Goal: Task Accomplishment & Management: Complete application form

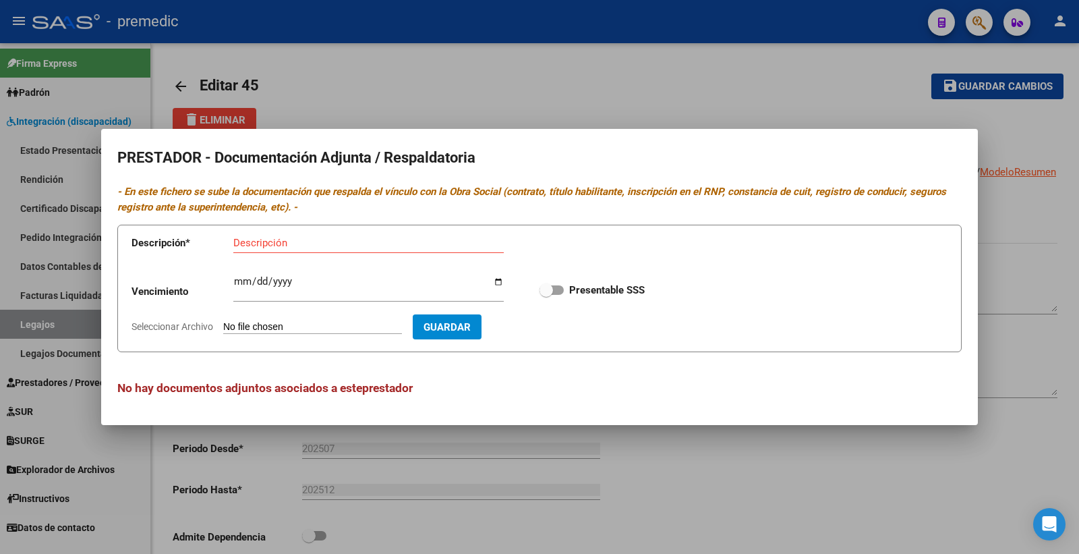
scroll to position [524, 0]
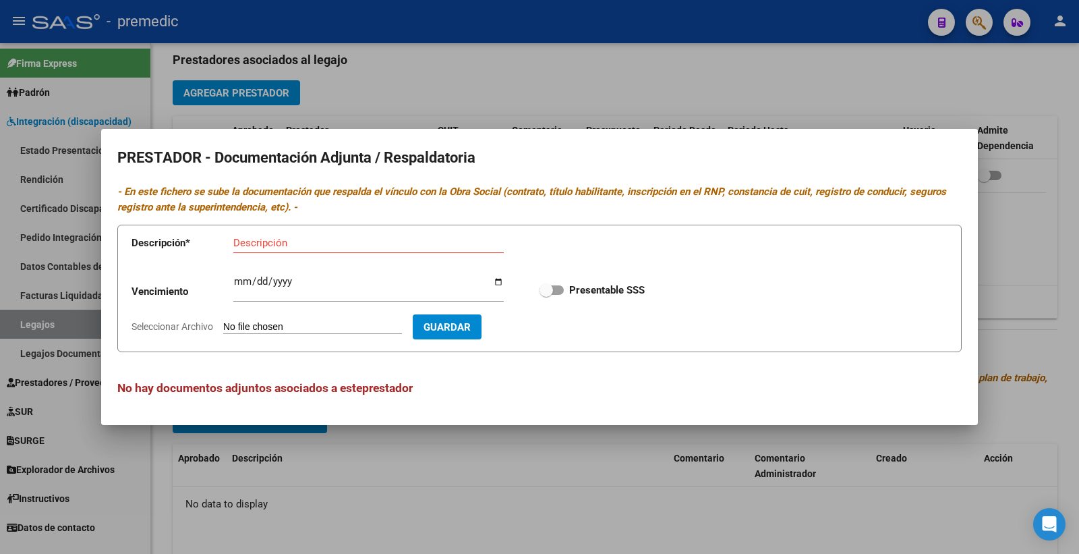
click at [482, 92] on div at bounding box center [539, 277] width 1079 height 554
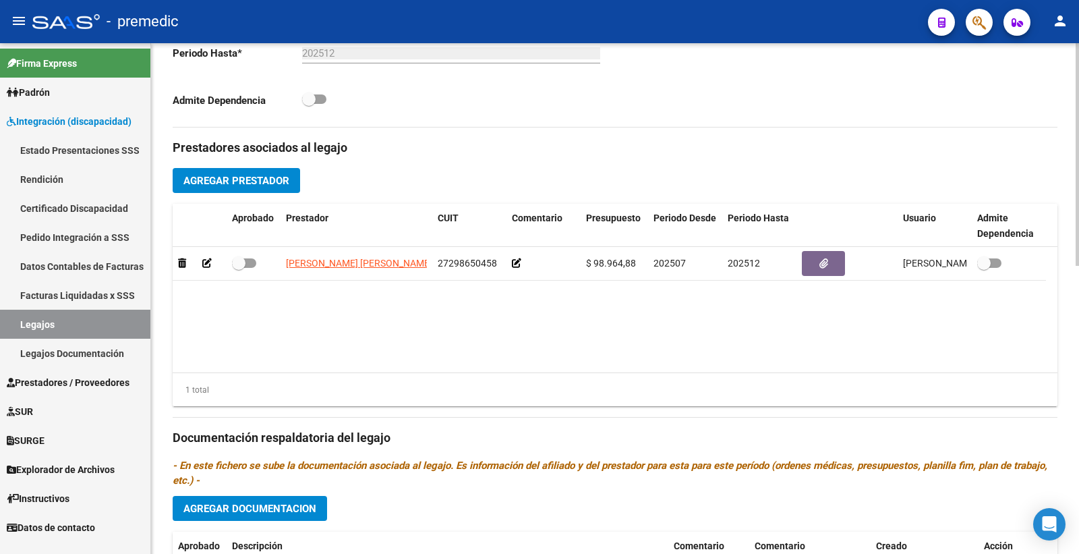
scroll to position [449, 0]
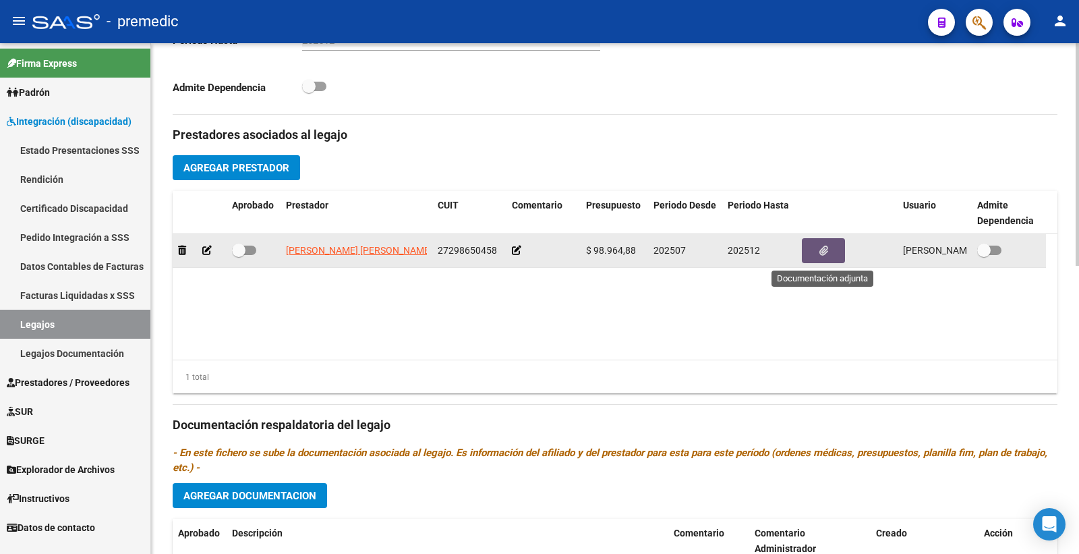
click at [821, 248] on icon "button" at bounding box center [824, 251] width 9 height 10
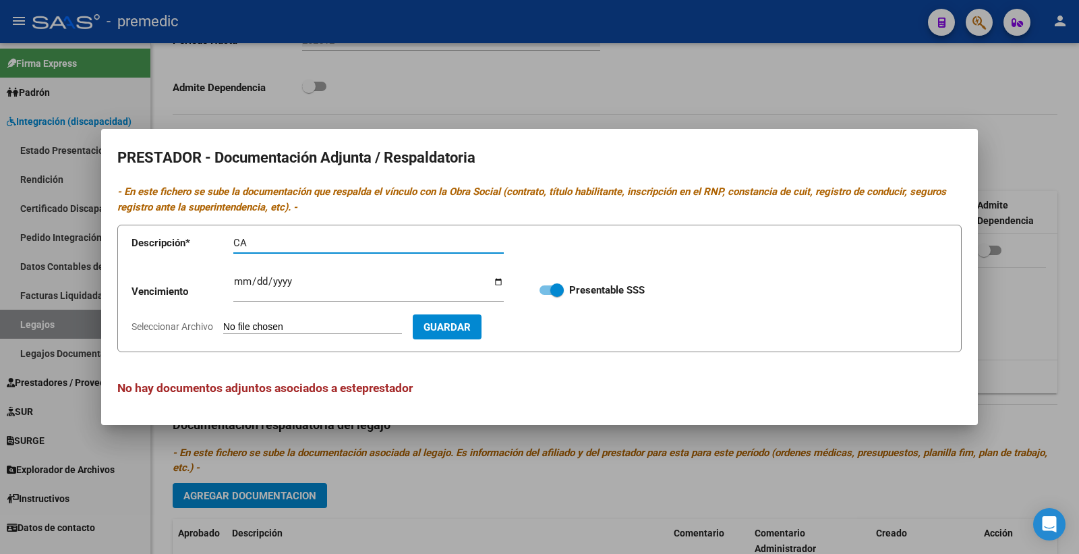
type input "C"
type input "DATOS DEL PRESTADOR"
drag, startPoint x: 232, startPoint y: 279, endPoint x: 634, endPoint y: 38, distance: 468.7
click at [233, 279] on app-form-text-field "Vencimiento Ingresar vencimiento" at bounding box center [328, 293] width 392 height 41
click at [242, 278] on input "Ingresar vencimiento" at bounding box center [368, 287] width 271 height 22
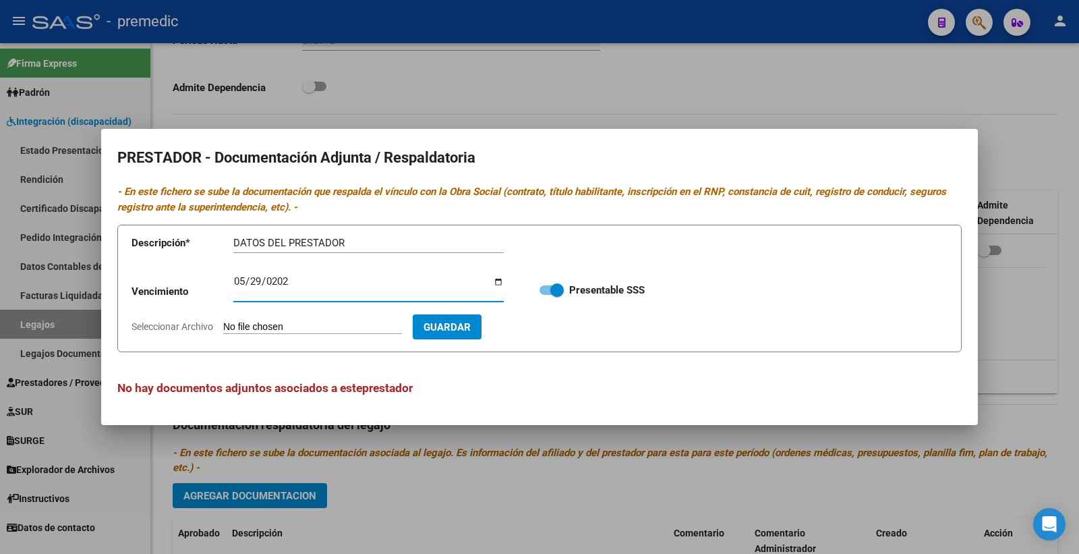
type input "[DATE]"
click at [248, 322] on input "Seleccionar Archivo" at bounding box center [312, 327] width 179 height 13
type input "C:\fakepath\DATOS DEL PRESTADOR.pdf"
click at [540, 333] on button "Guardar" at bounding box center [525, 326] width 69 height 25
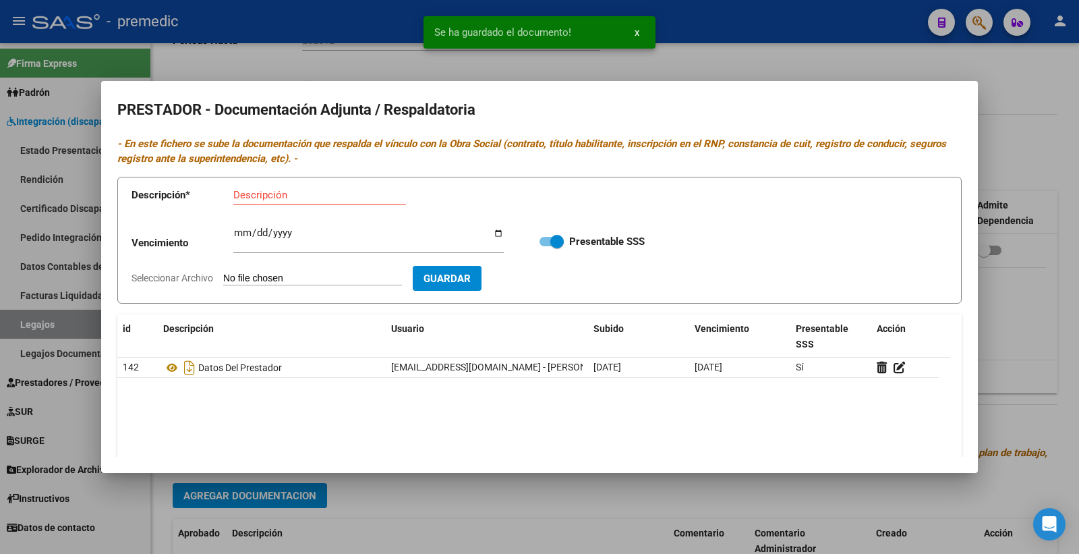
click at [260, 196] on input "Descripción" at bounding box center [319, 195] width 173 height 12
type input "CBU"
click at [275, 272] on app-file-uploader "Seleccionar Archivo" at bounding box center [272, 278] width 281 height 12
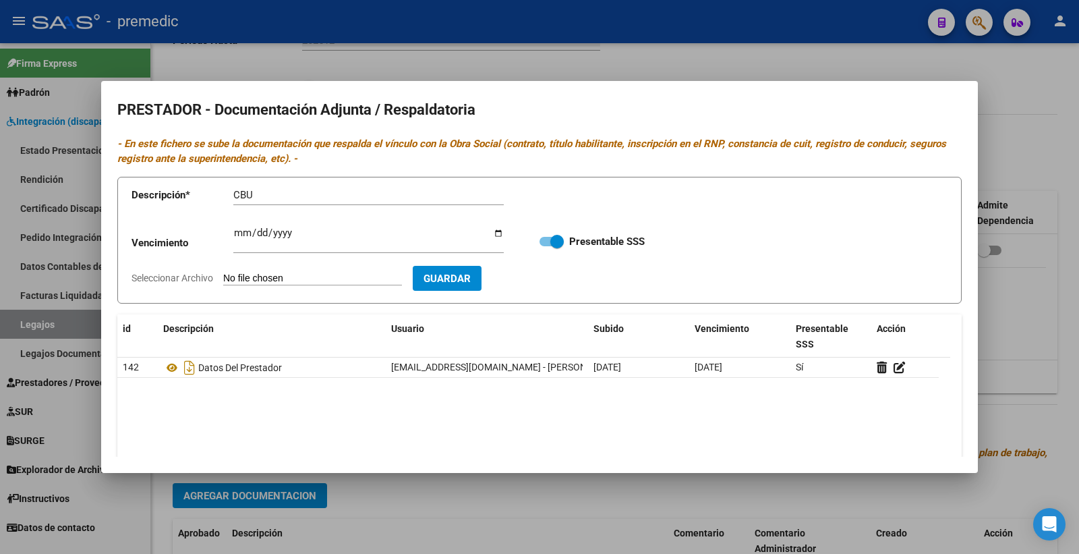
scroll to position [71, 0]
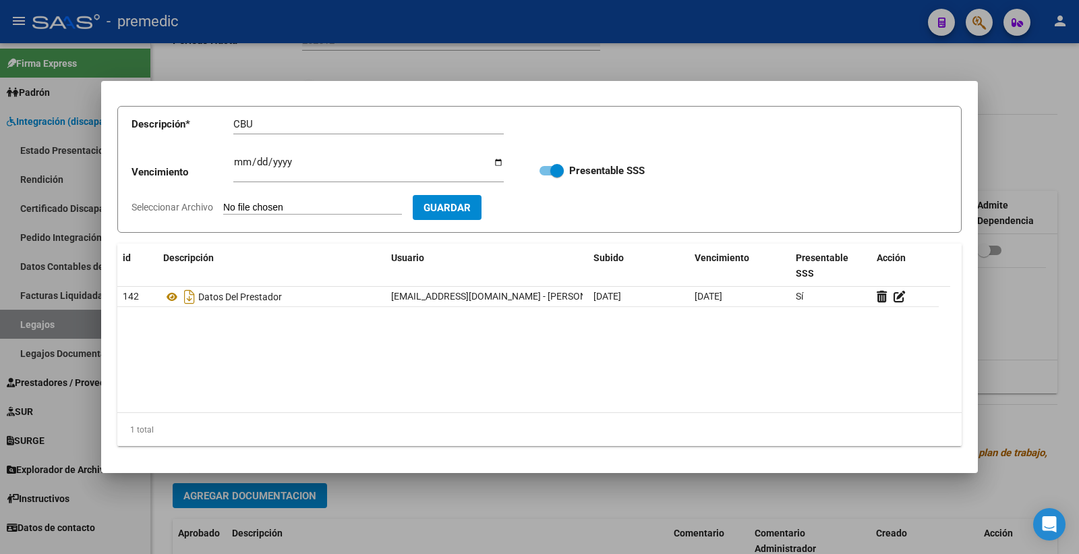
click at [255, 208] on input "Seleccionar Archivo" at bounding box center [312, 208] width 179 height 13
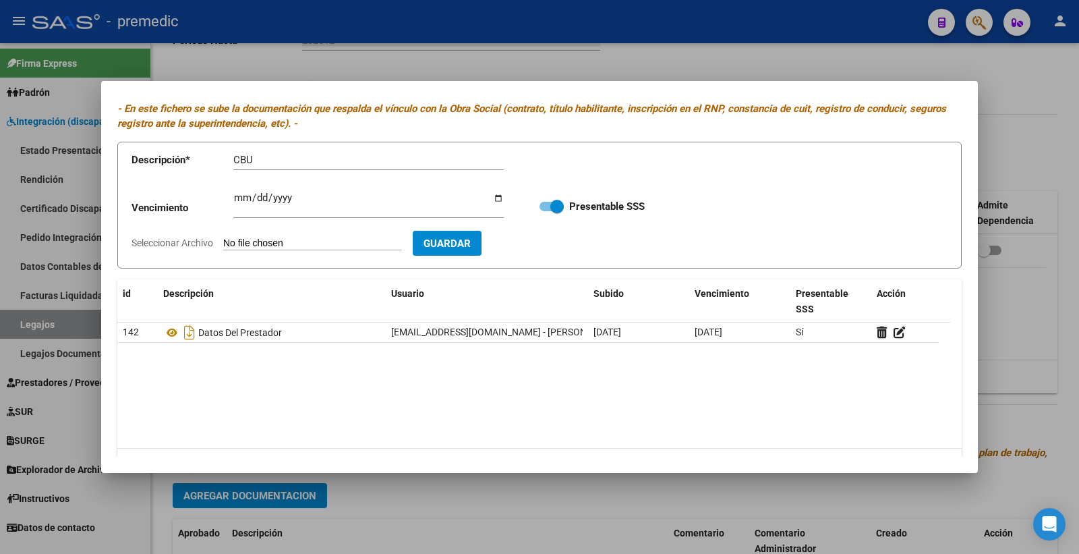
scroll to position [0, 0]
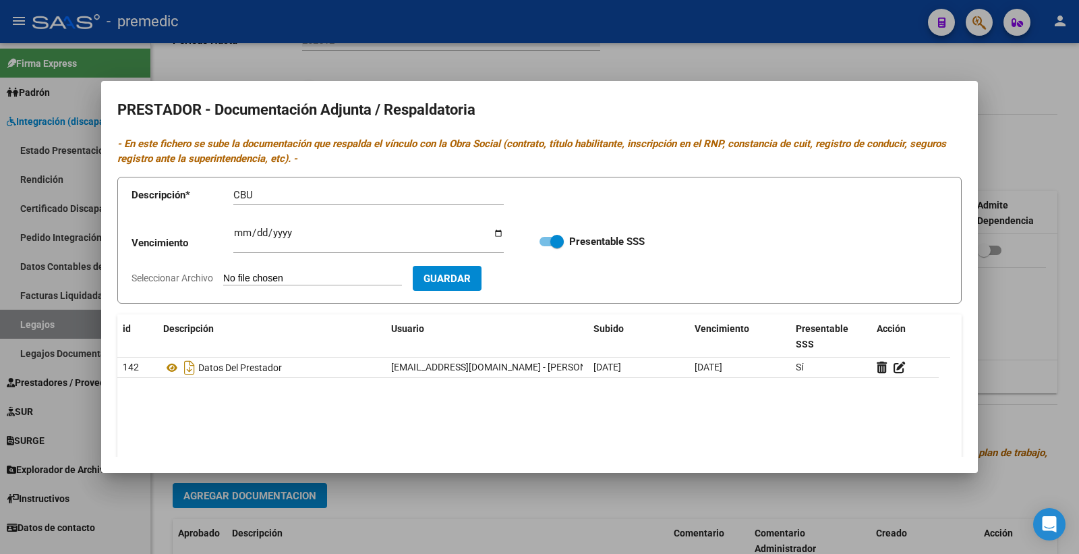
type input "C:\fakepath\CBU.pdf"
click at [549, 281] on span "Guardar" at bounding box center [525, 279] width 47 height 12
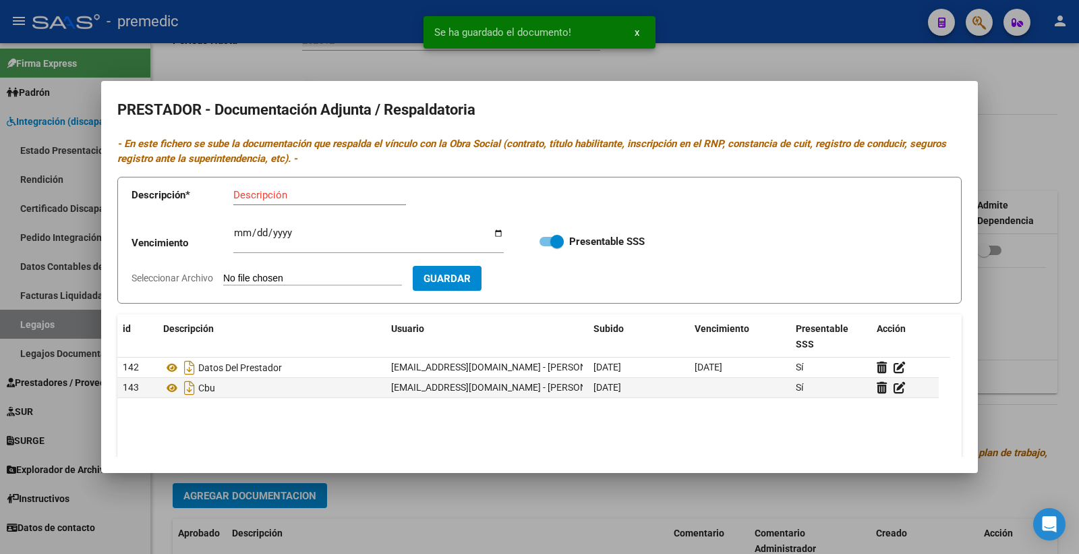
click at [1013, 171] on div at bounding box center [539, 277] width 1079 height 554
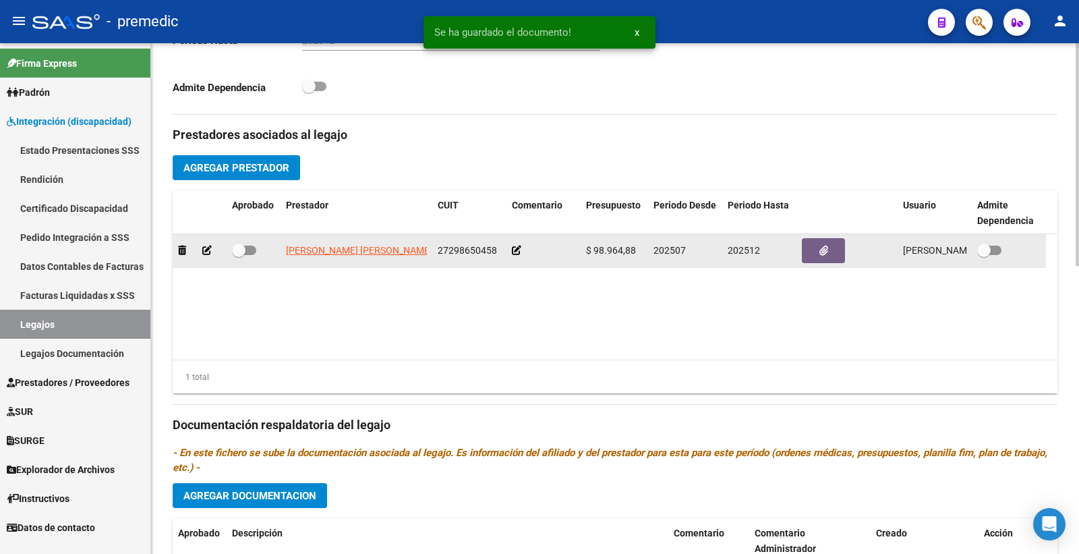
click at [246, 246] on label at bounding box center [244, 250] width 24 height 16
click at [239, 255] on input "checkbox" at bounding box center [238, 255] width 1 height 1
checkbox input "true"
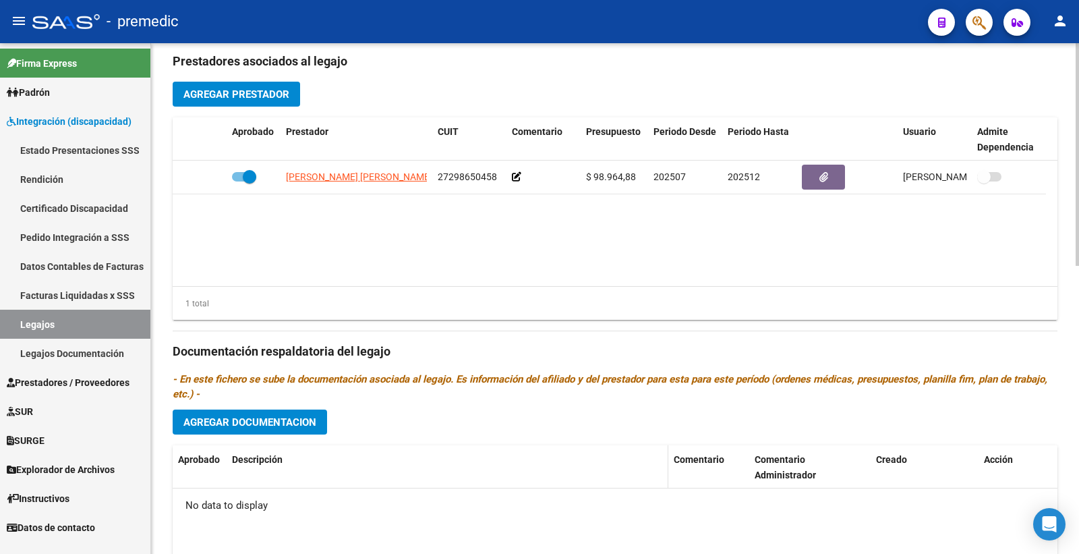
scroll to position [524, 0]
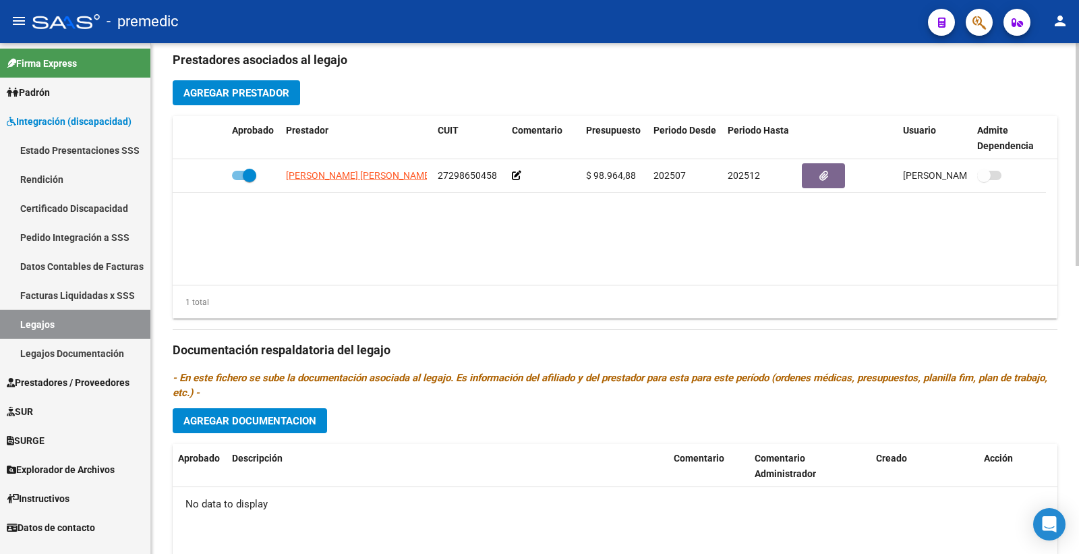
click at [285, 426] on span "Agregar Documentacion" at bounding box center [250, 421] width 133 height 12
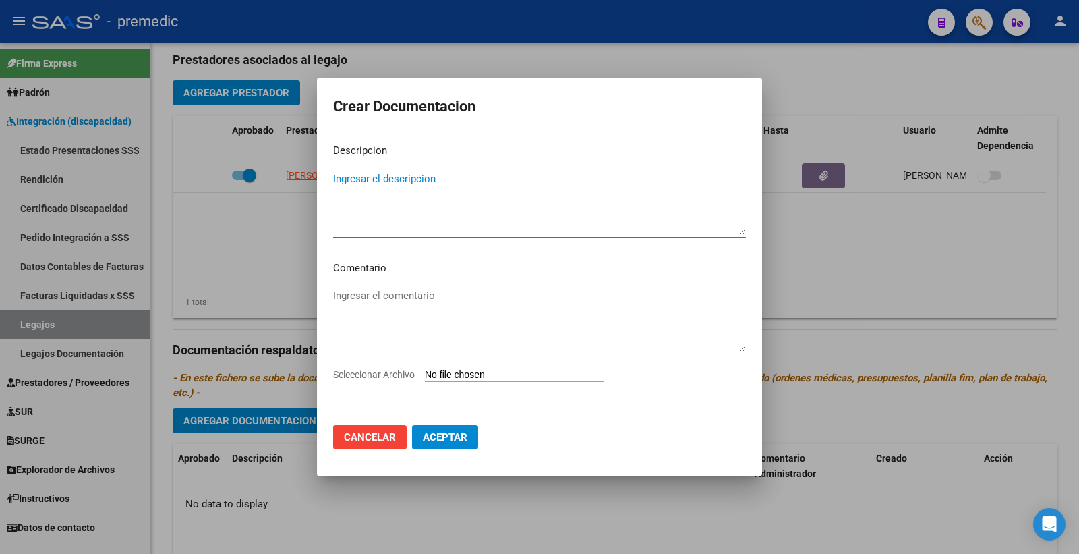
click at [490, 367] on div "Seleccionar Archivo" at bounding box center [539, 380] width 413 height 26
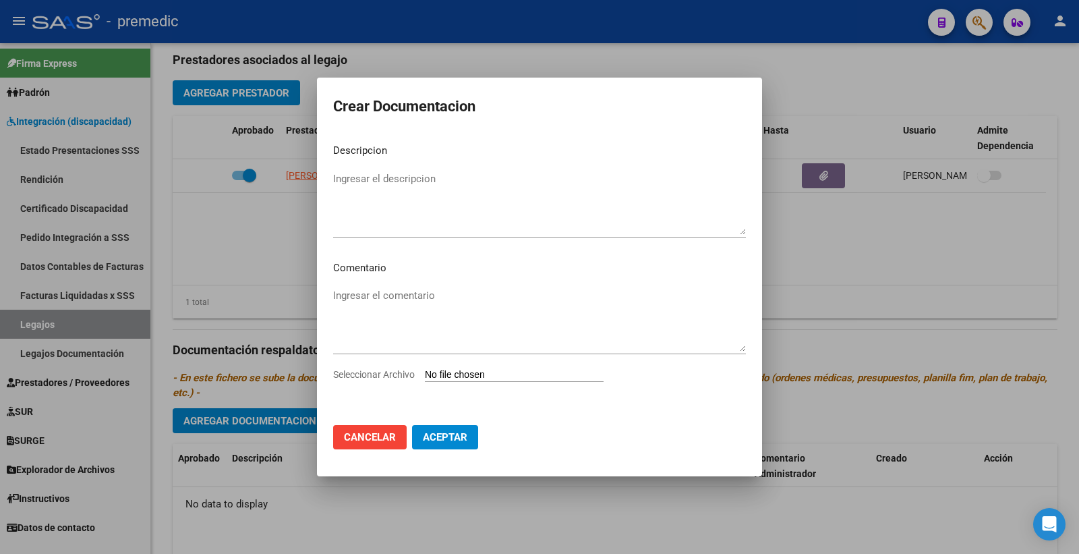
click at [450, 378] on input "Seleccionar Archivo" at bounding box center [514, 375] width 179 height 13
type input "C:\fakepath\CUD.pdf"
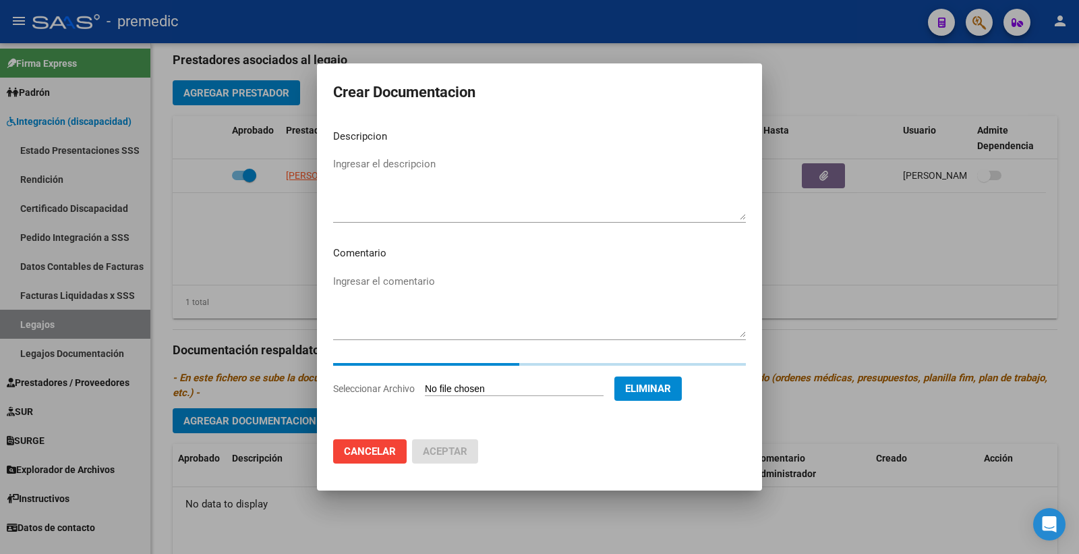
click at [364, 175] on textarea "Ingresar el descripcion" at bounding box center [539, 188] width 413 height 63
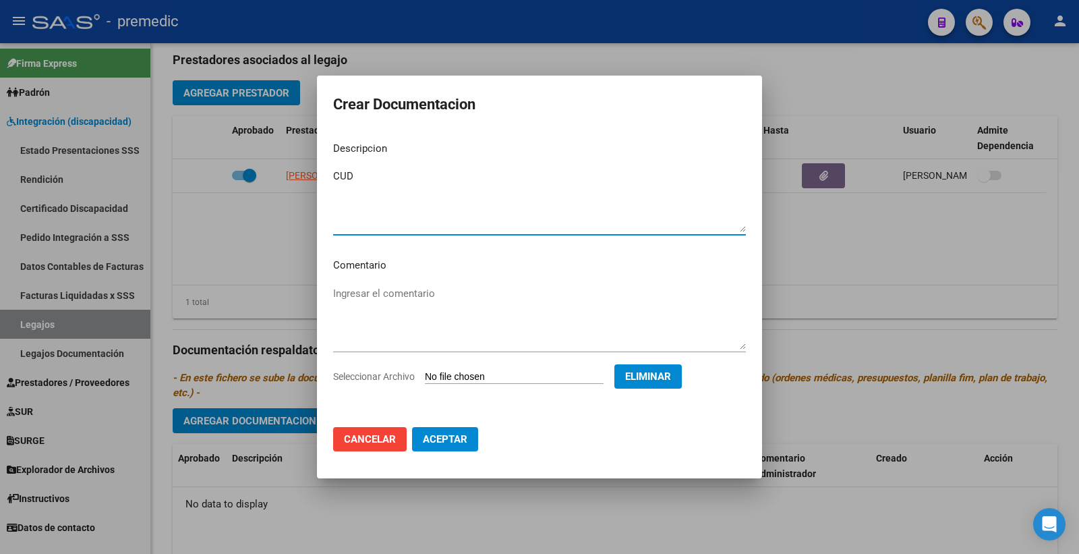
type textarea "CUD"
click at [461, 422] on mat-dialog-actions "Cancelar Aceptar" at bounding box center [539, 439] width 413 height 46
click at [456, 430] on button "Aceptar" at bounding box center [445, 439] width 66 height 24
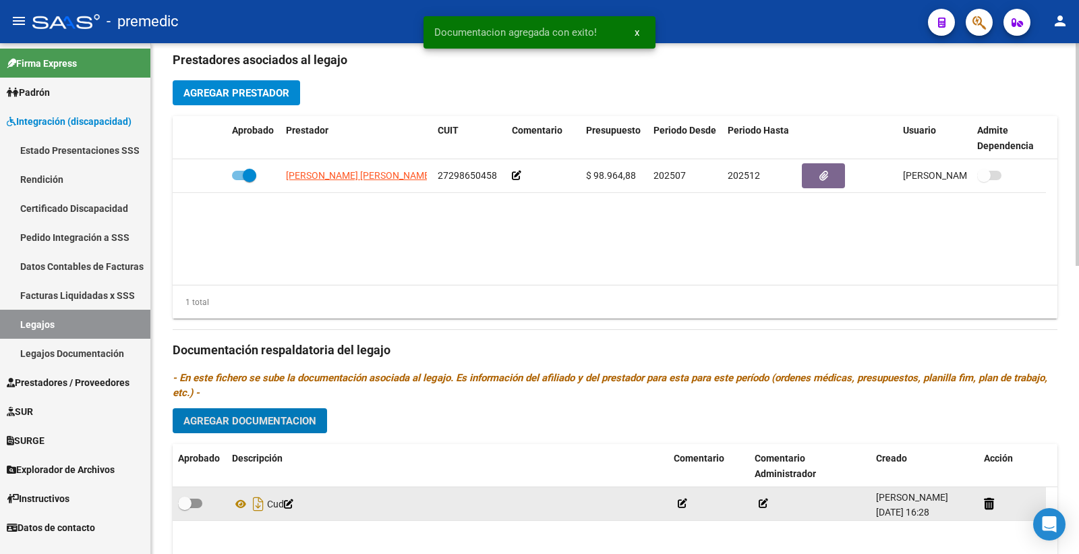
click at [202, 501] on label at bounding box center [190, 503] width 24 height 16
click at [185, 508] on input "checkbox" at bounding box center [184, 508] width 1 height 1
checkbox input "true"
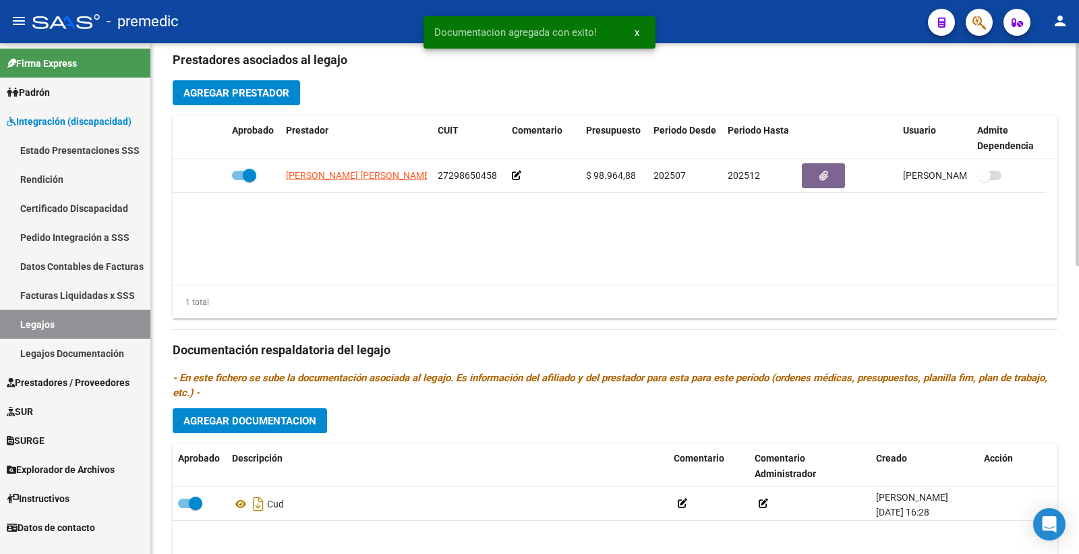
click at [267, 433] on button "Agregar Documentacion" at bounding box center [250, 420] width 154 height 25
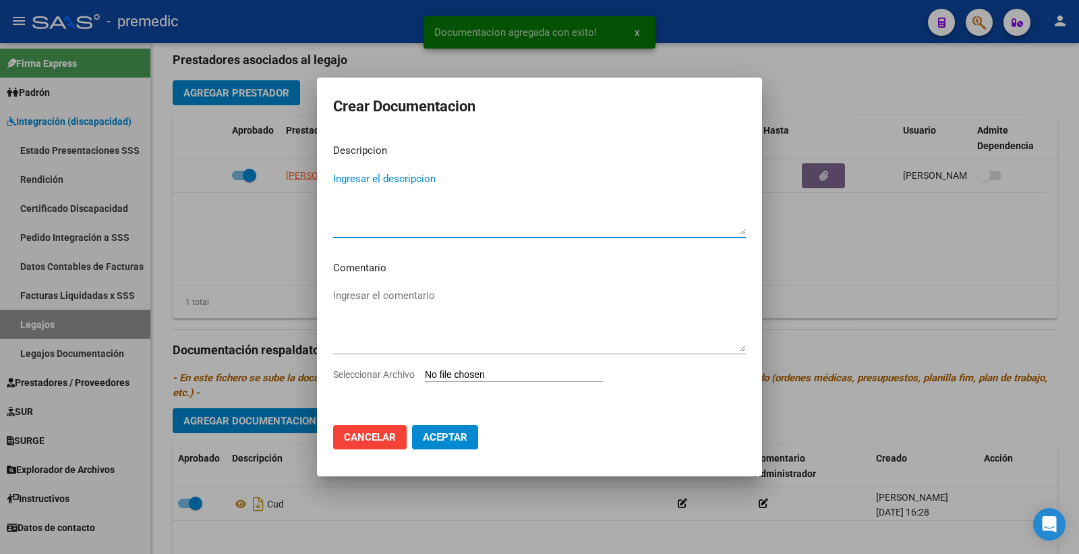
click at [443, 372] on input "Seleccionar Archivo" at bounding box center [514, 375] width 179 height 13
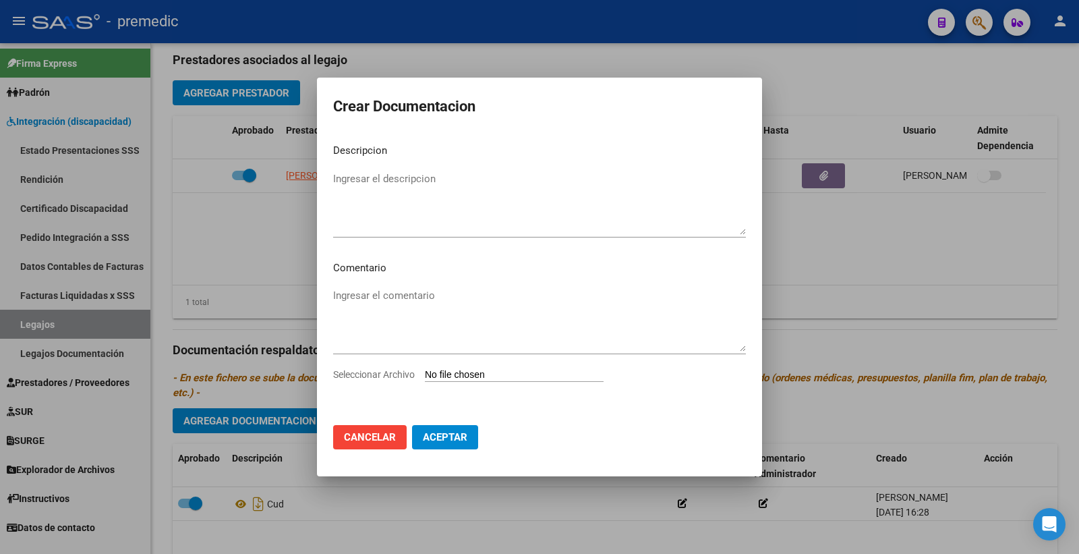
type input "C:\fakepath\DNI.pdf"
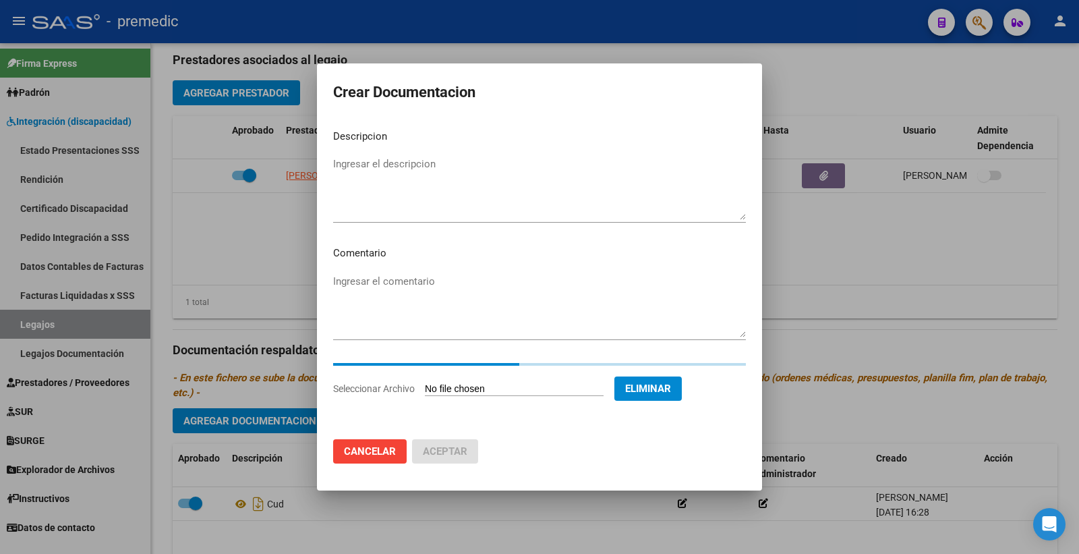
click at [430, 177] on textarea "Ingresar el descripcion" at bounding box center [539, 188] width 413 height 63
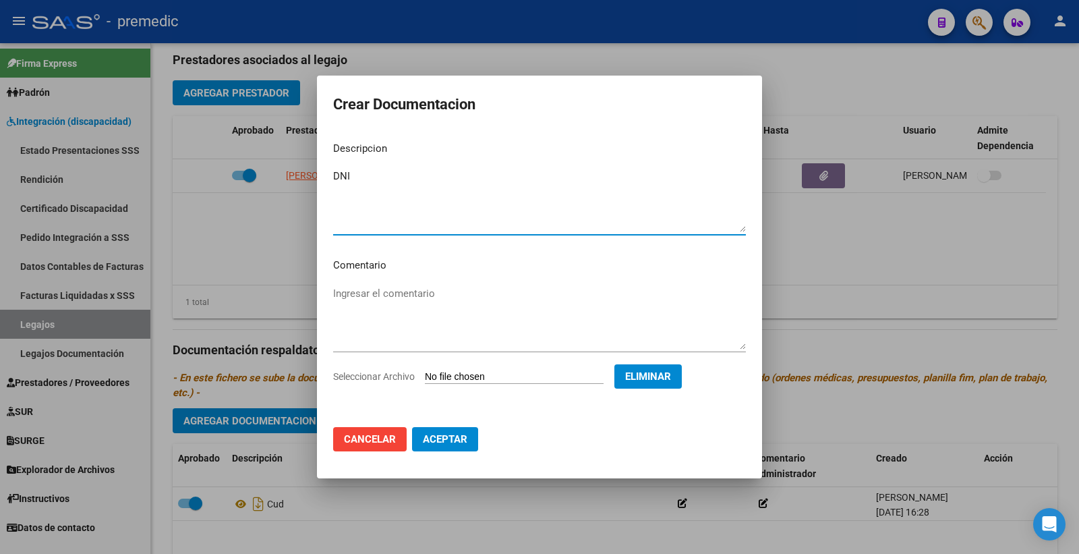
type textarea "DNI"
click at [457, 429] on button "Aceptar" at bounding box center [445, 439] width 66 height 24
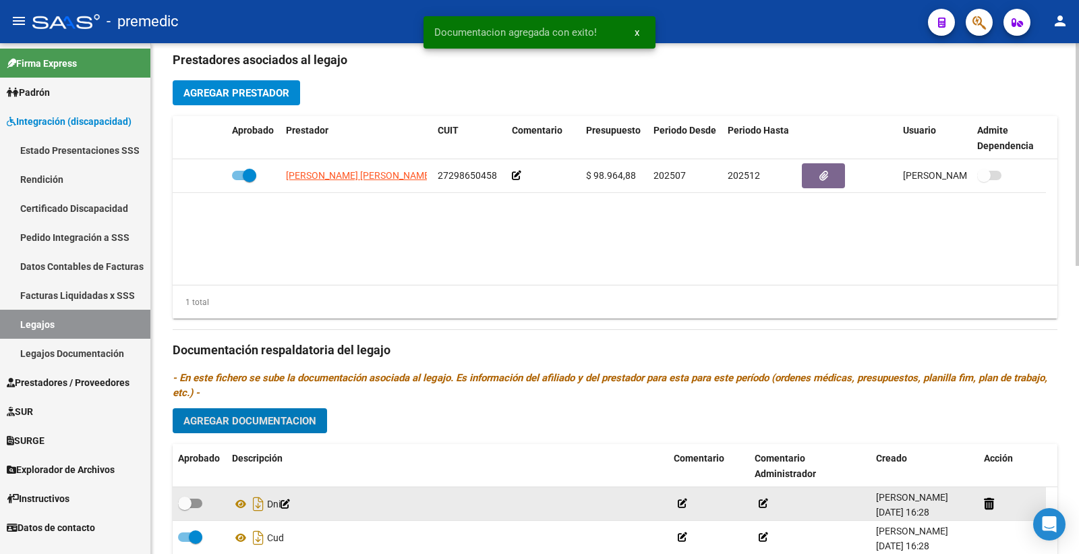
click at [192, 511] on label at bounding box center [190, 503] width 24 height 16
click at [185, 509] on input "checkbox" at bounding box center [184, 508] width 1 height 1
checkbox input "true"
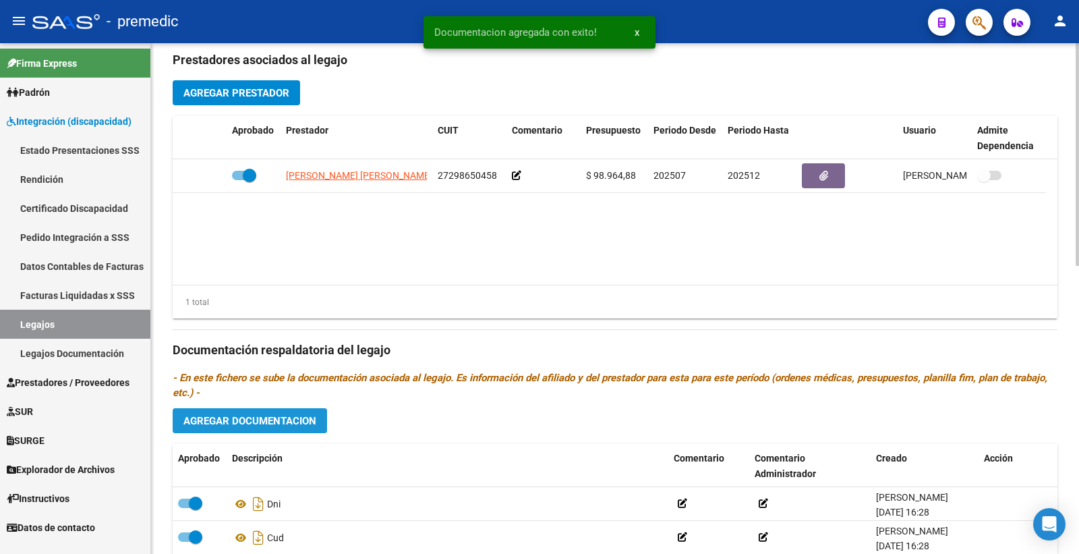
click at [286, 430] on button "Agregar Documentacion" at bounding box center [250, 420] width 154 height 25
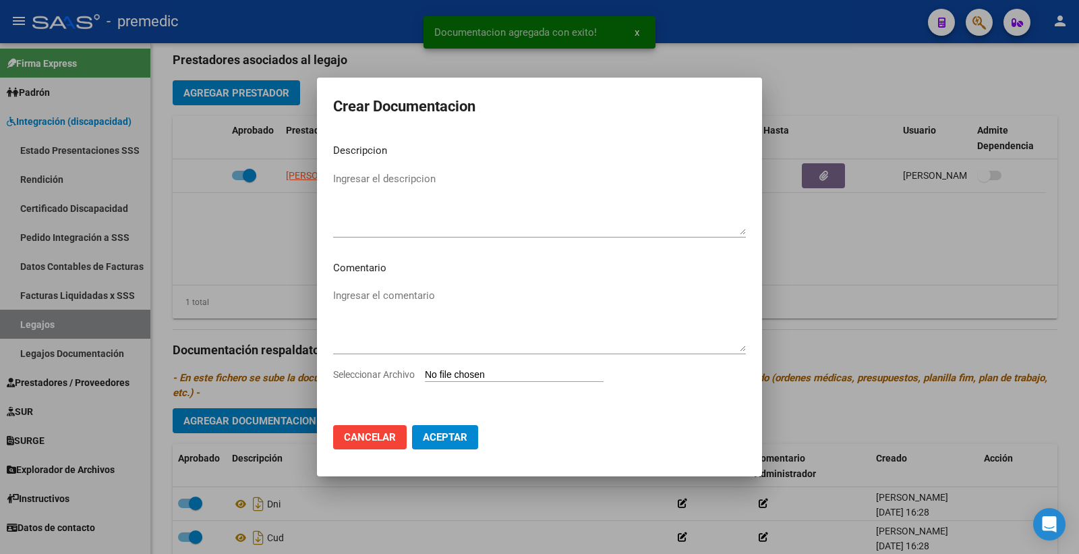
click at [456, 371] on input "Seleccionar Archivo" at bounding box center [514, 375] width 179 height 13
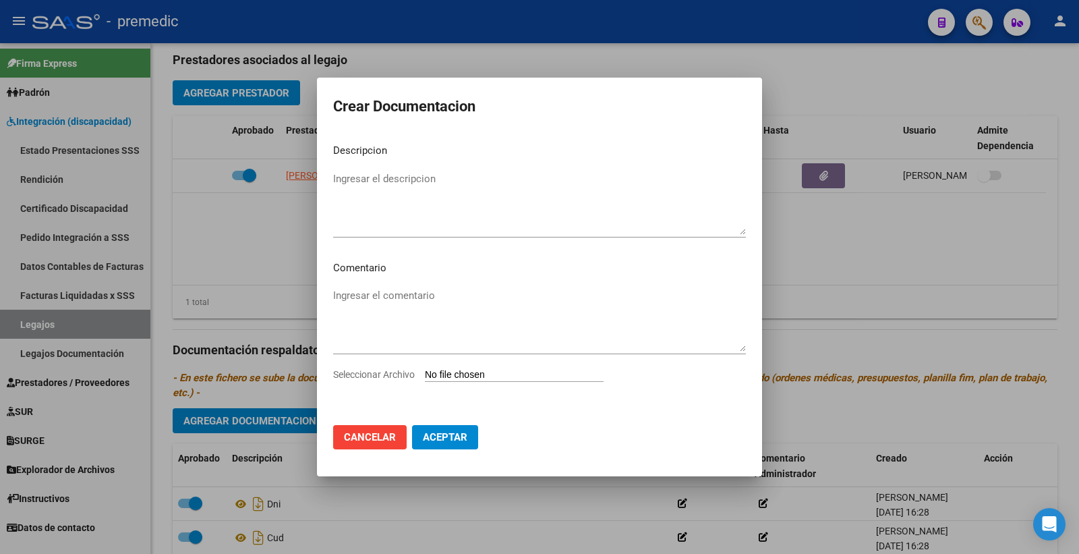
type input "C:\fakepath\CONFORMIDAD.pdf"
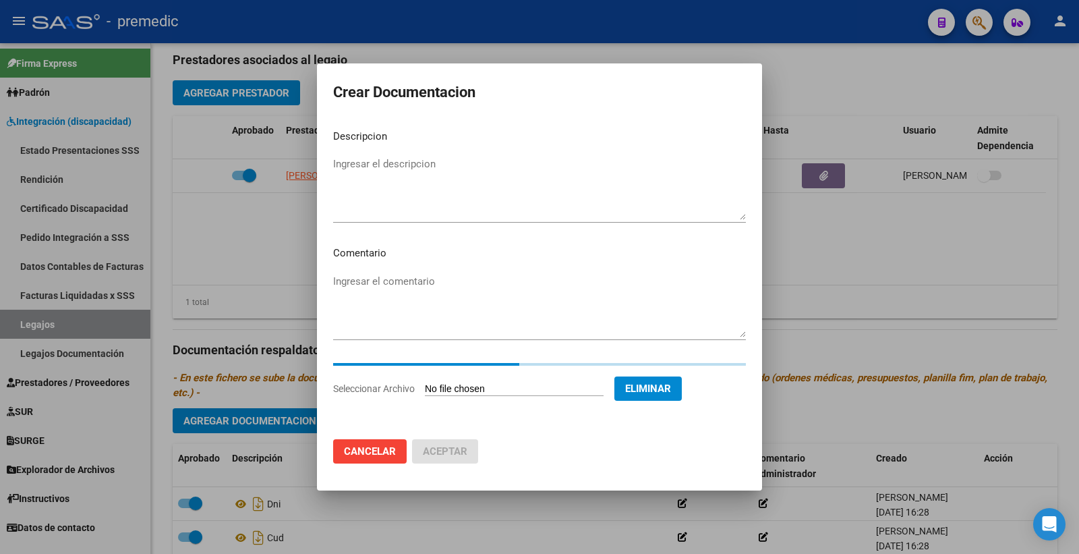
click at [414, 160] on textarea "Ingresar el descripcion" at bounding box center [539, 188] width 413 height 63
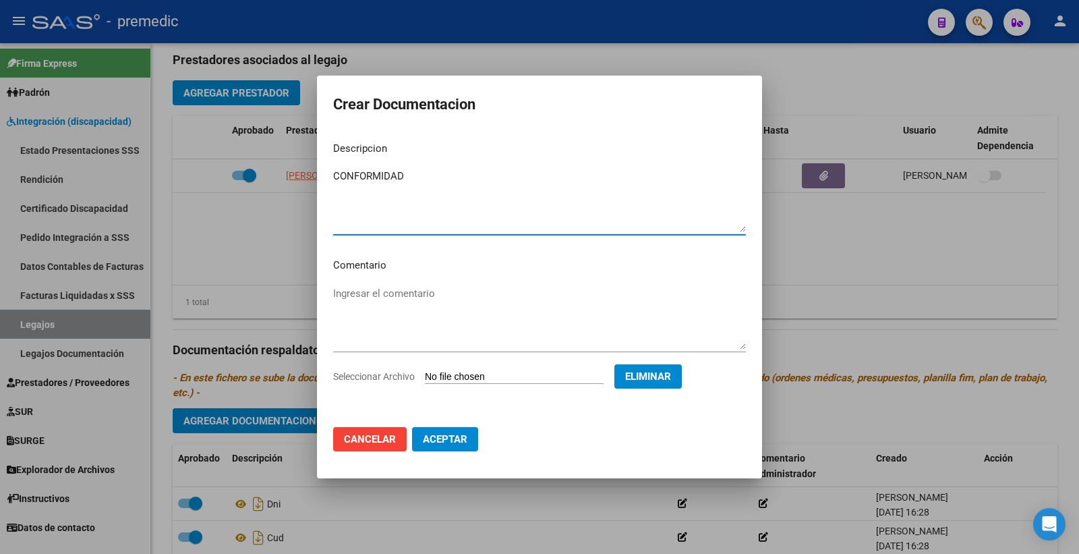
type textarea "CONFORMIDAD"
click at [446, 449] on button "Aceptar" at bounding box center [445, 439] width 66 height 24
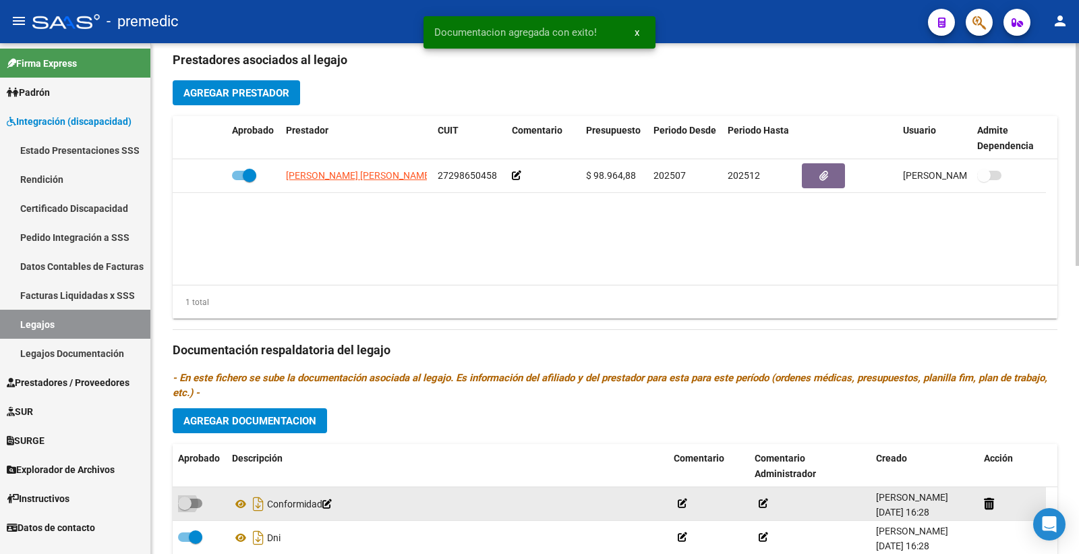
click at [198, 508] on span at bounding box center [190, 503] width 24 height 9
click at [185, 508] on input "checkbox" at bounding box center [184, 508] width 1 height 1
checkbox input "true"
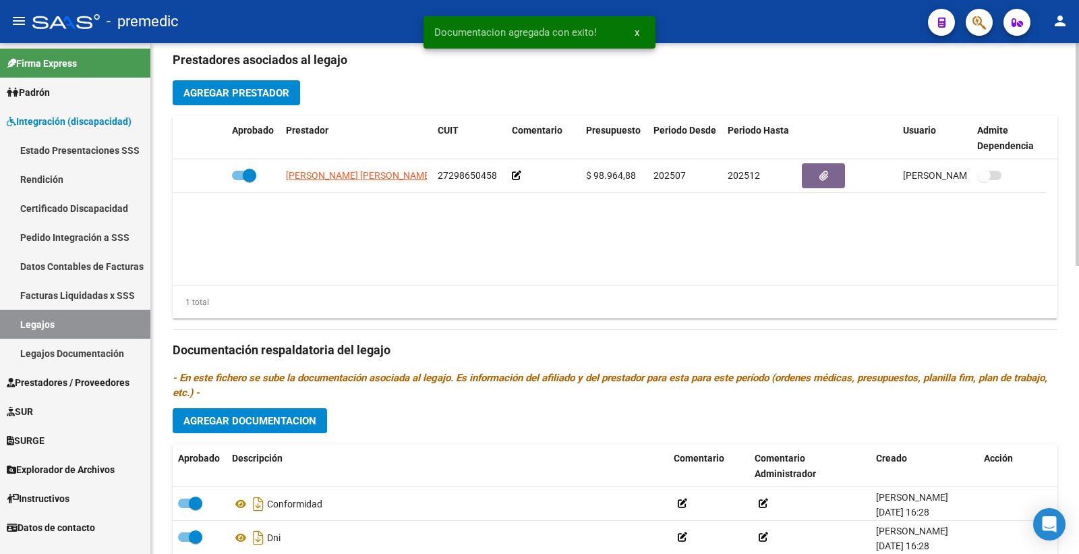
click at [273, 422] on span "Agregar Documentacion" at bounding box center [250, 421] width 133 height 12
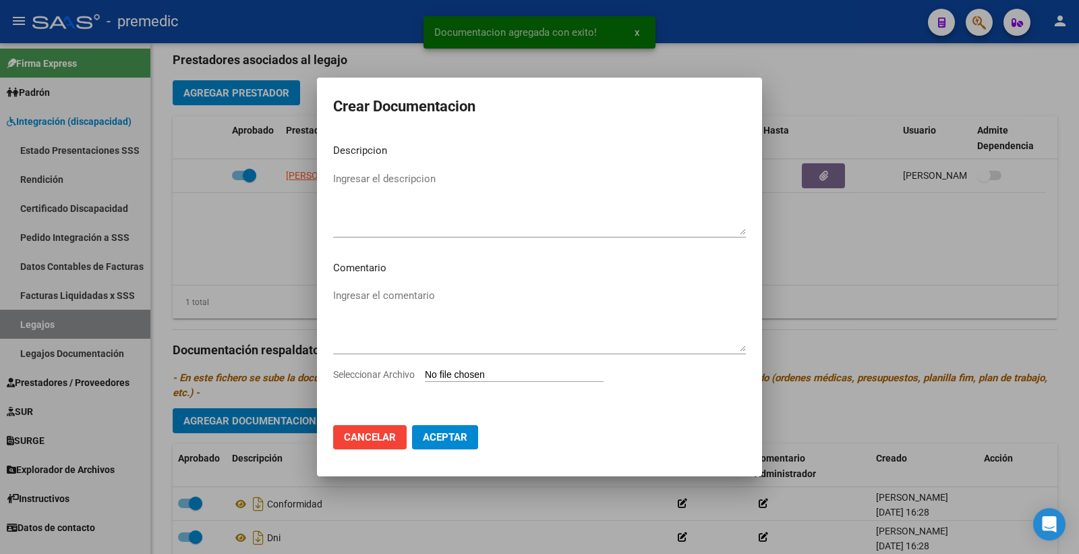
click at [449, 381] on input "Seleccionar Archivo" at bounding box center [514, 375] width 179 height 13
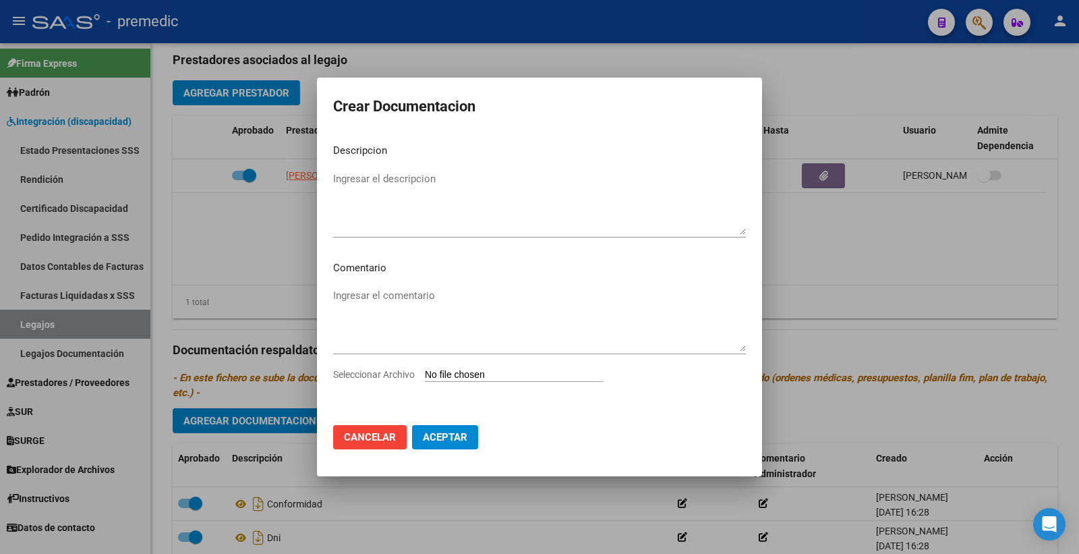
type input "C:\fakepath\RHC.pdf"
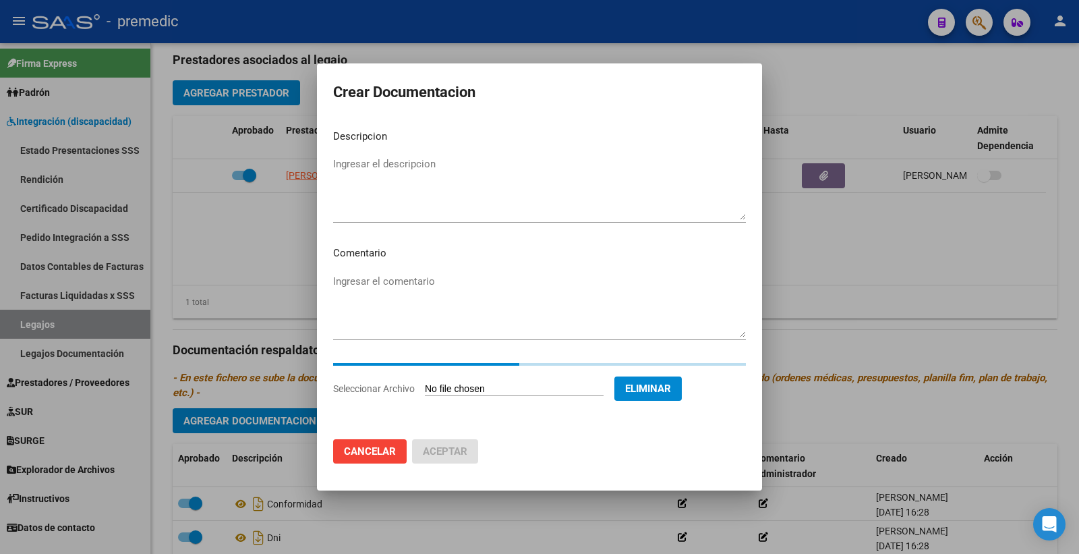
click at [382, 161] on textarea "Ingresar el descripcion" at bounding box center [539, 188] width 413 height 63
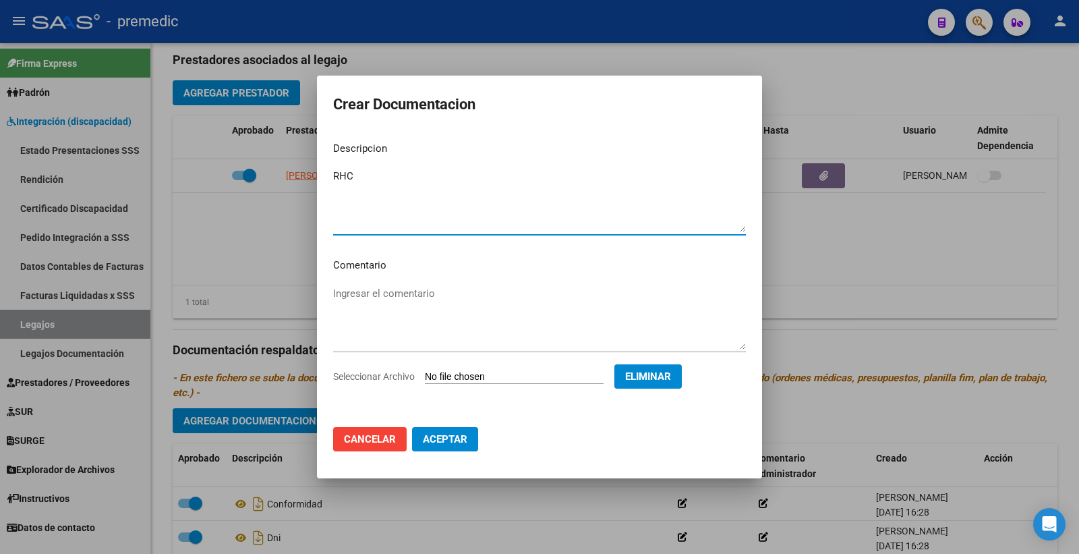
type textarea "RHC"
drag, startPoint x: 466, startPoint y: 430, endPoint x: 427, endPoint y: 447, distance: 42.6
click at [466, 430] on button "Aceptar" at bounding box center [445, 439] width 66 height 24
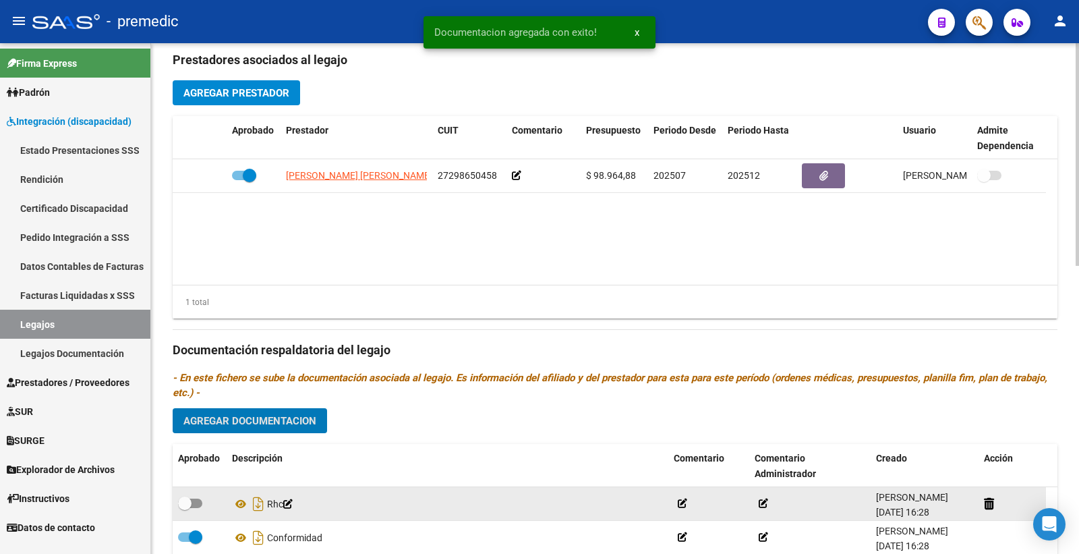
click at [196, 499] on label at bounding box center [190, 503] width 24 height 16
click at [185, 508] on input "checkbox" at bounding box center [184, 508] width 1 height 1
checkbox input "true"
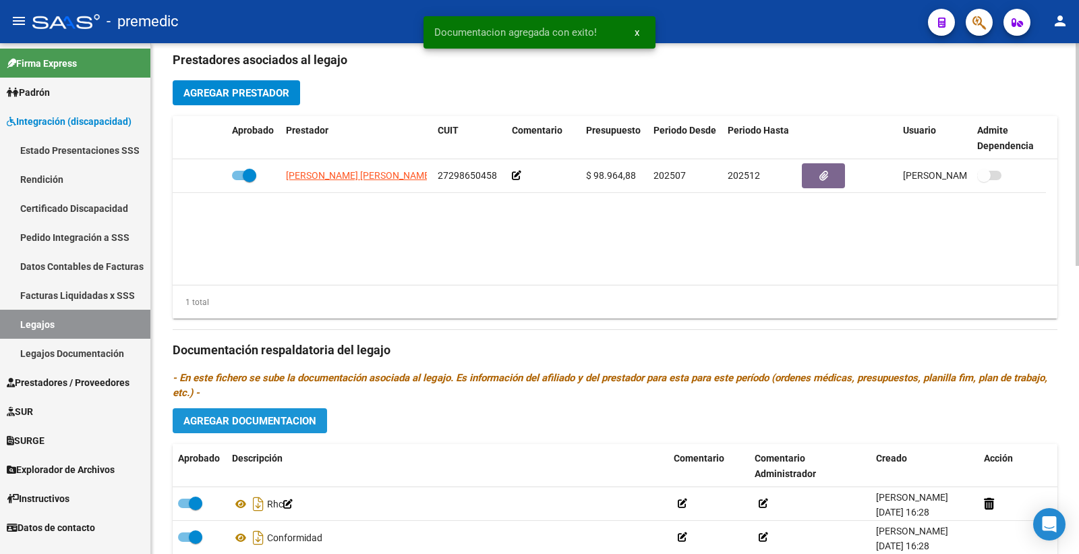
click at [267, 433] on button "Agregar Documentacion" at bounding box center [250, 420] width 154 height 25
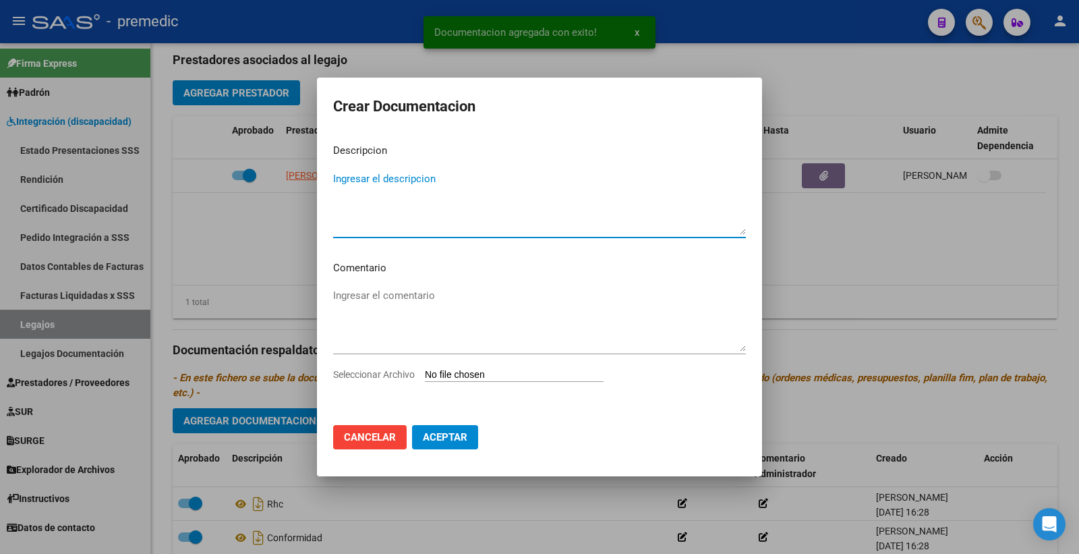
click at [442, 367] on div "Seleccionar Archivo" at bounding box center [539, 380] width 413 height 26
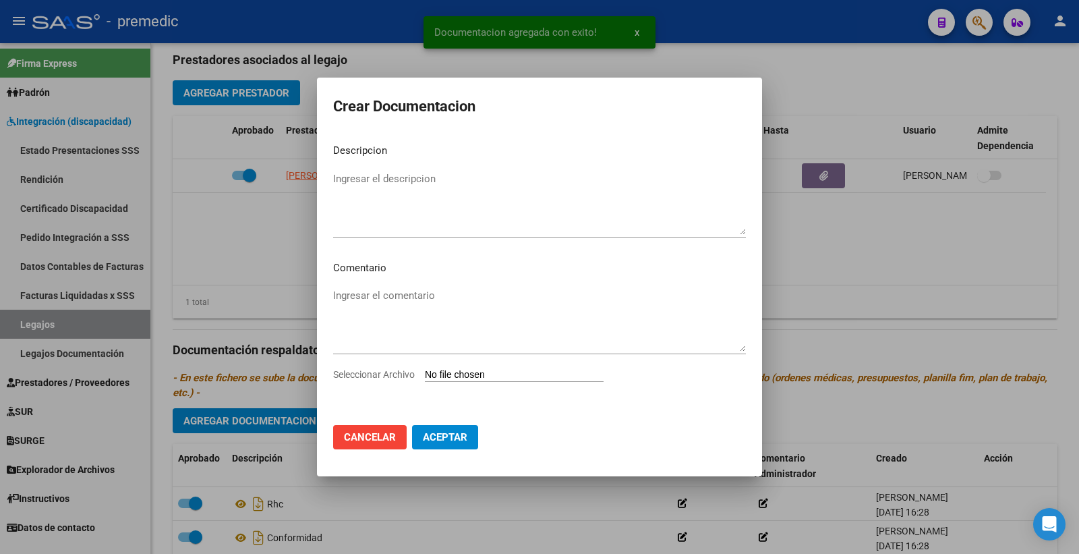
click at [481, 364] on div "Ingresar el comentario" at bounding box center [539, 326] width 413 height 82
click at [479, 370] on input "Seleccionar Archivo" at bounding box center [514, 375] width 179 height 13
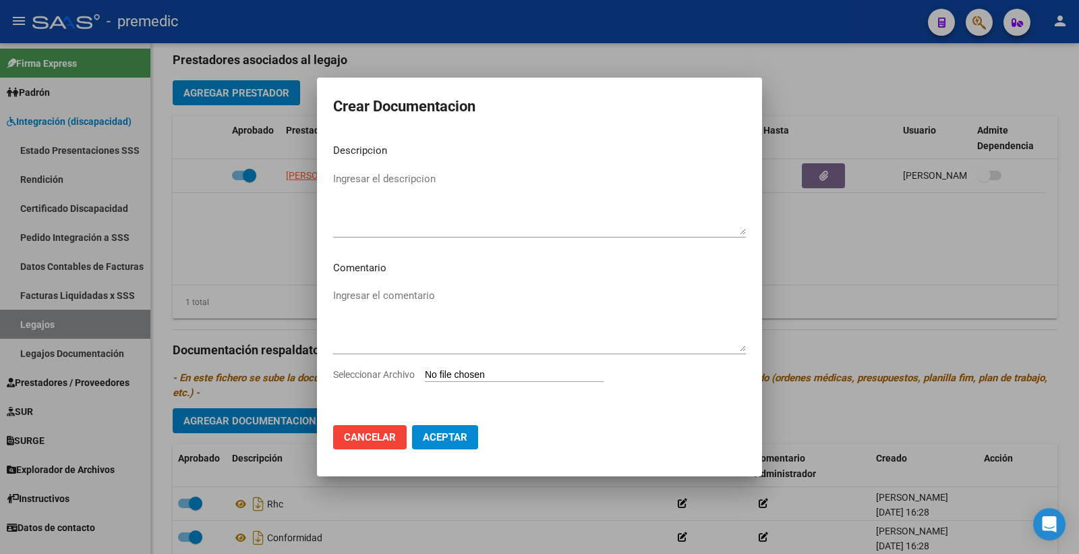
type input "C:\fakepath\OM.pdf"
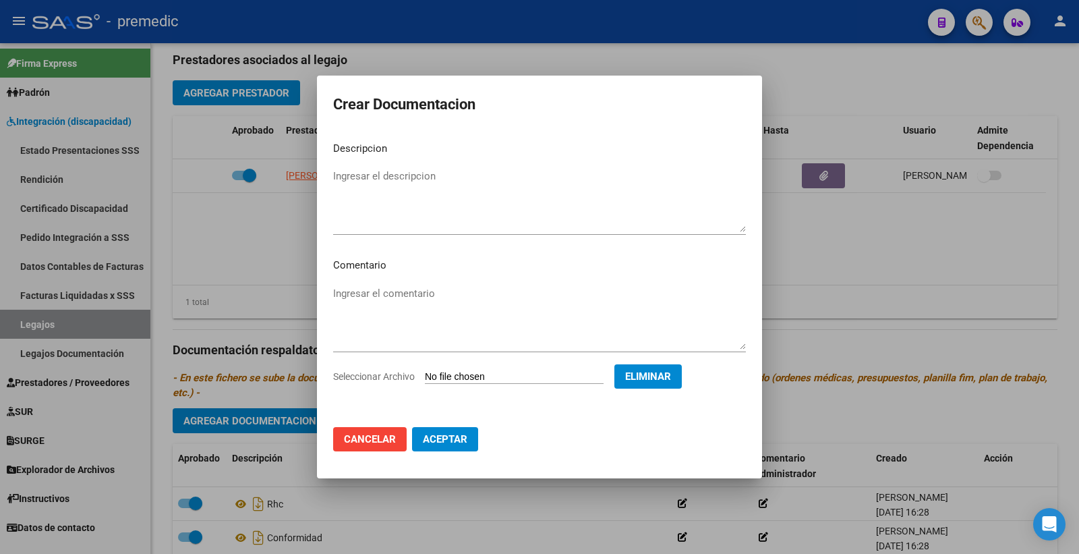
click at [456, 439] on span "Aceptar" at bounding box center [445, 439] width 45 height 12
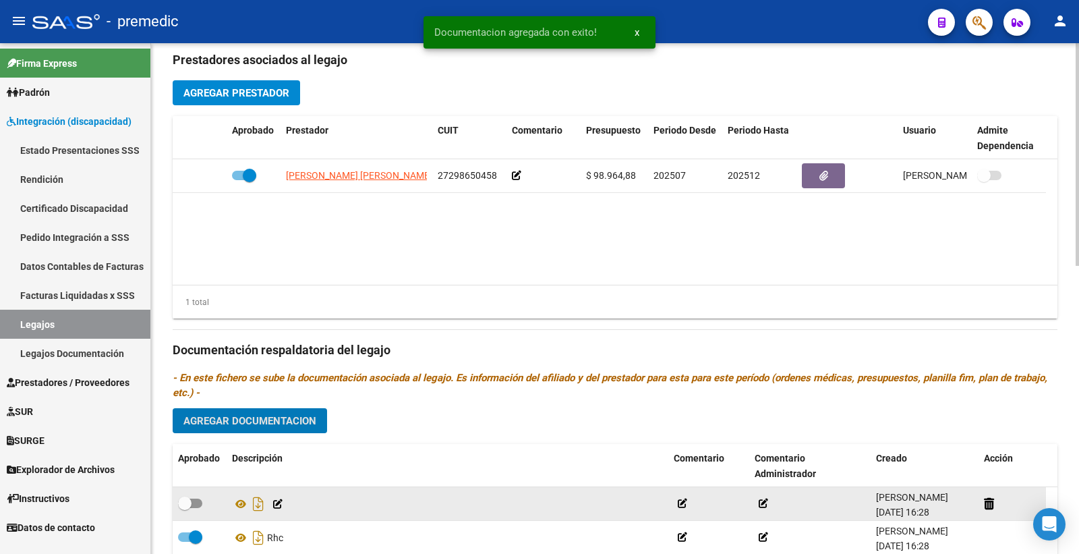
click at [192, 502] on span at bounding box center [190, 503] width 24 height 9
click at [185, 508] on input "checkbox" at bounding box center [184, 508] width 1 height 1
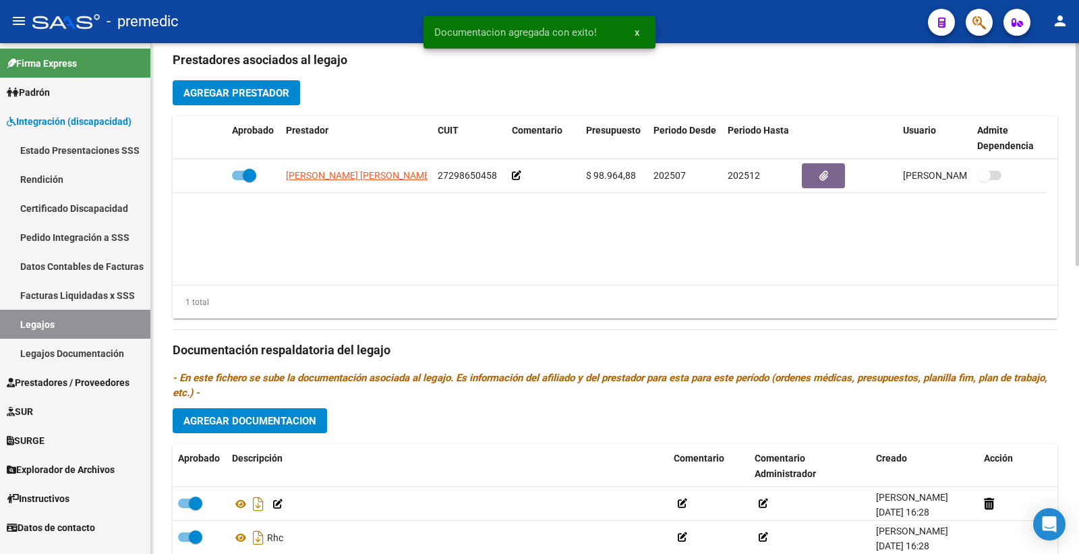
click at [302, 427] on span "Agregar Documentacion" at bounding box center [250, 421] width 133 height 12
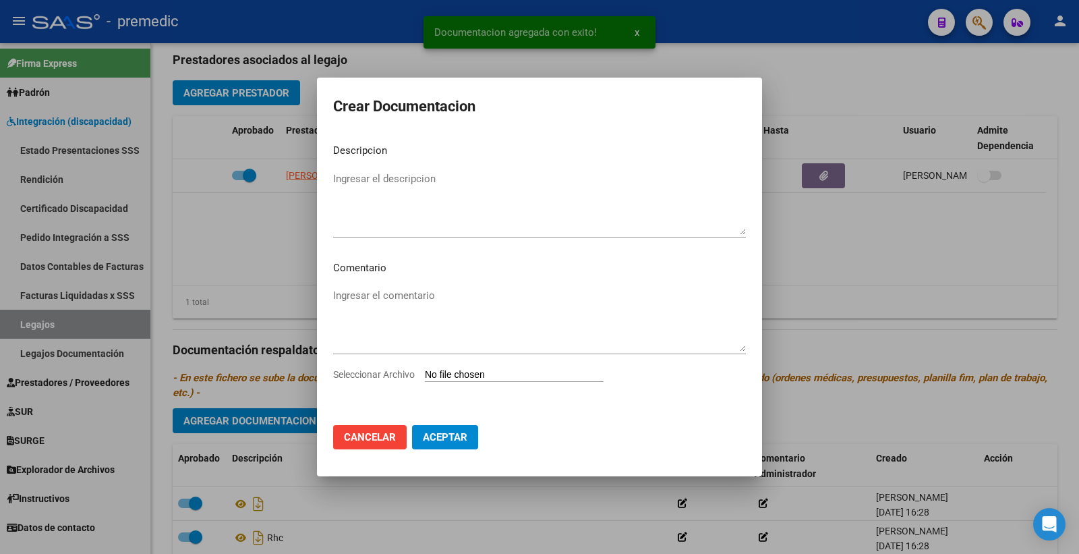
click at [541, 381] on input "Seleccionar Archivo" at bounding box center [514, 375] width 179 height 13
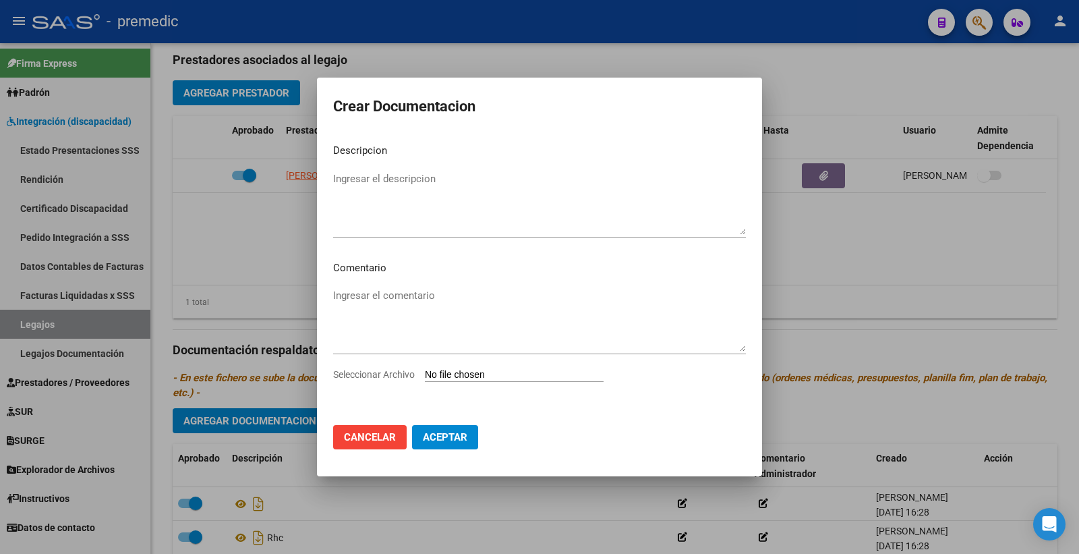
click at [367, 435] on span "Cancelar" at bounding box center [370, 437] width 52 height 12
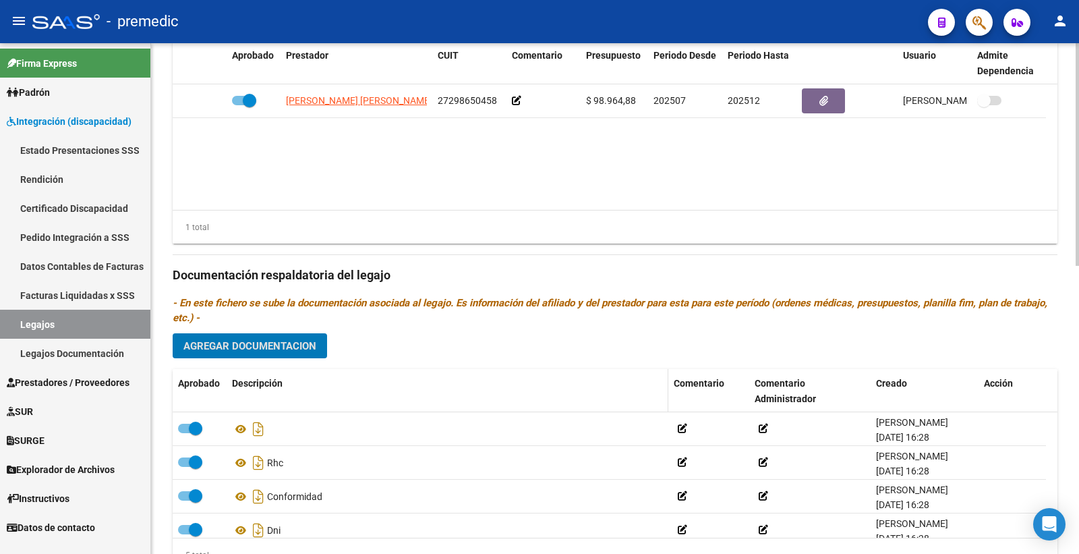
scroll to position [662, 0]
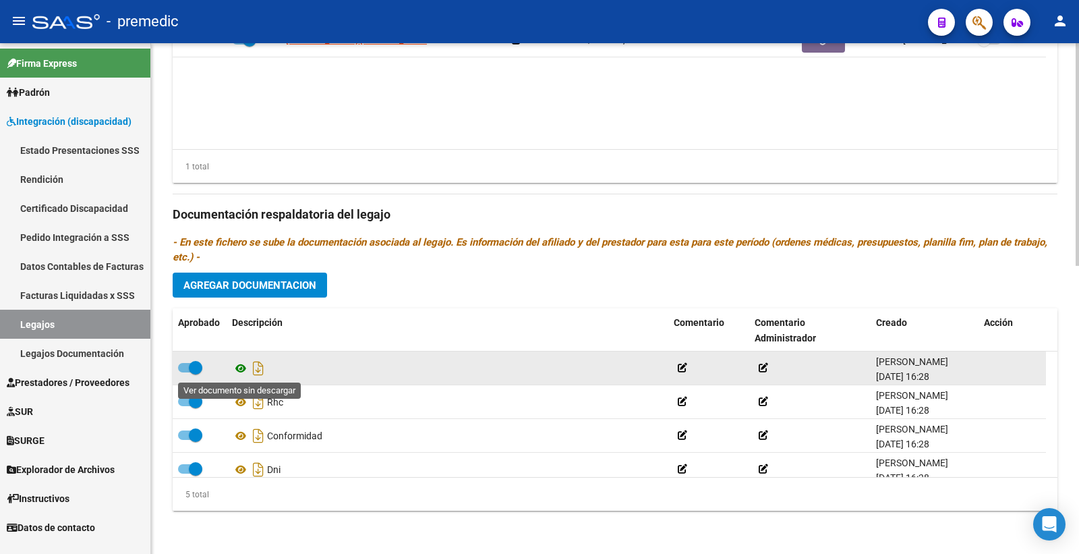
click at [236, 366] on icon at bounding box center [241, 368] width 18 height 16
click at [176, 358] on datatable-body-cell at bounding box center [200, 367] width 54 height 33
click at [186, 363] on span at bounding box center [190, 367] width 24 height 9
click at [185, 372] on input "checkbox" at bounding box center [184, 372] width 1 height 1
checkbox input "false"
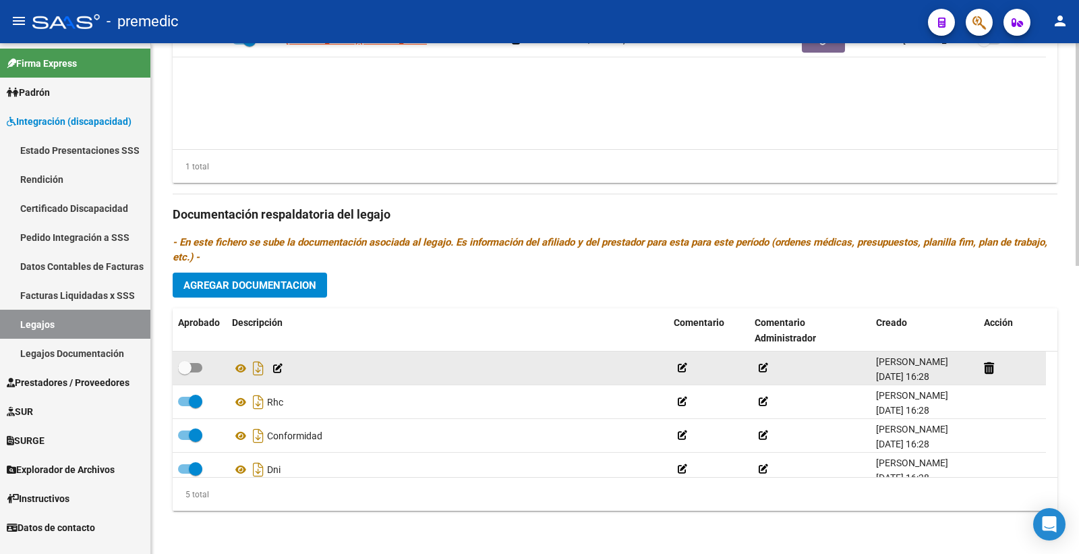
click at [281, 371] on icon at bounding box center [277, 368] width 9 height 9
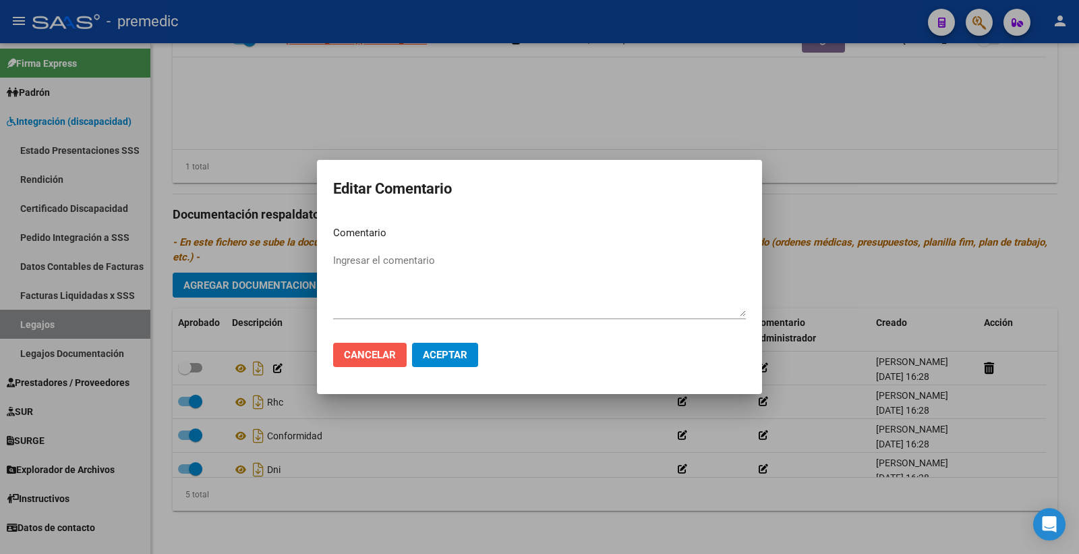
click at [353, 355] on span "Cancelar" at bounding box center [370, 355] width 52 height 12
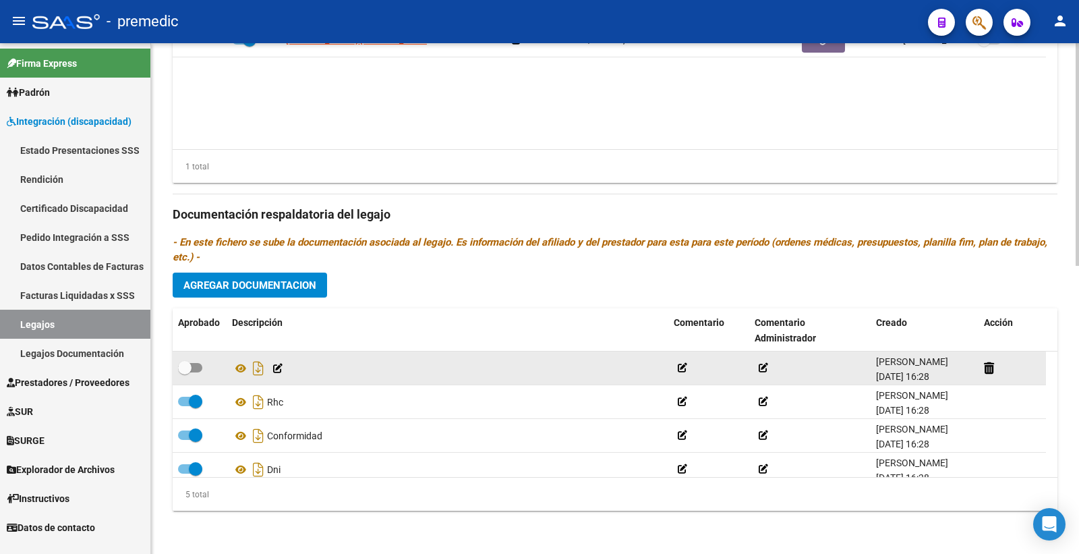
click at [277, 368] on icon at bounding box center [277, 368] width 9 height 9
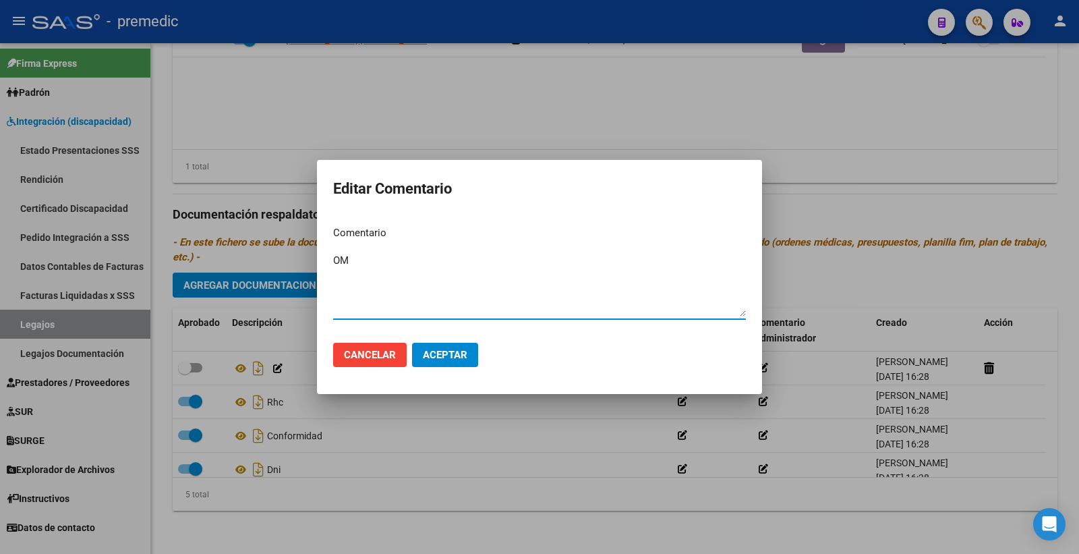
type textarea "OM"
click at [459, 354] on span "Aceptar" at bounding box center [445, 355] width 45 height 12
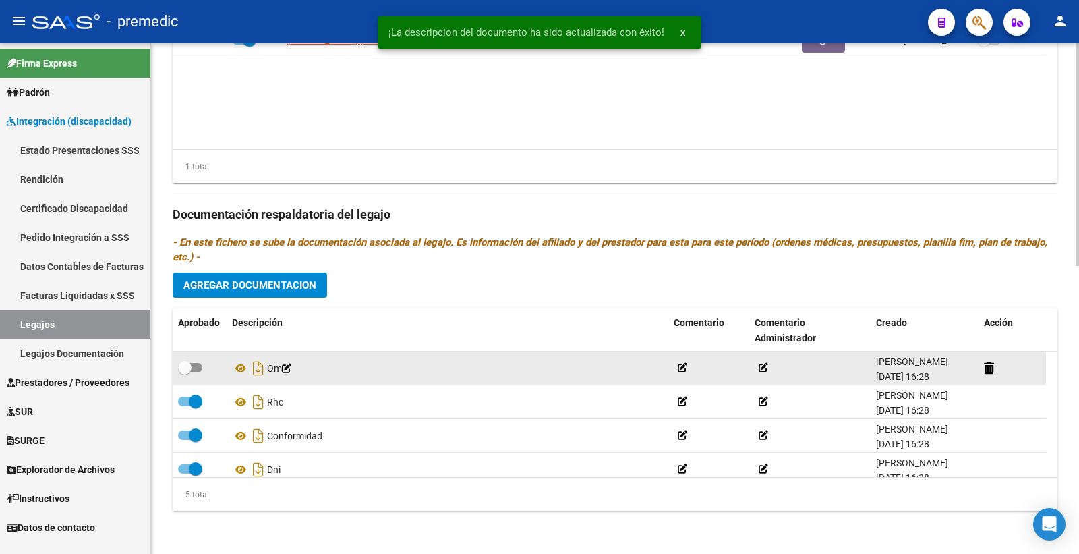
click at [201, 369] on span at bounding box center [190, 367] width 24 height 9
click at [185, 372] on input "checkbox" at bounding box center [184, 372] width 1 height 1
checkbox input "true"
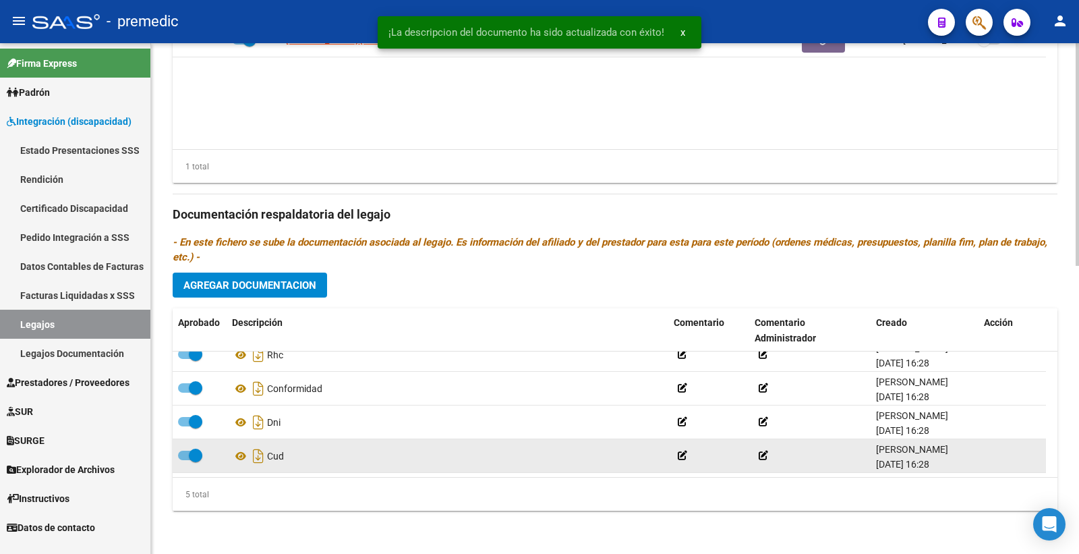
scroll to position [0, 0]
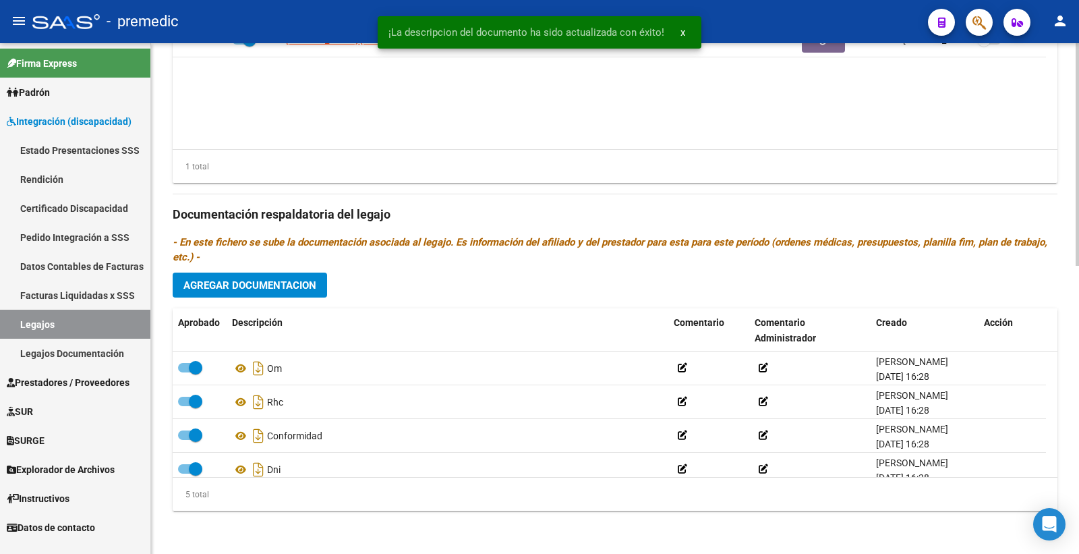
click at [269, 293] on button "Agregar Documentacion" at bounding box center [250, 285] width 154 height 25
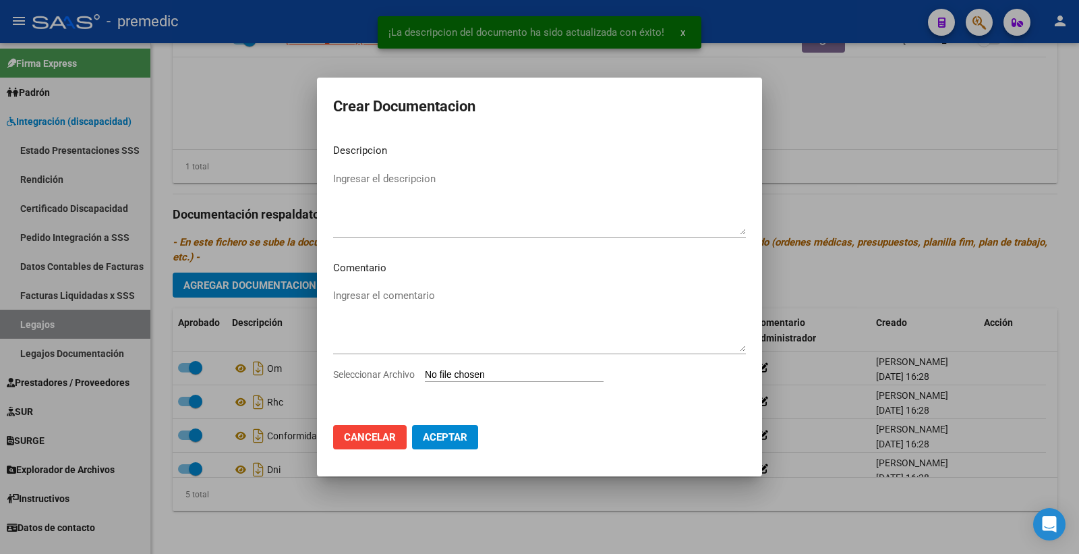
click at [491, 379] on input "Seleccionar Archivo" at bounding box center [514, 375] width 179 height 13
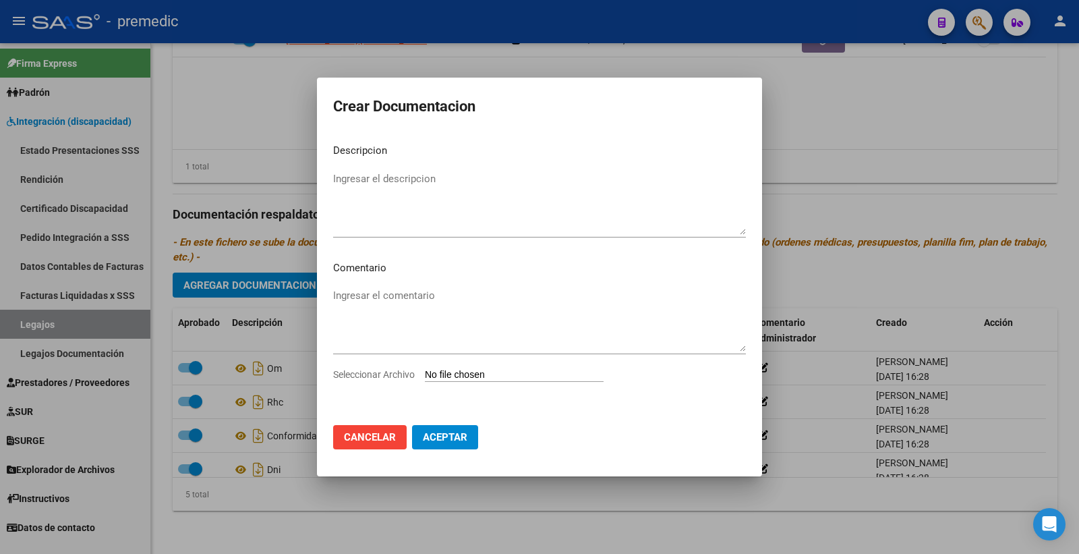
type input "C:\fakepath\DATOS FAMILIARES.pdf"
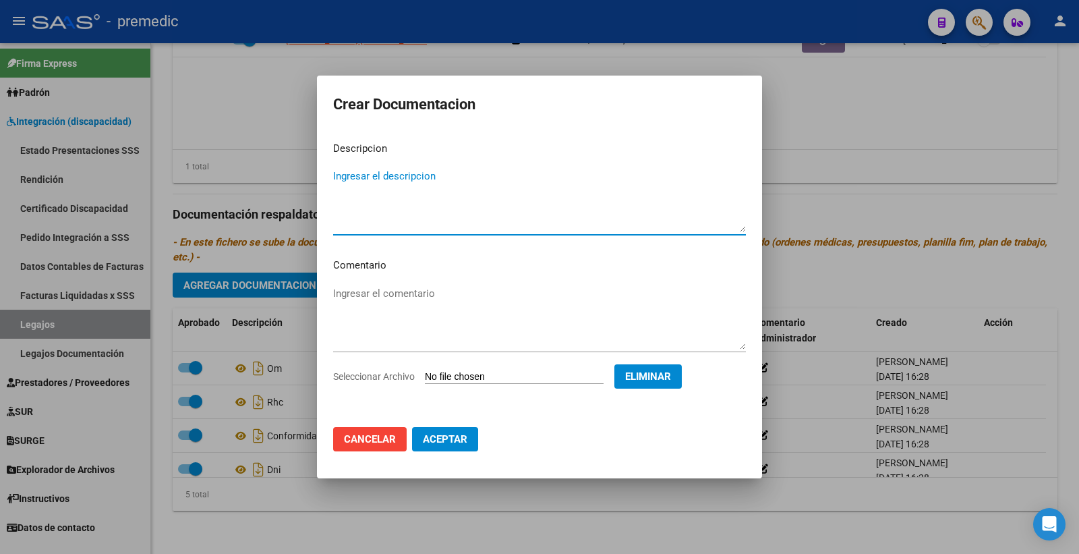
click at [368, 159] on mat-dialog-content "Descripcion Ingresar el descripcion Comentario Ingresar el comentario Seleccion…" at bounding box center [539, 274] width 445 height 286
type textarea "DATOS FAMILIARES"
click at [459, 435] on span "Aceptar" at bounding box center [445, 439] width 45 height 12
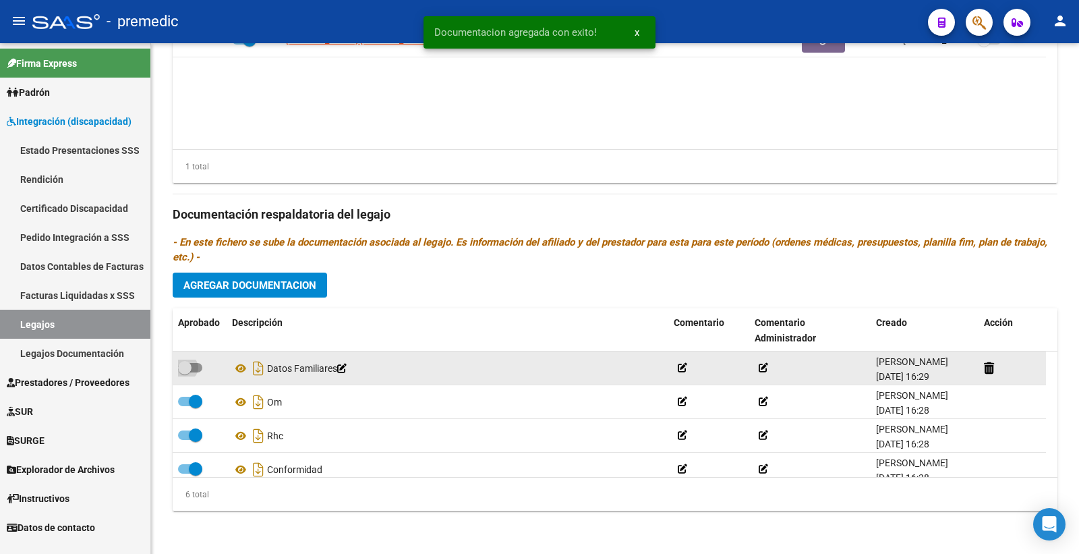
click at [200, 362] on label at bounding box center [190, 368] width 24 height 16
click at [185, 372] on input "checkbox" at bounding box center [184, 372] width 1 height 1
checkbox input "true"
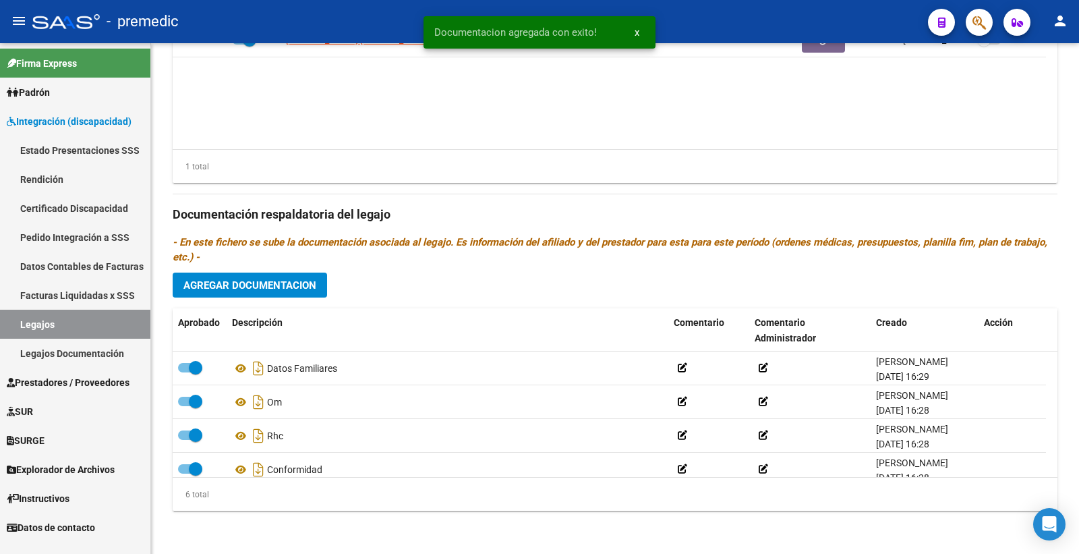
click at [284, 278] on button "Agregar Documentacion" at bounding box center [250, 285] width 154 height 25
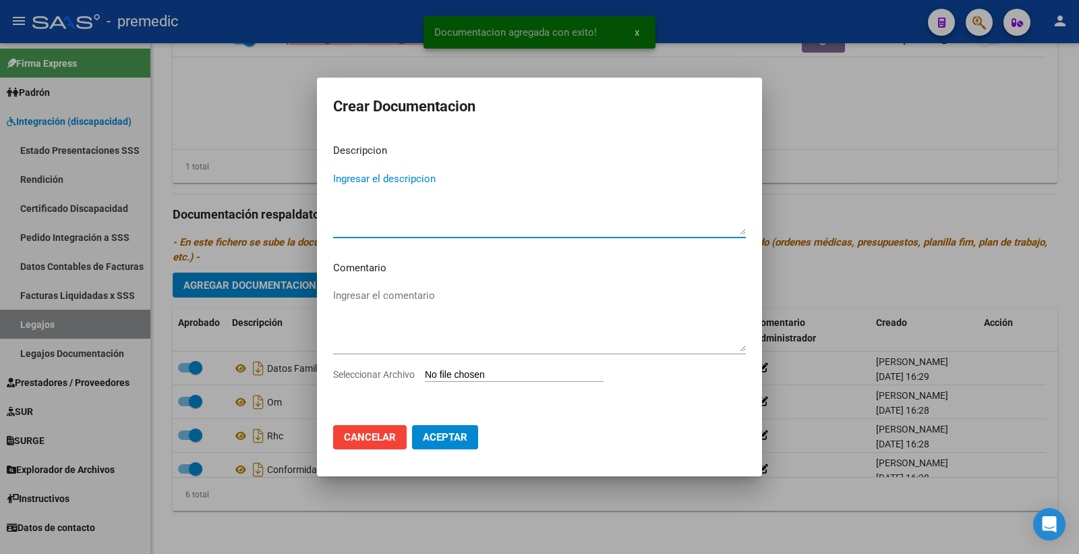
click at [460, 369] on input "Seleccionar Archivo" at bounding box center [514, 375] width 179 height 13
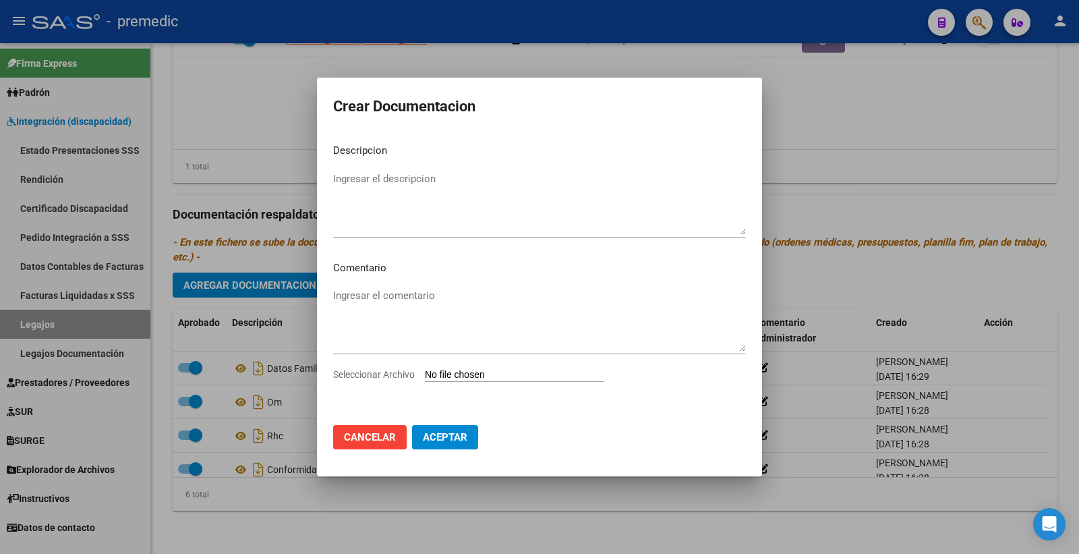
type input "C:\fakepath\CAR.pdf"
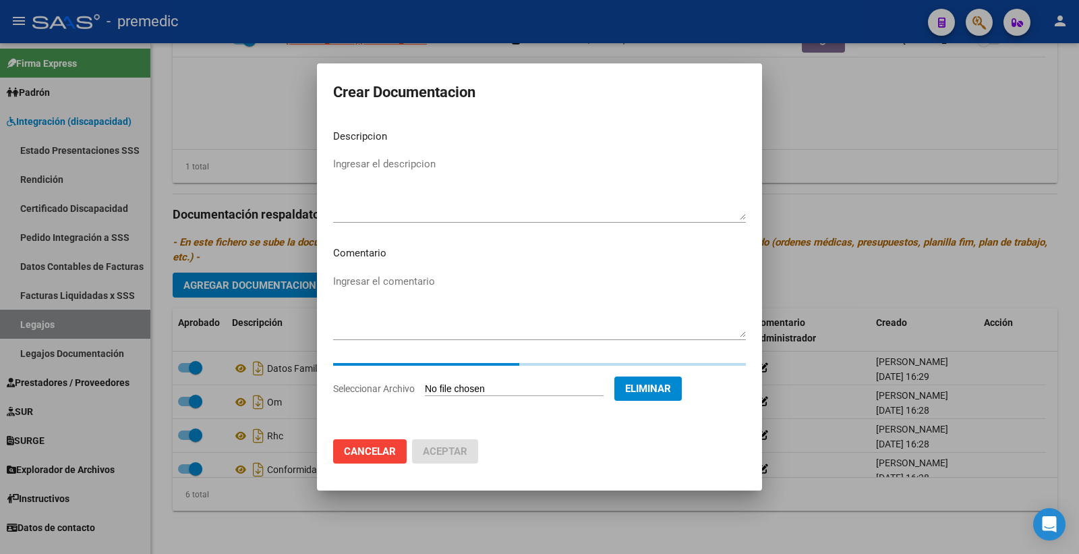
click at [416, 166] on textarea "Ingresar el descripcion" at bounding box center [539, 188] width 413 height 63
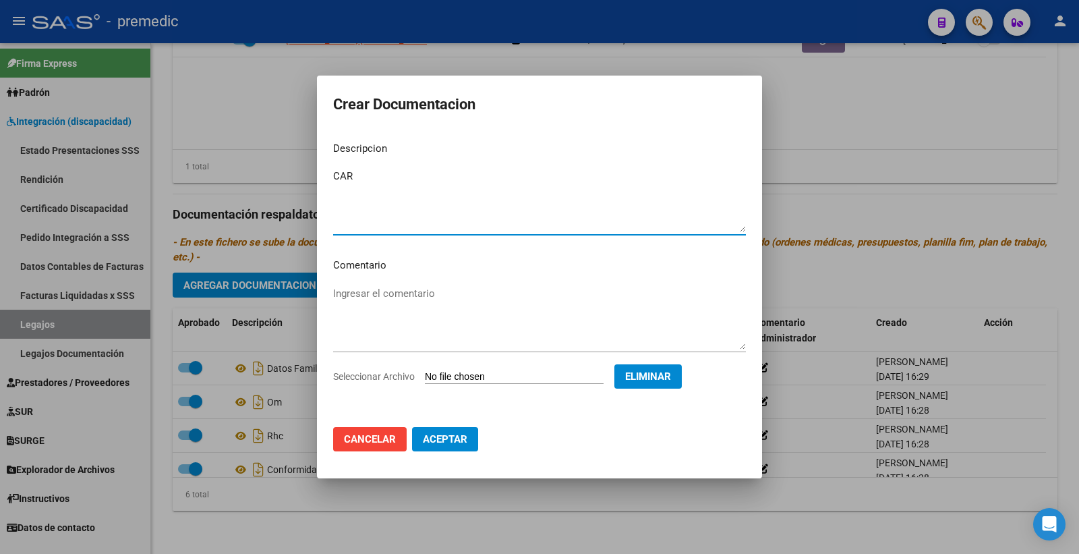
type textarea "CAR"
click at [463, 448] on button "Aceptar" at bounding box center [445, 439] width 66 height 24
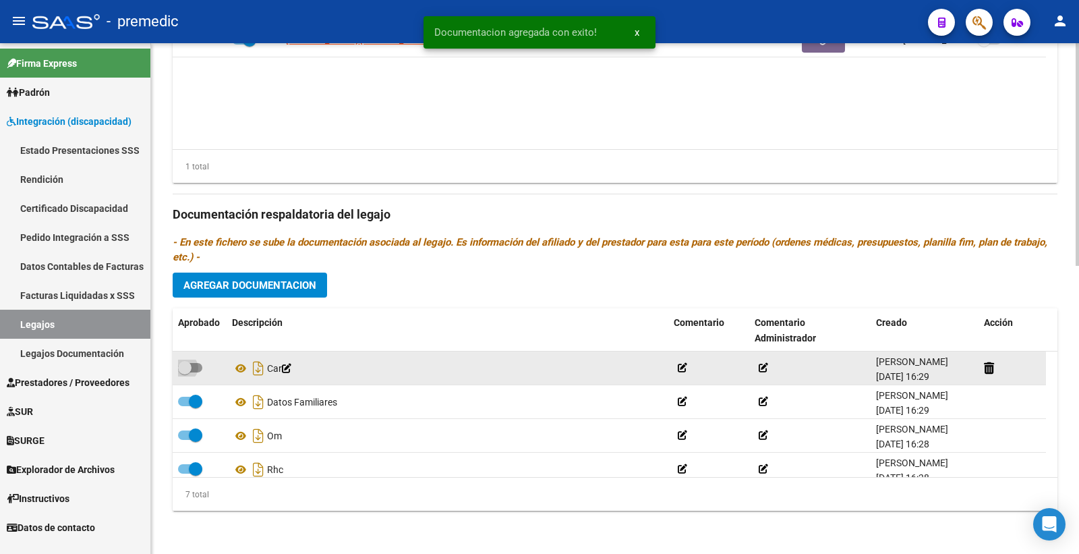
click at [186, 372] on span at bounding box center [184, 367] width 13 height 13
click at [185, 372] on input "checkbox" at bounding box center [184, 372] width 1 height 1
checkbox input "true"
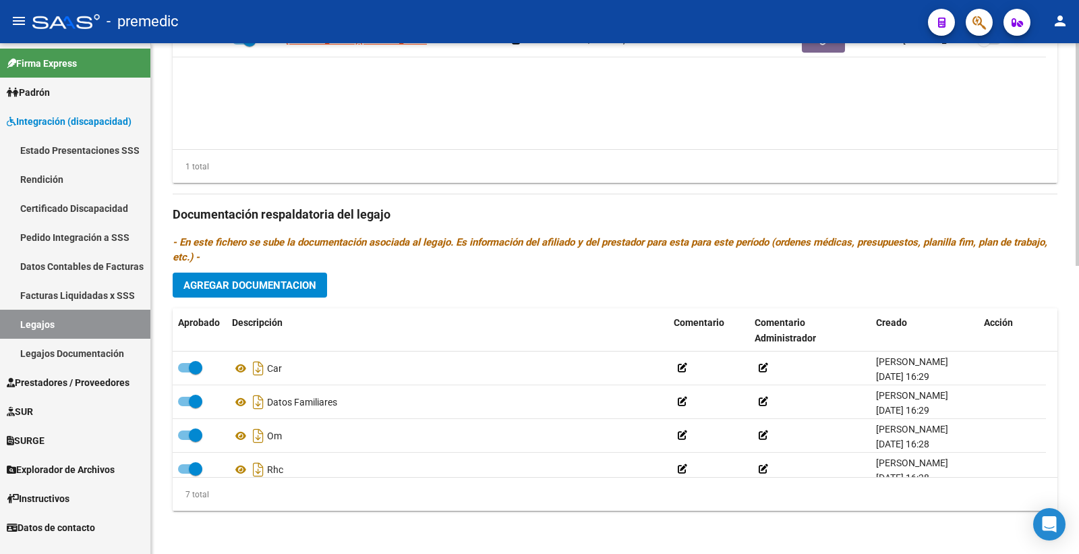
click at [284, 280] on span "Agregar Documentacion" at bounding box center [250, 285] width 133 height 12
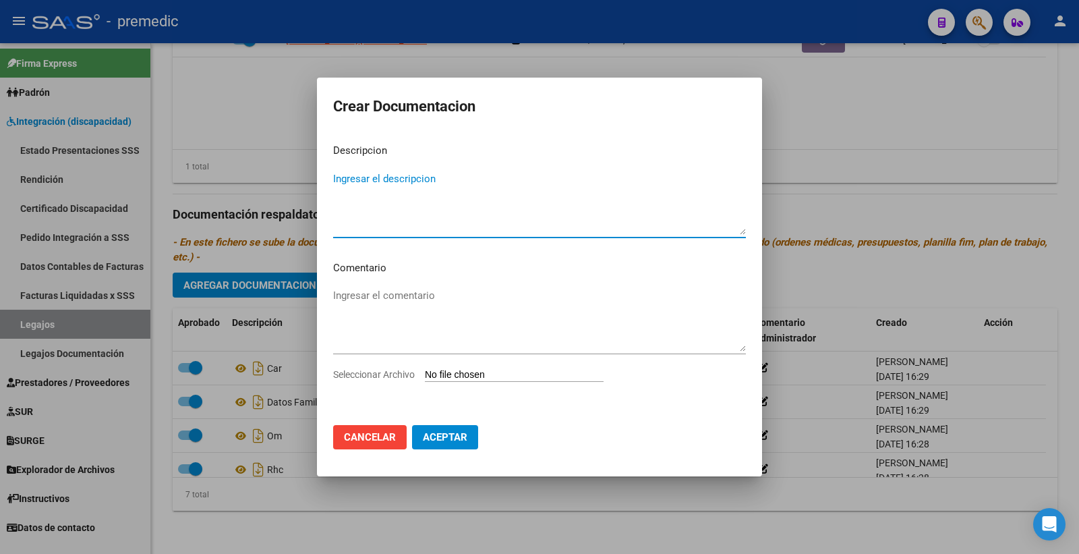
click at [491, 374] on input "Seleccionar Archivo" at bounding box center [514, 375] width 179 height 13
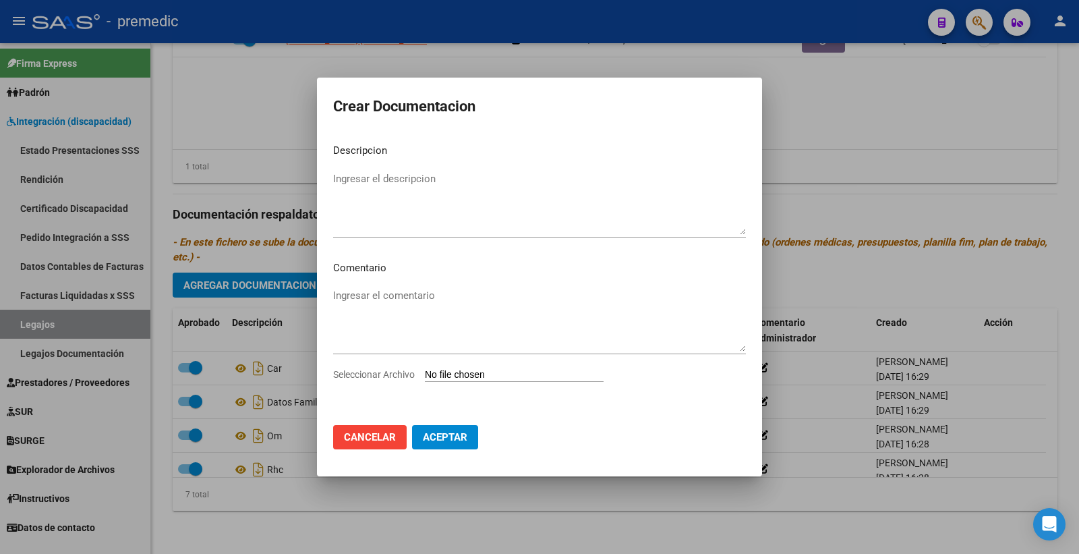
click at [366, 437] on span "Cancelar" at bounding box center [370, 437] width 52 height 12
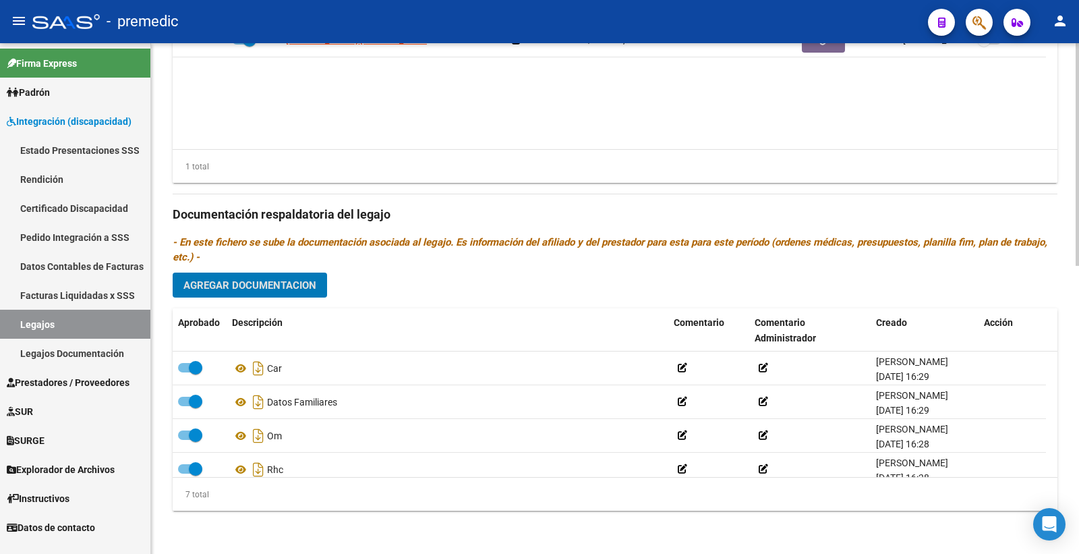
click at [293, 273] on button "Agregar Documentacion" at bounding box center [250, 285] width 154 height 25
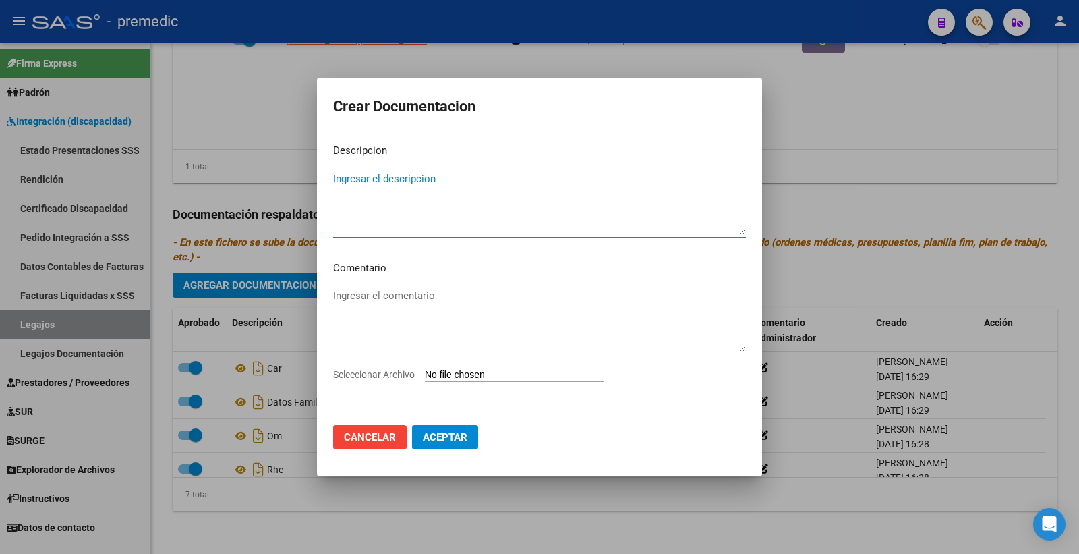
click at [464, 385] on div "Seleccionar Archivo" at bounding box center [539, 380] width 413 height 26
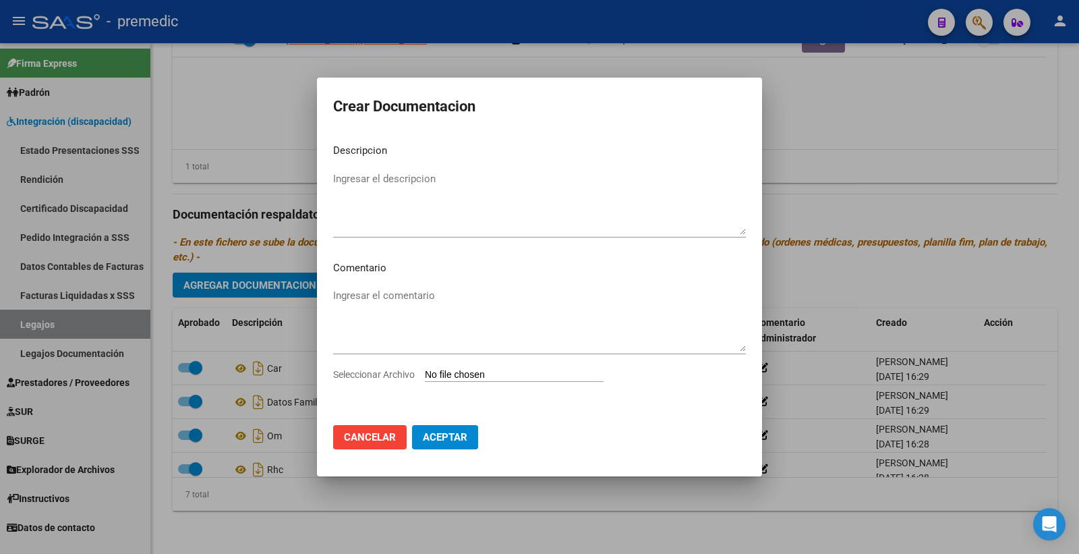
click at [466, 369] on input "Seleccionar Archivo" at bounding box center [514, 375] width 179 height 13
click at [435, 373] on input "Seleccionar Archivo" at bounding box center [514, 375] width 179 height 13
type input "C:\fakepath\INICIAL.pdf"
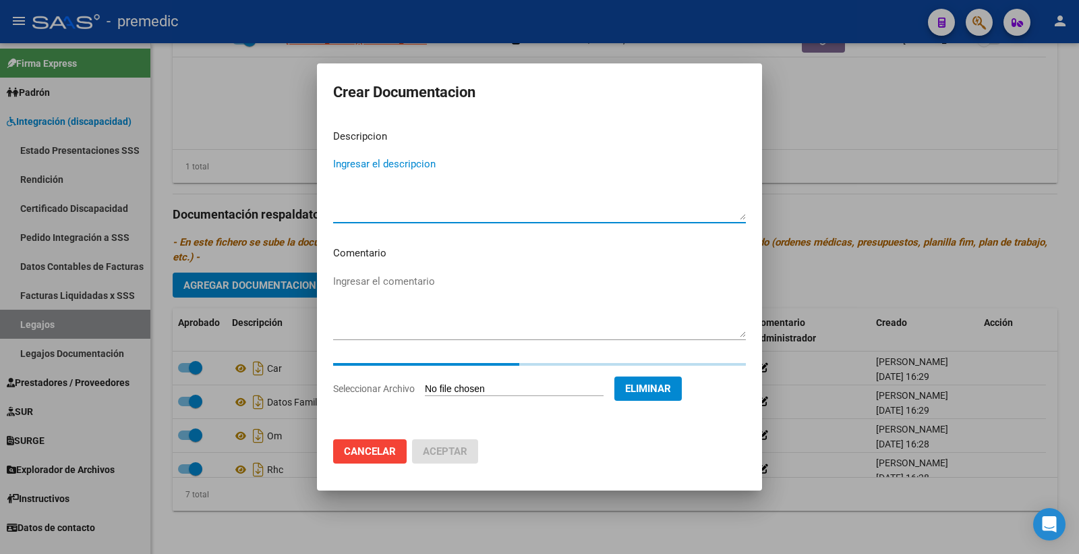
click at [374, 173] on textarea "Ingresar el descripcion" at bounding box center [539, 188] width 413 height 63
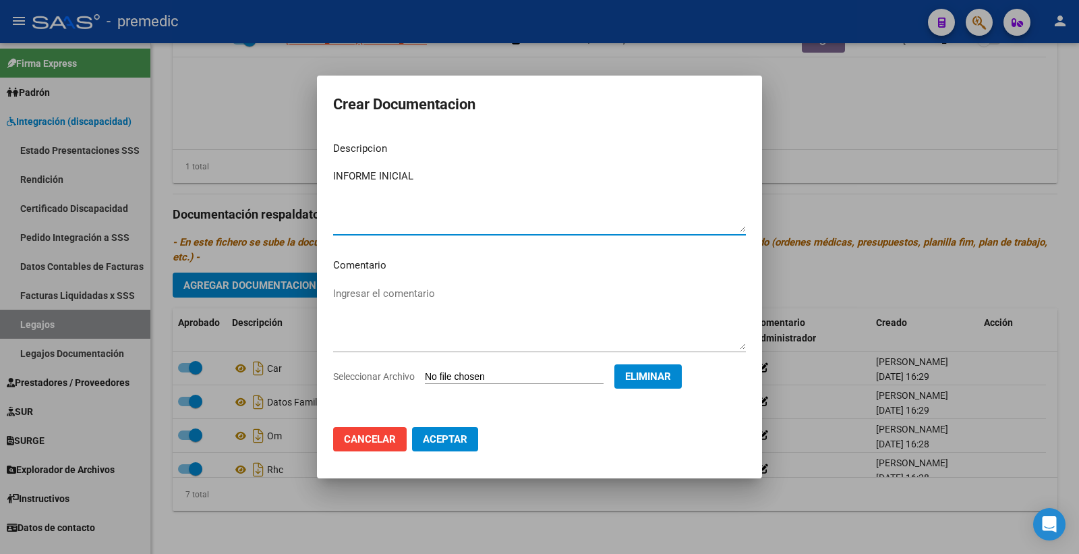
type textarea "INFORME INICIAL"
click at [443, 422] on mat-dialog-actions "Cancelar Aceptar" at bounding box center [539, 439] width 413 height 46
drag, startPoint x: 440, startPoint y: 443, endPoint x: 368, endPoint y: 455, distance: 72.5
click at [440, 443] on span "Aceptar" at bounding box center [445, 439] width 45 height 12
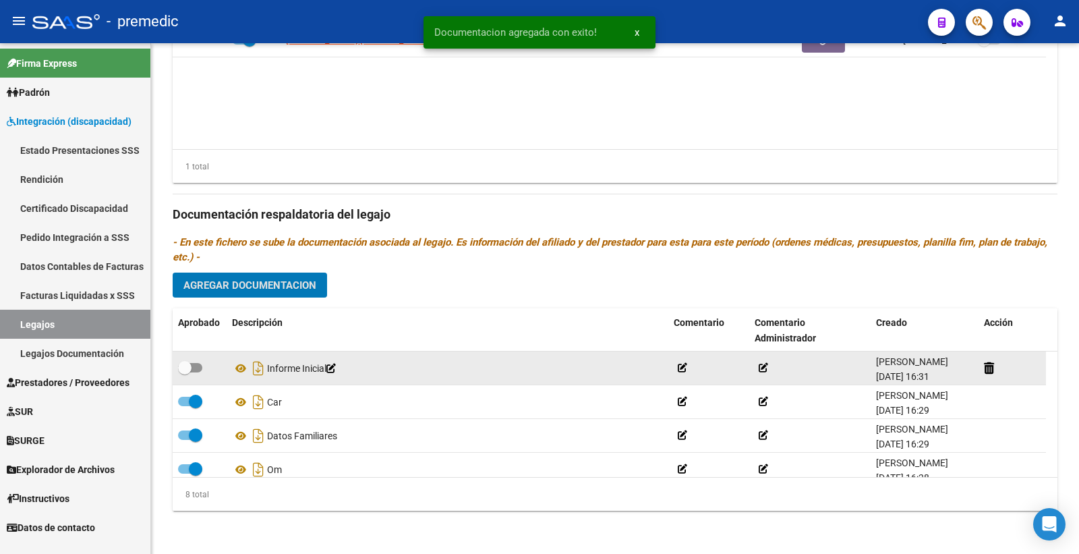
click at [198, 366] on span at bounding box center [190, 367] width 24 height 9
click at [185, 372] on input "checkbox" at bounding box center [184, 372] width 1 height 1
checkbox input "true"
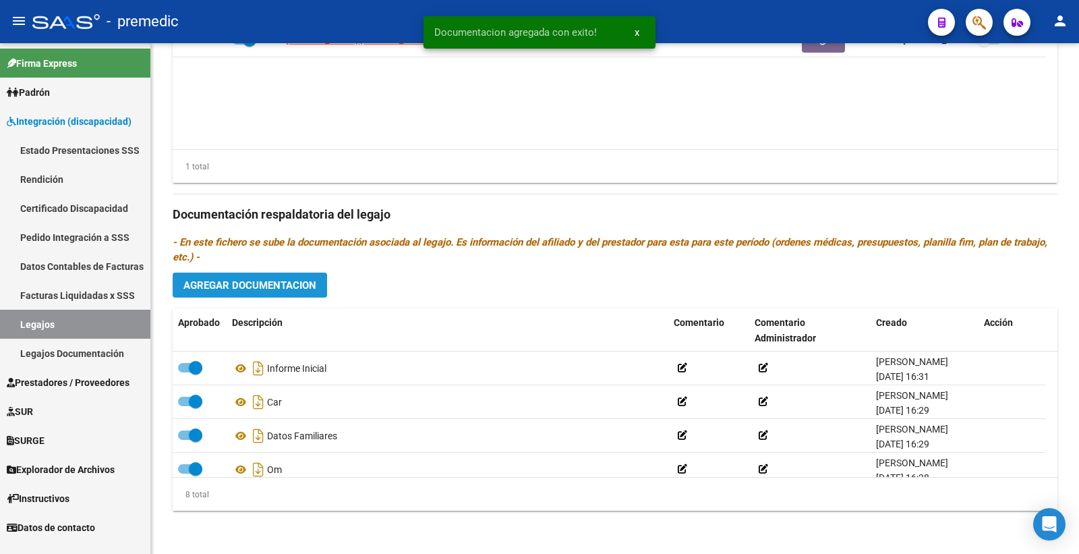
click at [302, 279] on span "Agregar Documentacion" at bounding box center [250, 285] width 133 height 12
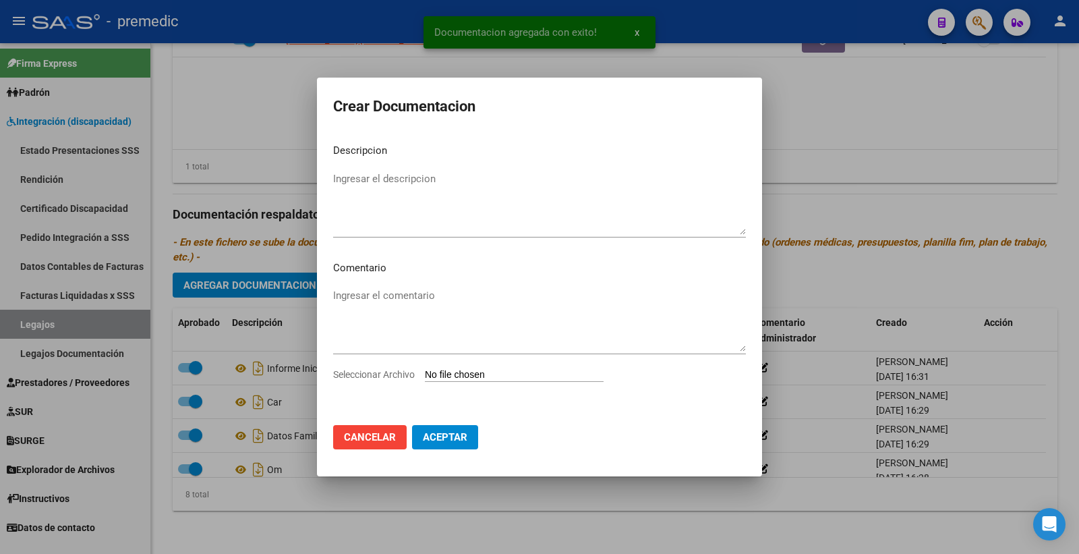
click at [441, 374] on input "Seleccionar Archivo" at bounding box center [514, 375] width 179 height 13
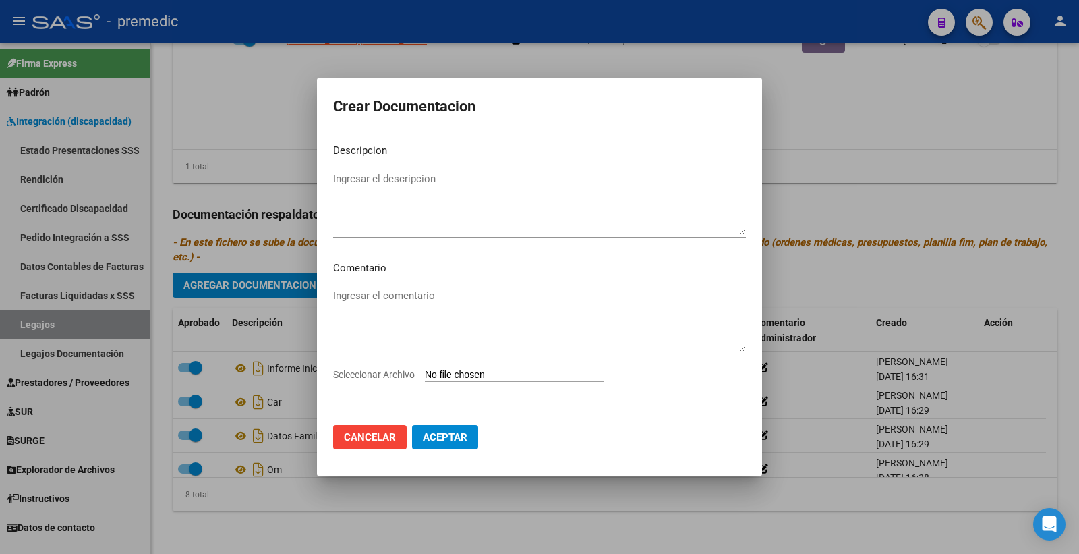
type input "C:\fakepath\PLAN DE ABORDAJE INDIVIDUAL.pdf"
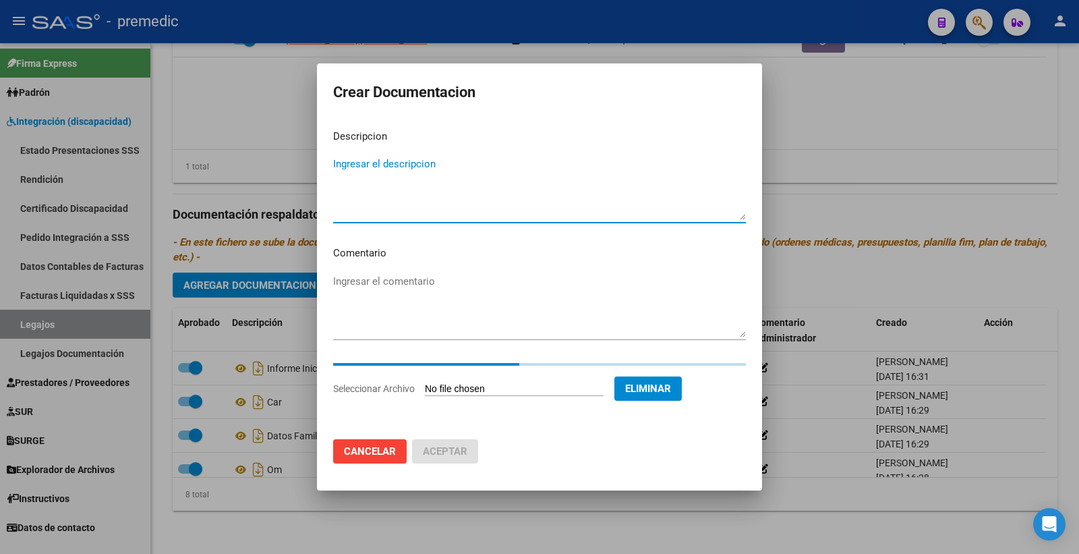
click at [407, 193] on textarea "Ingresar el descripcion" at bounding box center [539, 188] width 413 height 63
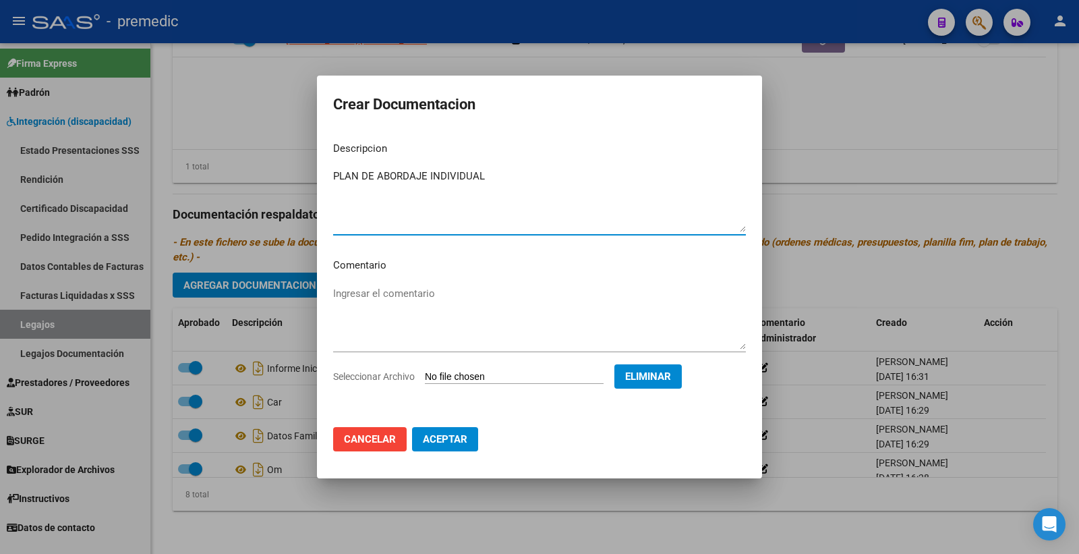
type textarea "PLAN DE ABORDAJE INDIVIDUAL"
click at [434, 439] on span "Aceptar" at bounding box center [445, 439] width 45 height 12
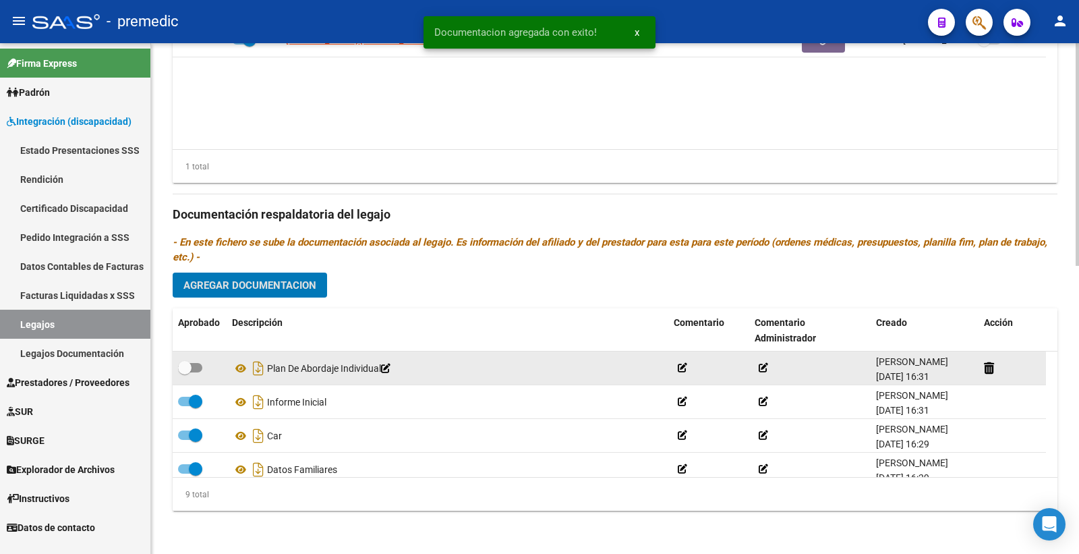
click at [190, 361] on span at bounding box center [184, 367] width 13 height 13
click at [185, 372] on input "checkbox" at bounding box center [184, 372] width 1 height 1
checkbox input "true"
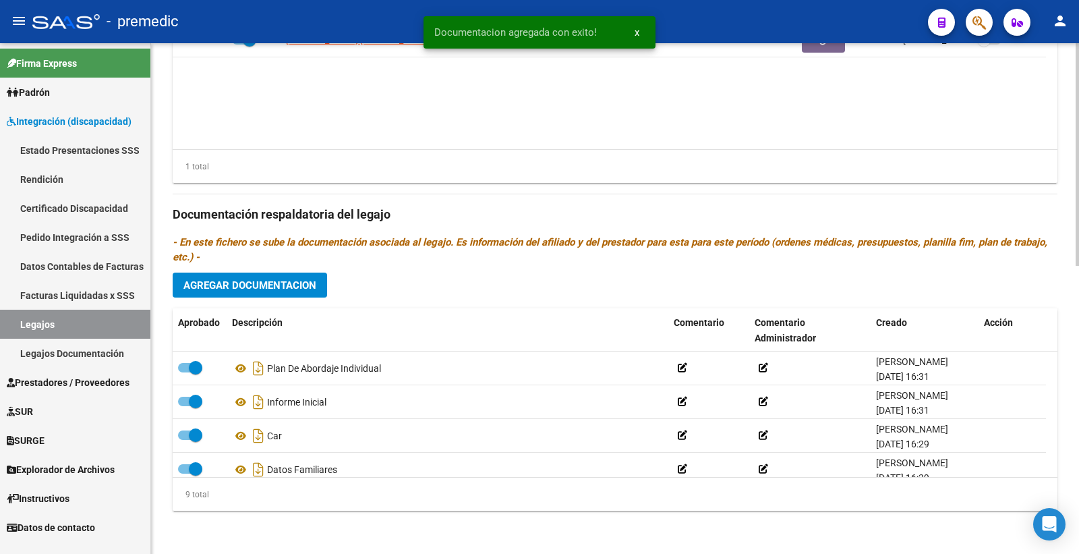
click at [313, 285] on span "Agregar Documentacion" at bounding box center [250, 285] width 133 height 12
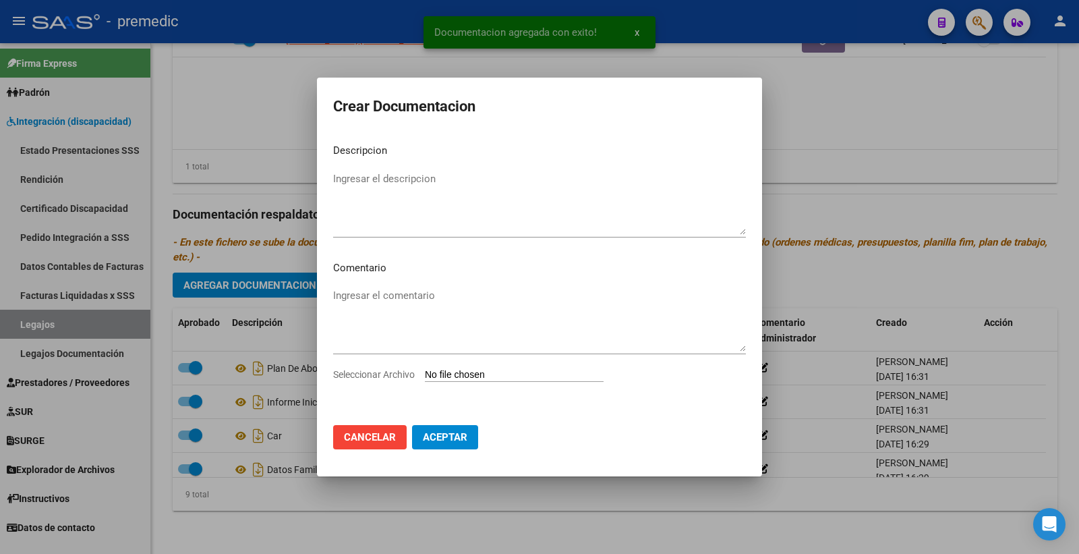
click at [498, 368] on app-file-uploader "Seleccionar Archivo" at bounding box center [473, 374] width 281 height 12
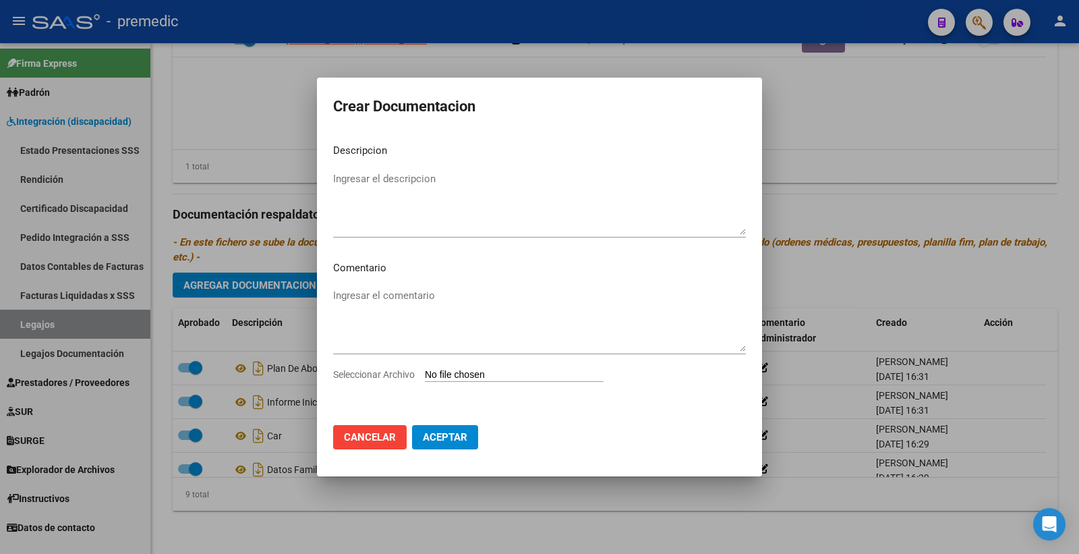
click at [460, 375] on input "Seleccionar Archivo" at bounding box center [514, 375] width 179 height 13
click at [462, 378] on input "Seleccionar Archivo" at bounding box center [514, 375] width 179 height 13
type input "C:\fakepath\PRESUPUESTO.pdf"
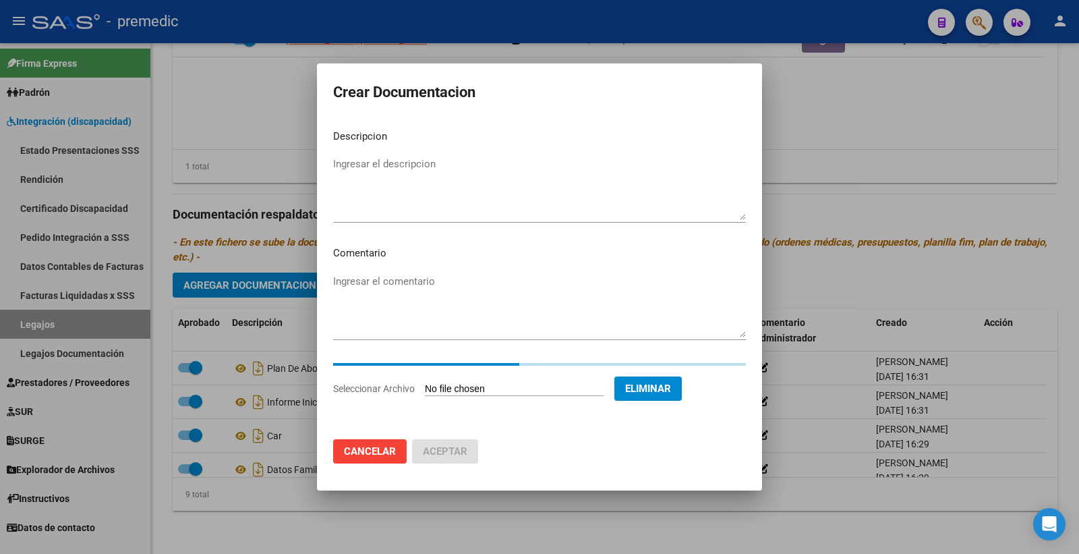
drag, startPoint x: 382, startPoint y: 173, endPoint x: 388, endPoint y: 136, distance: 36.9
click at [383, 173] on textarea "Ingresar el descripcion" at bounding box center [539, 188] width 413 height 63
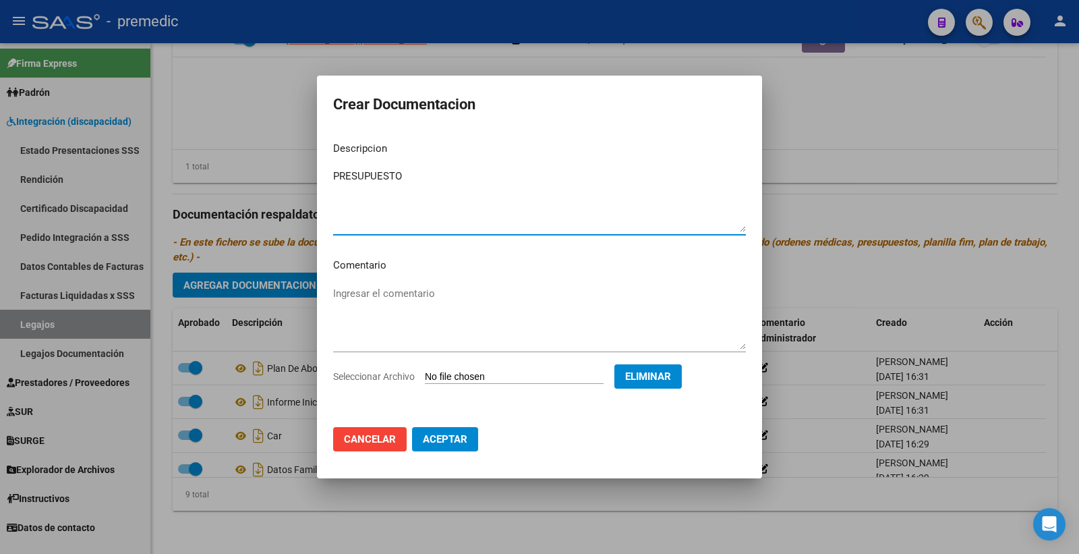
type textarea "PRESUPUESTO"
click at [443, 429] on button "Aceptar" at bounding box center [445, 439] width 66 height 24
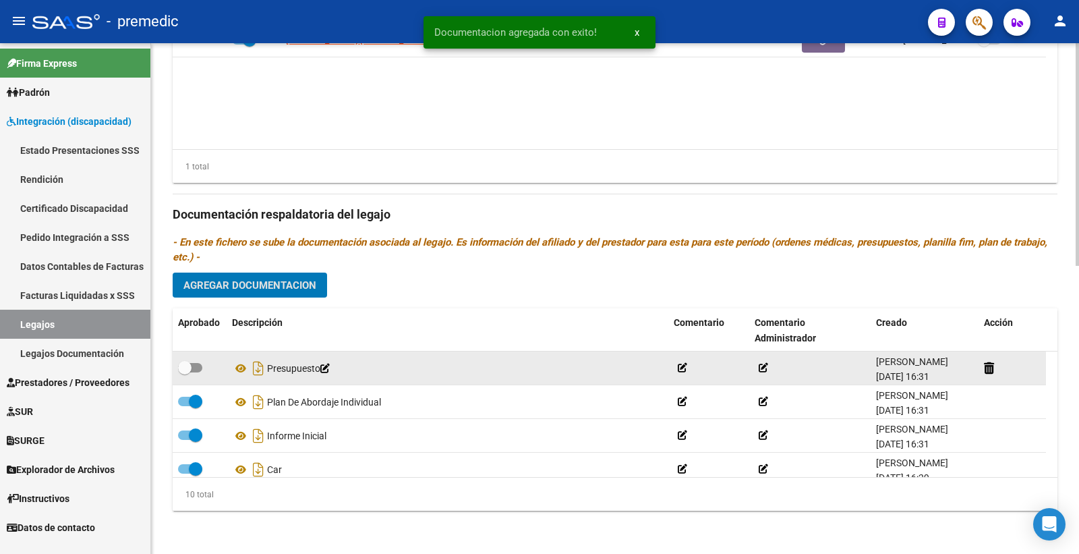
click at [191, 366] on span at bounding box center [184, 367] width 13 height 13
click at [185, 372] on input "checkbox" at bounding box center [184, 372] width 1 height 1
checkbox input "true"
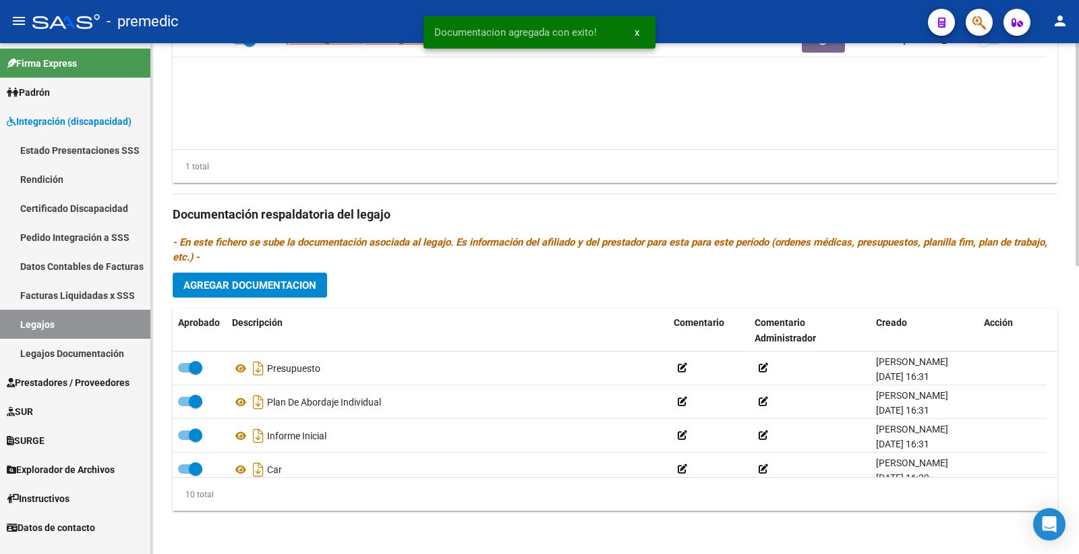
click at [300, 275] on button "Agregar Documentacion" at bounding box center [250, 285] width 154 height 25
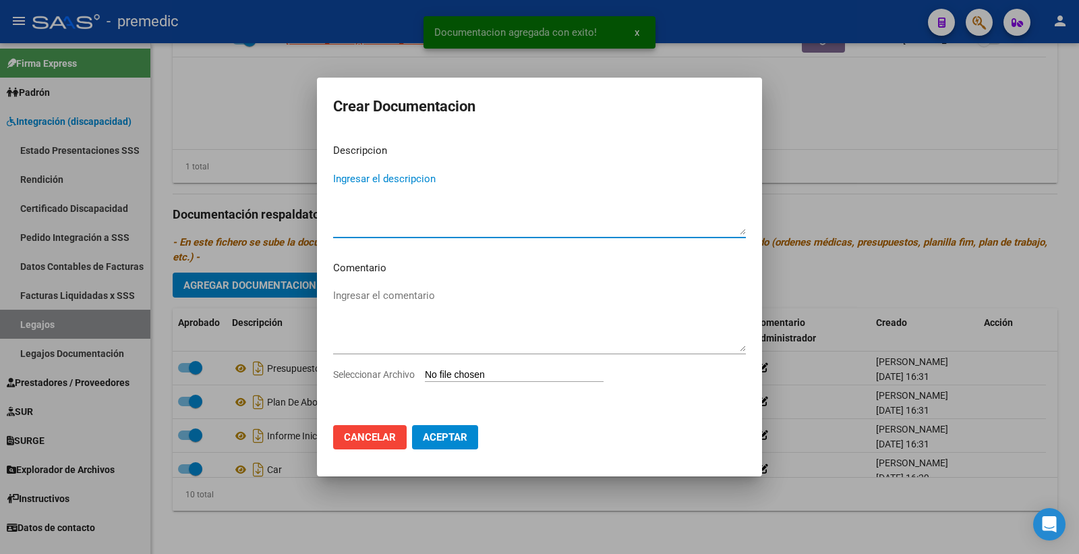
drag, startPoint x: 471, startPoint y: 385, endPoint x: 470, endPoint y: 378, distance: 6.9
click at [470, 385] on div "Seleccionar Archivo" at bounding box center [539, 380] width 413 height 26
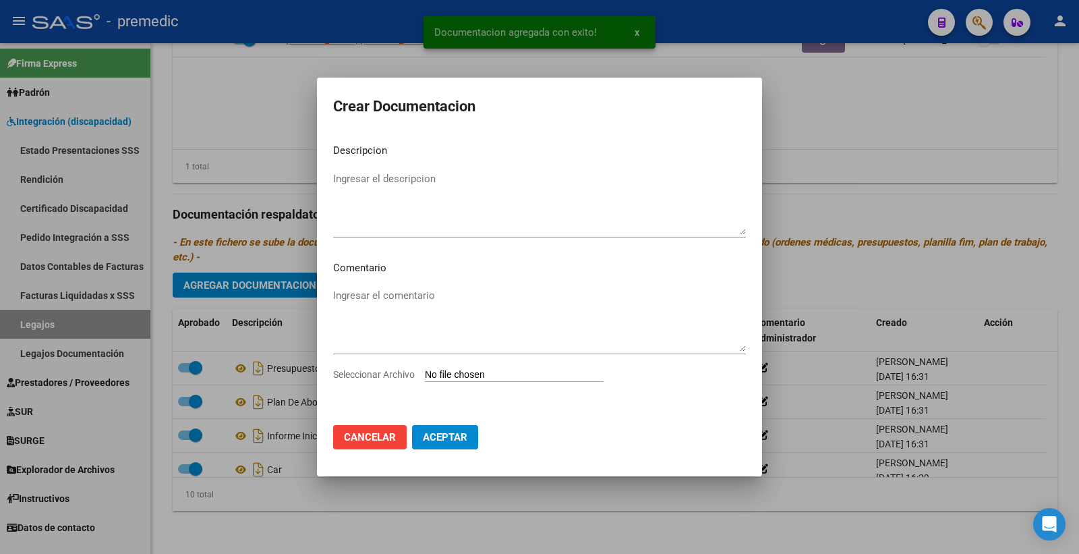
click at [470, 374] on input "Seleccionar Archivo" at bounding box center [514, 375] width 179 height 13
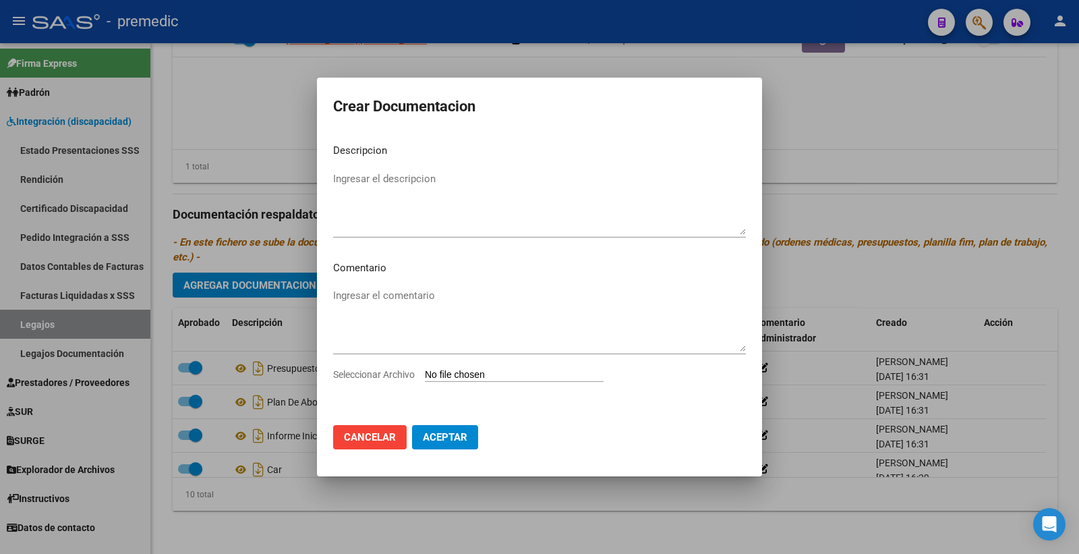
type input "C:\fakepath\DATOS DEL PRESTADOR.pdf"
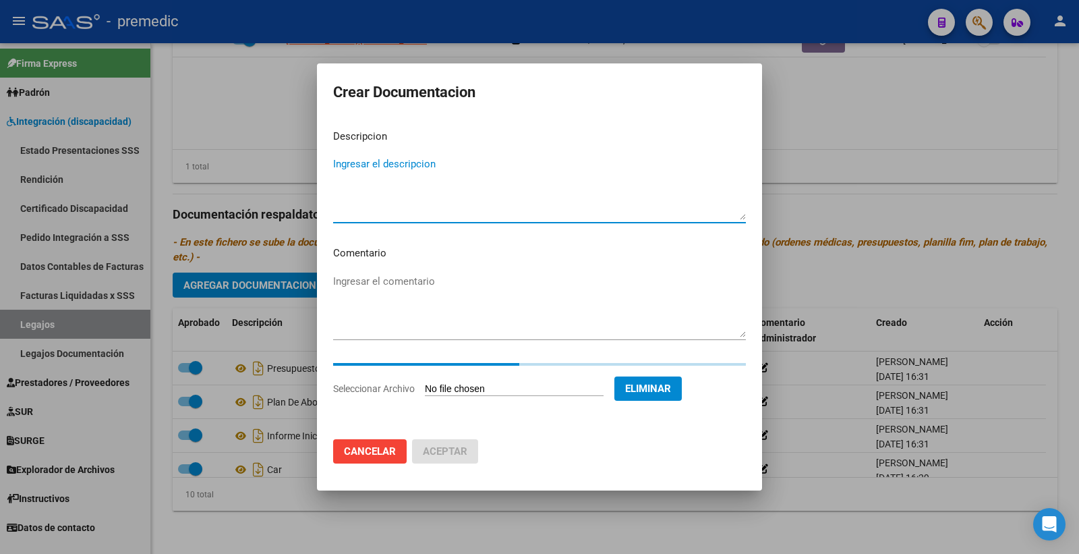
click at [416, 172] on textarea "Ingresar el descripcion" at bounding box center [539, 188] width 413 height 63
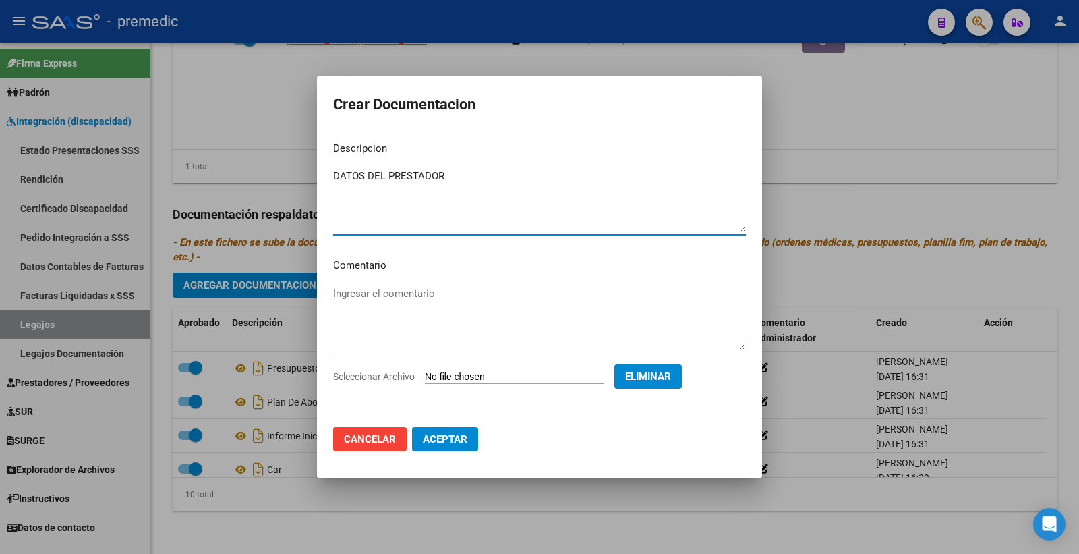
type textarea "DATOS DEL PRESTADOR"
click at [455, 453] on mat-dialog-actions "Cancelar Aceptar" at bounding box center [539, 439] width 413 height 46
click at [441, 444] on span "Aceptar" at bounding box center [445, 439] width 45 height 12
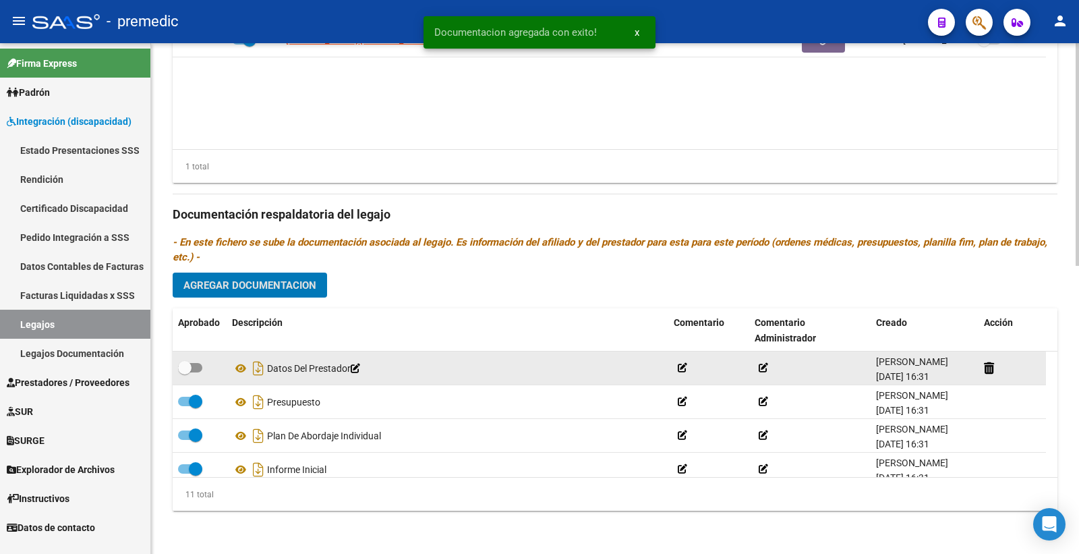
click at [196, 369] on span at bounding box center [190, 367] width 24 height 9
click at [185, 372] on input "checkbox" at bounding box center [184, 372] width 1 height 1
checkbox input "true"
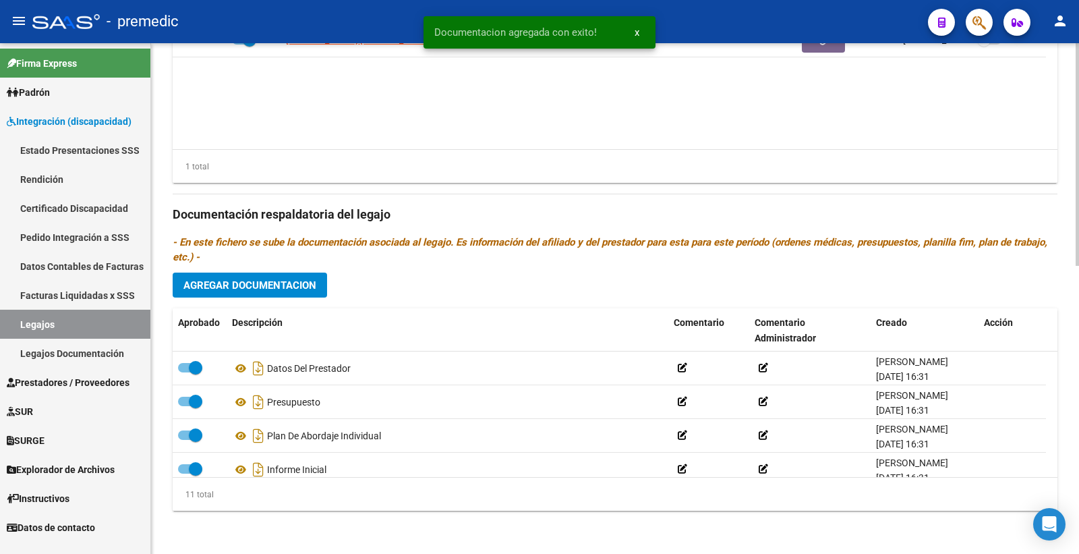
click at [265, 290] on span "Agregar Documentacion" at bounding box center [250, 285] width 133 height 12
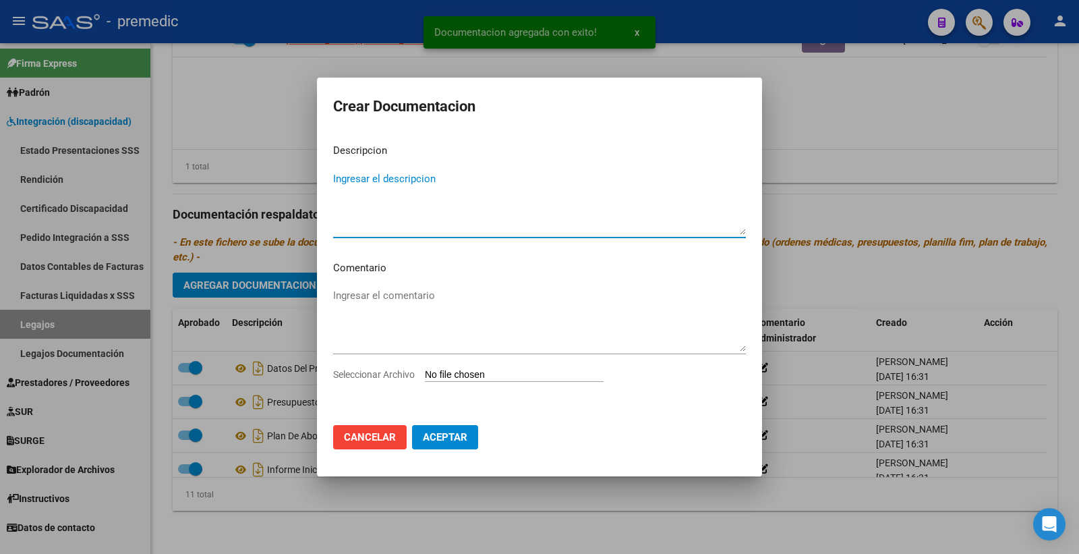
click at [480, 360] on div "Ingresar el comentario" at bounding box center [539, 326] width 413 height 82
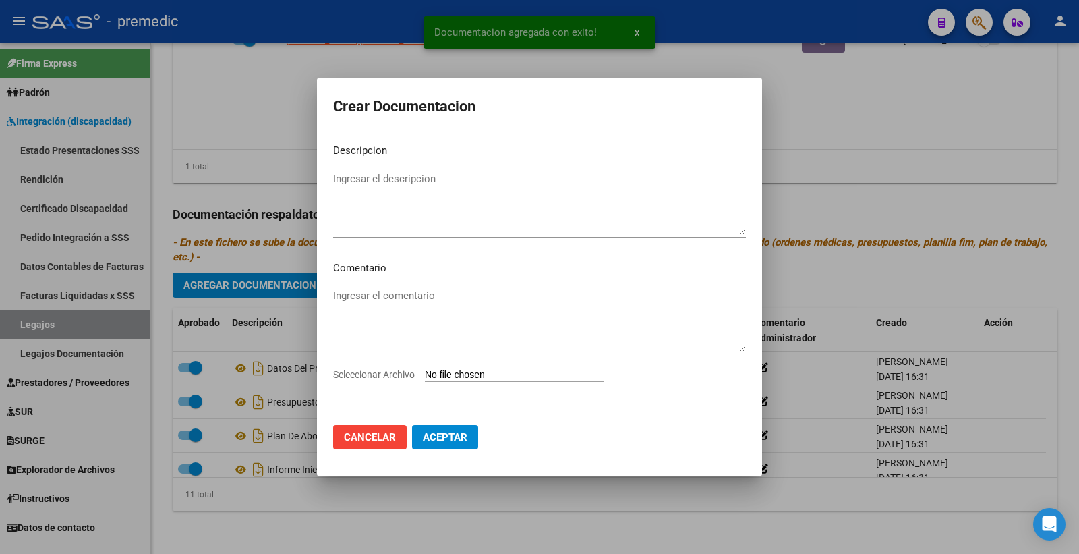
click at [479, 378] on input "Seleccionar Archivo" at bounding box center [514, 375] width 179 height 13
type input "C:\fakepath\CBU.pdf"
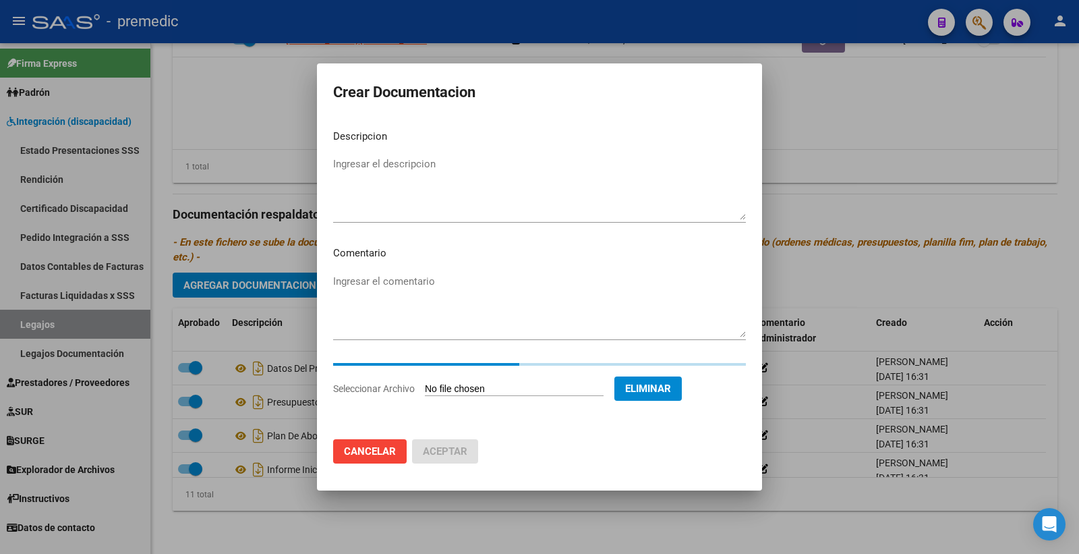
click at [364, 169] on textarea "Ingresar el descripcion" at bounding box center [539, 188] width 413 height 63
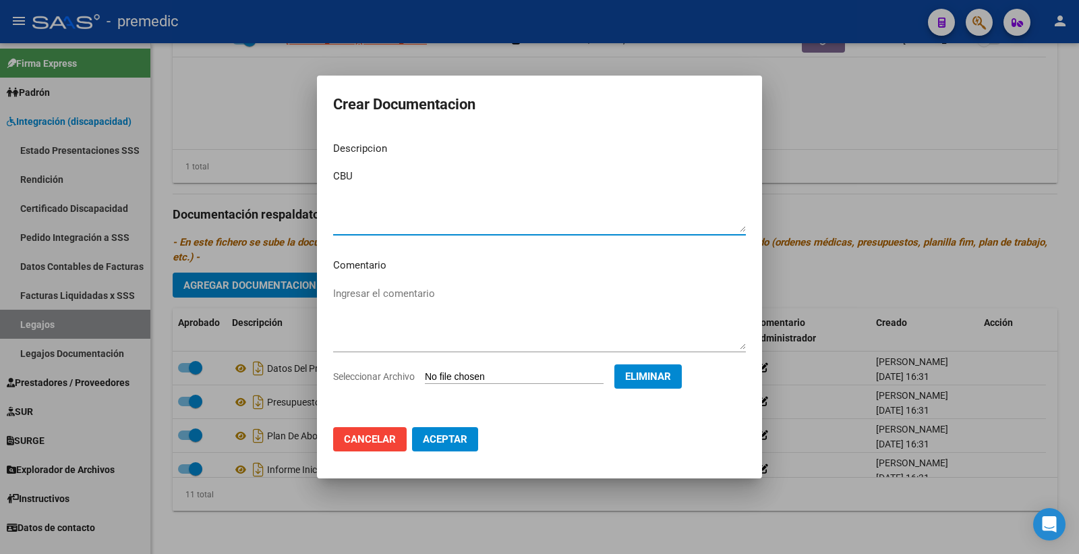
type textarea "CBU"
click at [439, 444] on span "Aceptar" at bounding box center [445, 439] width 45 height 12
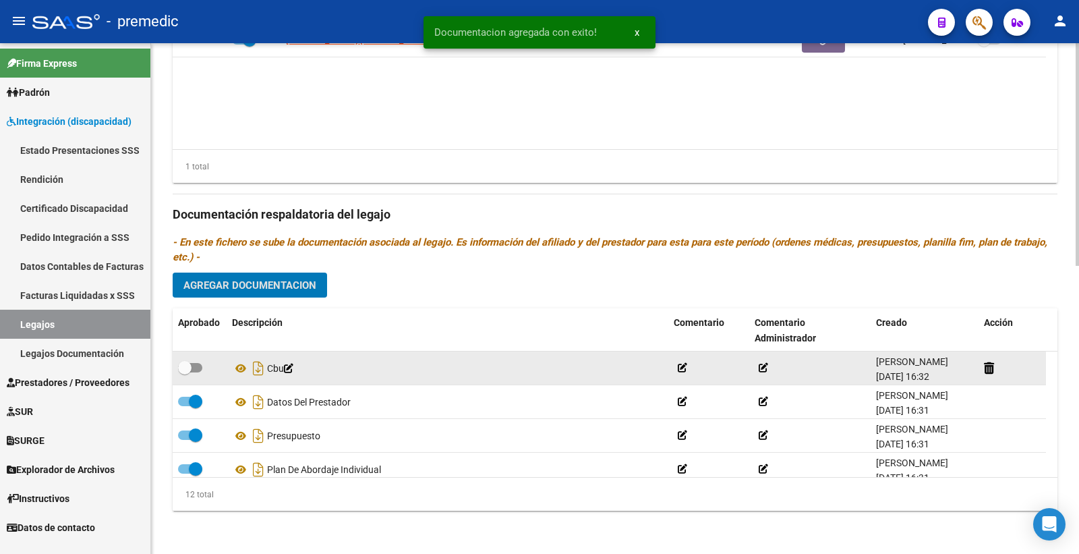
drag, startPoint x: 192, startPoint y: 370, endPoint x: 206, endPoint y: 369, distance: 14.2
click at [194, 370] on span at bounding box center [190, 367] width 24 height 9
click at [185, 372] on input "checkbox" at bounding box center [184, 372] width 1 height 1
checkbox input "true"
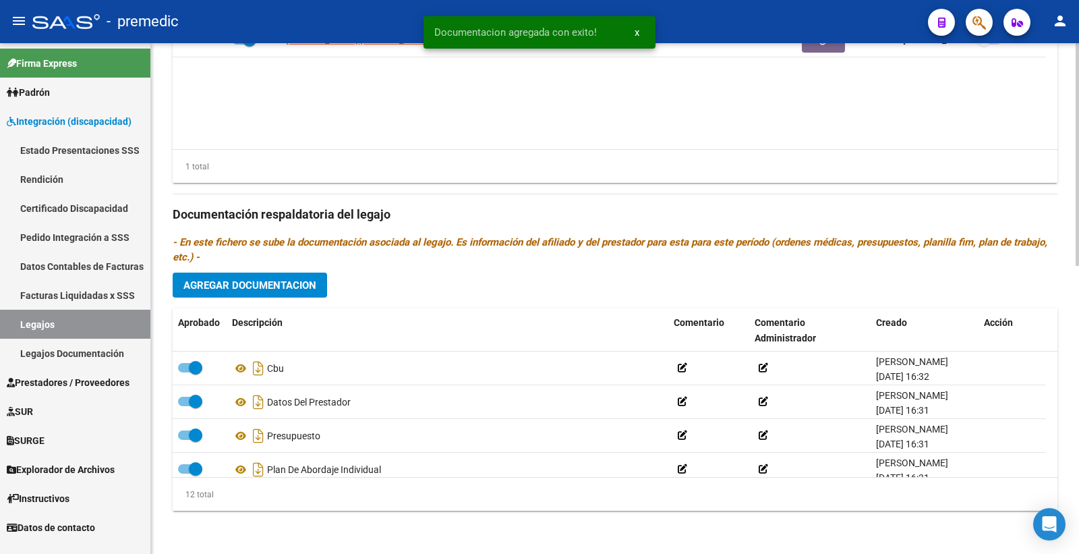
click at [287, 277] on button "Agregar Documentacion" at bounding box center [250, 285] width 154 height 25
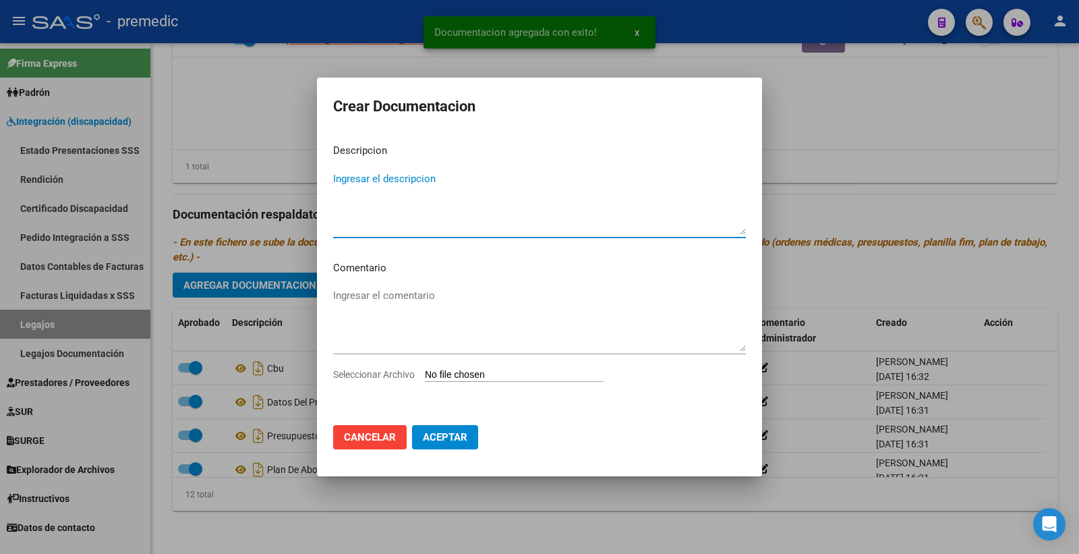
click at [454, 371] on input "Seleccionar Archivo" at bounding box center [514, 375] width 179 height 13
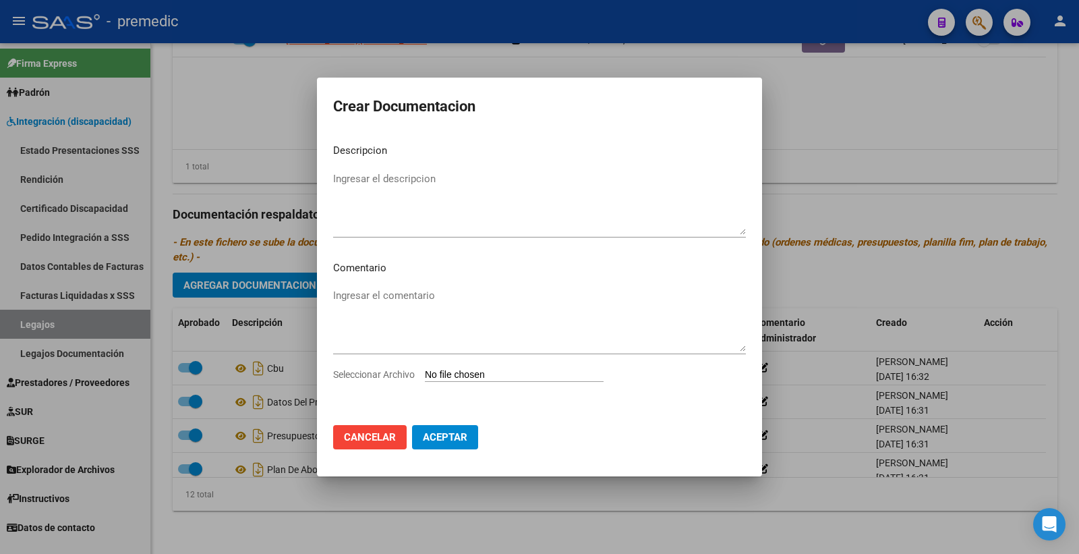
click at [380, 431] on span "Cancelar" at bounding box center [370, 437] width 52 height 12
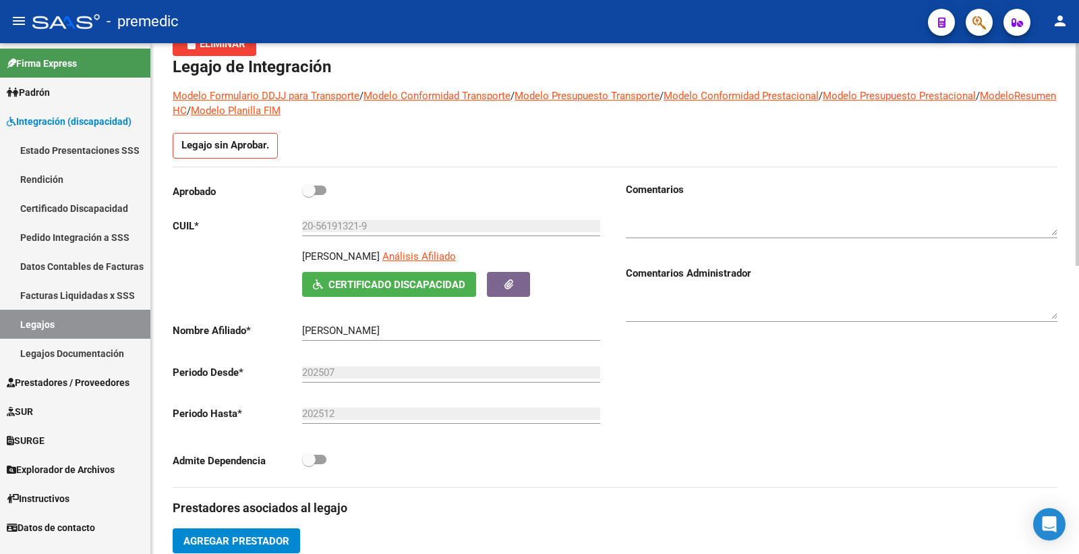
scroll to position [62, 0]
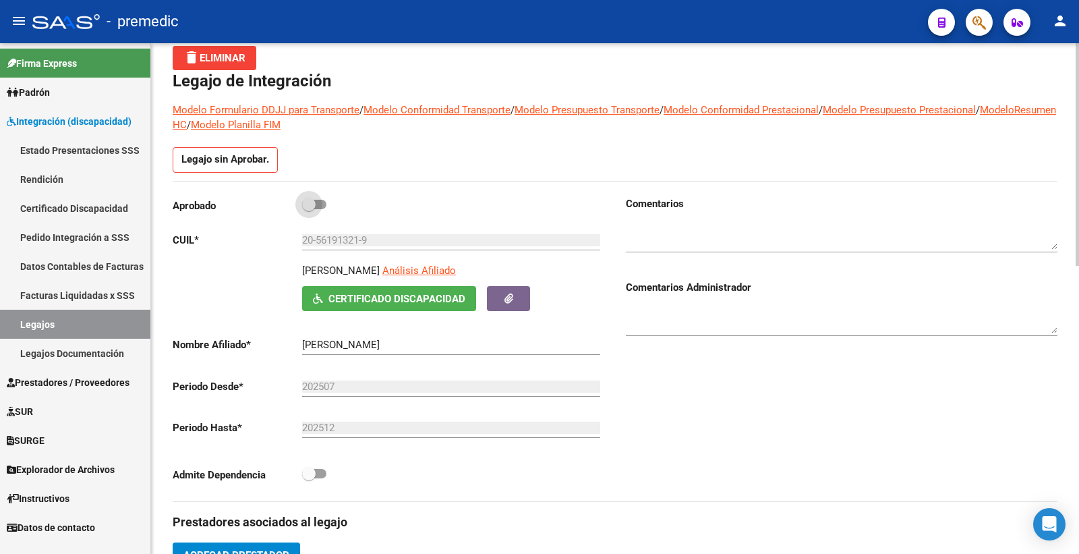
click at [325, 202] on span at bounding box center [314, 204] width 24 height 9
click at [309, 209] on input "checkbox" at bounding box center [308, 209] width 1 height 1
checkbox input "true"
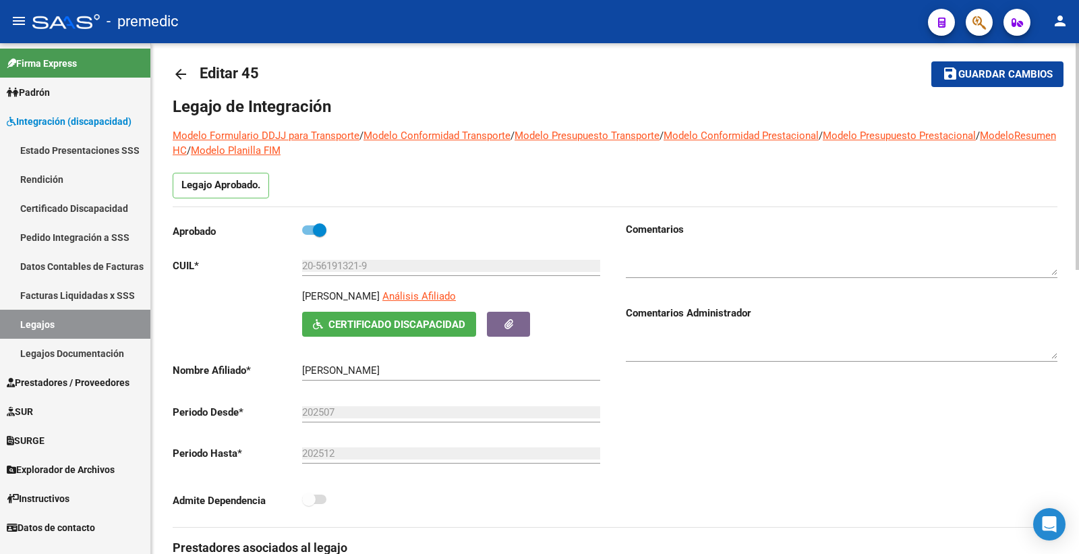
scroll to position [0, 0]
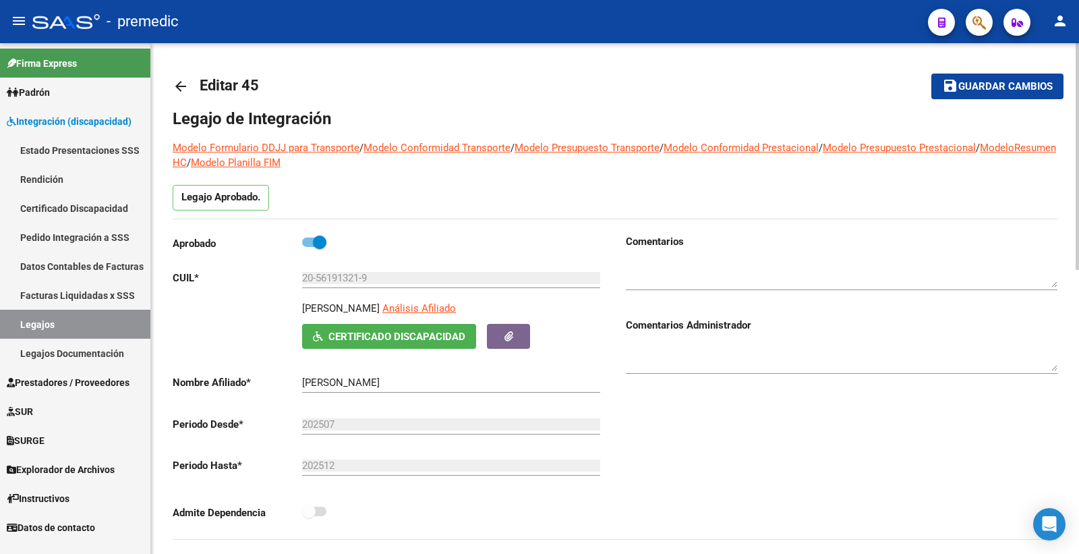
click at [954, 84] on mat-icon "save" at bounding box center [950, 86] width 16 height 16
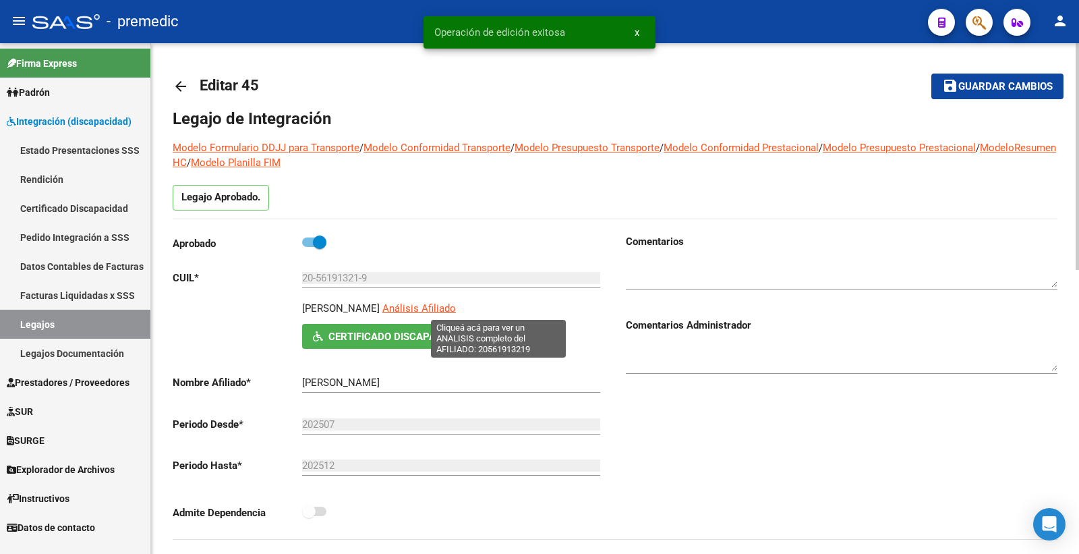
click at [456, 305] on span "Análisis Afiliado" at bounding box center [420, 308] width 74 height 12
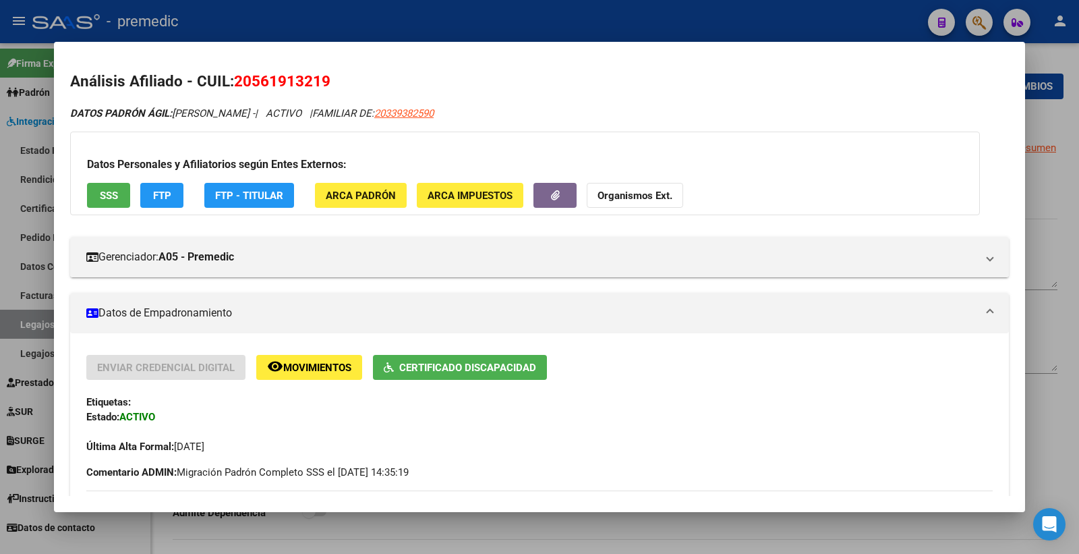
click at [159, 200] on span "FTP" at bounding box center [162, 196] width 18 height 12
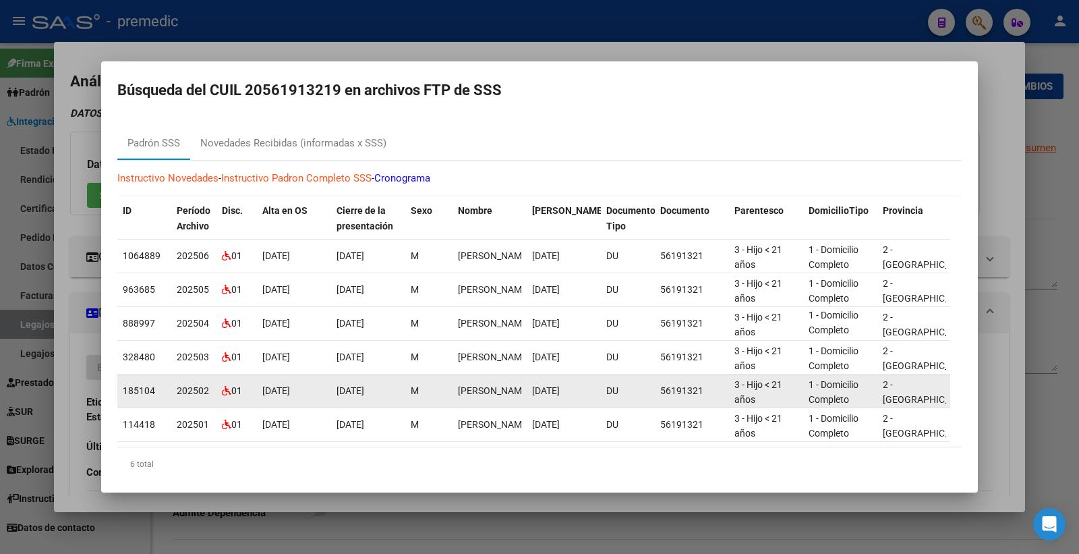
scroll to position [2, 0]
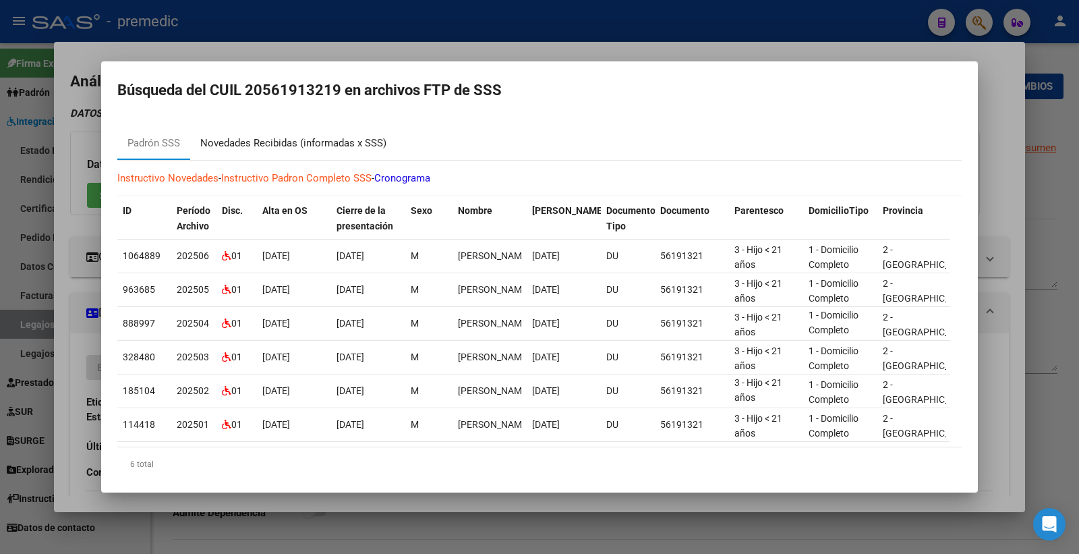
click at [339, 134] on div "Novedades Recibidas (informadas x SSS)" at bounding box center [293, 144] width 206 height 32
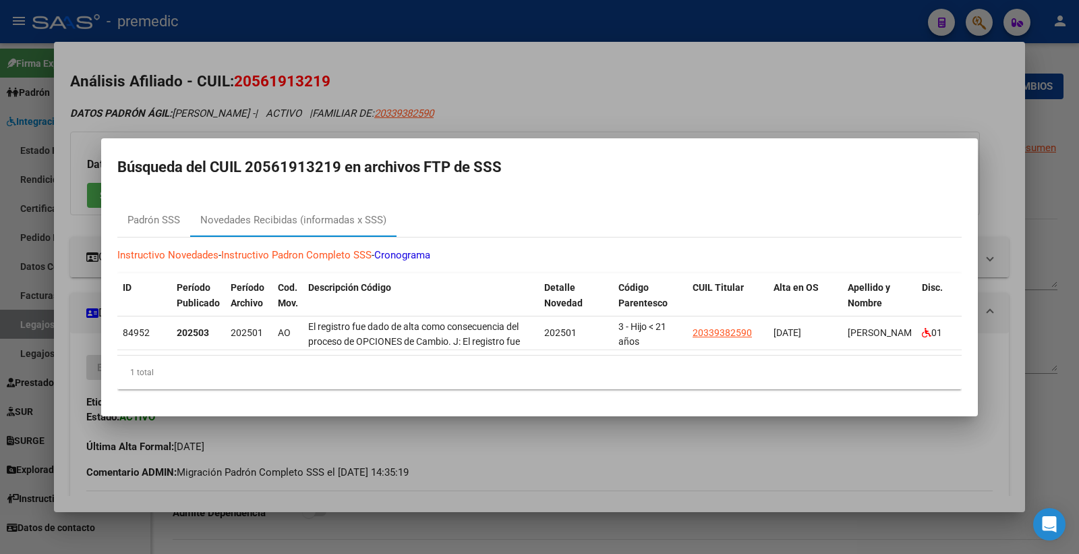
click at [791, 109] on div at bounding box center [539, 277] width 1079 height 554
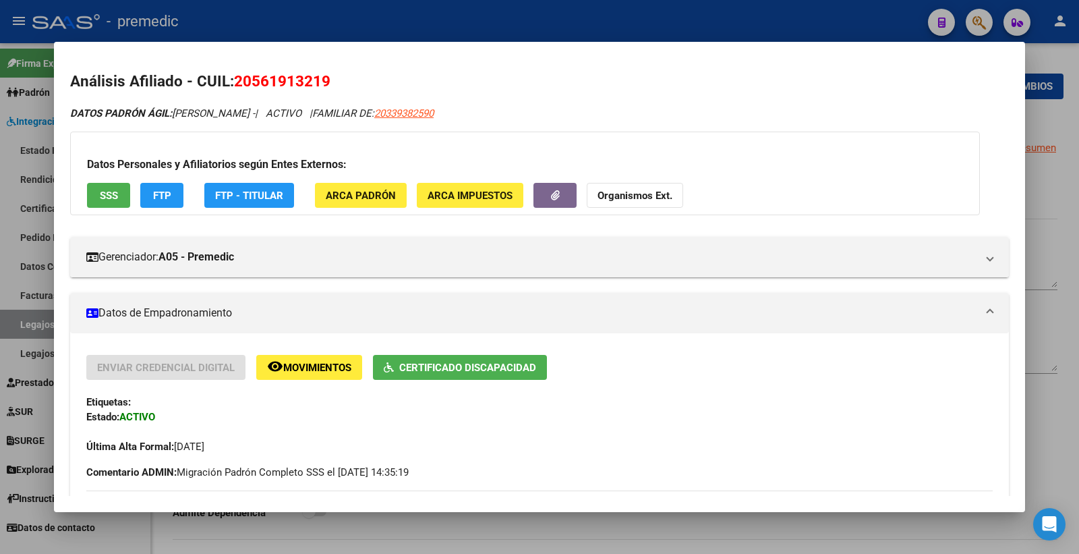
scroll to position [150, 0]
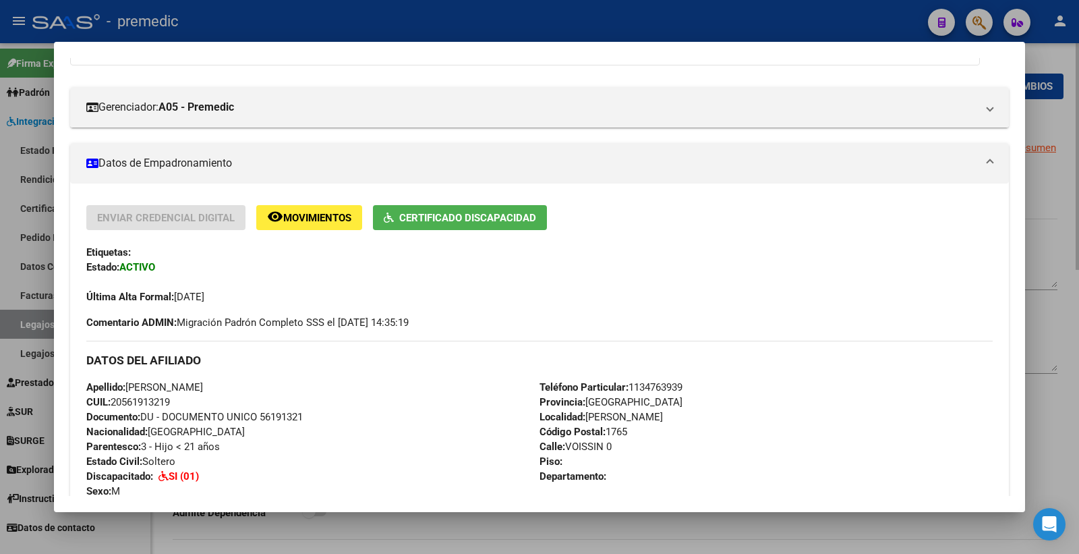
drag, startPoint x: 1078, startPoint y: 159, endPoint x: 1063, endPoint y: 165, distance: 16.9
click at [1077, 159] on div at bounding box center [539, 277] width 1079 height 554
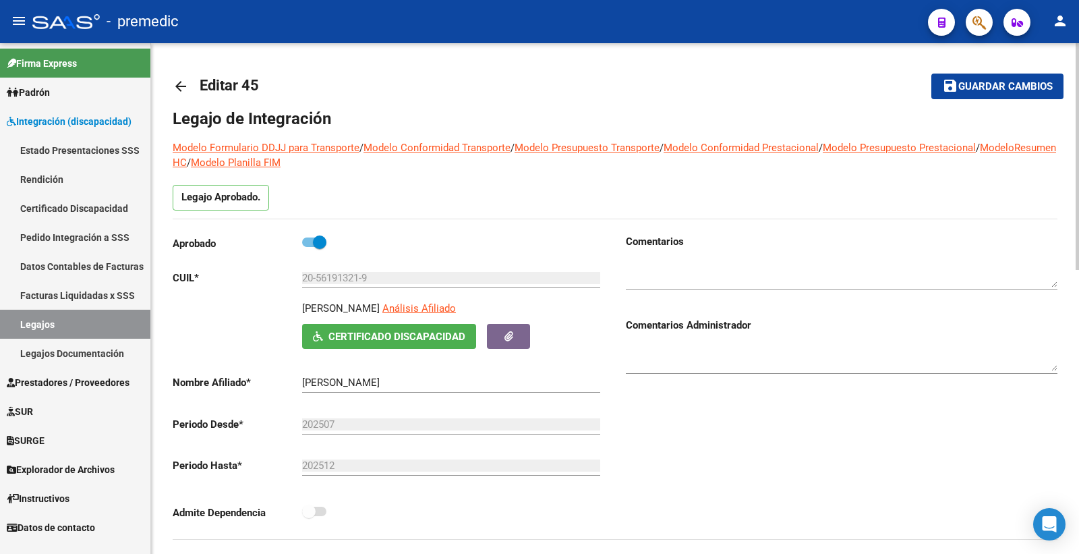
click at [975, 81] on span "Guardar cambios" at bounding box center [1006, 87] width 94 height 12
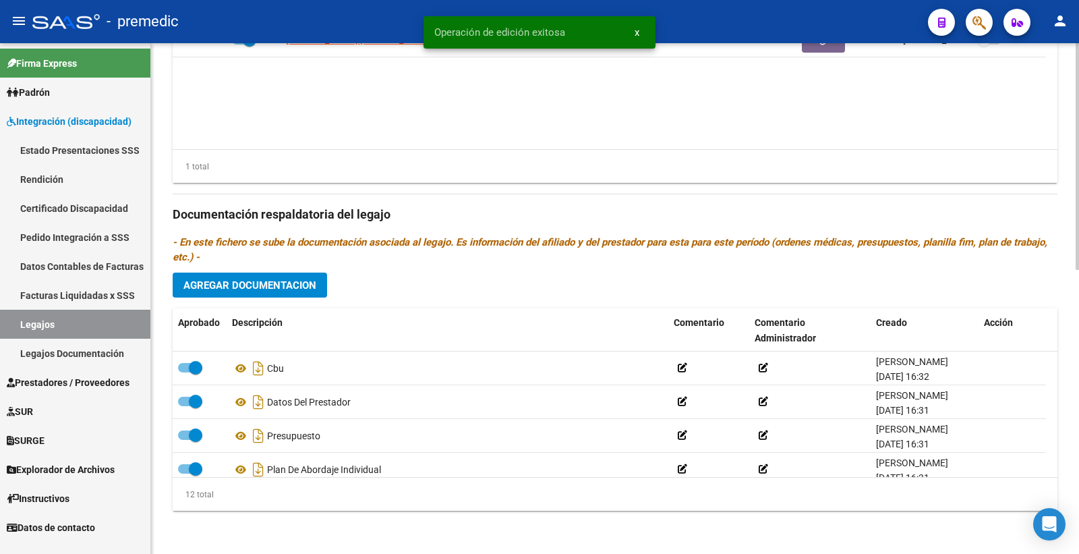
scroll to position [638, 0]
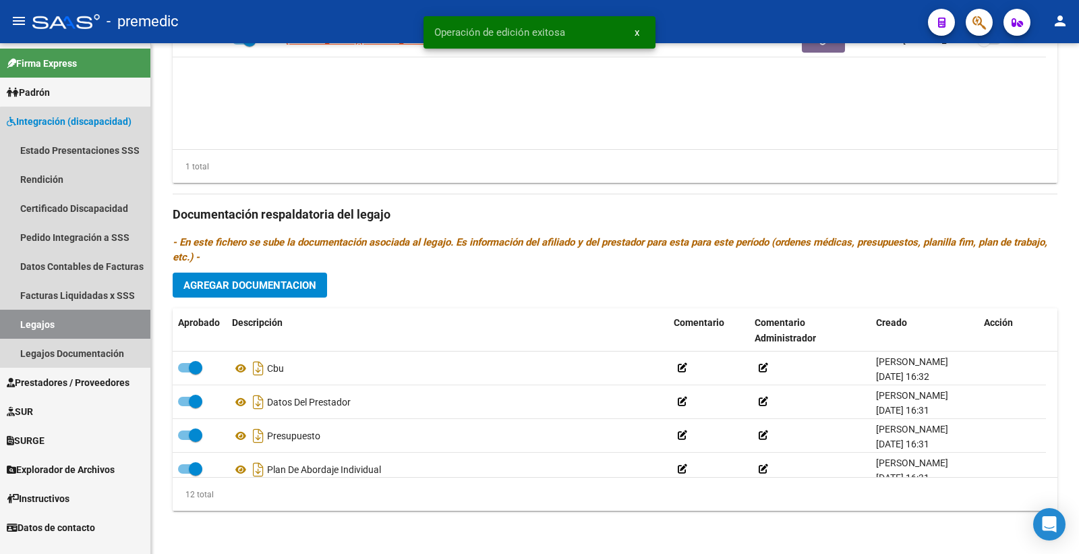
click at [79, 327] on link "Legajos" at bounding box center [75, 324] width 150 height 29
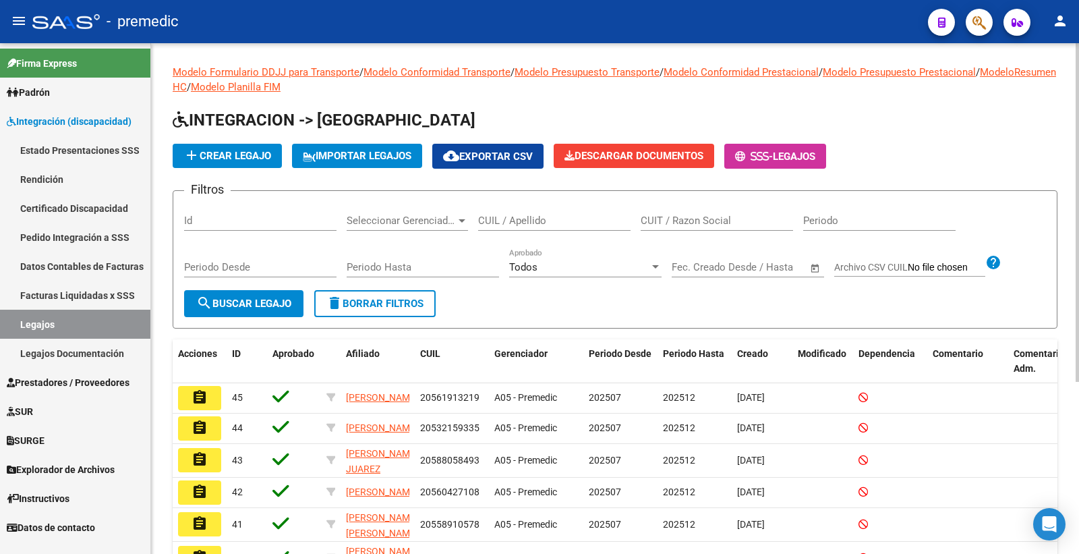
click at [279, 302] on span "search Buscar Legajo" at bounding box center [243, 304] width 95 height 12
click at [250, 157] on span "add Crear Legajo" at bounding box center [228, 156] width 88 height 12
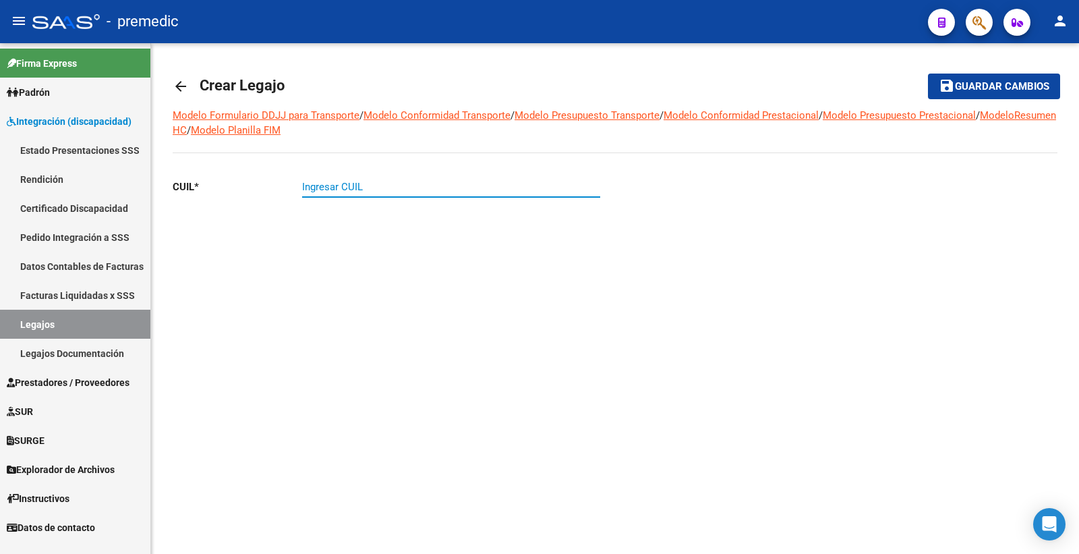
click at [347, 191] on input "Ingresar CUIL" at bounding box center [451, 187] width 298 height 12
paste input "text"
click at [395, 184] on input "Ingresar CUIL" at bounding box center [451, 187] width 298 height 12
paste input "text"
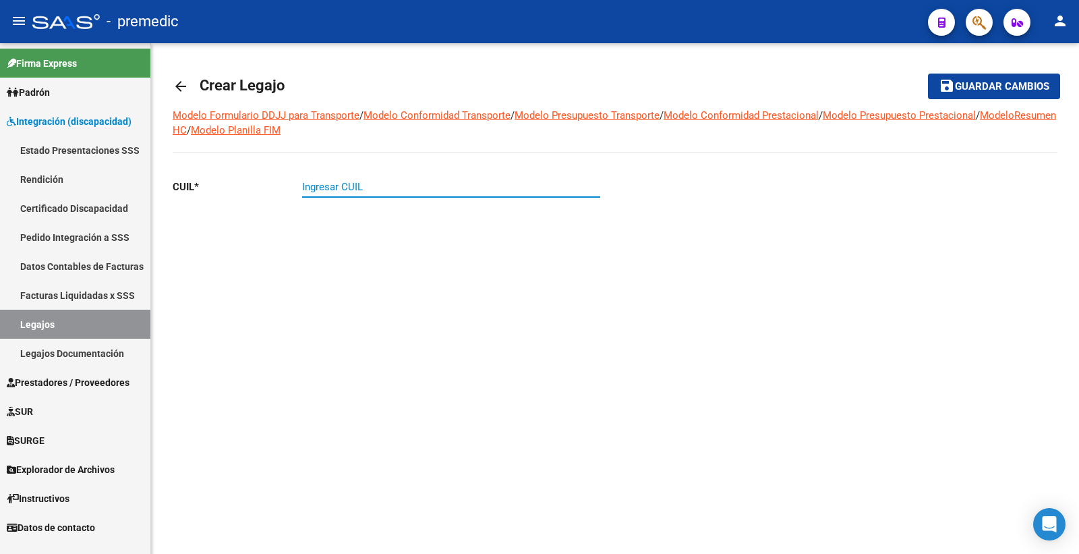
click at [365, 233] on div "CUIL * Ingresar CUIL" at bounding box center [389, 218] width 432 height 101
click at [380, 197] on div "Ingresar CUIL" at bounding box center [451, 182] width 298 height 29
paste input "23-53386489-9"
type input "23-53386489-9"
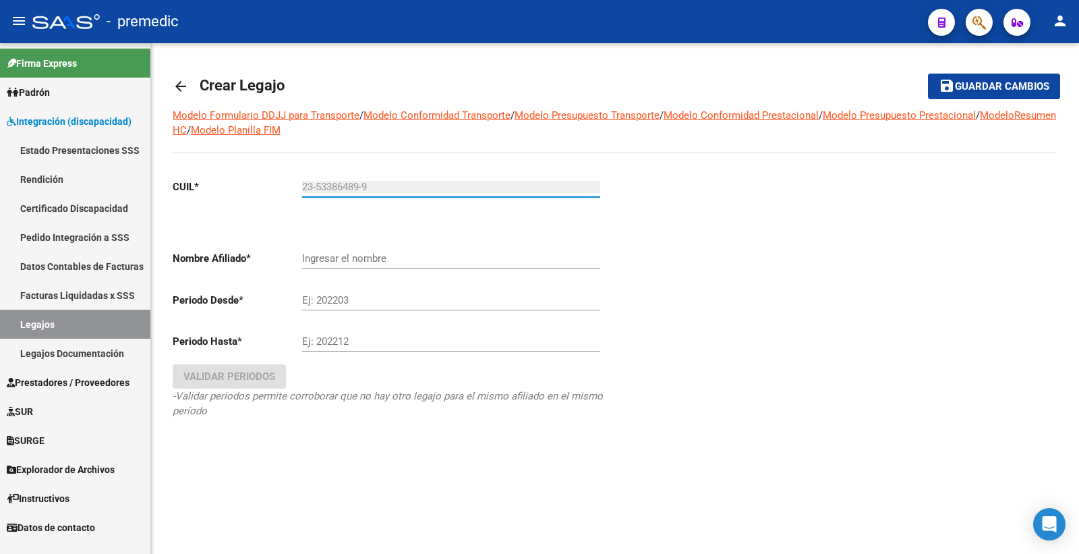
type input "[PERSON_NAME]"
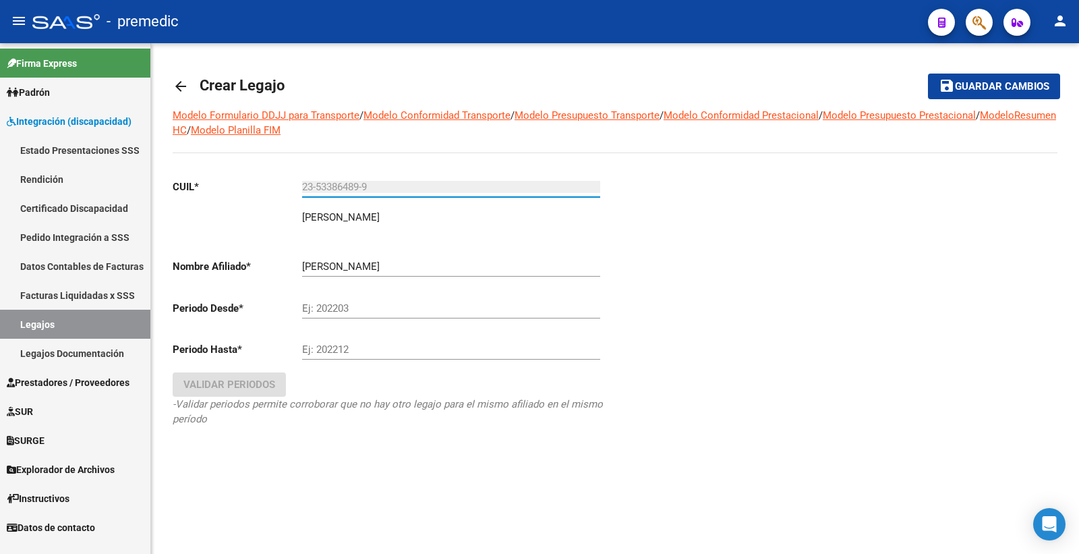
type input "23-53386489-9"
click at [362, 318] on div "Ej: 202203" at bounding box center [451, 303] width 298 height 29
click at [358, 308] on input "Ej: 202203" at bounding box center [451, 308] width 298 height 12
type input "202507"
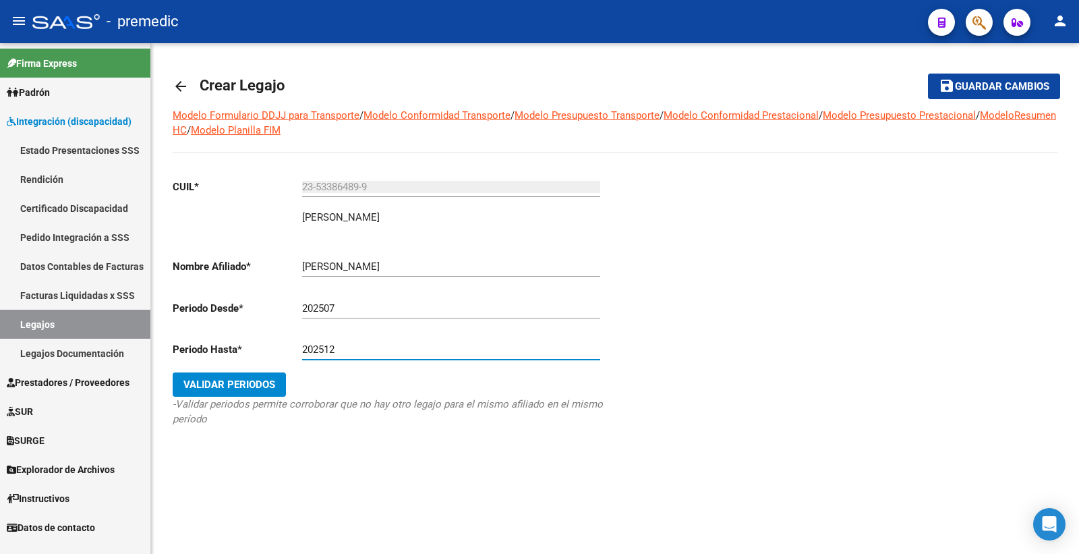
type input "202512"
click at [260, 379] on span "Validar Periodos" at bounding box center [230, 384] width 92 height 12
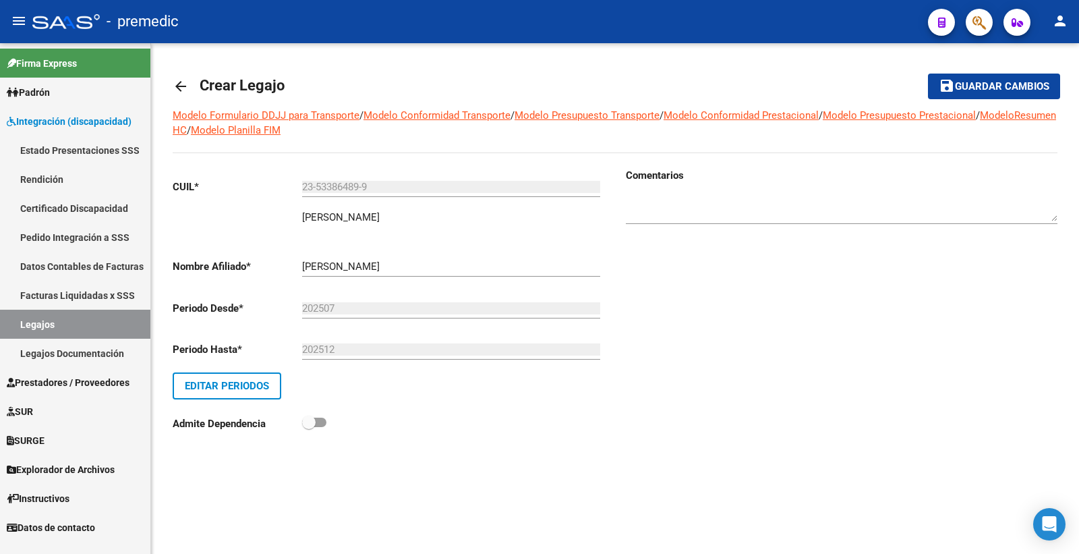
click at [981, 88] on span "Guardar cambios" at bounding box center [1002, 87] width 94 height 12
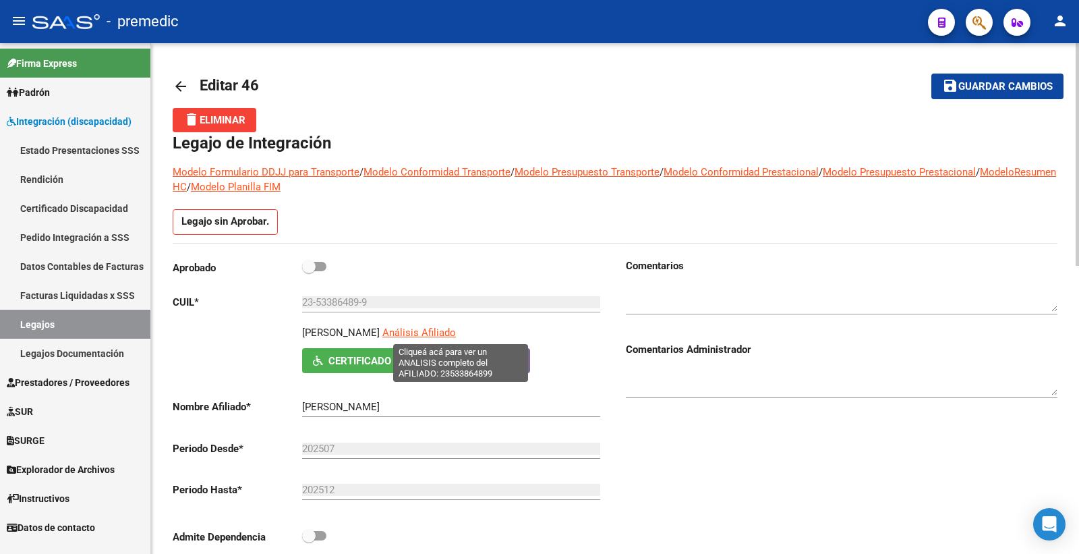
click at [456, 332] on span "Análisis Afiliado" at bounding box center [420, 333] width 74 height 12
type textarea "23533864899"
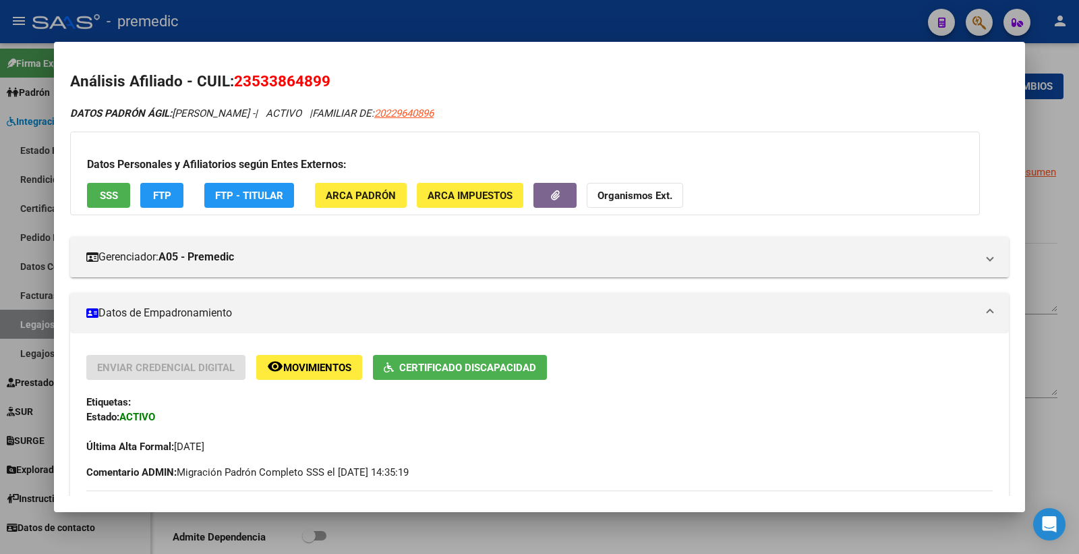
click at [159, 192] on span "FTP" at bounding box center [162, 196] width 18 height 12
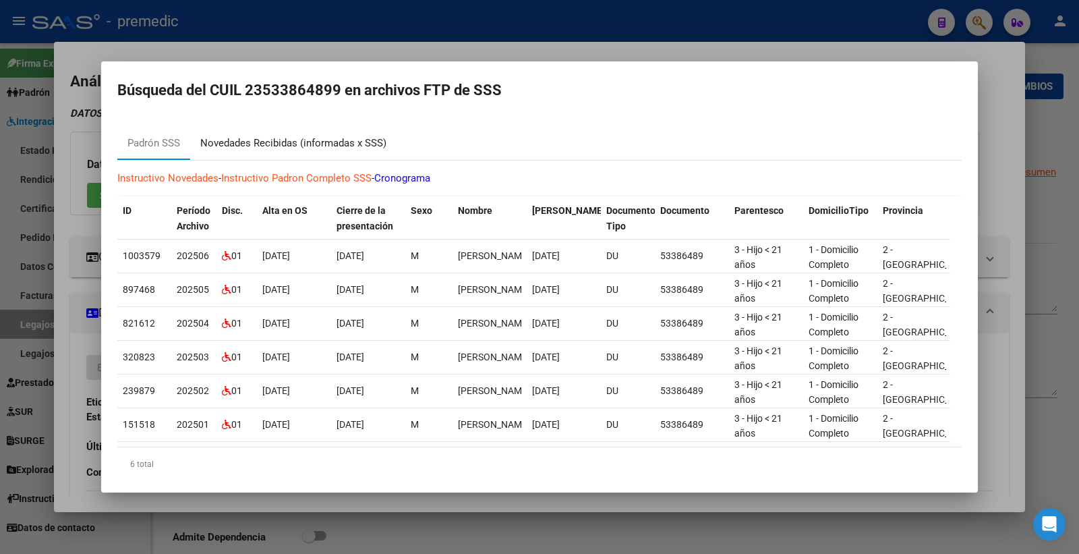
click at [341, 137] on div "Novedades Recibidas (informadas x SSS)" at bounding box center [293, 144] width 186 height 16
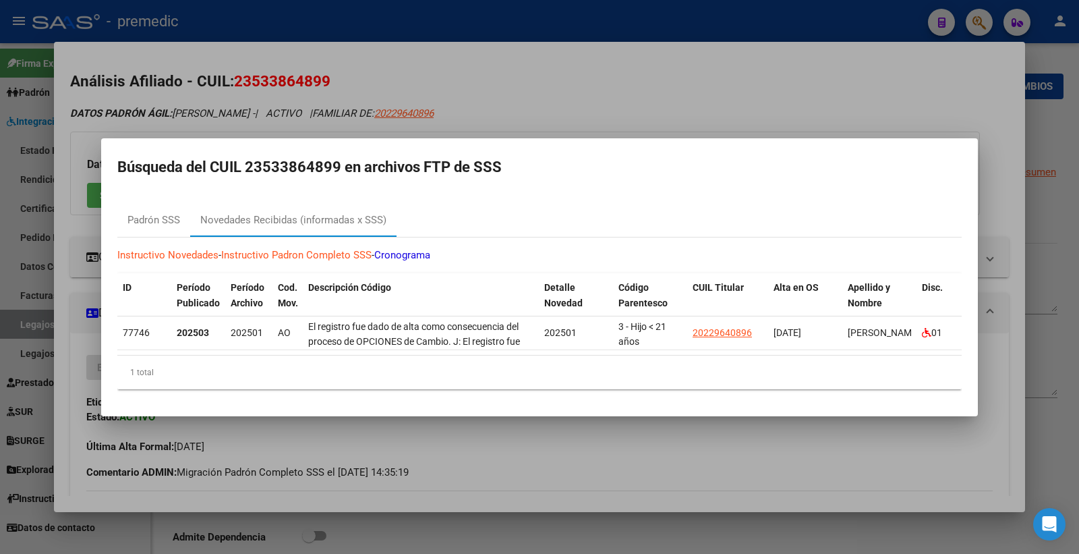
click at [960, 65] on div at bounding box center [539, 277] width 1079 height 554
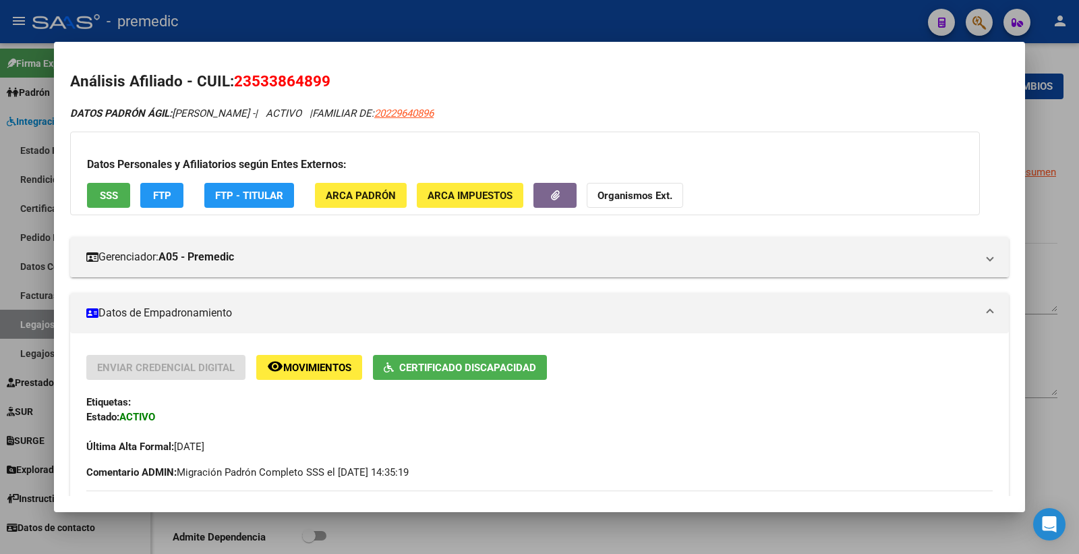
click at [1040, 267] on div at bounding box center [539, 277] width 1079 height 554
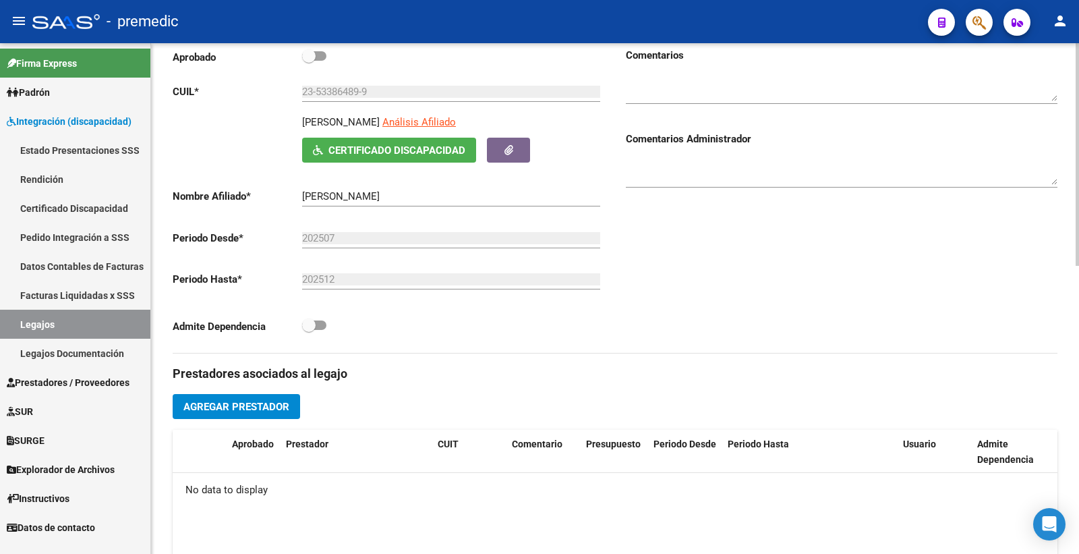
scroll to position [300, 0]
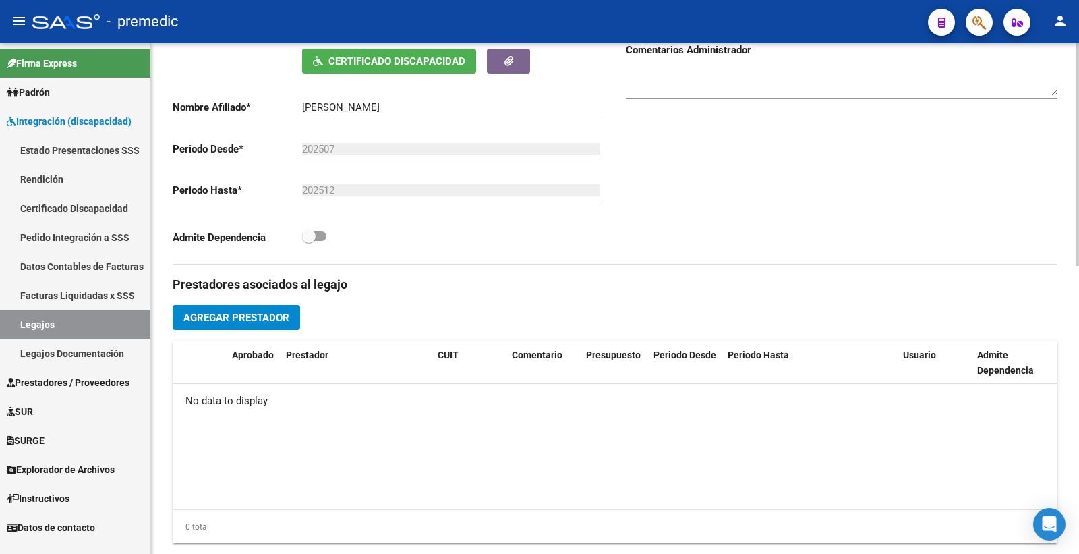
click at [246, 320] on span "Agregar Prestador" at bounding box center [237, 318] width 106 height 12
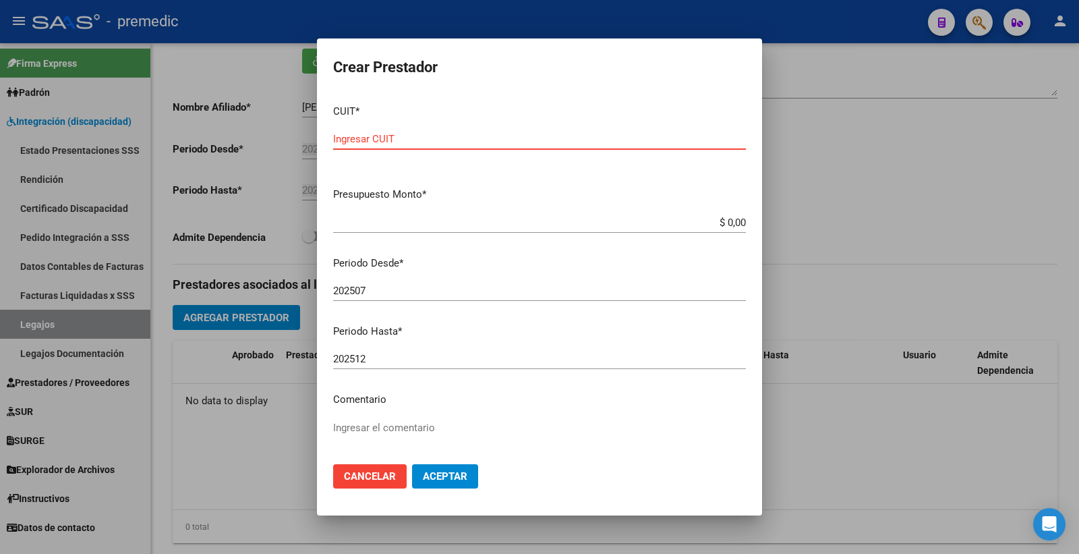
paste input "20-35944155-0"
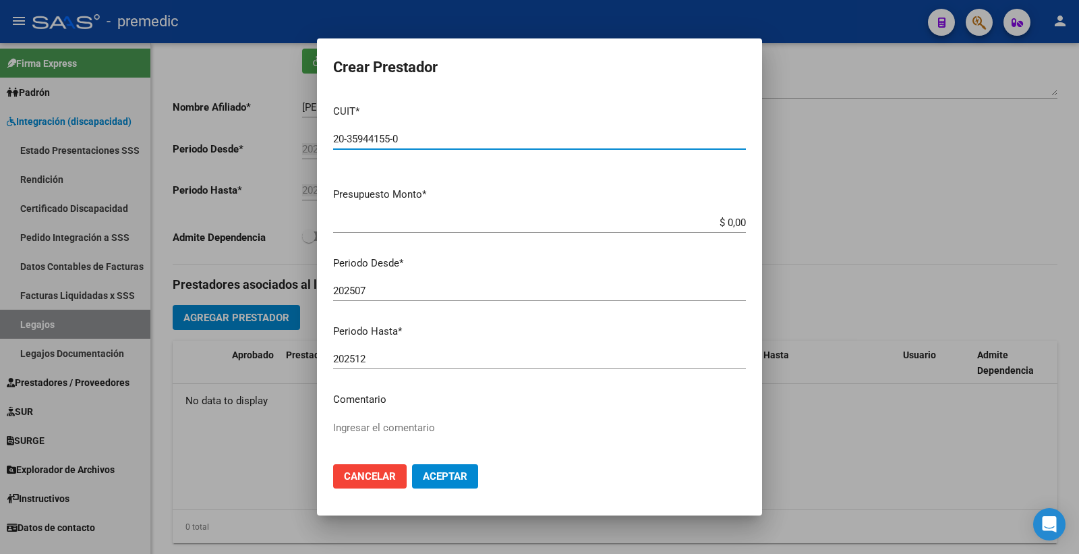
type input "20-35944155-0"
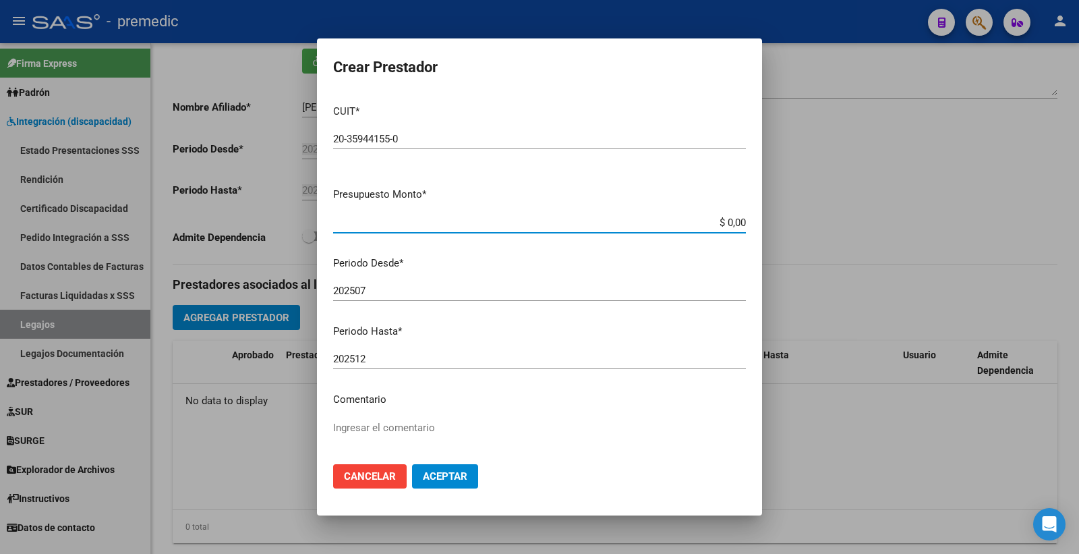
click at [722, 220] on input "$ 0,00" at bounding box center [539, 223] width 413 height 12
paste input "98964.88"
type input "$ 98.964,88"
click at [470, 476] on button "Aceptar" at bounding box center [445, 476] width 66 height 24
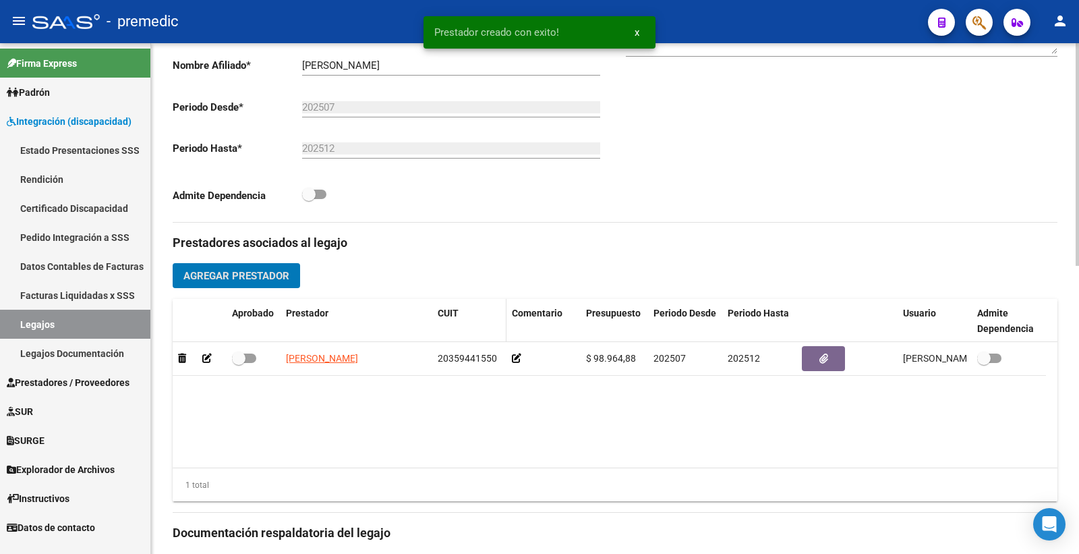
scroll to position [374, 0]
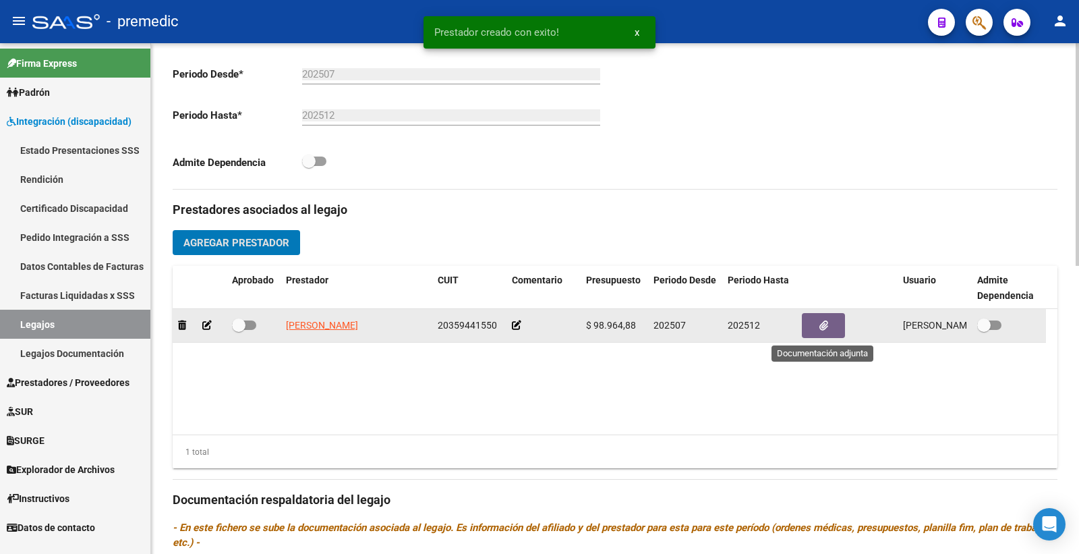
click at [843, 321] on button "button" at bounding box center [823, 325] width 43 height 25
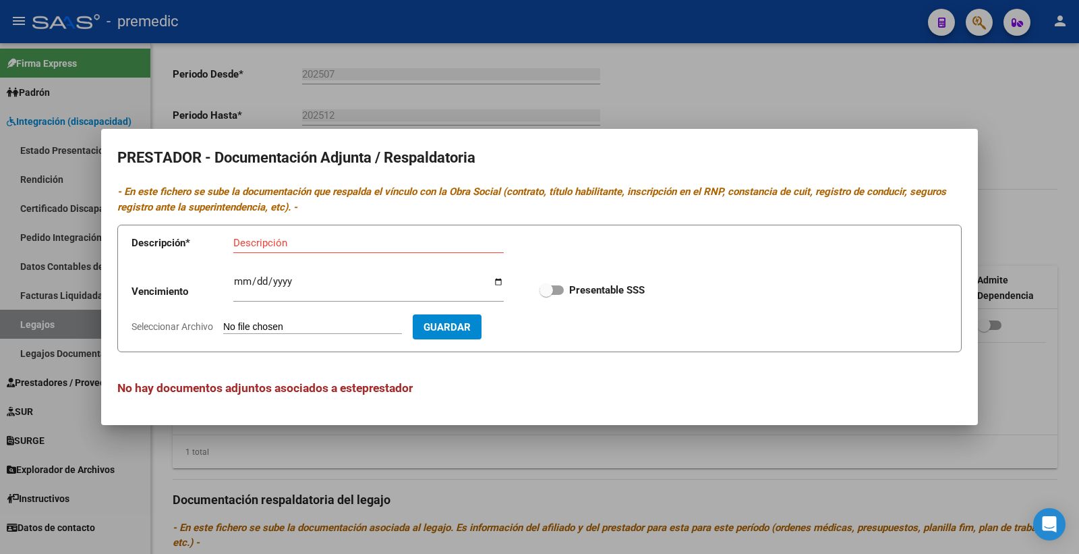
click at [298, 324] on input "Seleccionar Archivo" at bounding box center [312, 327] width 179 height 13
type input "C:\fakepath\DATOS DEL PRESTADOR PSICOLOGIA.pdf"
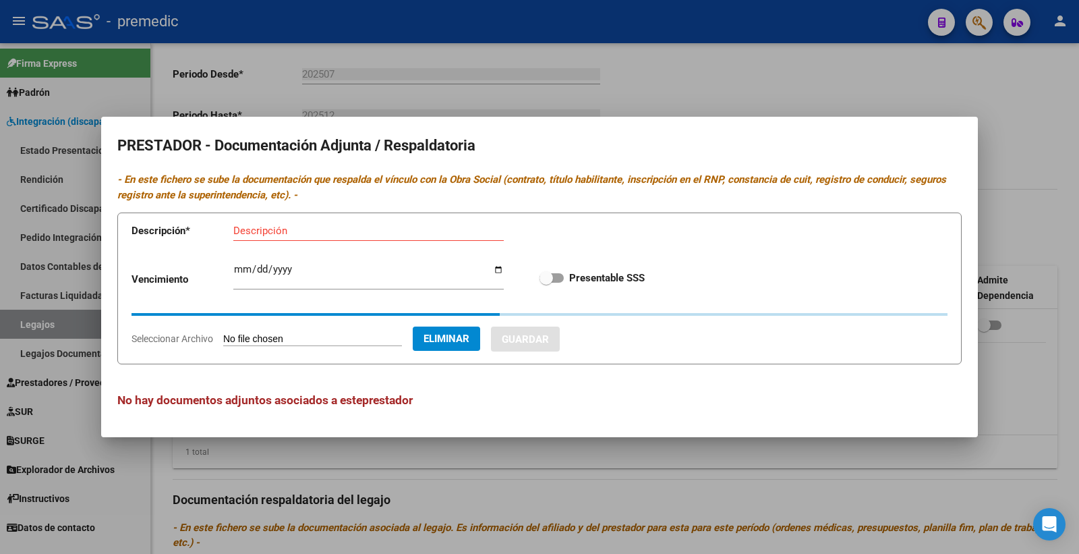
click at [274, 221] on div "Descripción" at bounding box center [368, 231] width 271 height 20
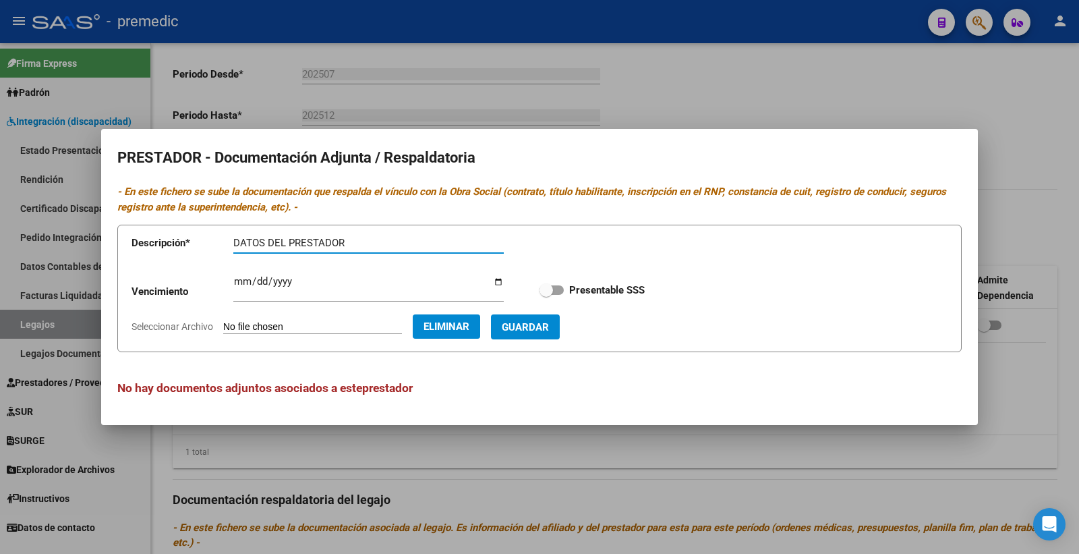
type input "DATOS DEL PRESTADOR"
click at [236, 281] on input "Ingresar vencimiento" at bounding box center [368, 287] width 271 height 22
type input "0201-06-15"
type input "[DATE]"
click at [312, 288] on input "[DATE]" at bounding box center [368, 287] width 271 height 22
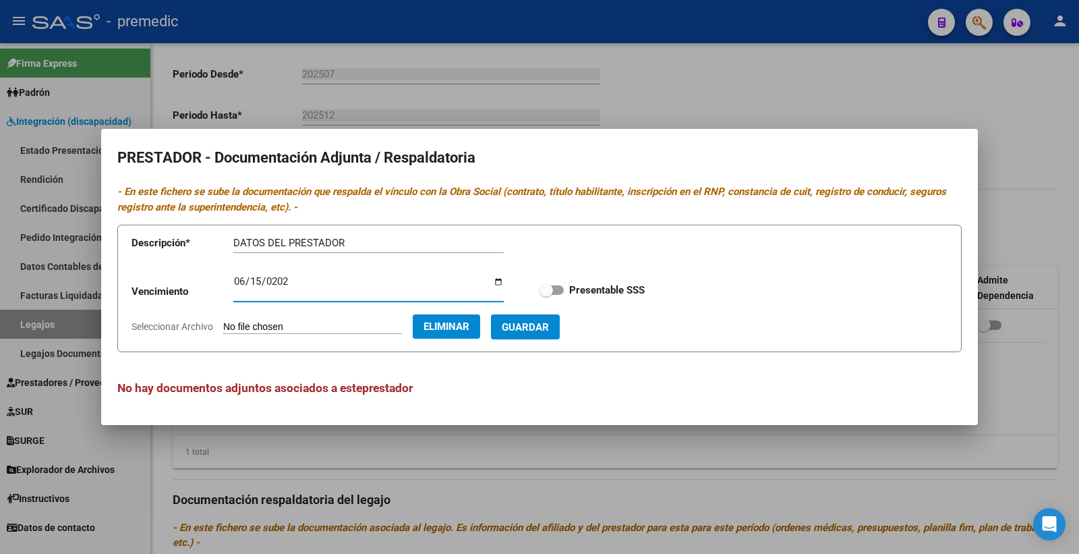
click at [351, 284] on input "[DATE]" at bounding box center [368, 287] width 271 height 22
click at [564, 289] on label "Presentable SSS" at bounding box center [592, 290] width 105 height 16
click at [546, 295] on input "Presentable SSS" at bounding box center [546, 295] width 1 height 1
checkbox input "true"
click at [546, 329] on span "Guardar" at bounding box center [525, 327] width 47 height 12
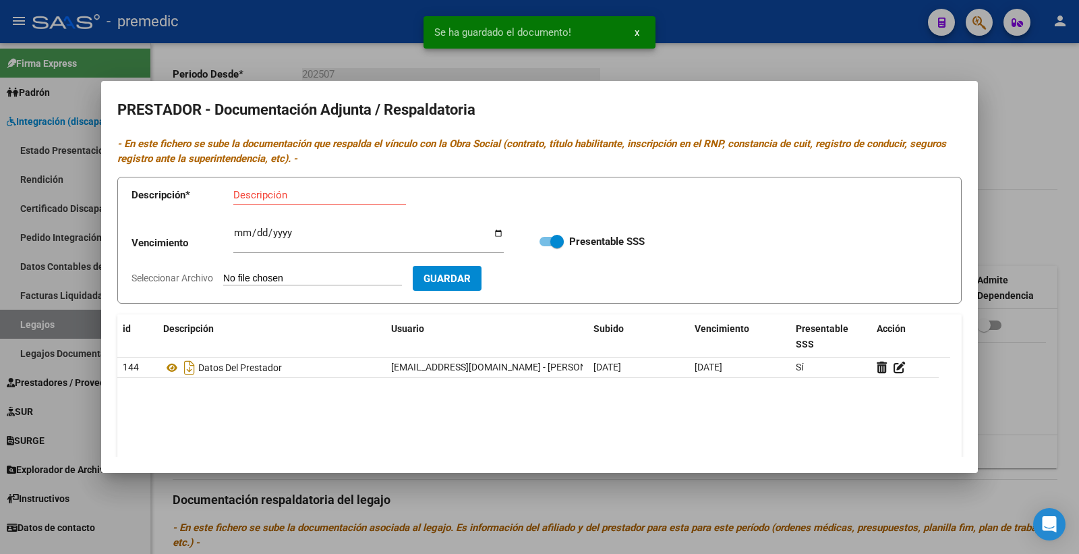
click at [297, 283] on input "Seleccionar Archivo" at bounding box center [312, 279] width 179 height 13
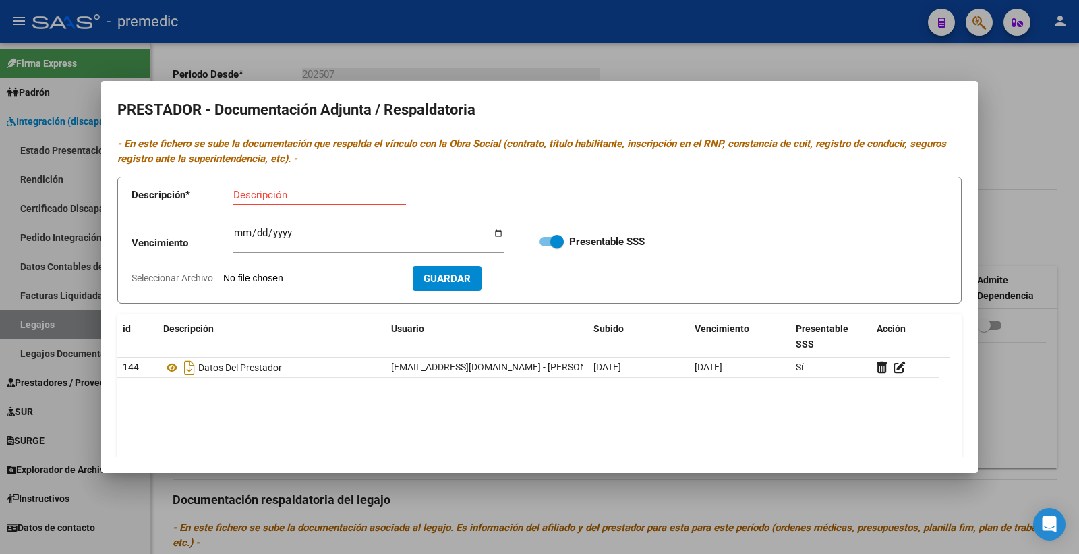
type input "C:\fakepath\CBU.pdf"
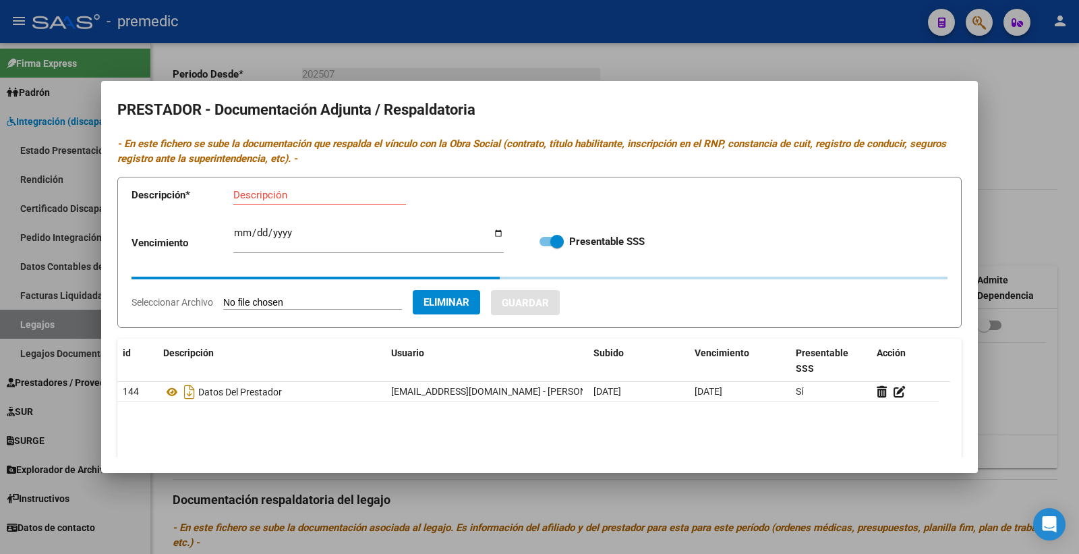
click at [264, 194] on input "Descripción" at bounding box center [319, 195] width 173 height 12
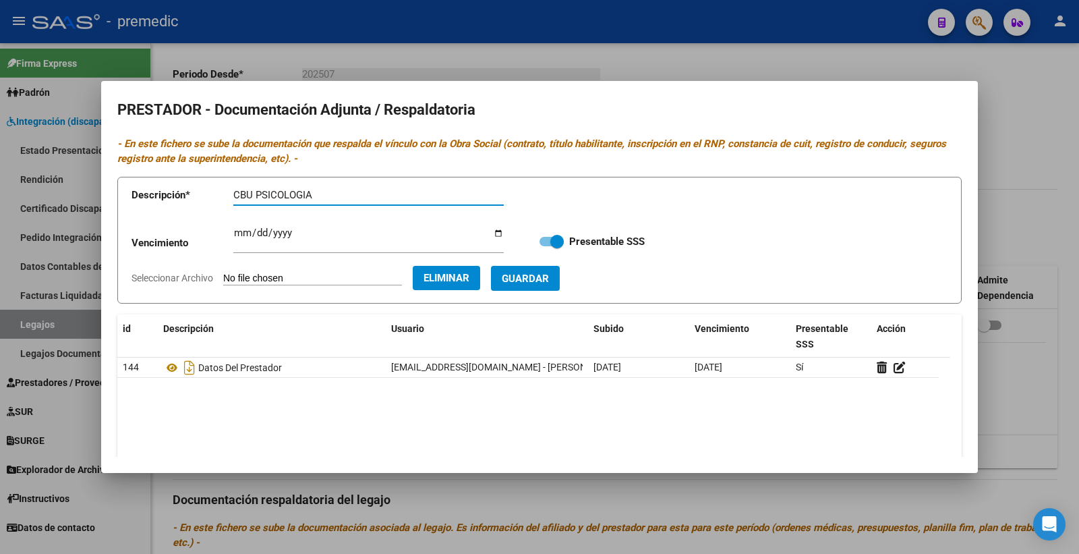
type input "CBU PSICOLOGIA"
click at [246, 228] on input "Ingresar vencimiento" at bounding box center [368, 238] width 271 height 22
click at [528, 283] on span "Guardar" at bounding box center [525, 279] width 47 height 12
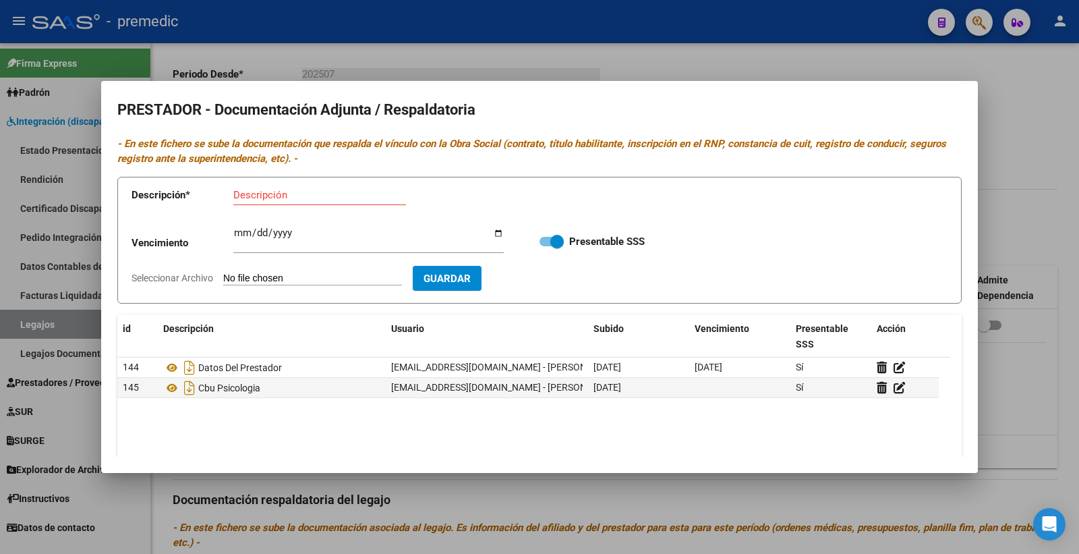
click at [997, 127] on div at bounding box center [539, 277] width 1079 height 554
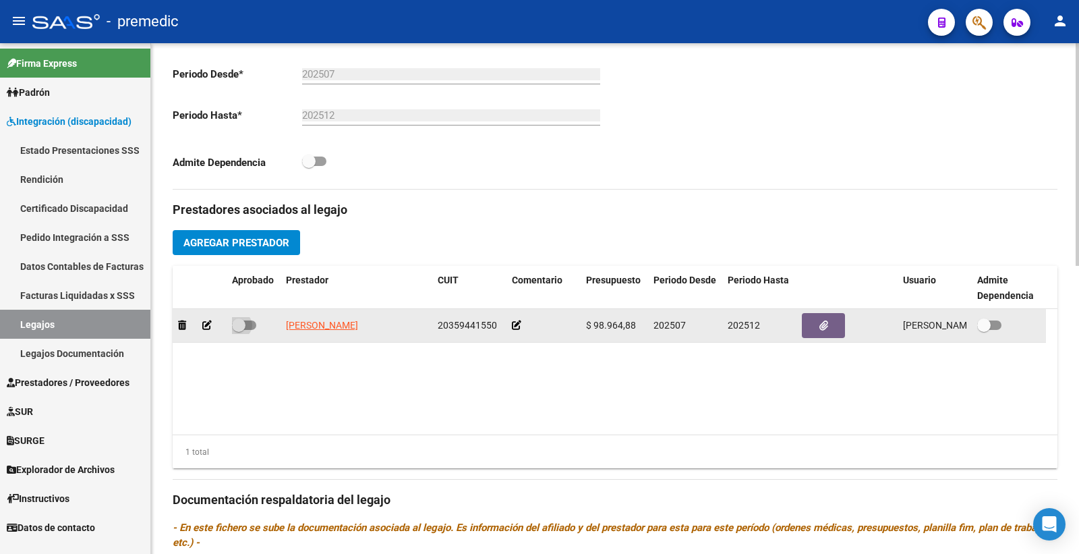
click at [246, 328] on span at bounding box center [244, 324] width 24 height 9
click at [239, 330] on input "checkbox" at bounding box center [238, 330] width 1 height 1
checkbox input "true"
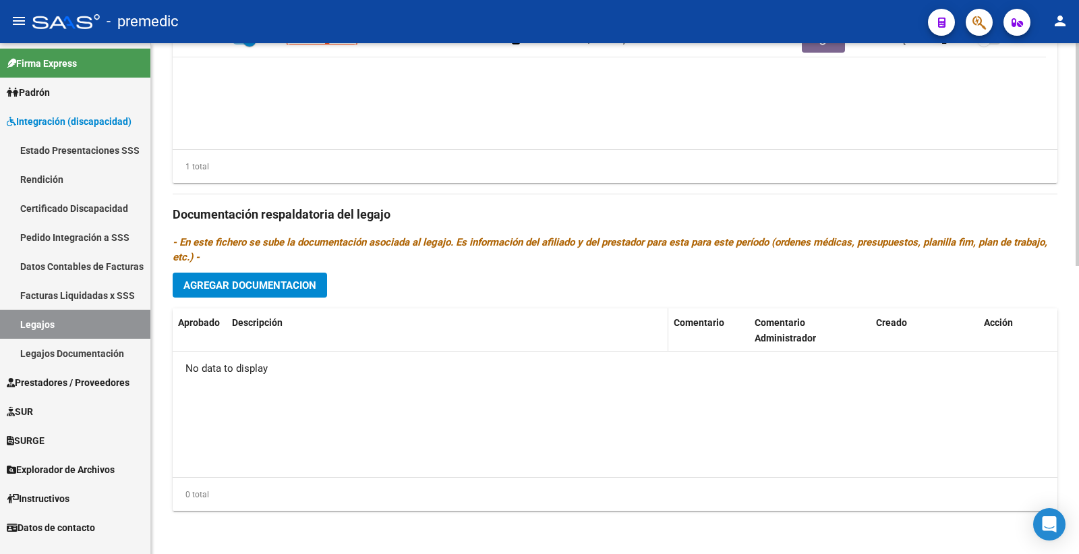
scroll to position [662, 0]
click at [259, 298] on button "Agregar Documentacion" at bounding box center [250, 285] width 154 height 25
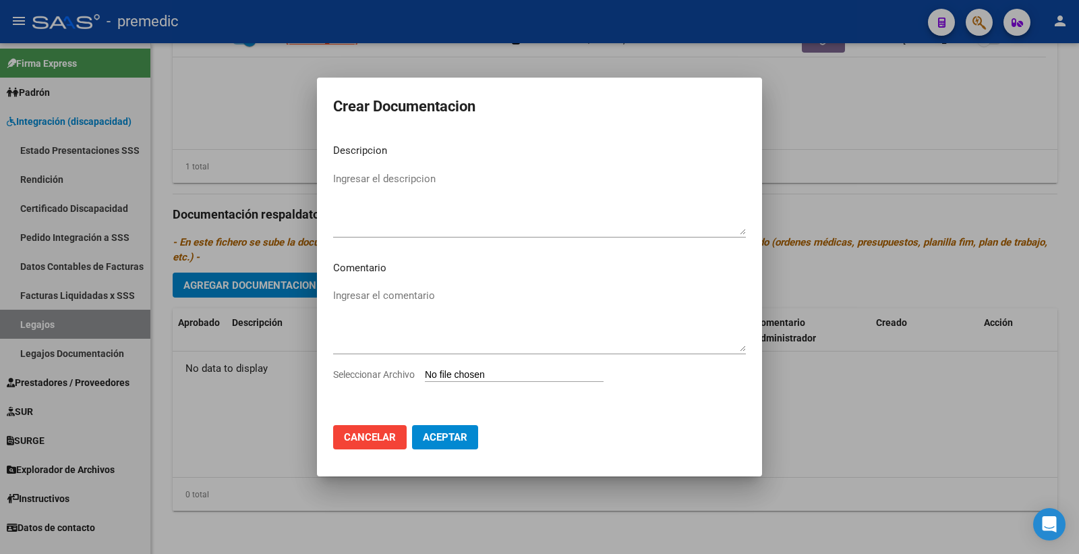
click at [449, 373] on input "Seleccionar Archivo" at bounding box center [514, 375] width 179 height 13
type input "C:\fakepath\CUD.pdf"
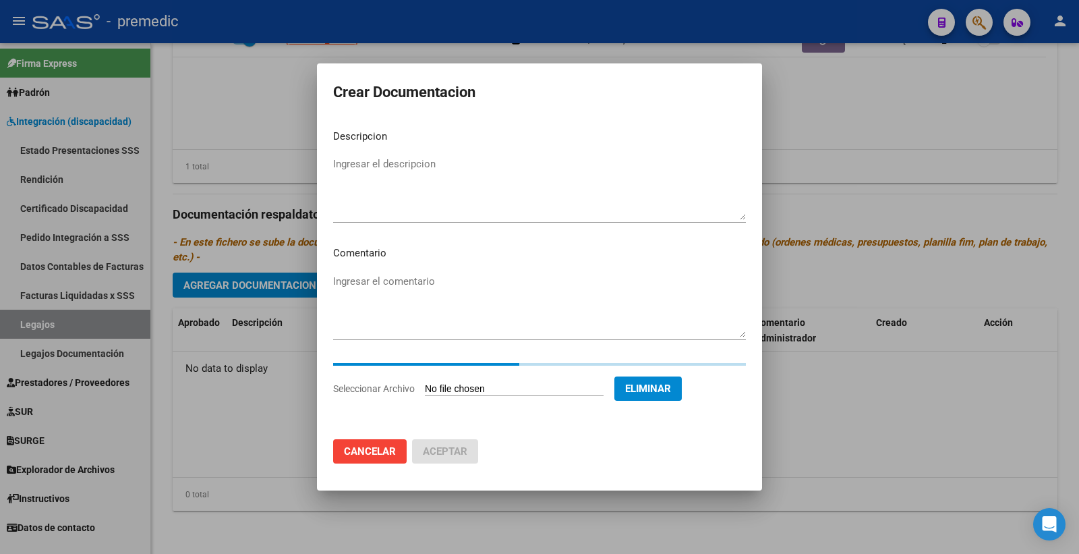
click at [360, 154] on div "Ingresar el descripcion" at bounding box center [539, 188] width 413 height 69
click at [358, 166] on textarea "Ingresar el descripcion" at bounding box center [539, 188] width 413 height 63
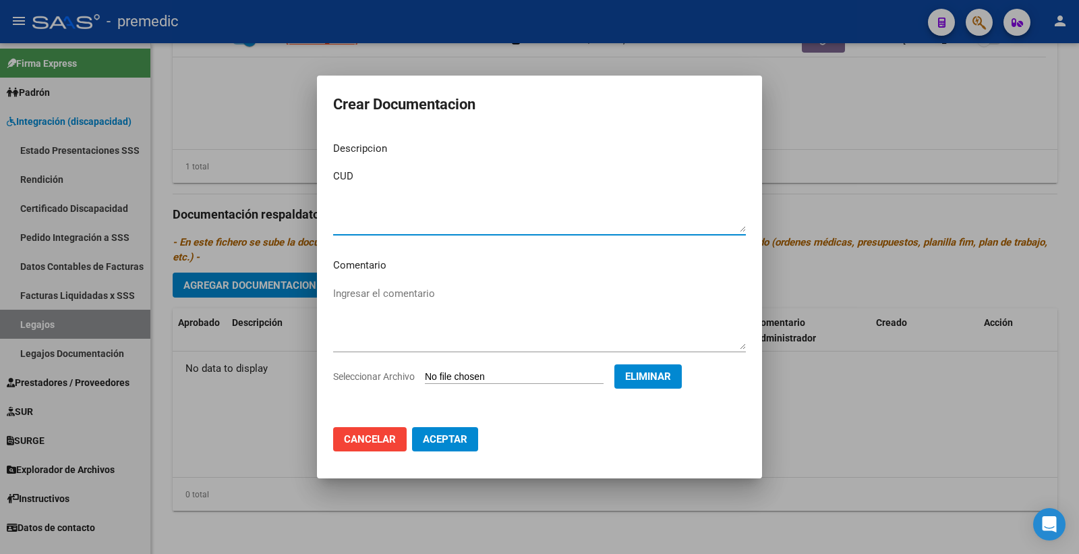
type textarea "CUD"
click at [443, 440] on span "Aceptar" at bounding box center [445, 439] width 45 height 12
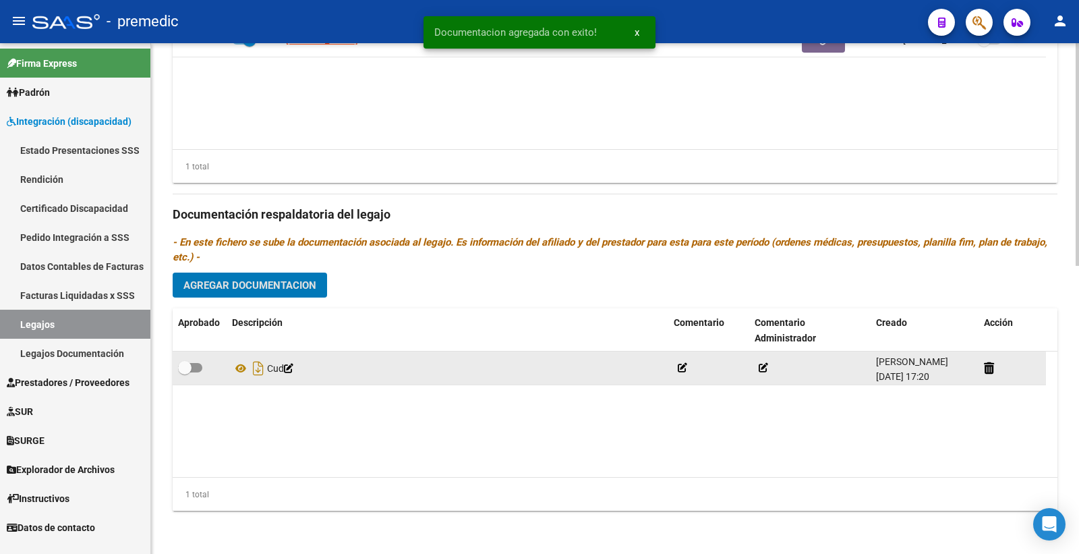
click at [193, 366] on span at bounding box center [190, 367] width 24 height 9
click at [185, 372] on input "checkbox" at bounding box center [184, 372] width 1 height 1
checkbox input "true"
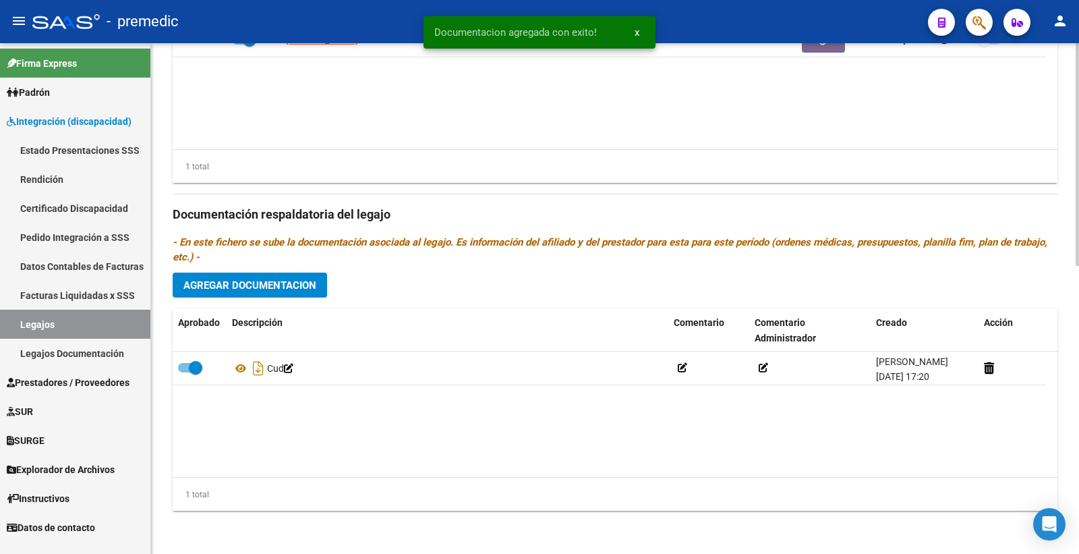
click at [287, 277] on button "Agregar Documentacion" at bounding box center [250, 285] width 154 height 25
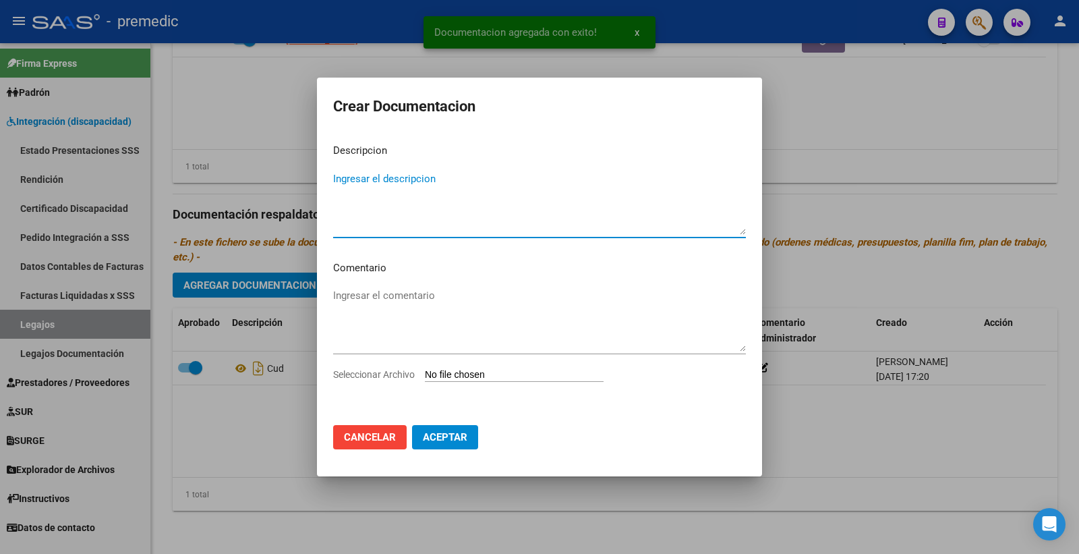
click at [467, 373] on input "Seleccionar Archivo" at bounding box center [514, 375] width 179 height 13
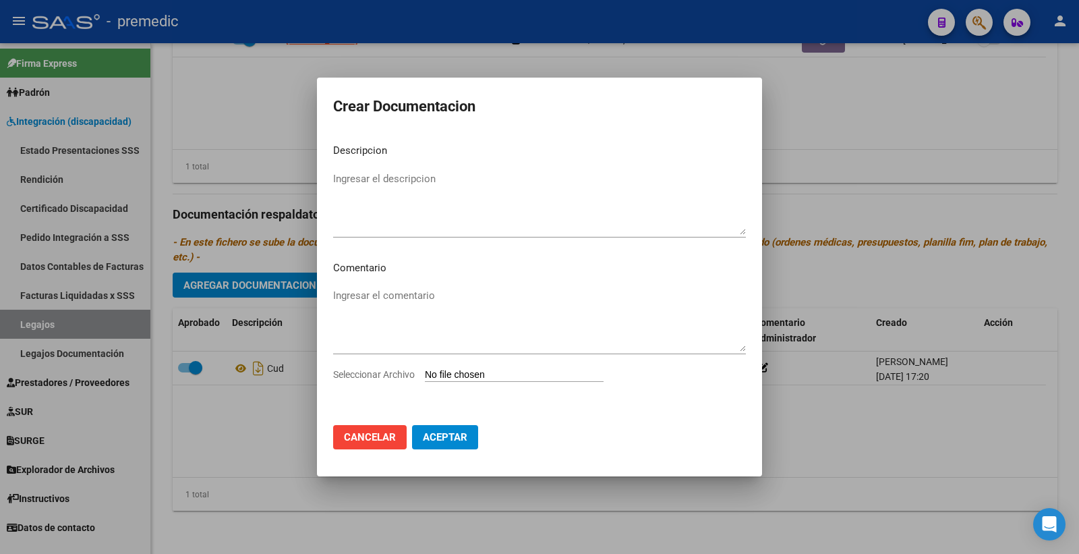
type input "C:\fakepath\DNI.pdf"
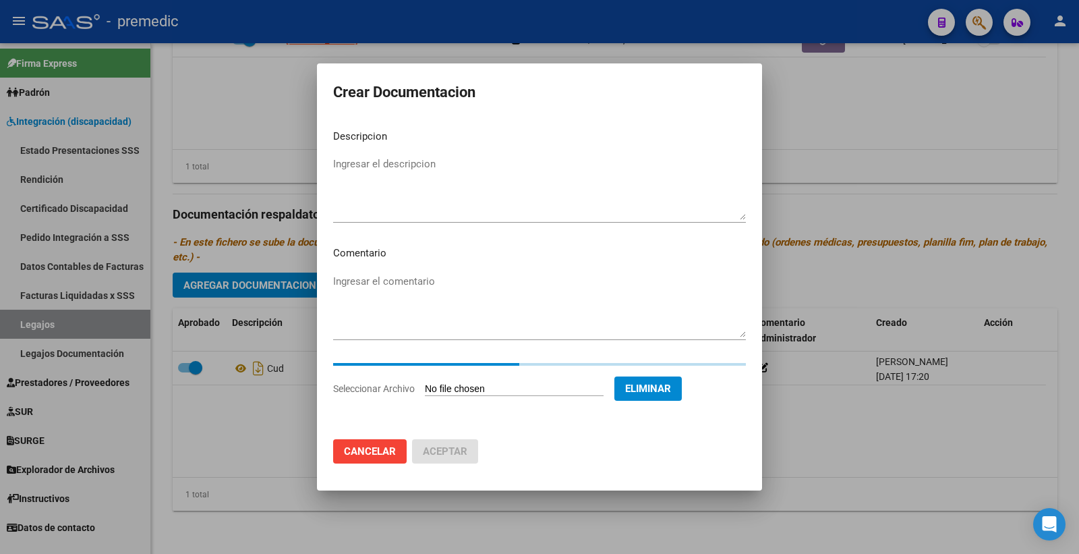
click at [381, 150] on mat-dialog-content "Descripcion Ingresar el descripcion Comentario Ingresar el comentario Seleccion…" at bounding box center [539, 274] width 445 height 310
click at [382, 152] on mat-dialog-content "Descripcion Ingresar el descripcion Comentario Ingresar el comentario Seleccion…" at bounding box center [539, 274] width 445 height 310
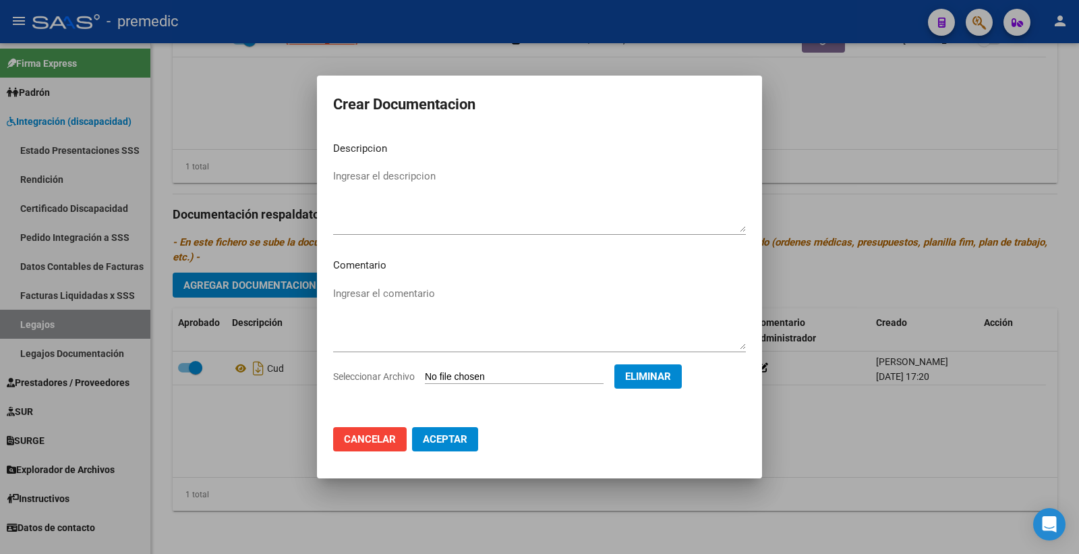
click at [382, 159] on mat-dialog-content "Descripcion Ingresar el descripcion Comentario Ingresar el comentario Seleccion…" at bounding box center [539, 274] width 445 height 286
click at [386, 183] on textarea "Ingresar el descripcion" at bounding box center [539, 200] width 413 height 63
type textarea "DNI"
click at [452, 434] on span "Aceptar" at bounding box center [445, 439] width 45 height 12
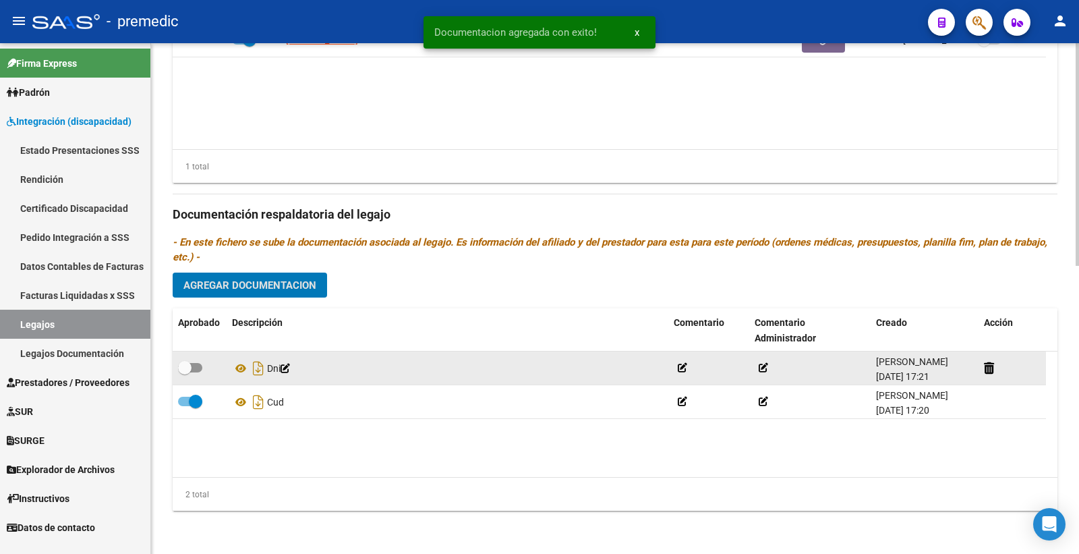
click at [200, 373] on label at bounding box center [190, 368] width 24 height 16
click at [185, 373] on input "checkbox" at bounding box center [184, 372] width 1 height 1
checkbox input "true"
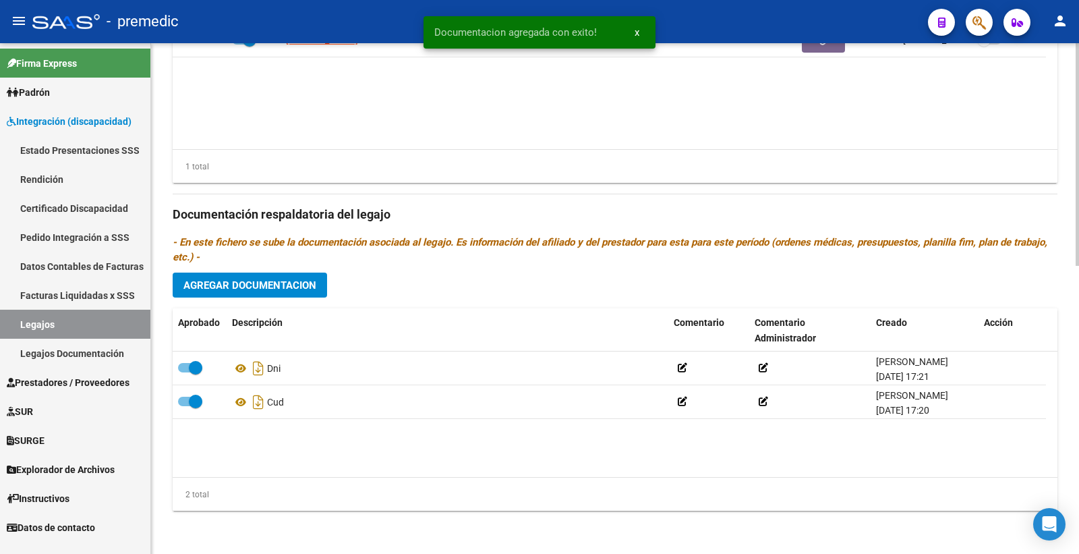
click at [248, 285] on span "Agregar Documentacion" at bounding box center [250, 285] width 133 height 12
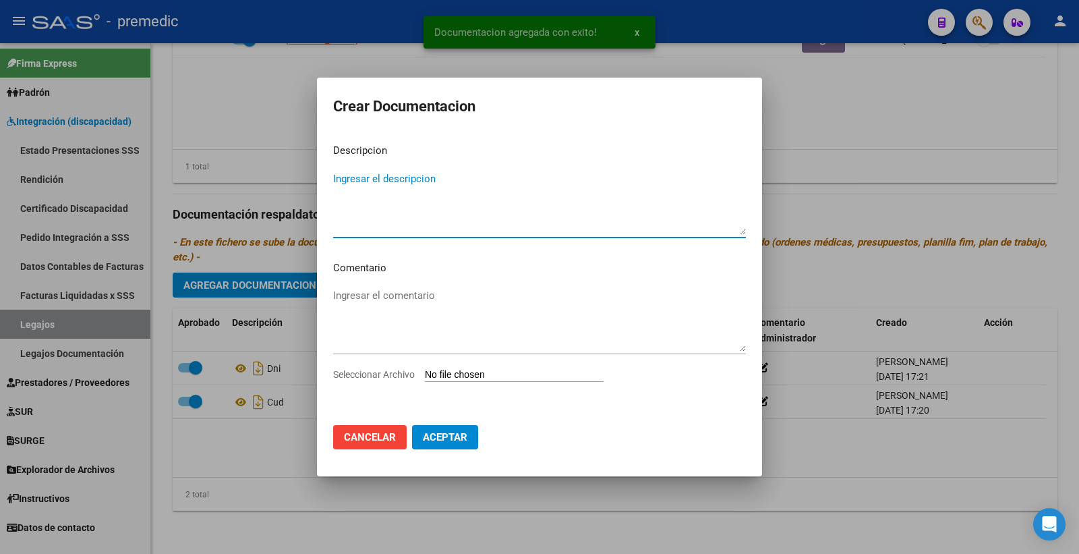
click at [477, 369] on input "Seleccionar Archivo" at bounding box center [514, 375] width 179 height 13
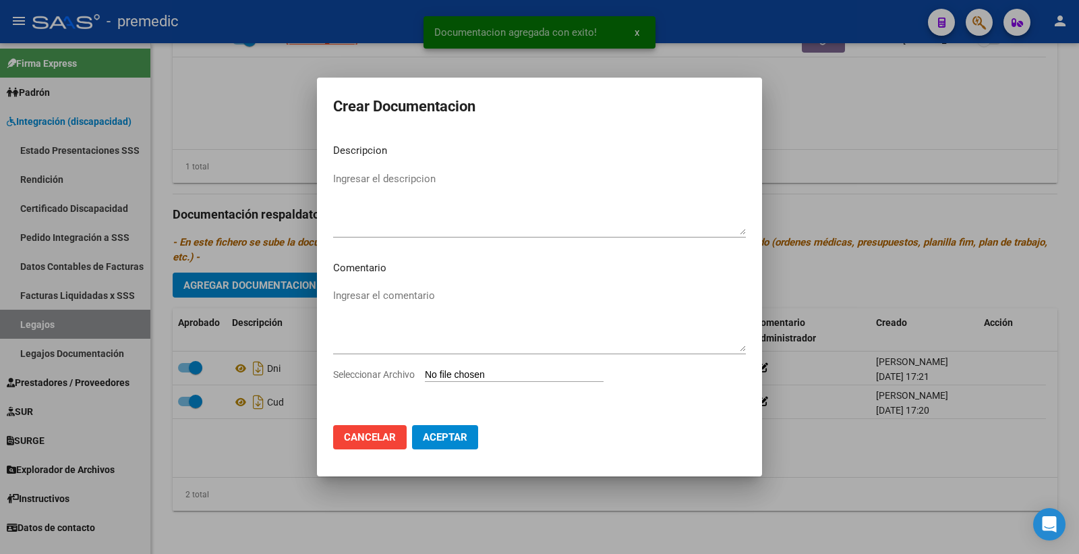
type input "C:\fakepath\CONFORMIDAD.pdf"
click at [355, 186] on textarea "Ingresar el descripcion" at bounding box center [539, 202] width 413 height 63
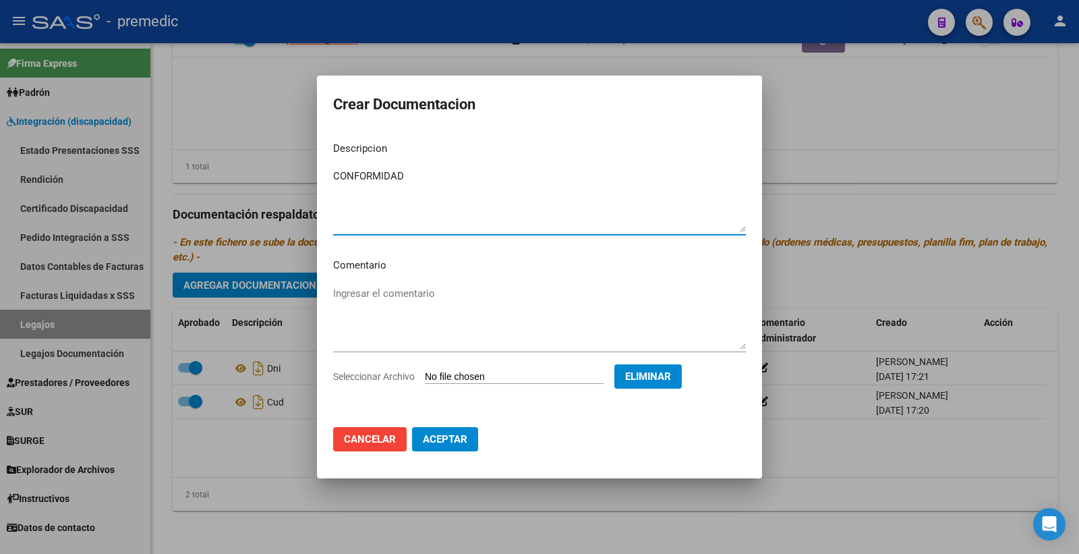
type textarea "CONFORMIDAD"
click at [473, 437] on button "Aceptar" at bounding box center [445, 439] width 66 height 24
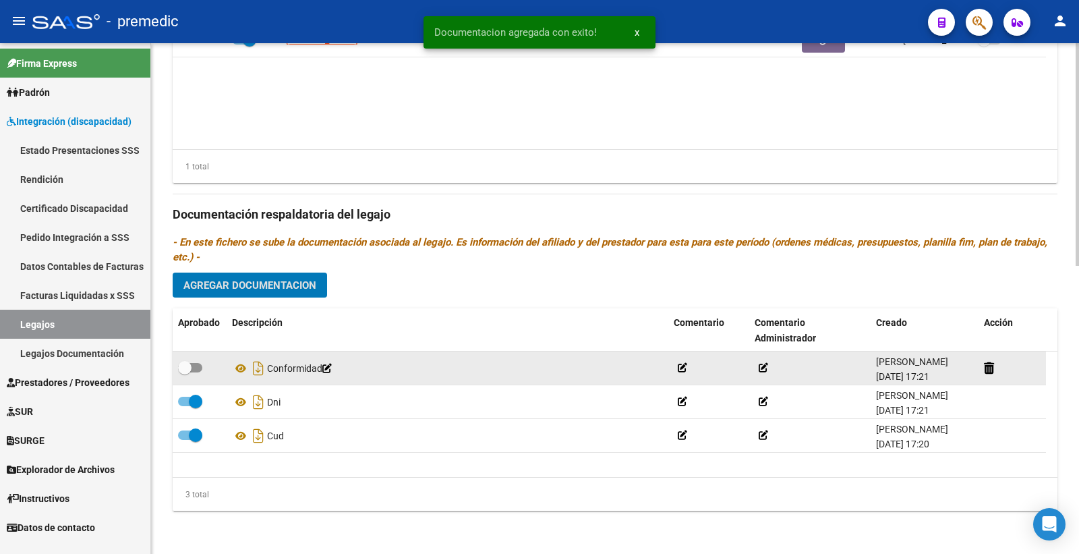
click at [201, 370] on label at bounding box center [190, 368] width 24 height 16
click at [185, 372] on input "checkbox" at bounding box center [184, 372] width 1 height 1
checkbox input "true"
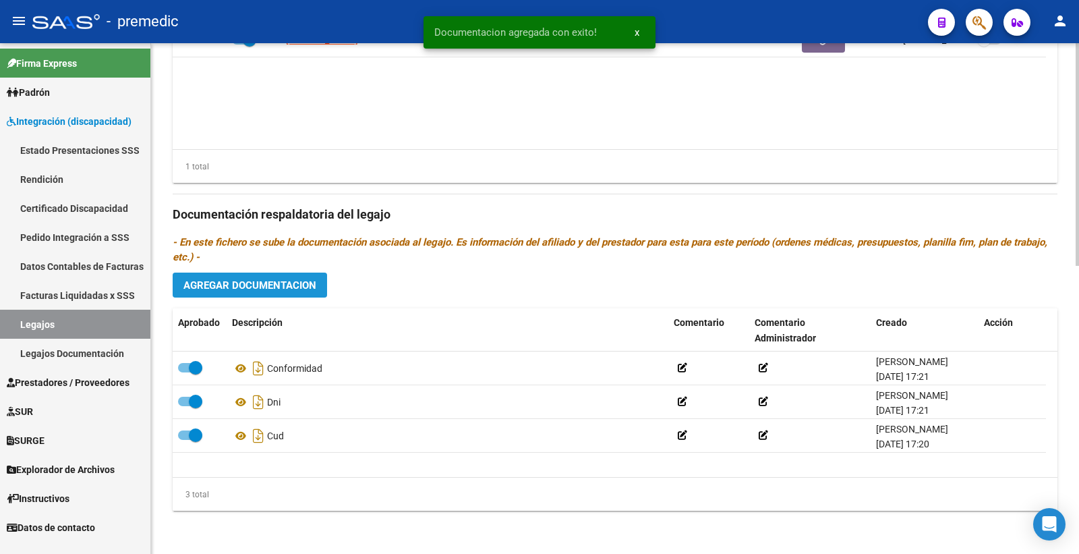
click at [262, 288] on span "Agregar Documentacion" at bounding box center [250, 285] width 133 height 12
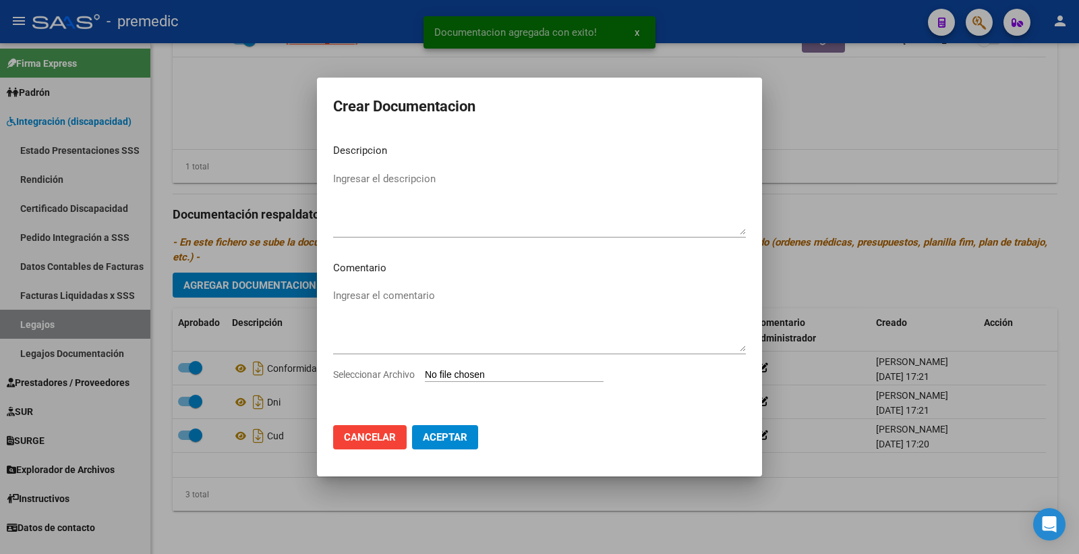
click at [477, 371] on input "Seleccionar Archivo" at bounding box center [514, 375] width 179 height 13
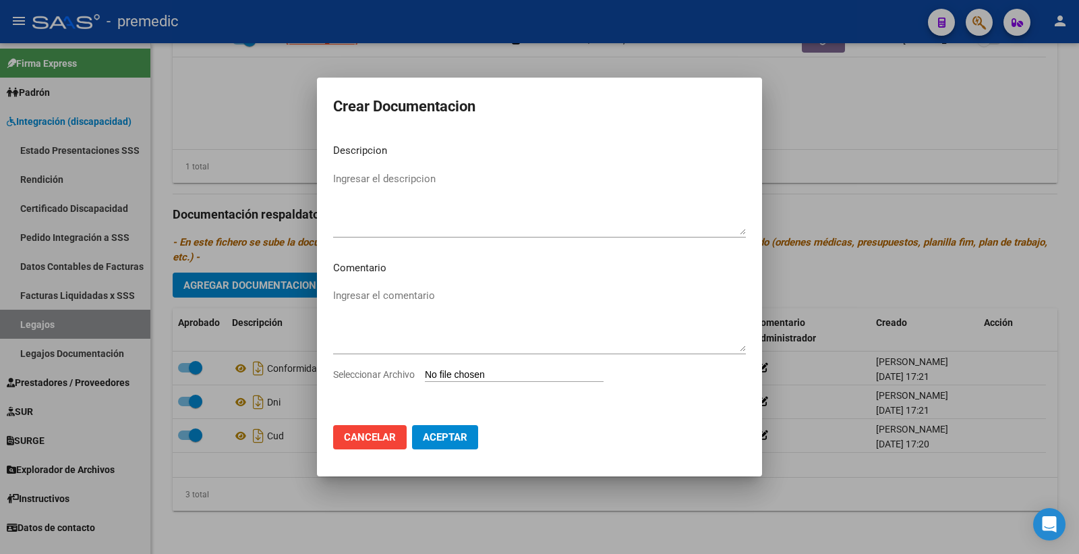
type input "C:\fakepath\RHC.pdf"
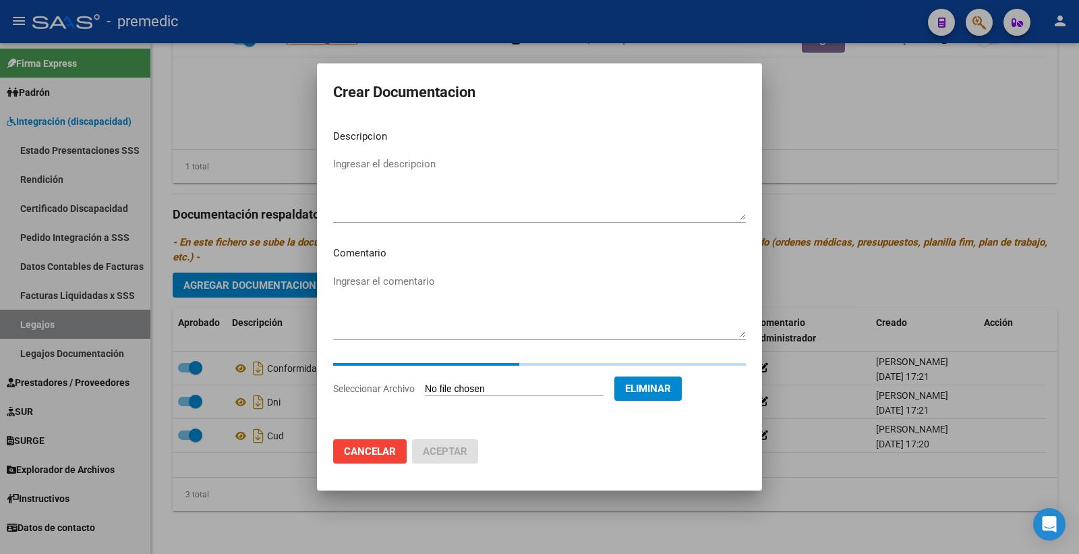
click at [453, 136] on p "Descripcion" at bounding box center [539, 137] width 413 height 16
click at [430, 166] on textarea "Ingresar el descripcion" at bounding box center [539, 188] width 413 height 63
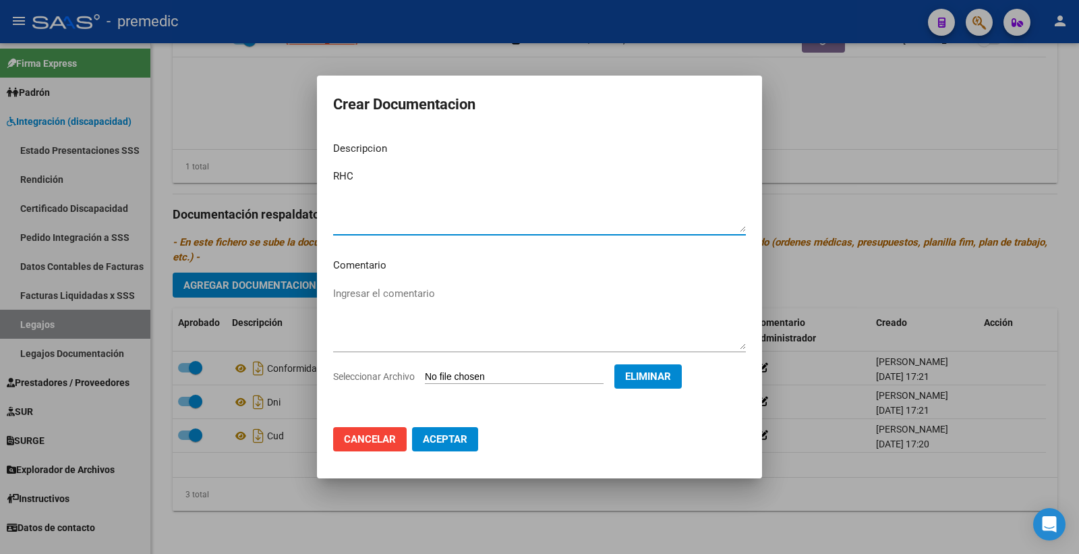
type textarea "RHC"
click at [455, 459] on mat-dialog-actions "Cancelar Aceptar" at bounding box center [539, 439] width 413 height 46
click at [448, 441] on span "Aceptar" at bounding box center [445, 439] width 45 height 12
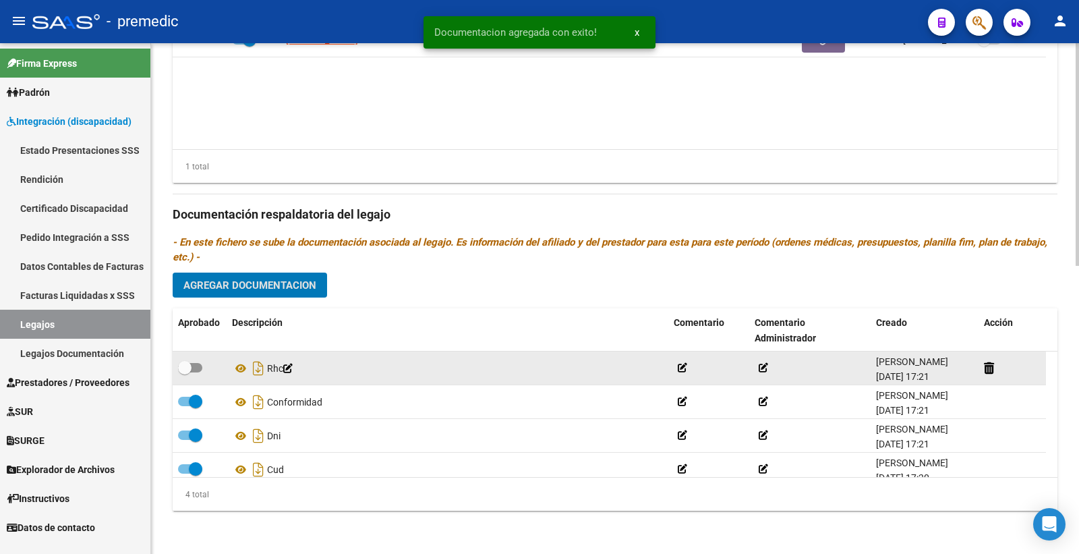
click at [197, 366] on span at bounding box center [190, 367] width 24 height 9
click at [185, 372] on input "checkbox" at bounding box center [184, 372] width 1 height 1
checkbox input "true"
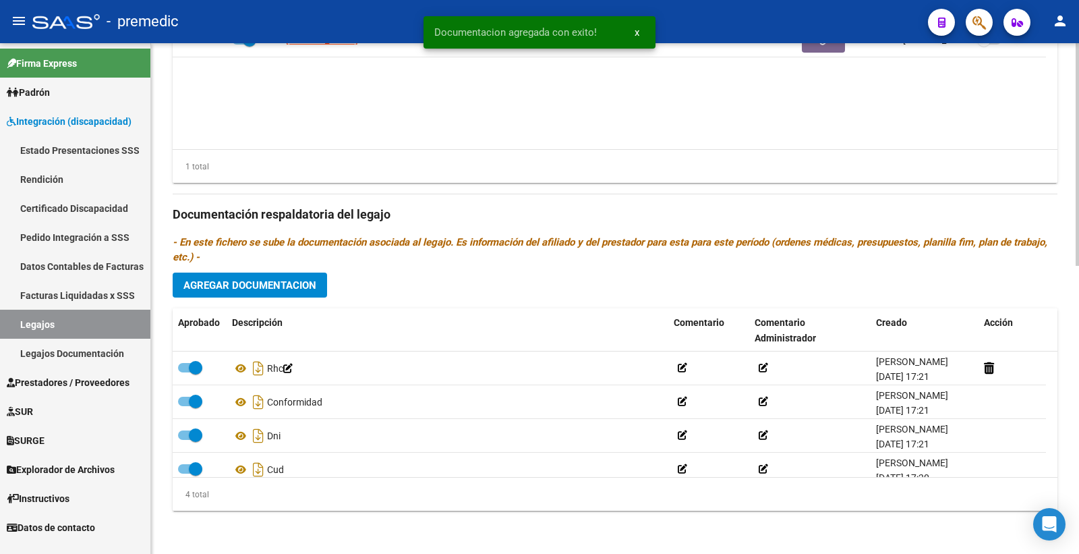
click at [271, 292] on button "Agregar Documentacion" at bounding box center [250, 285] width 154 height 25
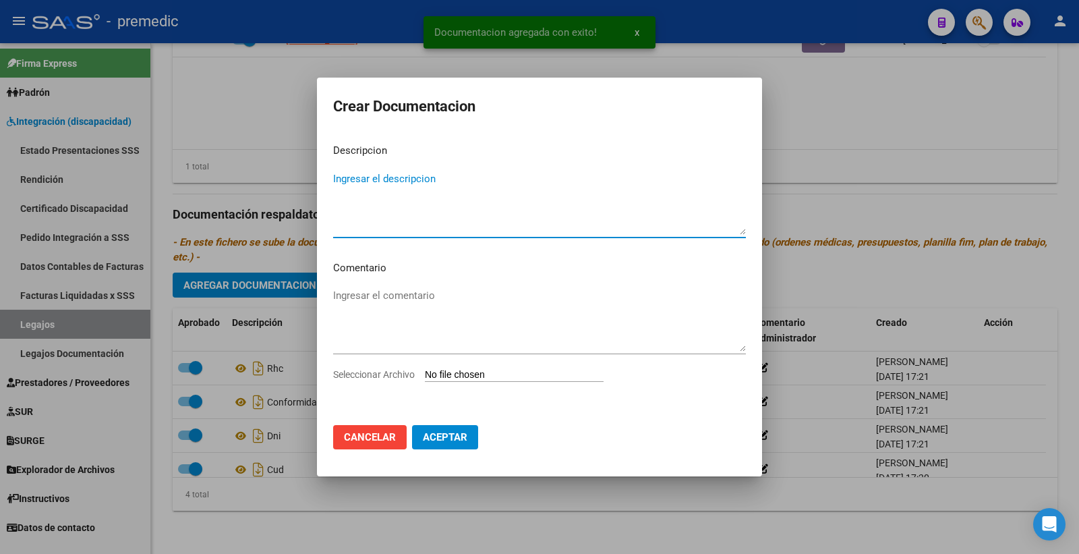
click at [466, 372] on input "Seleccionar Archivo" at bounding box center [514, 375] width 179 height 13
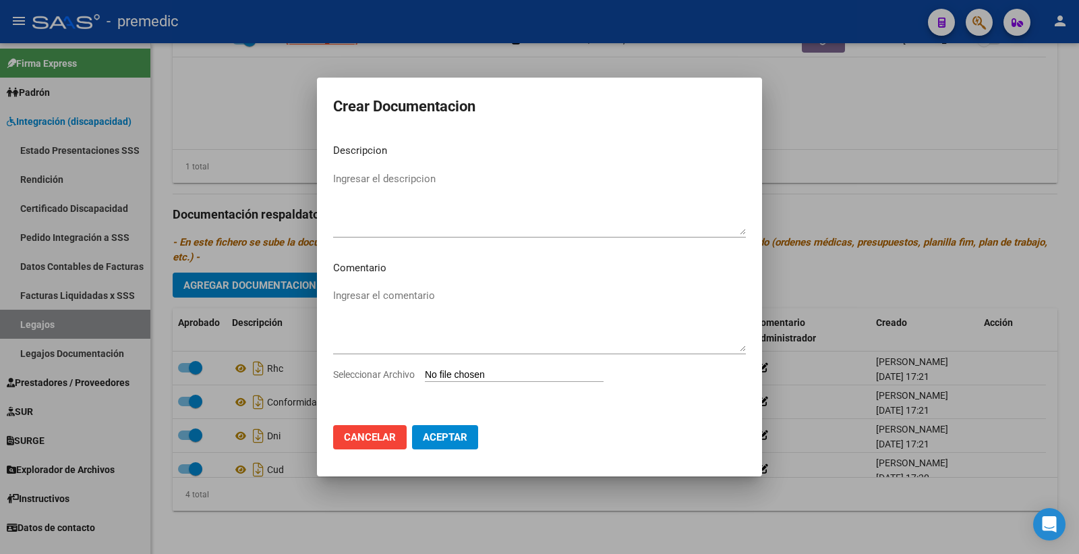
type input "C:\fakepath\OM.pdf"
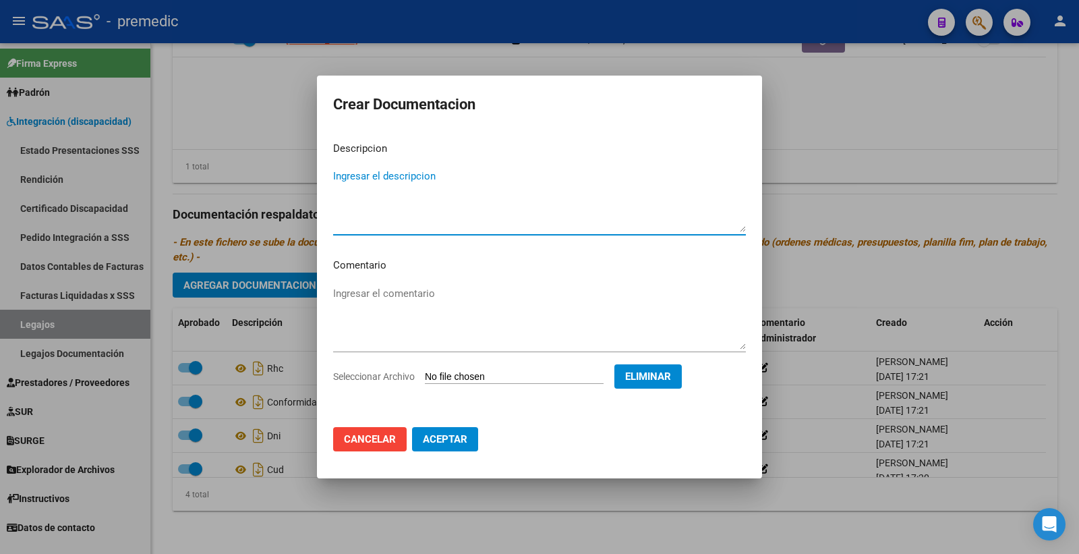
click at [421, 171] on textarea "Ingresar el descripcion" at bounding box center [539, 200] width 413 height 63
type textarea "OM"
click at [453, 443] on span "Aceptar" at bounding box center [445, 439] width 45 height 12
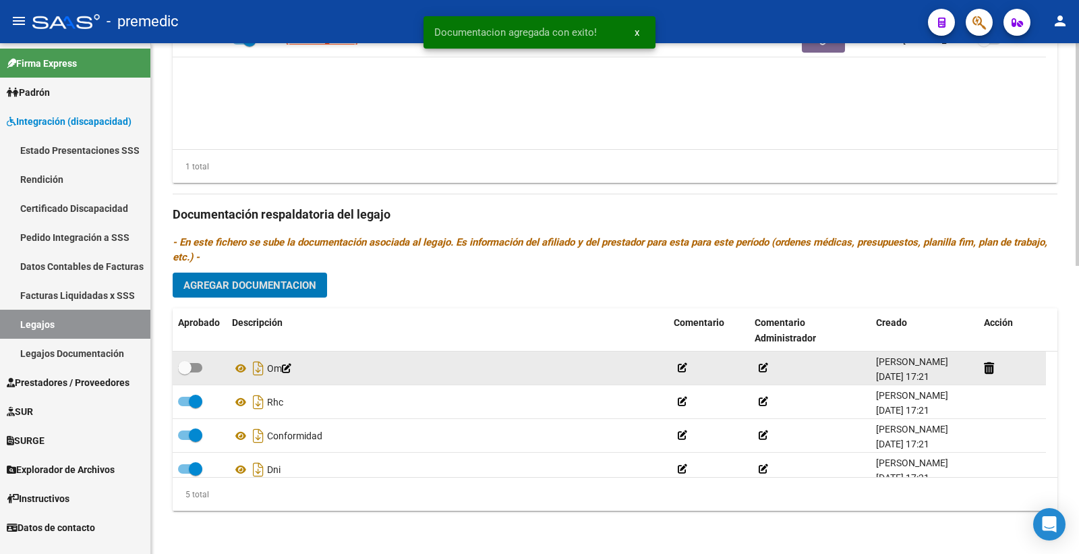
click at [200, 364] on span at bounding box center [190, 367] width 24 height 9
click at [185, 372] on input "checkbox" at bounding box center [184, 372] width 1 height 1
checkbox input "true"
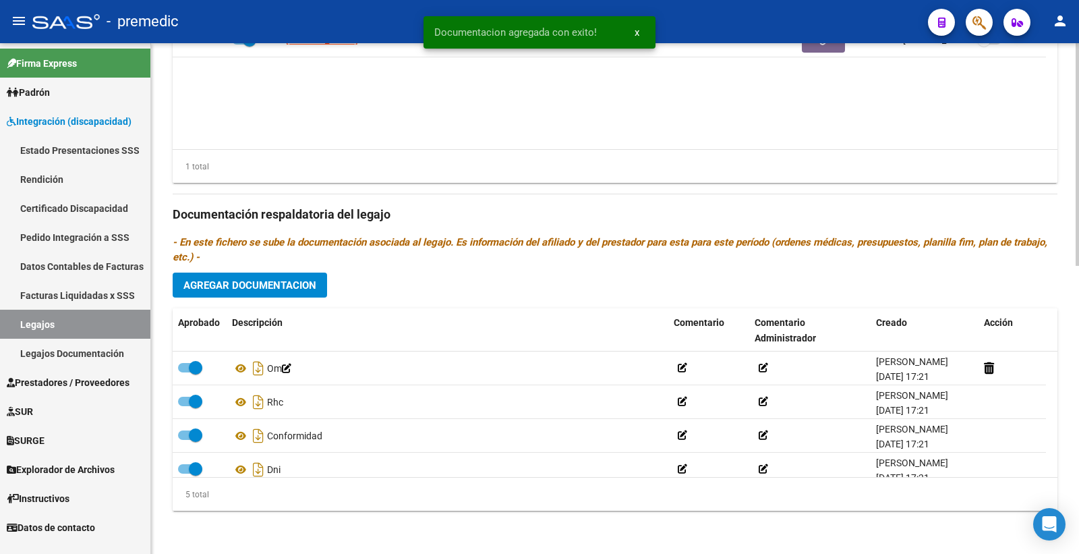
click at [265, 277] on button "Agregar Documentacion" at bounding box center [250, 285] width 154 height 25
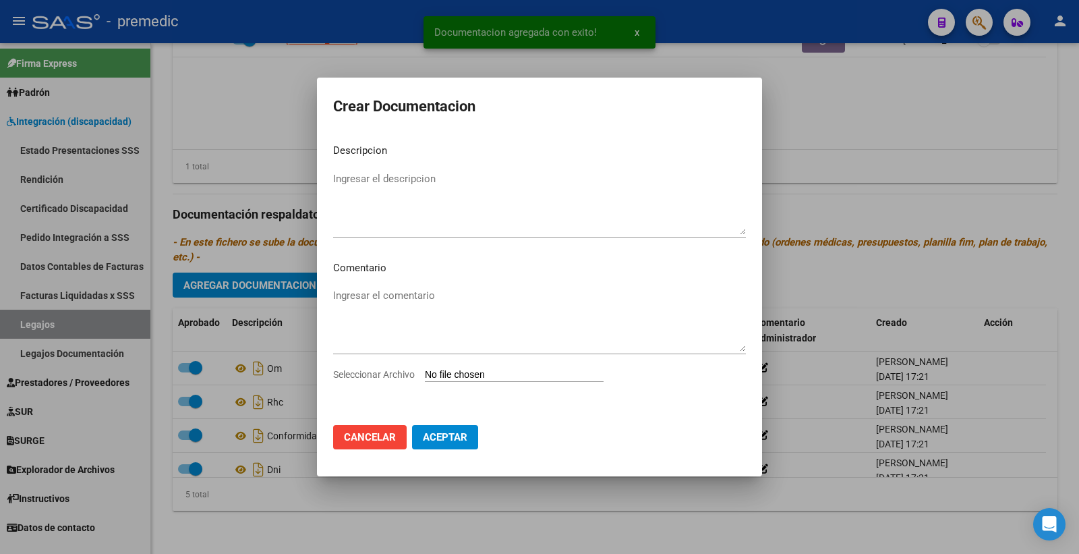
click at [463, 378] on input "Seleccionar Archivo" at bounding box center [514, 375] width 179 height 13
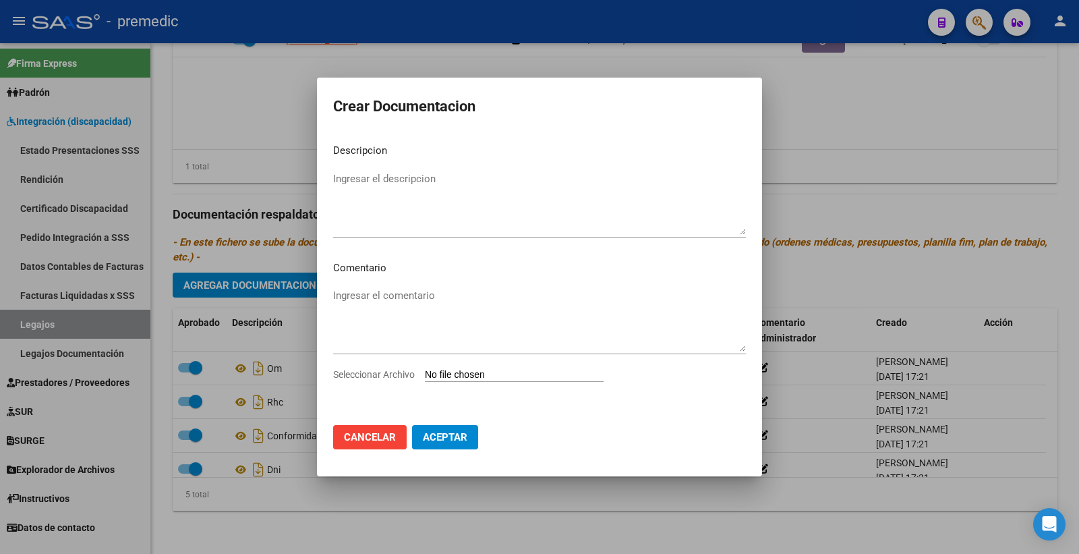
type input "C:\fakepath\DATOS FAMILIARES.pdf"
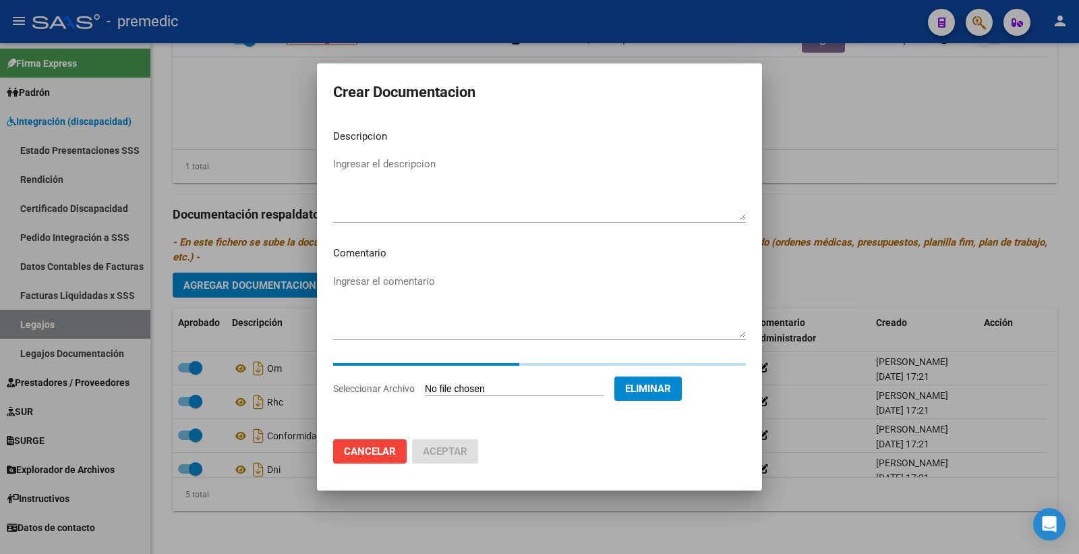
click at [433, 165] on textarea "Ingresar el descripcion" at bounding box center [539, 188] width 413 height 63
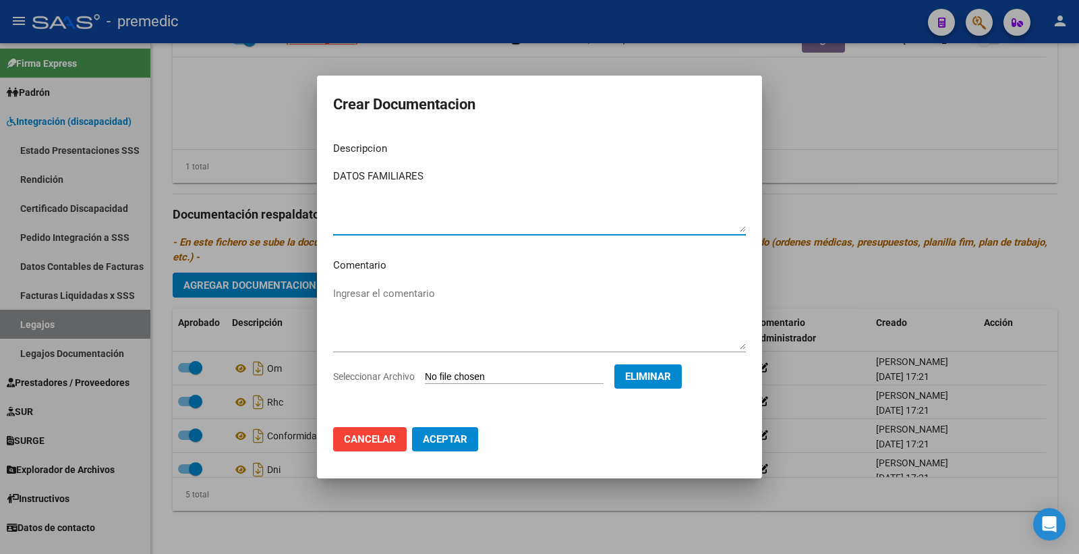
type textarea "DATOS FAMILIARES"
click at [462, 443] on span "Aceptar" at bounding box center [445, 439] width 45 height 12
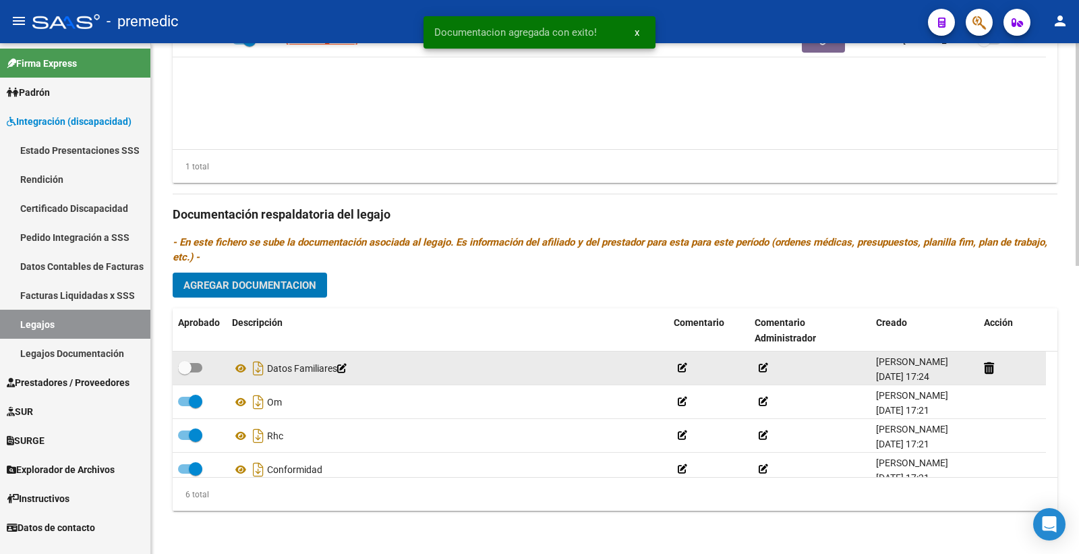
click at [190, 368] on span at bounding box center [184, 367] width 13 height 13
click at [185, 372] on input "checkbox" at bounding box center [184, 372] width 1 height 1
checkbox input "true"
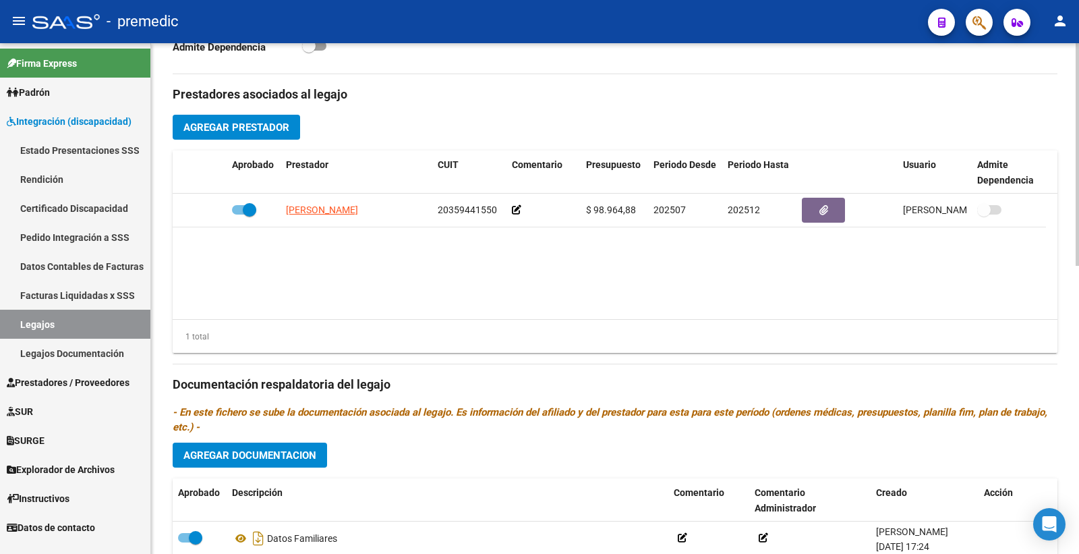
scroll to position [511, 0]
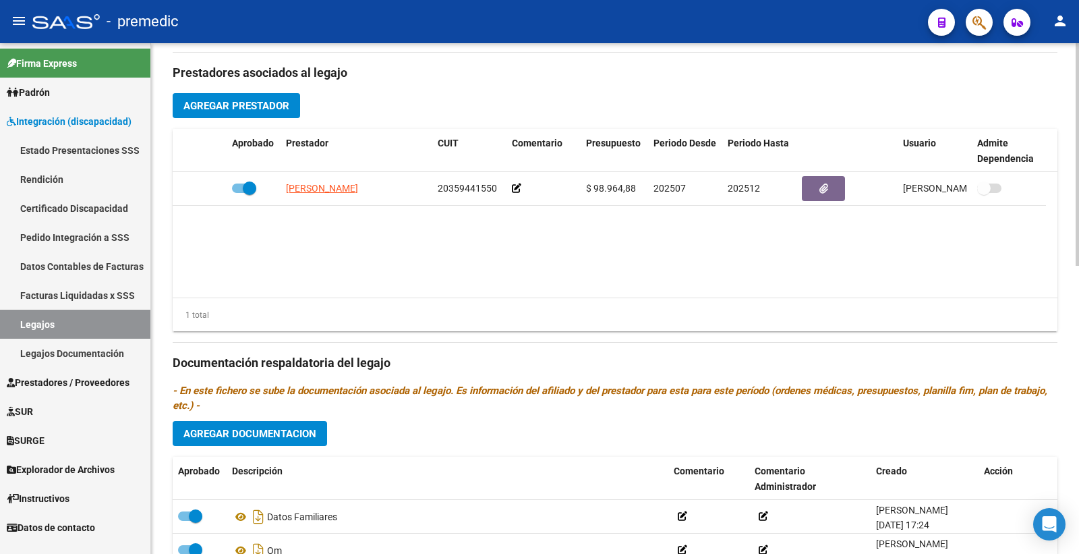
click at [270, 442] on button "Agregar Documentacion" at bounding box center [250, 433] width 154 height 25
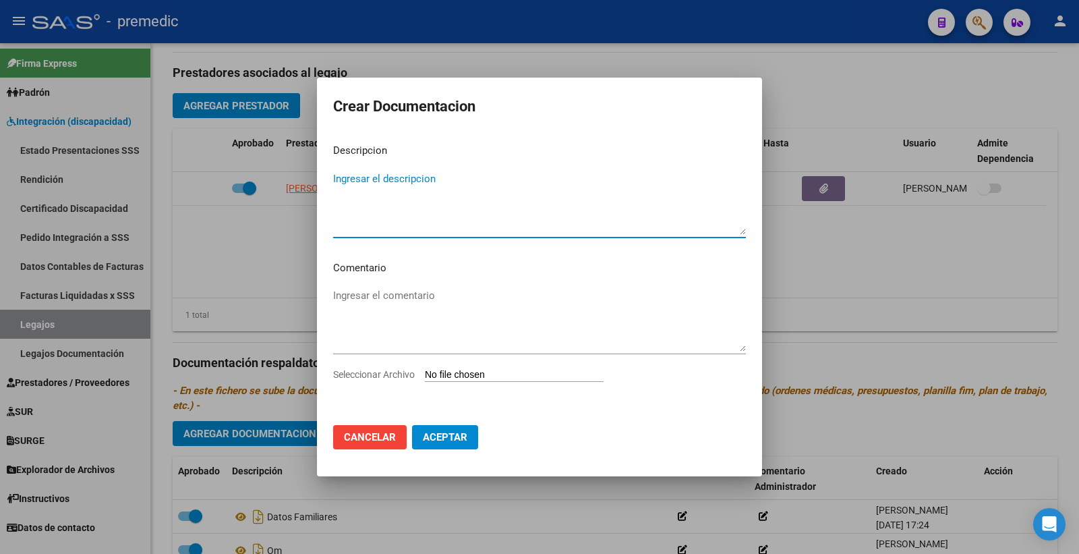
click at [389, 443] on button "Cancelar" at bounding box center [370, 437] width 74 height 24
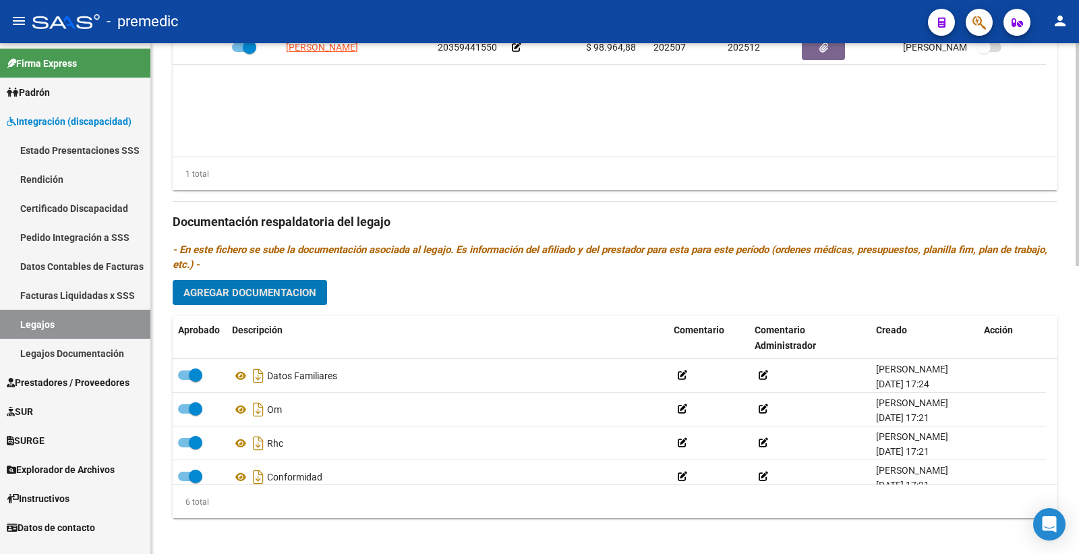
scroll to position [662, 0]
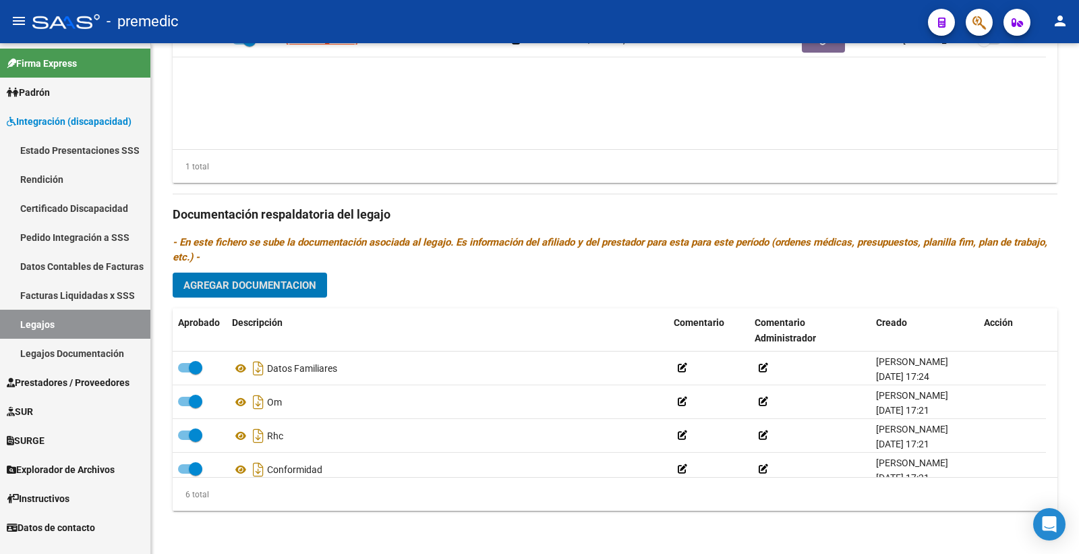
click at [274, 273] on button "Agregar Documentacion" at bounding box center [250, 285] width 154 height 25
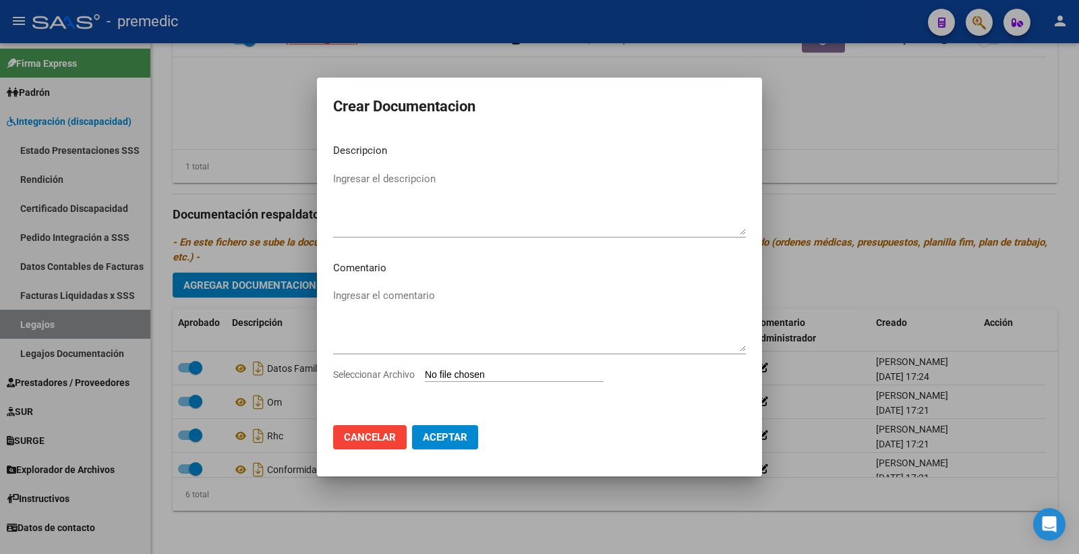
click at [454, 374] on input "Seleccionar Archivo" at bounding box center [514, 375] width 179 height 13
type input "C:\fakepath\INICIAL PSICOLOGIA.pdf"
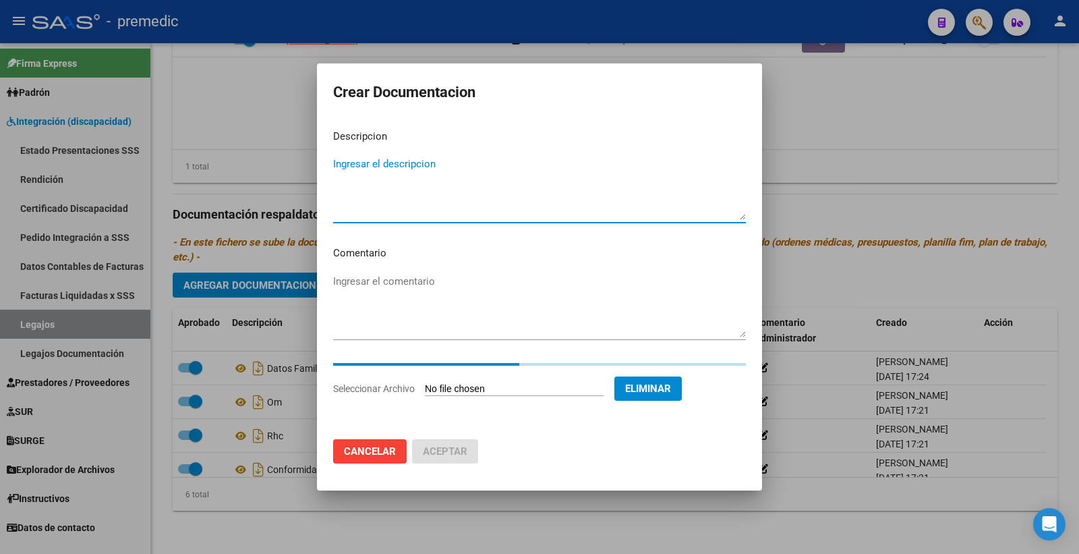
click at [361, 164] on textarea "Ingresar el descripcion" at bounding box center [539, 188] width 413 height 63
type textarea "i"
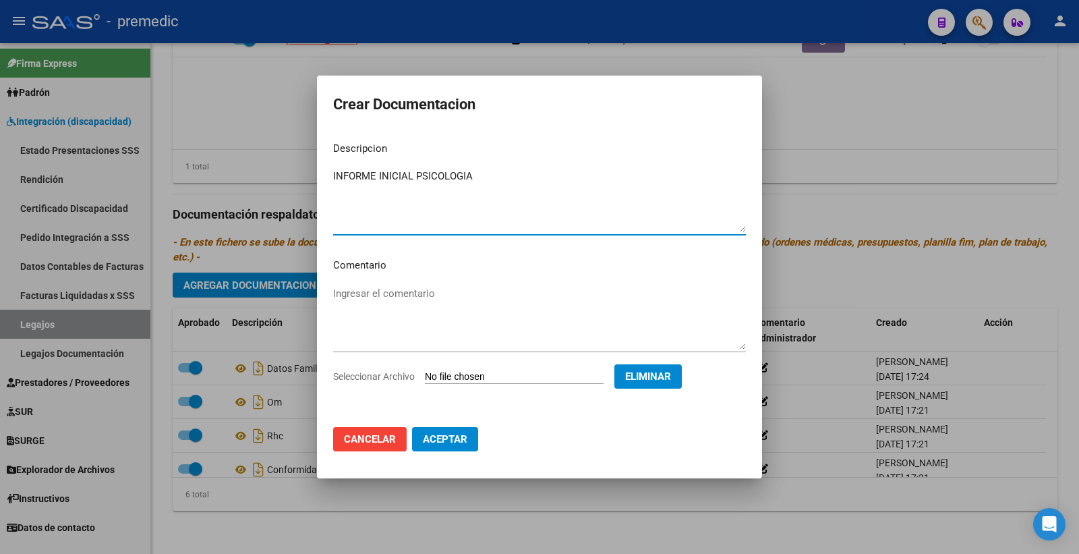
type textarea "INFORME INICIAL PSICOLOGIA"
click at [455, 428] on button "Aceptar" at bounding box center [445, 439] width 66 height 24
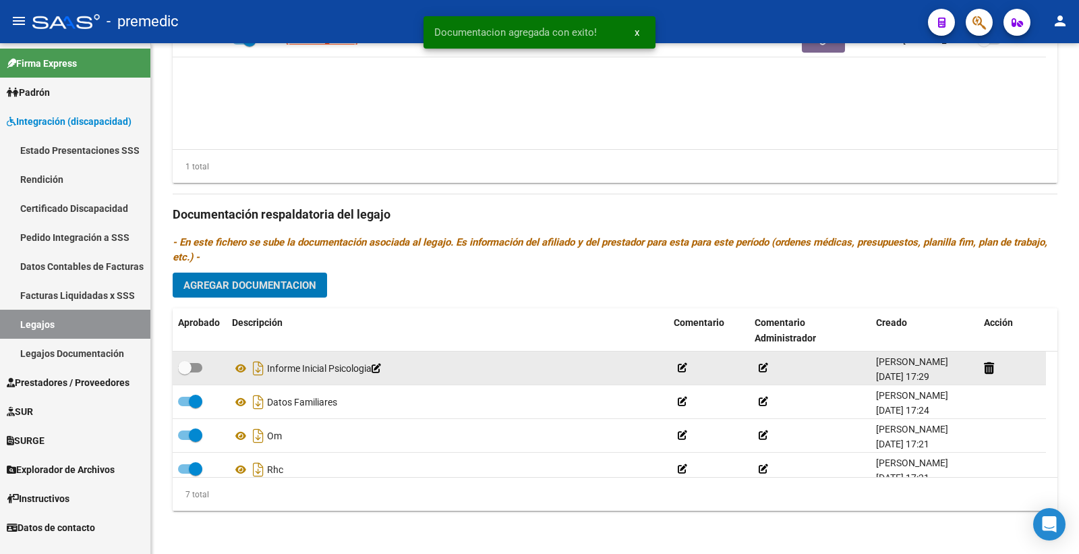
click at [189, 368] on span at bounding box center [184, 367] width 13 height 13
click at [185, 372] on input "checkbox" at bounding box center [184, 372] width 1 height 1
checkbox input "true"
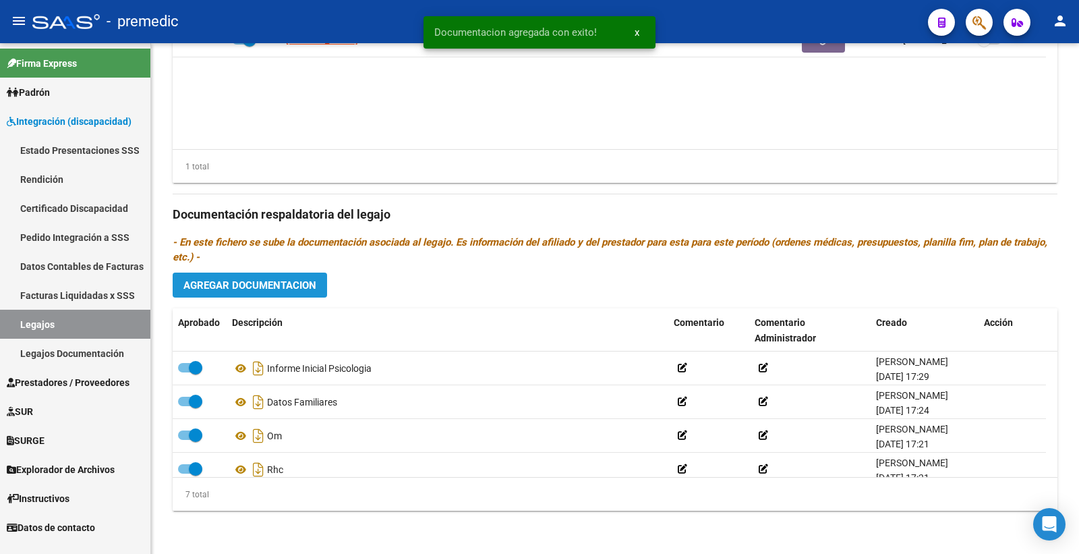
click at [266, 275] on button "Agregar Documentacion" at bounding box center [250, 285] width 154 height 25
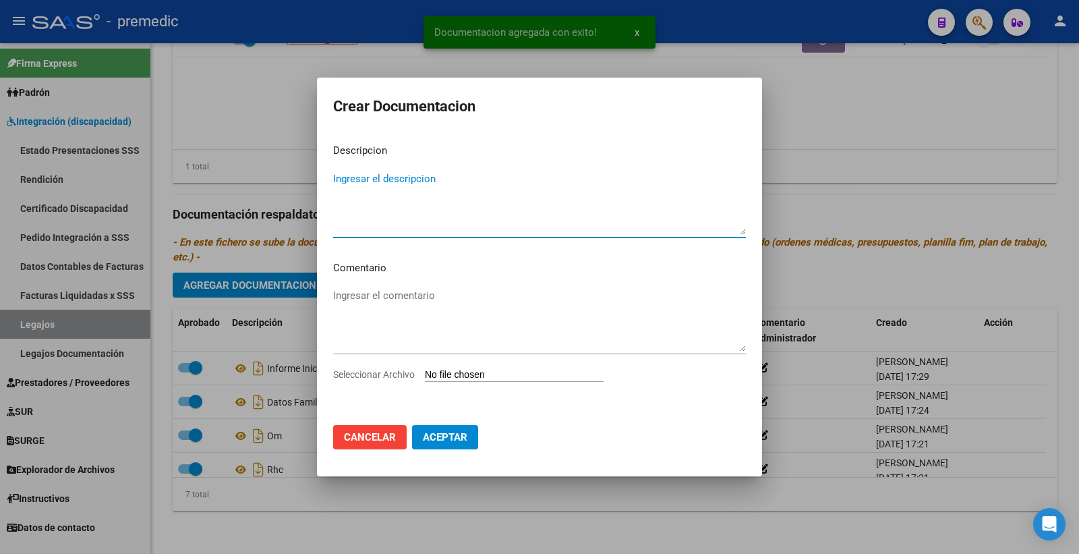
click at [454, 374] on input "Seleccionar Archivo" at bounding box center [514, 375] width 179 height 13
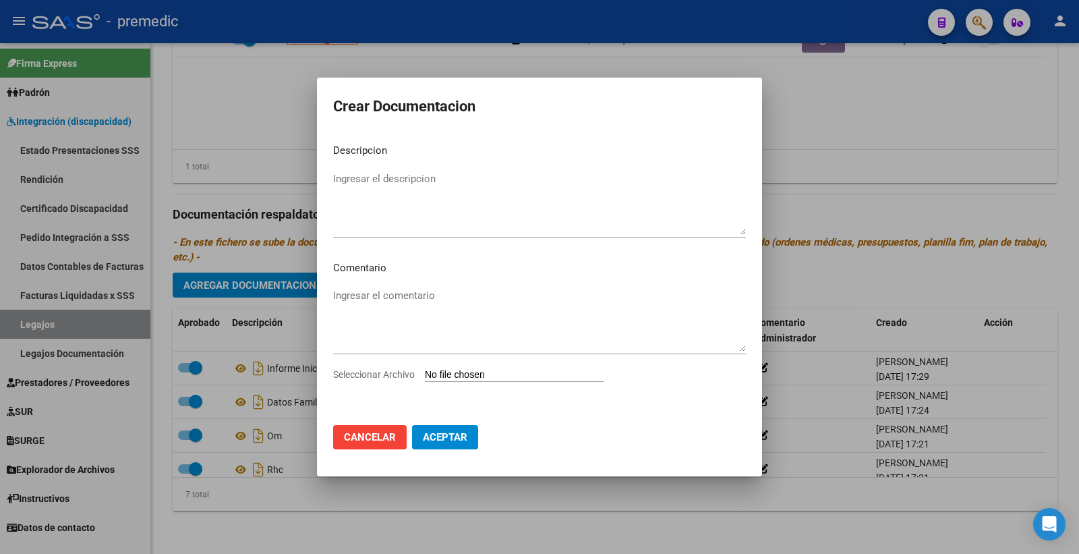
type input "C:\fakepath\PLAN DE ABORDAJE INDIVIDUAL PSICOLOGIA.pdf"
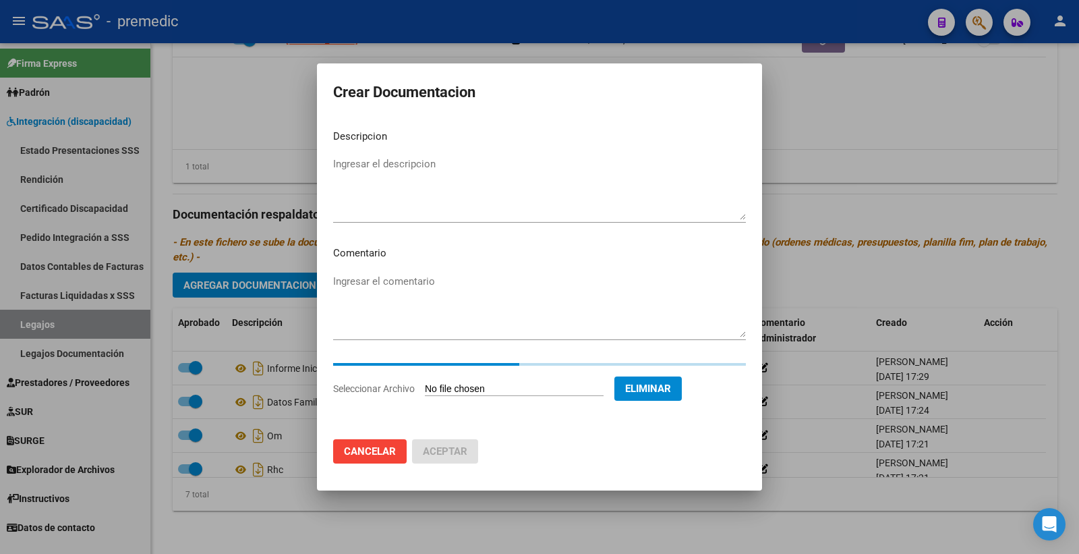
click at [446, 166] on textarea "Ingresar el descripcion" at bounding box center [539, 188] width 413 height 63
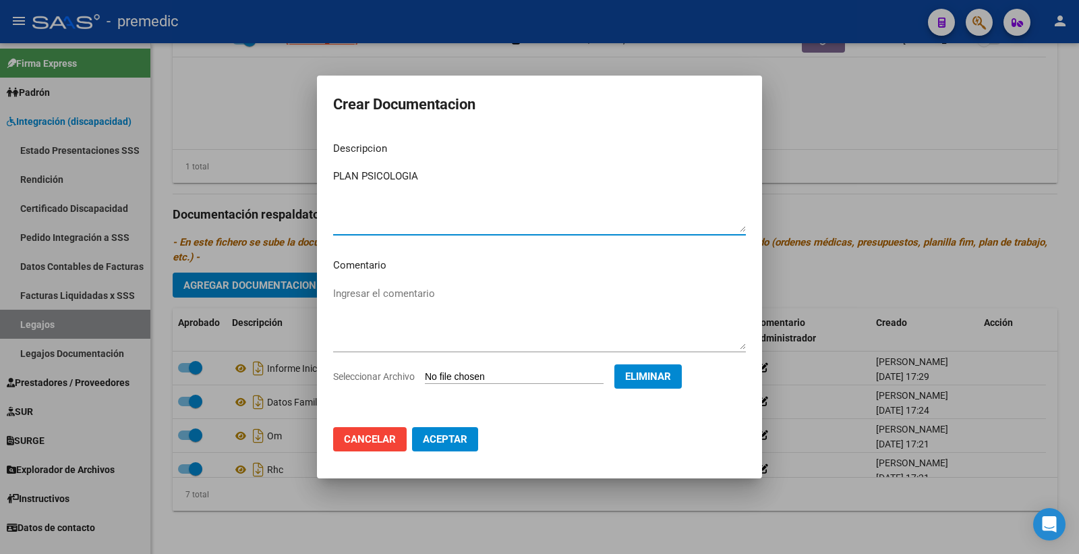
type textarea "PLAN PSICOLOGIA"
click at [456, 434] on span "Aceptar" at bounding box center [445, 439] width 45 height 12
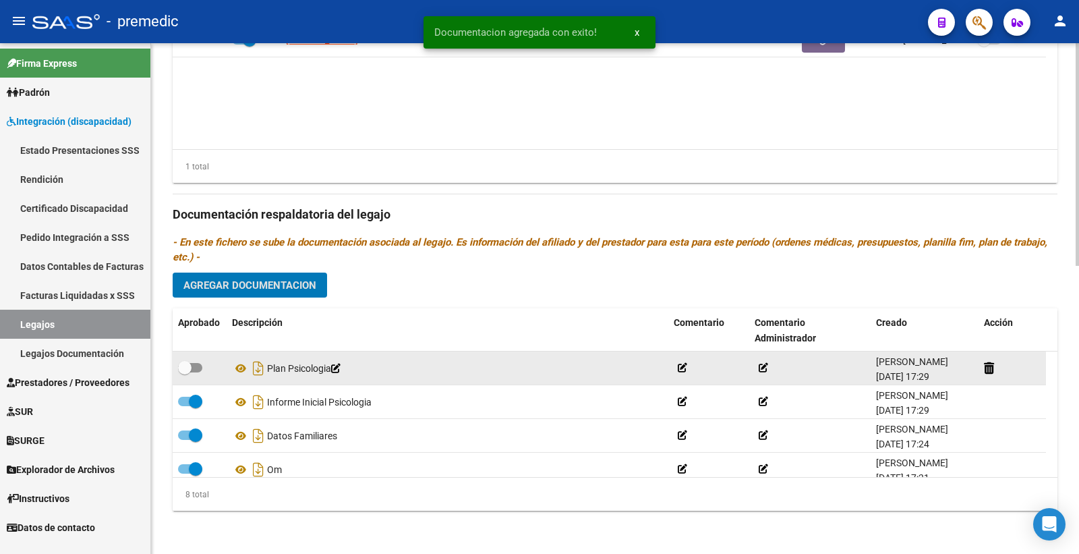
click at [189, 366] on span at bounding box center [184, 367] width 13 height 13
click at [185, 372] on input "checkbox" at bounding box center [184, 372] width 1 height 1
checkbox input "true"
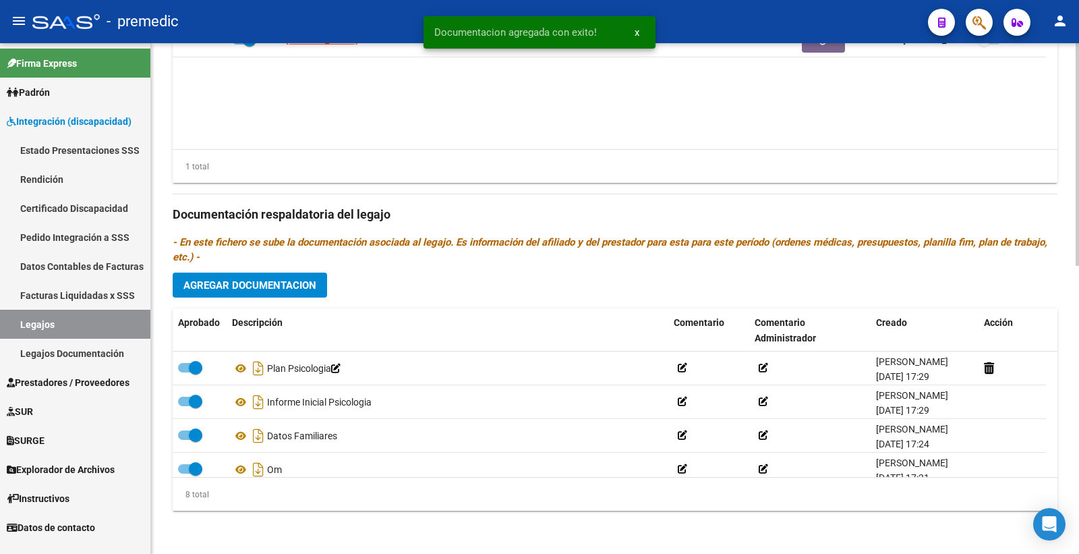
click at [257, 299] on div "Prestadores asociados al legajo Agregar Prestador Aprobado Prestador CUIT Comen…" at bounding box center [615, 212] width 885 height 617
click at [267, 290] on span "Agregar Documentacion" at bounding box center [250, 285] width 133 height 12
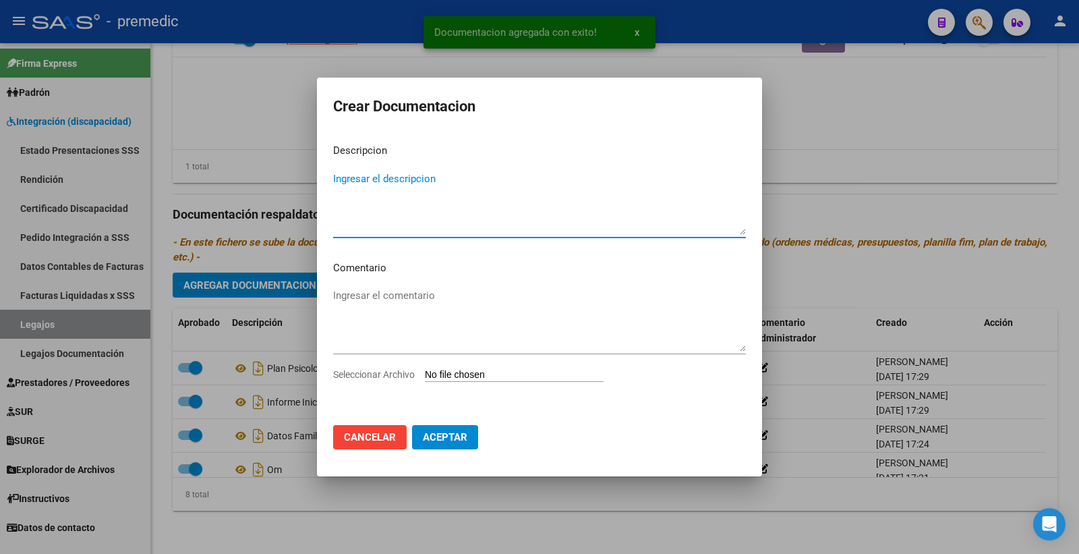
click at [453, 373] on input "Seleccionar Archivo" at bounding box center [514, 375] width 179 height 13
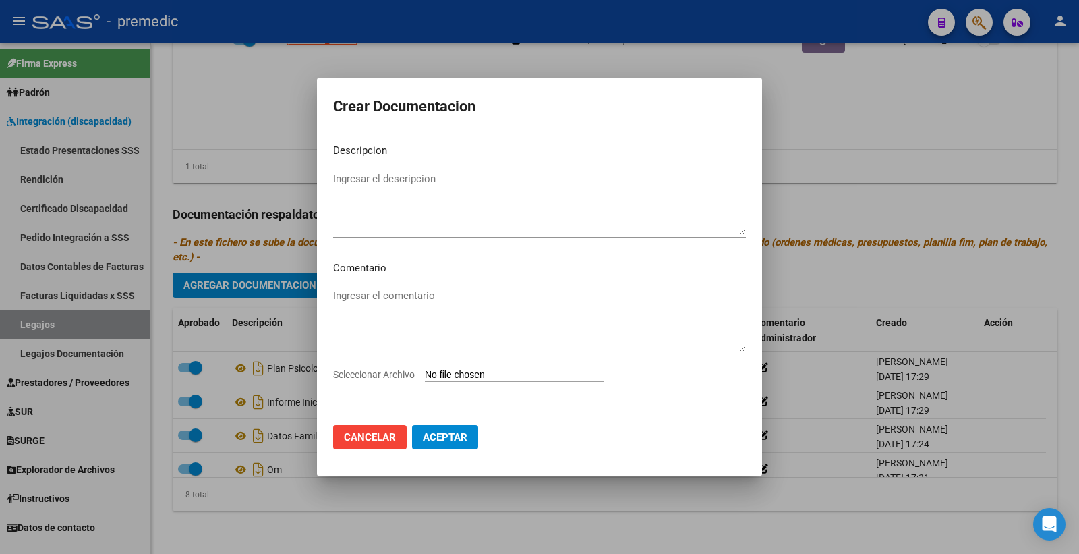
type input "C:\fakepath\PRESUPUESTO PSICOLOGIA.pdf"
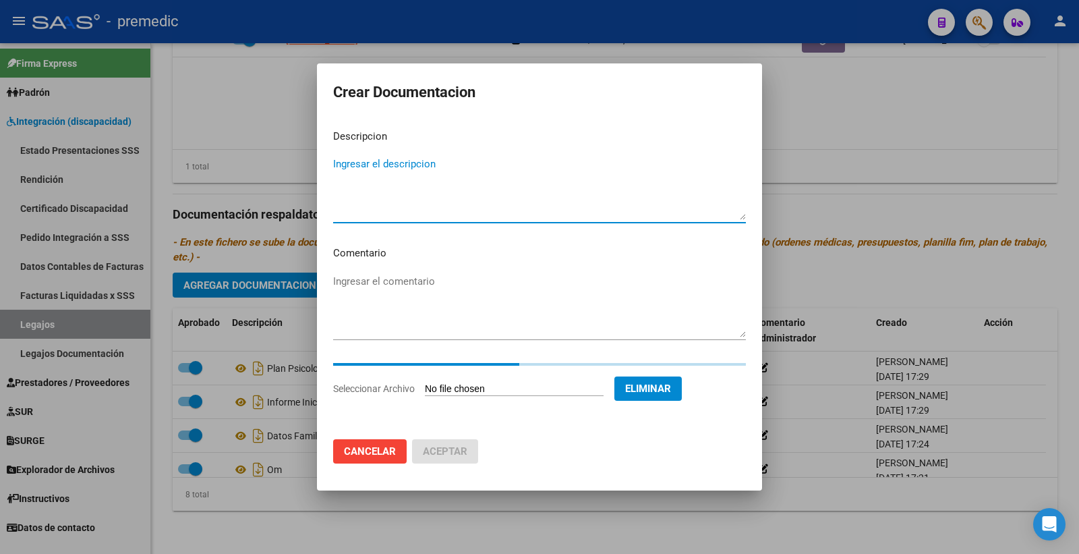
click at [378, 173] on textarea "Ingresar el descripcion" at bounding box center [539, 188] width 413 height 63
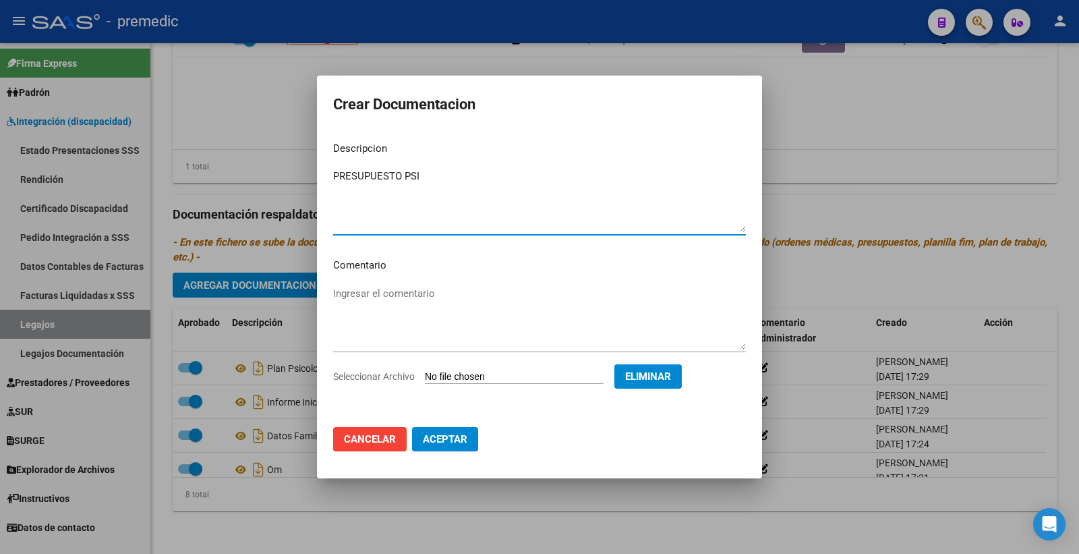
type textarea "PRESUPUESTO PSI"
click at [457, 442] on span "Aceptar" at bounding box center [445, 439] width 45 height 12
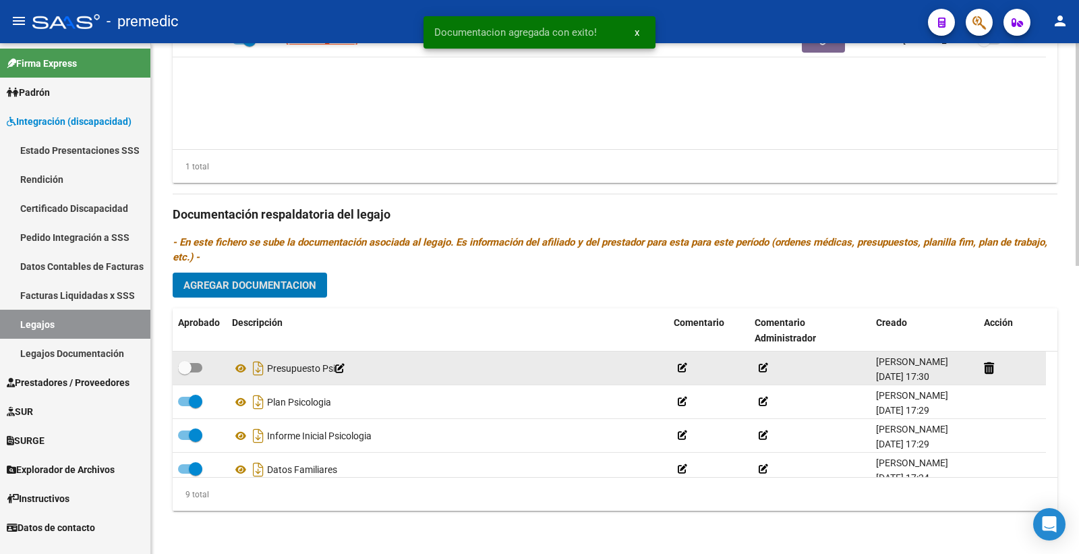
click at [198, 372] on label at bounding box center [190, 368] width 24 height 16
click at [185, 372] on input "checkbox" at bounding box center [184, 372] width 1 height 1
checkbox input "true"
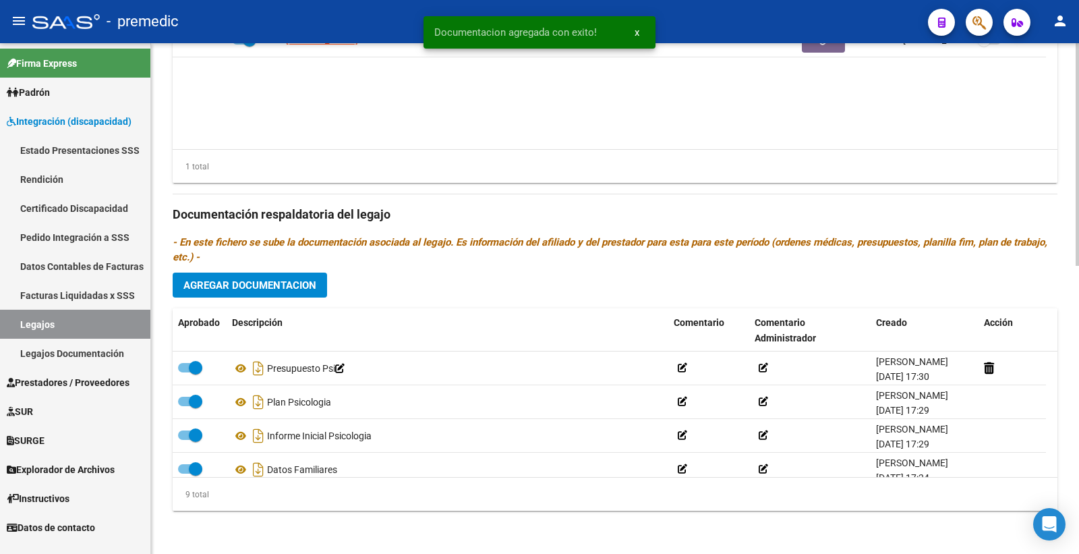
click at [266, 296] on button "Agregar Documentacion" at bounding box center [250, 285] width 154 height 25
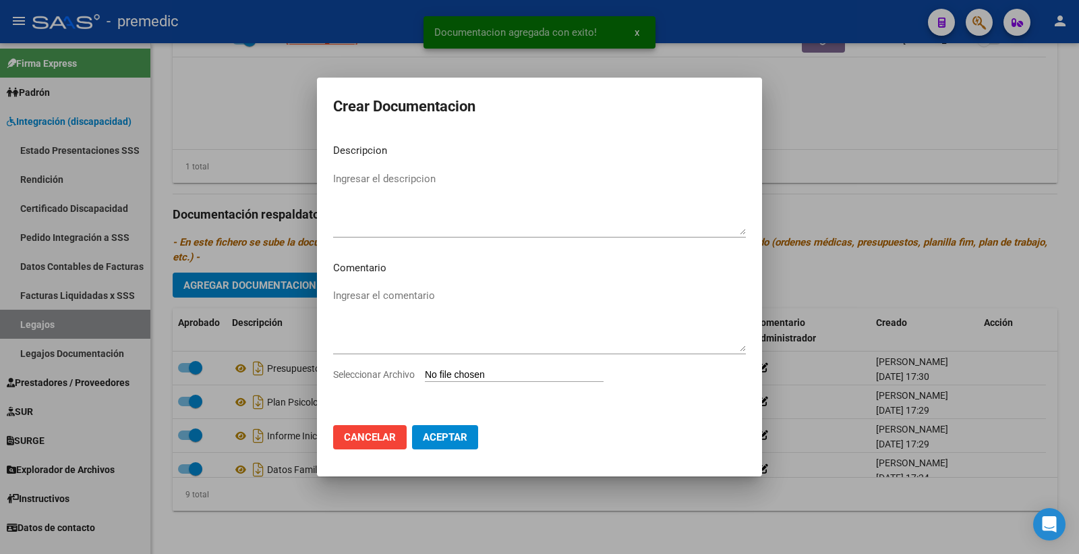
click at [457, 372] on input "Seleccionar Archivo" at bounding box center [514, 375] width 179 height 13
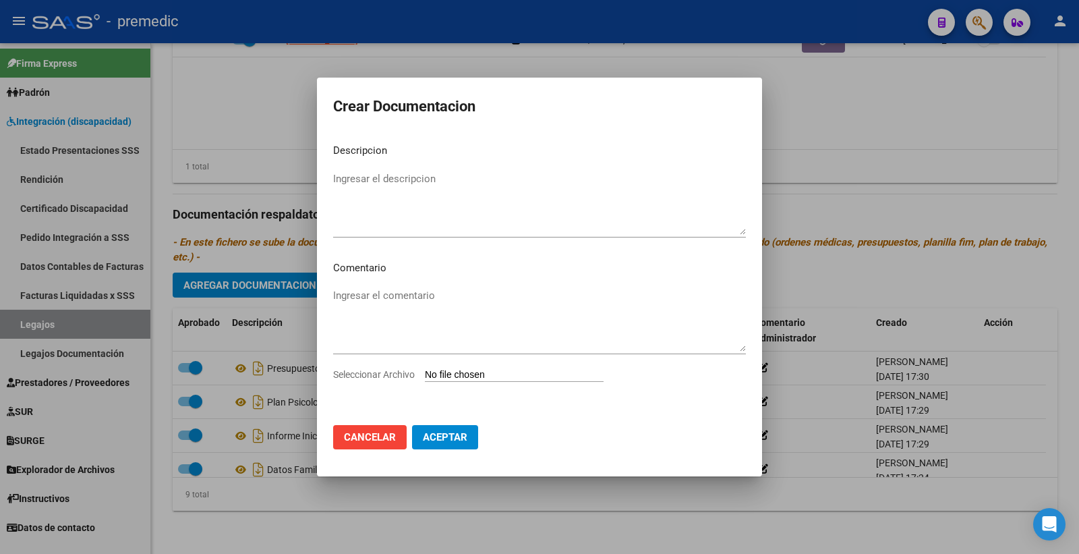
type input "C:\fakepath\DATOS DEL PRESTADOR PSICOLOGIA.pdf"
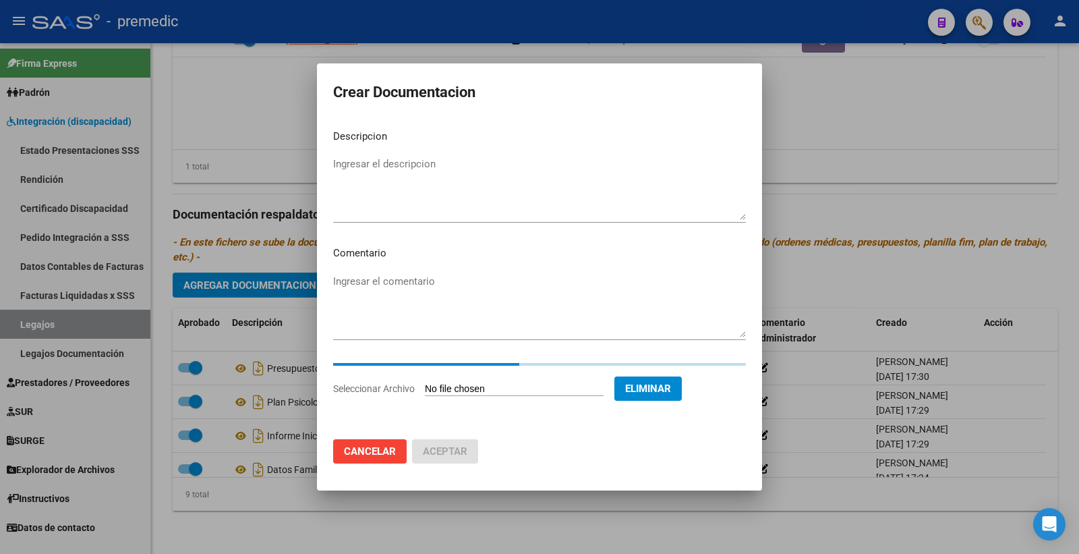
click at [358, 159] on textarea "Ingresar el descripcion" at bounding box center [539, 188] width 413 height 63
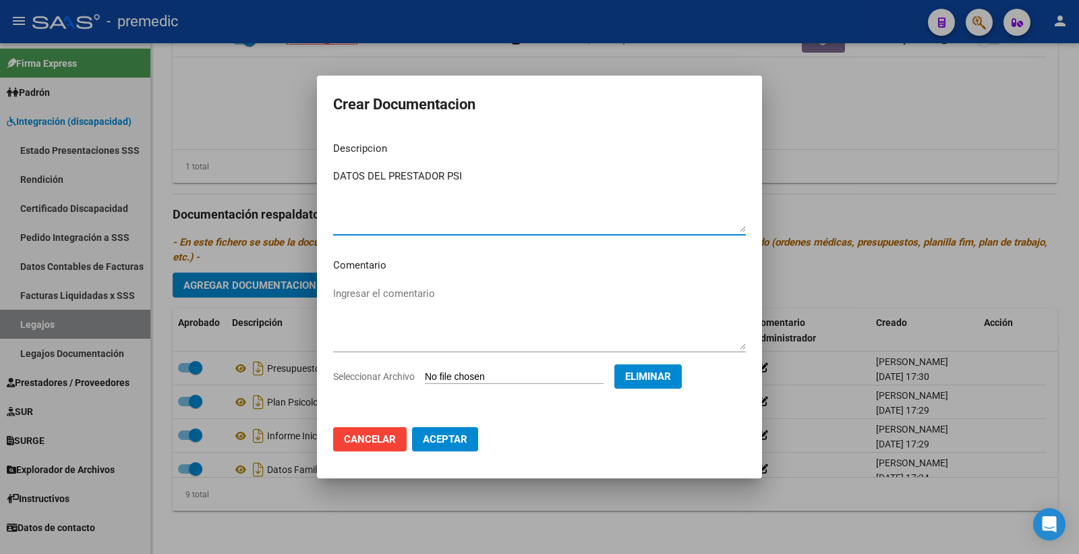
type textarea "DATOS DEL PRESTADOR PSI"
click at [435, 437] on span "Aceptar" at bounding box center [445, 439] width 45 height 12
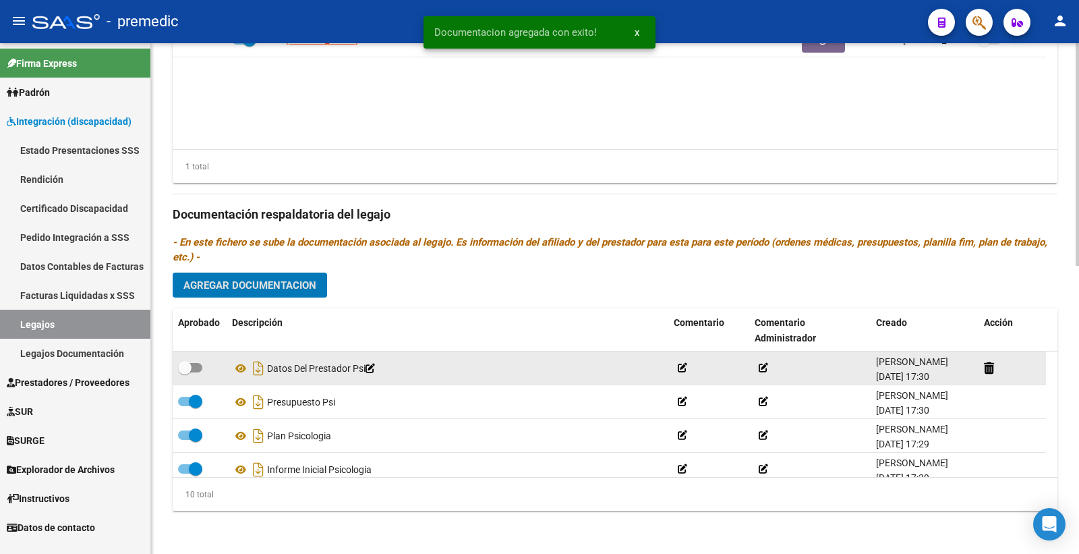
click at [191, 362] on span at bounding box center [184, 367] width 13 height 13
click at [185, 372] on input "checkbox" at bounding box center [184, 372] width 1 height 1
checkbox input "true"
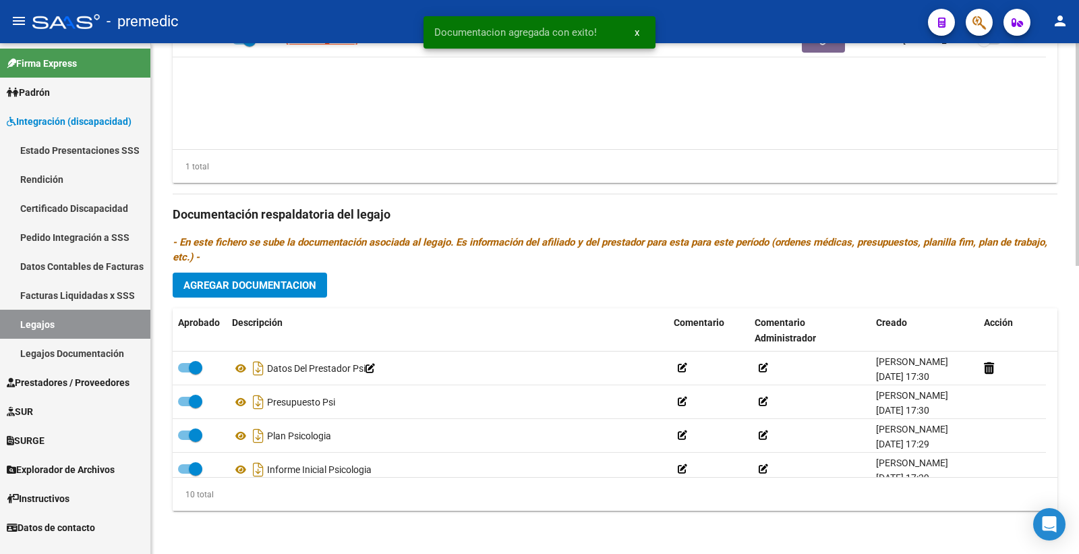
click at [284, 285] on span "Agregar Documentacion" at bounding box center [250, 285] width 133 height 12
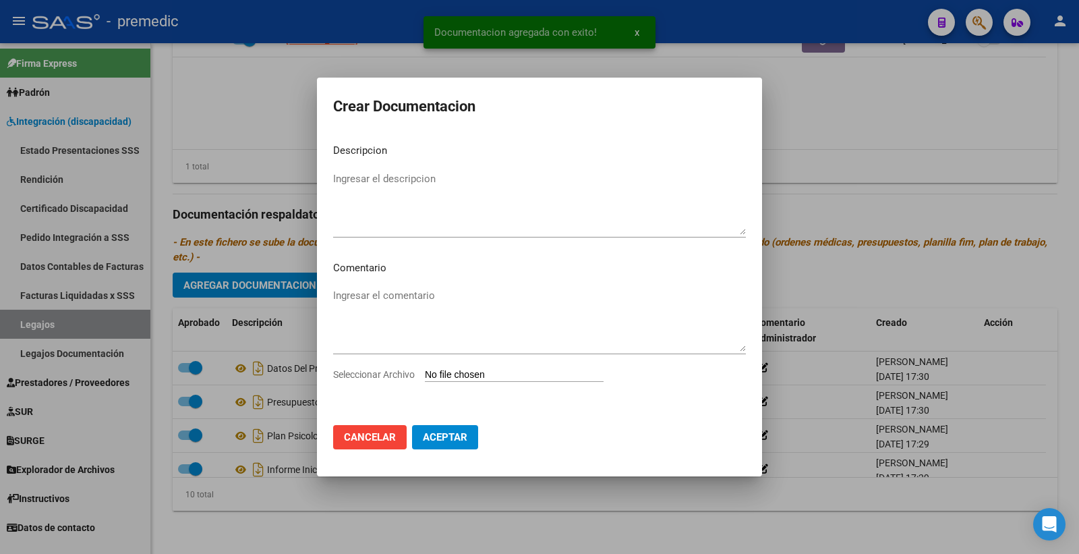
click at [443, 366] on div "Ingresar el comentario" at bounding box center [539, 326] width 413 height 82
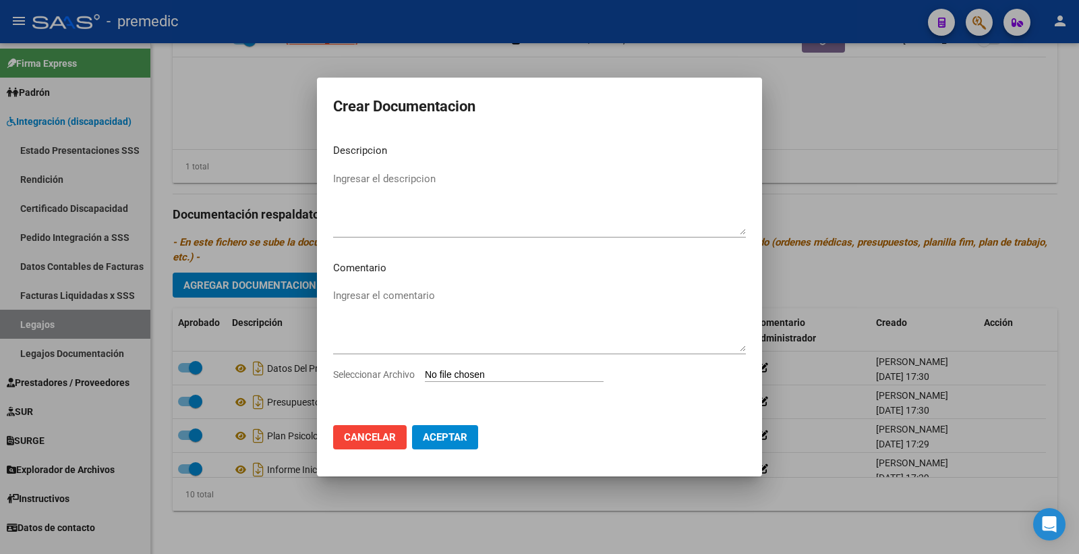
click at [467, 369] on input "Seleccionar Archivo" at bounding box center [514, 375] width 179 height 13
type input "C:\fakepath\CBU.pdf"
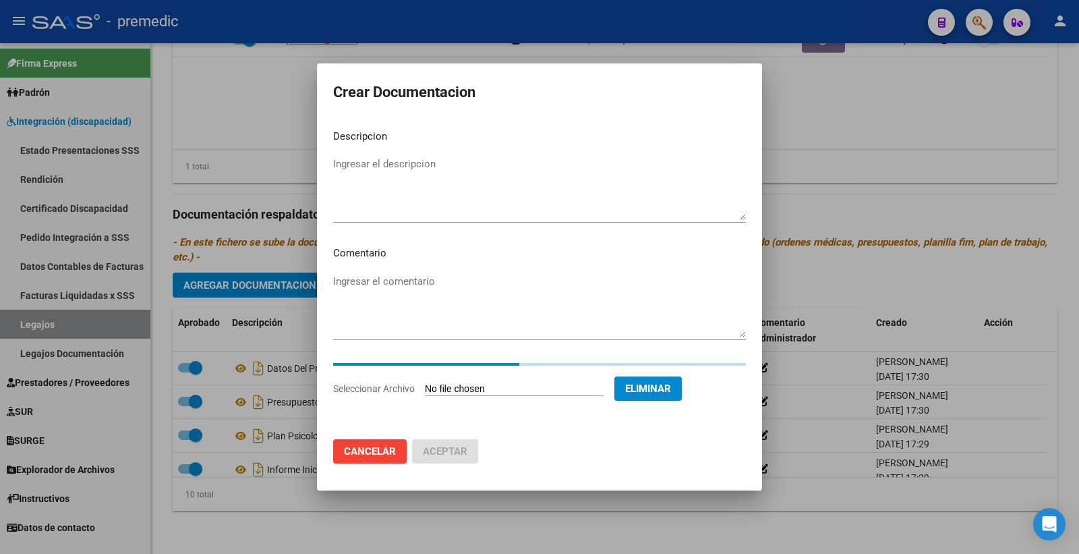
click at [430, 181] on textarea "Ingresar el descripcion" at bounding box center [539, 188] width 413 height 63
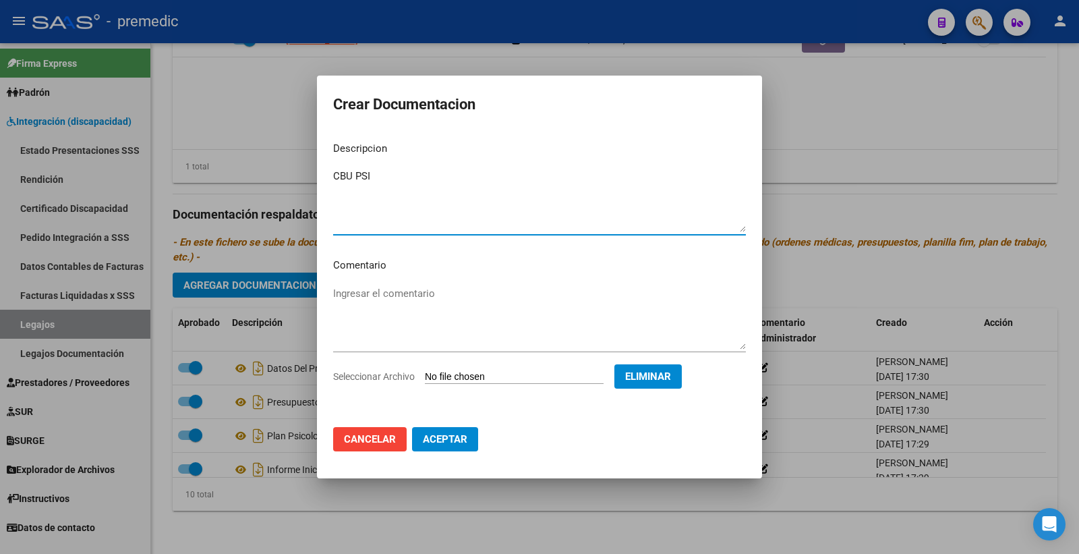
type textarea "CBU PSI"
click at [452, 428] on button "Aceptar" at bounding box center [445, 439] width 66 height 24
click at [452, 432] on button "Aceptar" at bounding box center [454, 439] width 84 height 24
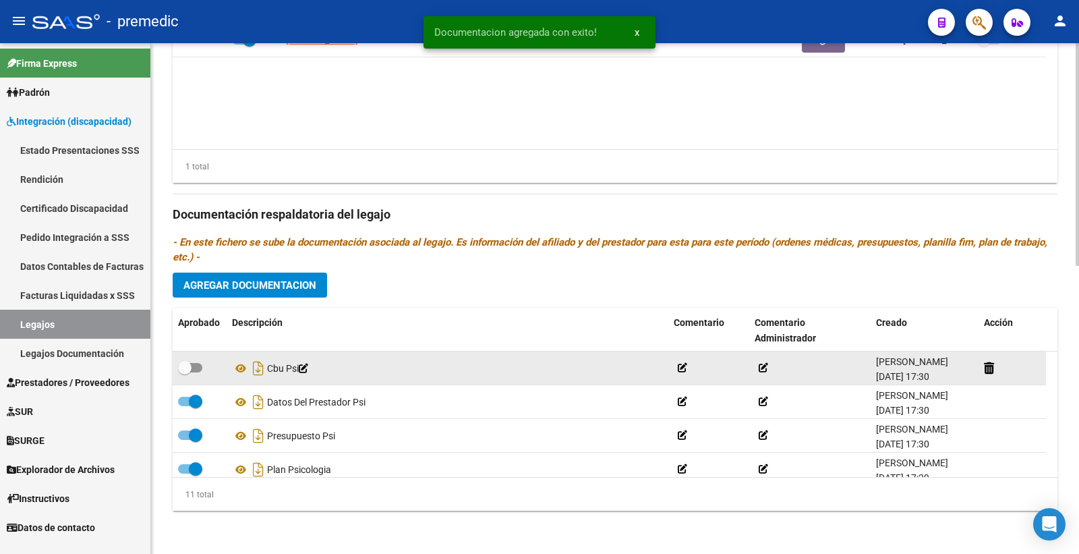
drag, startPoint x: 192, startPoint y: 354, endPoint x: 193, endPoint y: 363, distance: 9.5
click at [192, 361] on datatable-body-cell at bounding box center [200, 367] width 54 height 33
click at [193, 363] on span at bounding box center [190, 367] width 24 height 9
click at [185, 372] on input "checkbox" at bounding box center [184, 372] width 1 height 1
checkbox input "true"
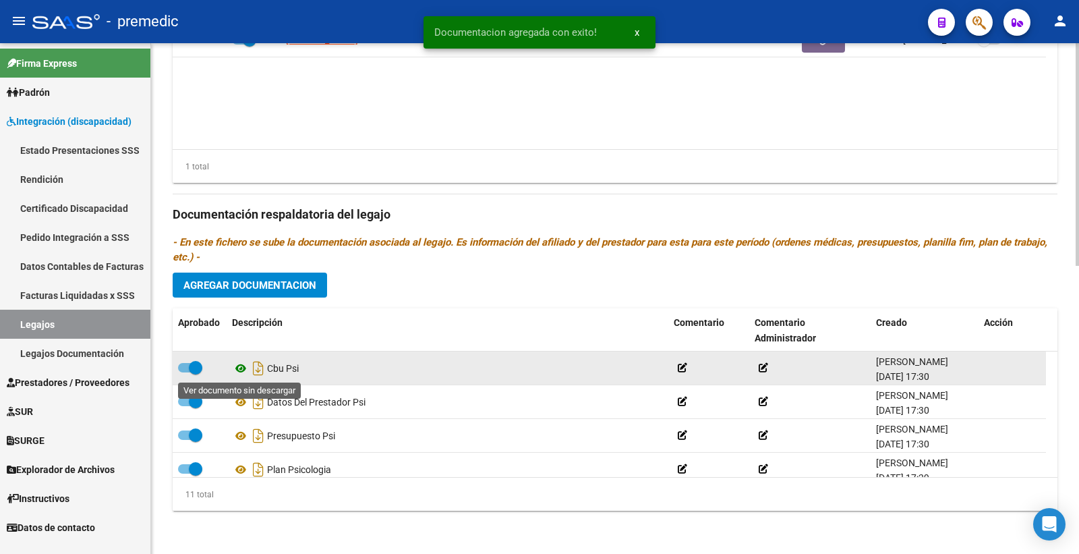
click at [240, 368] on icon at bounding box center [241, 368] width 18 height 16
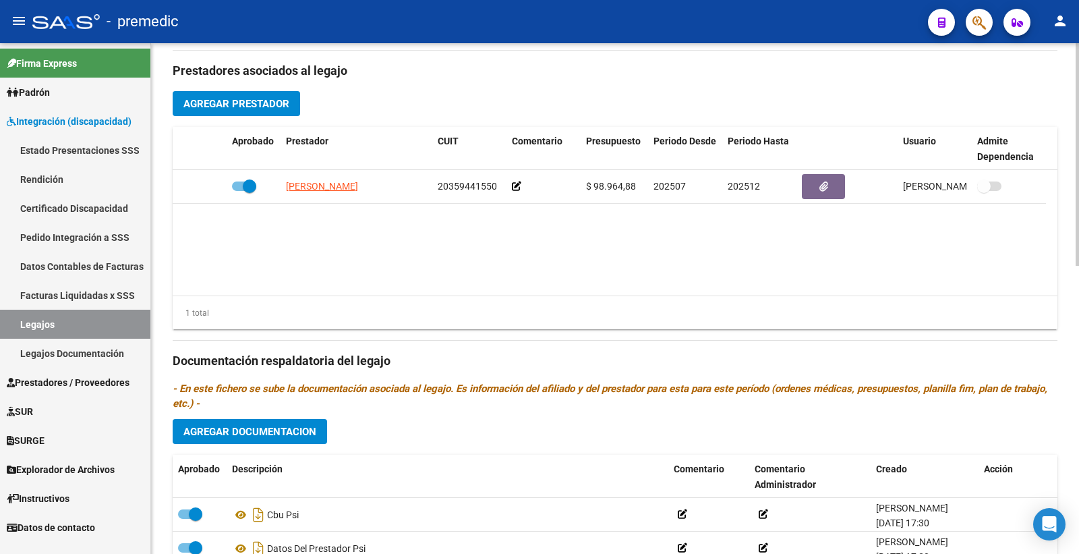
scroll to position [511, 0]
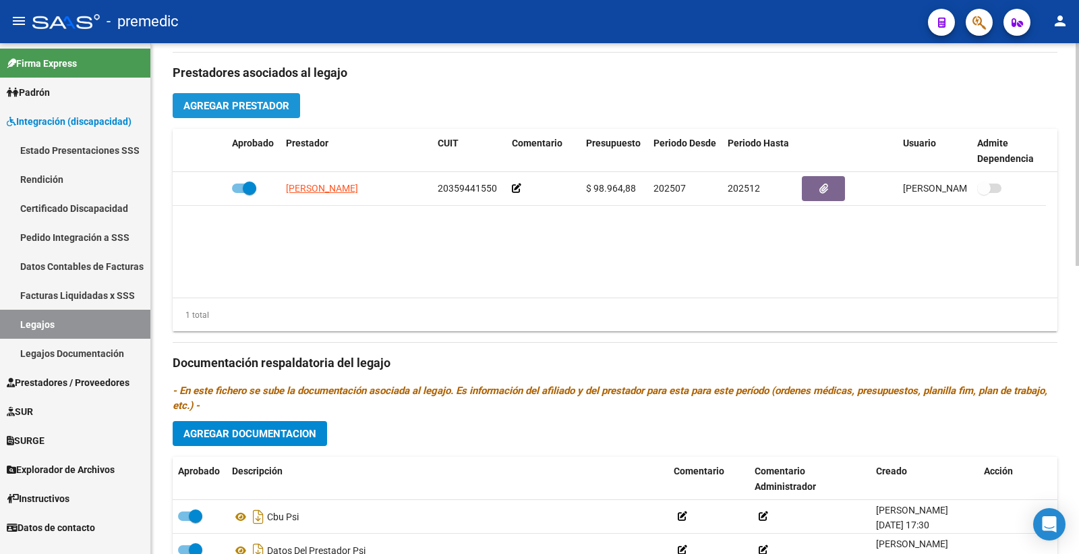
click at [243, 103] on span "Agregar Prestador" at bounding box center [237, 106] width 106 height 12
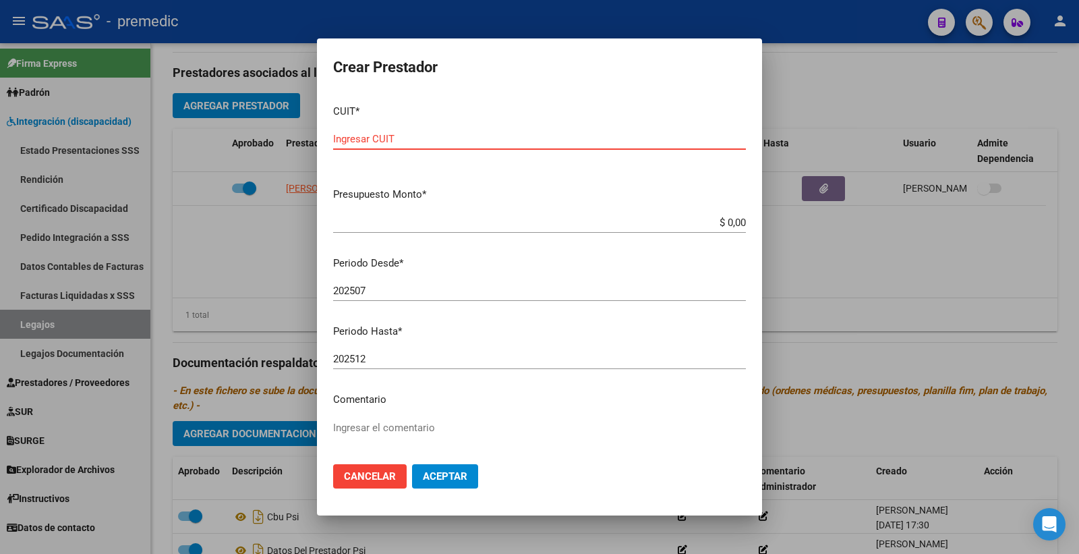
paste input "27-39759775-5"
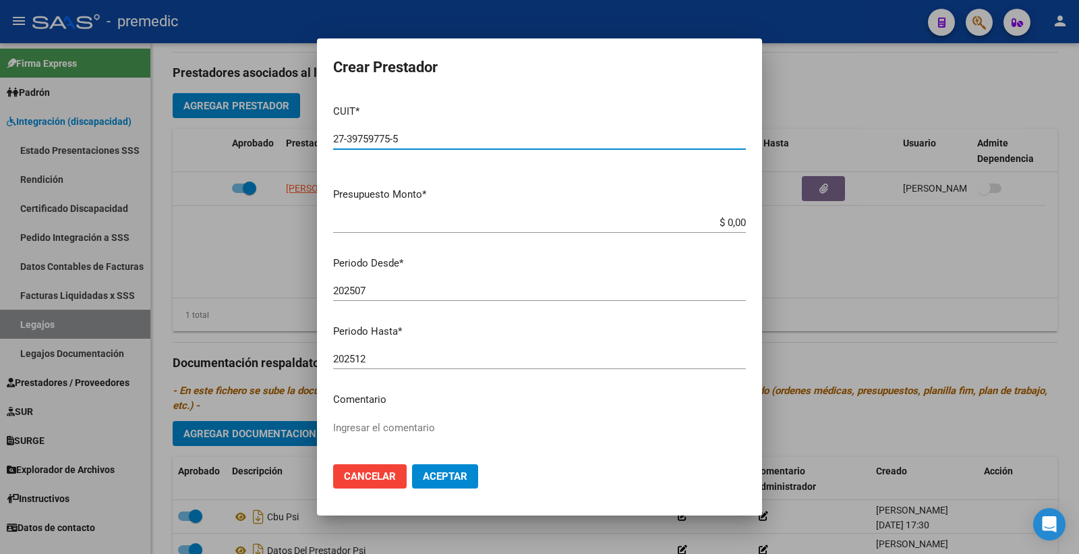
type input "27-39759775-5"
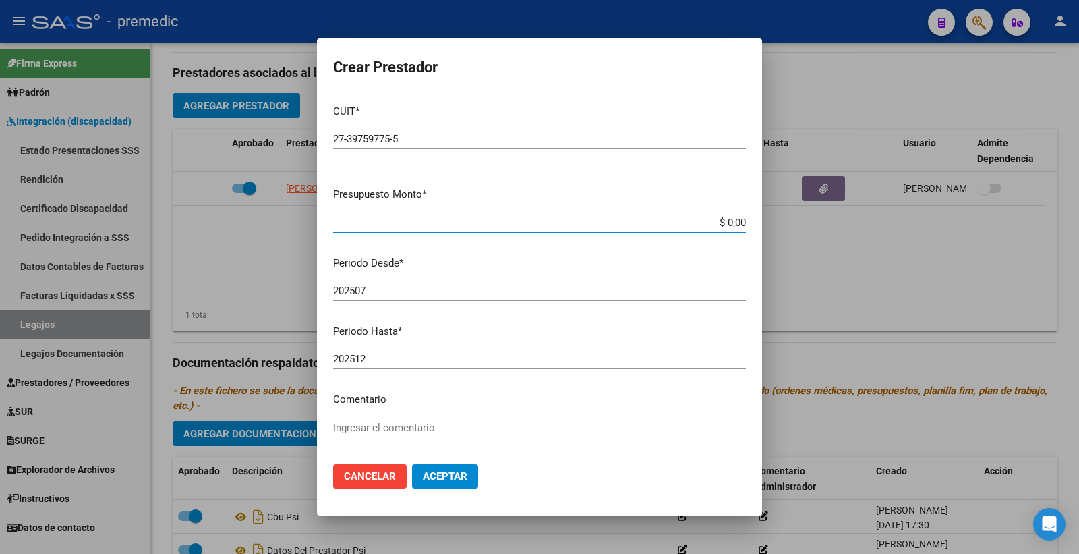
click at [726, 223] on input "$ 0,00" at bounding box center [539, 223] width 413 height 12
paste input "98964.88"
type input "$ 98.964,88"
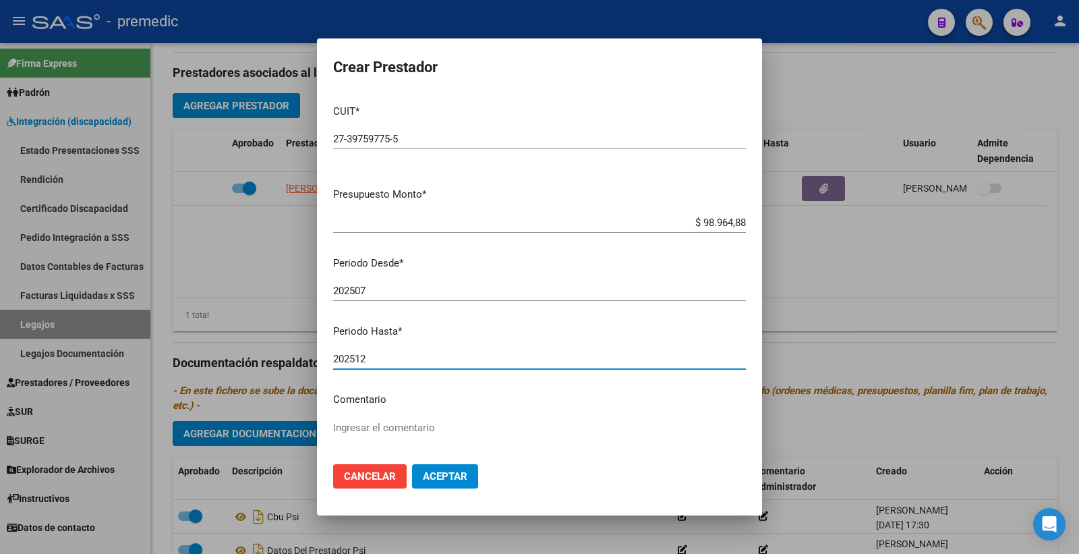
click at [432, 364] on input "202512" at bounding box center [539, 359] width 413 height 12
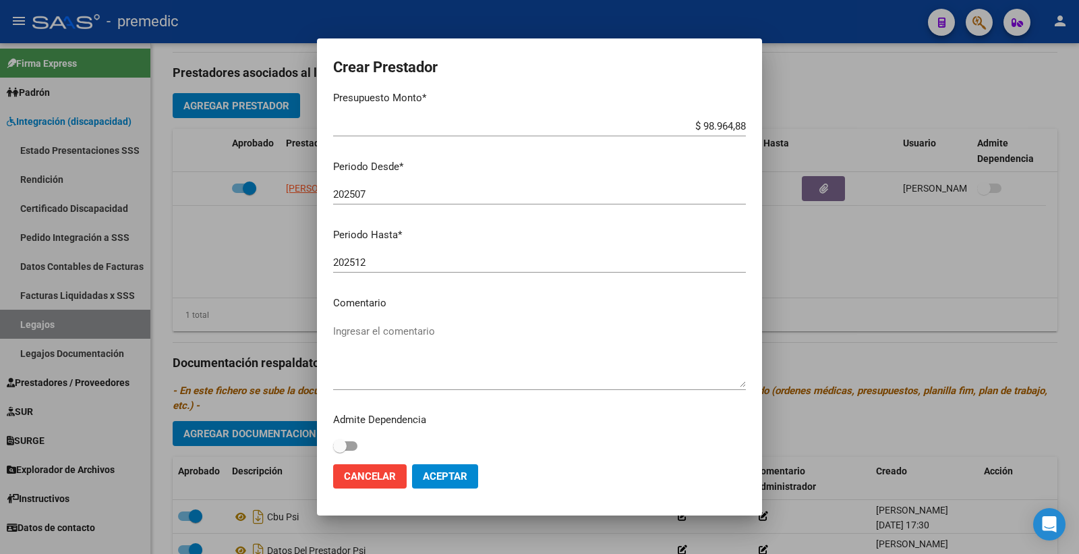
scroll to position [102, 0]
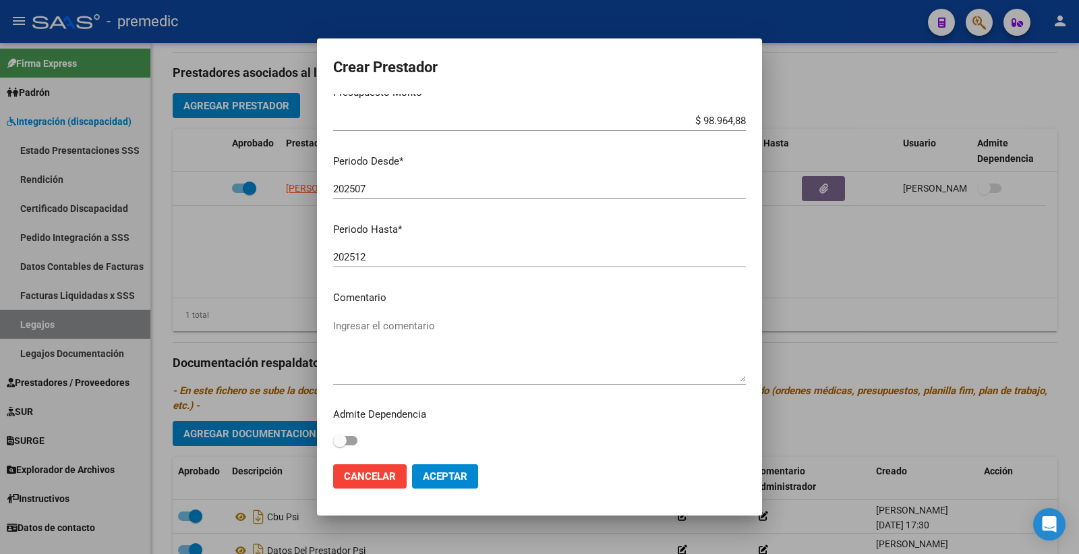
click at [463, 461] on mat-dialog-actions "Cancelar Aceptar" at bounding box center [539, 476] width 413 height 46
click at [460, 475] on span "Aceptar" at bounding box center [445, 476] width 45 height 12
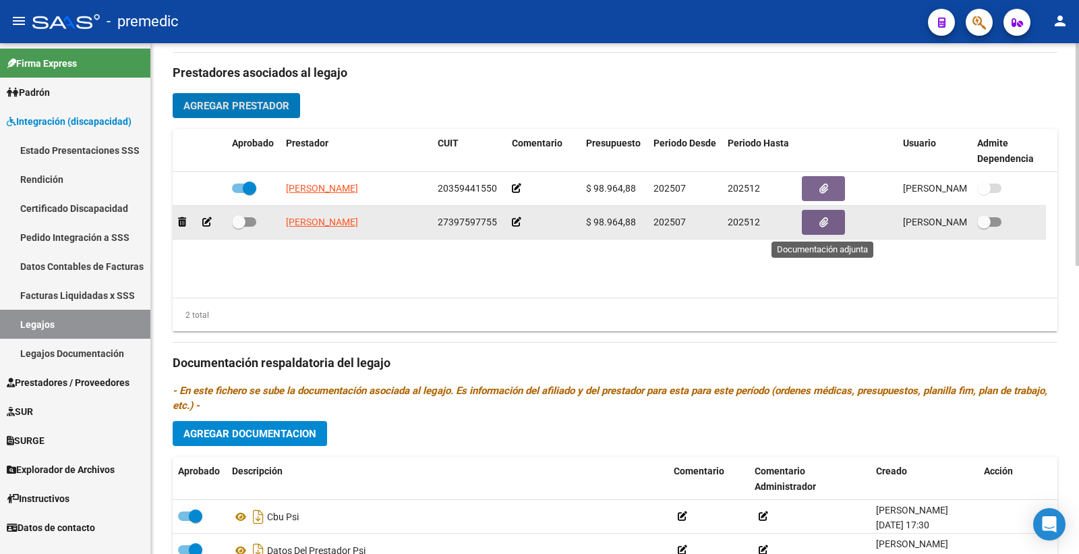
click at [818, 221] on button "button" at bounding box center [823, 222] width 43 height 25
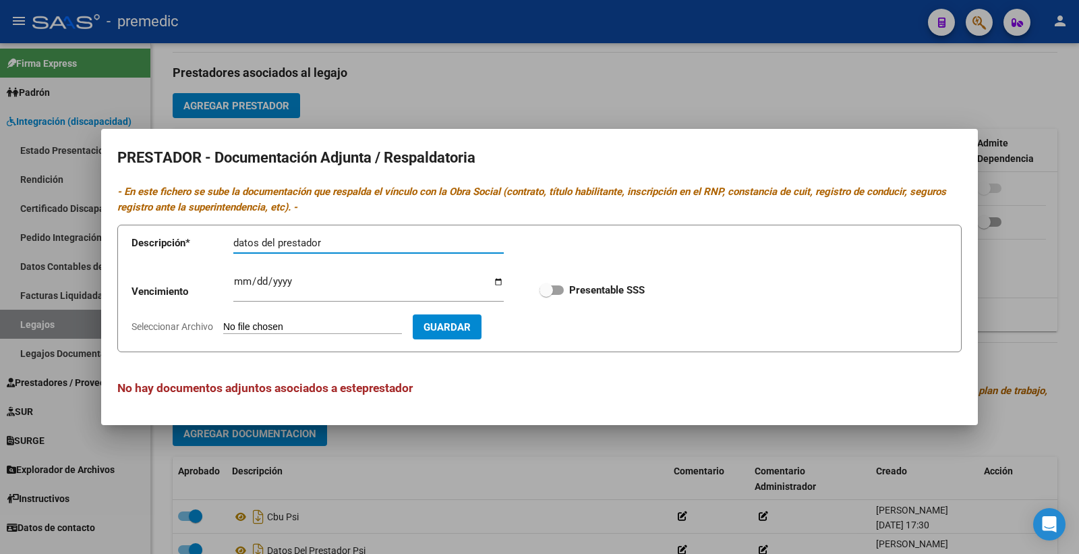
type input "datos del prestador"
click at [284, 327] on input "Seleccionar Archivo" at bounding box center [312, 327] width 179 height 13
type input "C:\fakepath\DATOS DEL PRESTADOR PSP.pdf"
click at [241, 267] on div "Vencimiento Ingresar vencimiento Presentable SSS" at bounding box center [540, 290] width 816 height 49
click at [241, 290] on input "Ingresar vencimiento" at bounding box center [368, 287] width 271 height 22
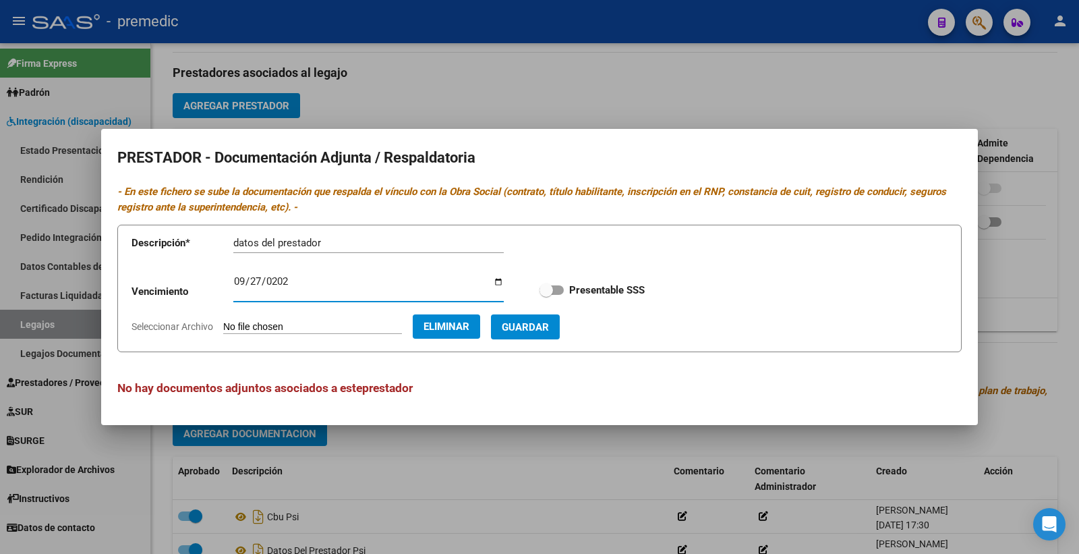
type input "[DATE]"
click at [555, 295] on label "Presentable SSS" at bounding box center [592, 290] width 105 height 16
click at [546, 295] on input "Presentable SSS" at bounding box center [546, 295] width 1 height 1
checkbox input "true"
click at [549, 329] on span "Guardar" at bounding box center [525, 327] width 47 height 12
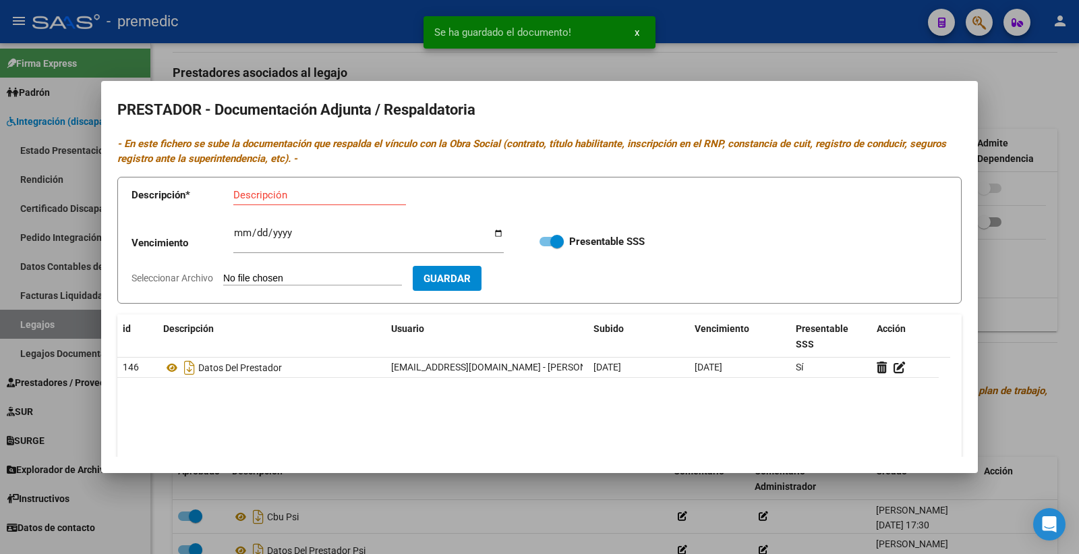
click at [274, 186] on div "Descripción" at bounding box center [319, 195] width 173 height 20
click at [274, 190] on input "Descripción" at bounding box center [319, 195] width 173 height 12
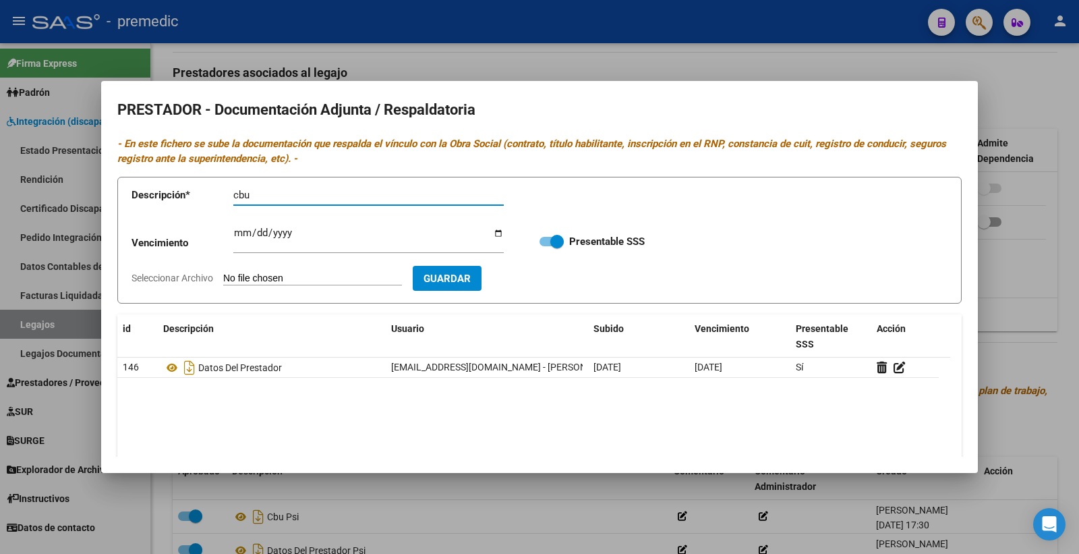
type input "cbu"
click at [245, 280] on input "Seleccionar Archivo" at bounding box center [312, 279] width 179 height 13
type input "C:\fakepath\CBU PSP.pdf"
click at [299, 206] on div "cbu Descripción" at bounding box center [368, 201] width 271 height 33
click at [302, 191] on input "cbu" at bounding box center [368, 195] width 271 height 12
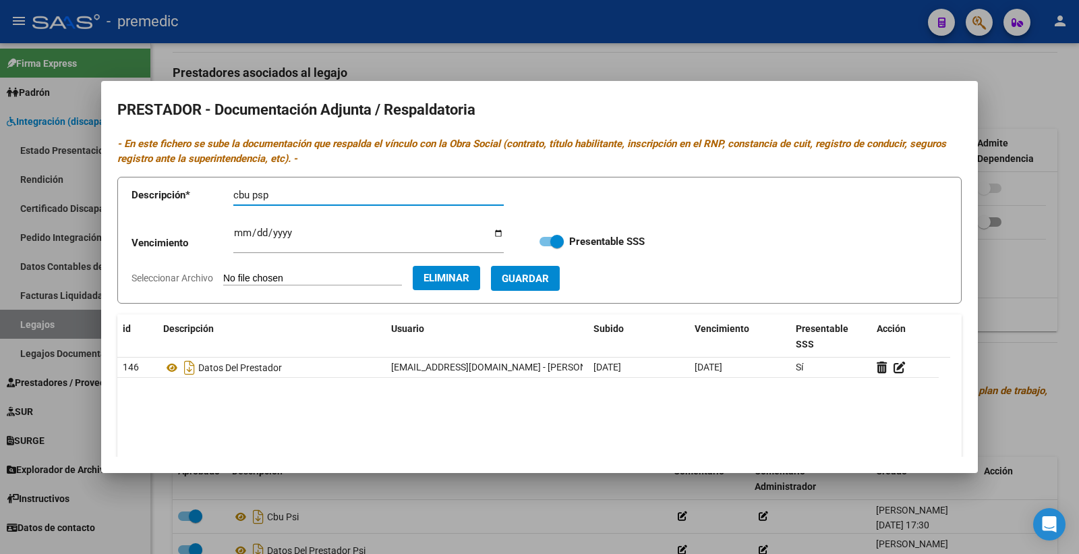
type input "cbu psp"
click at [538, 279] on span "Guardar" at bounding box center [525, 279] width 47 height 12
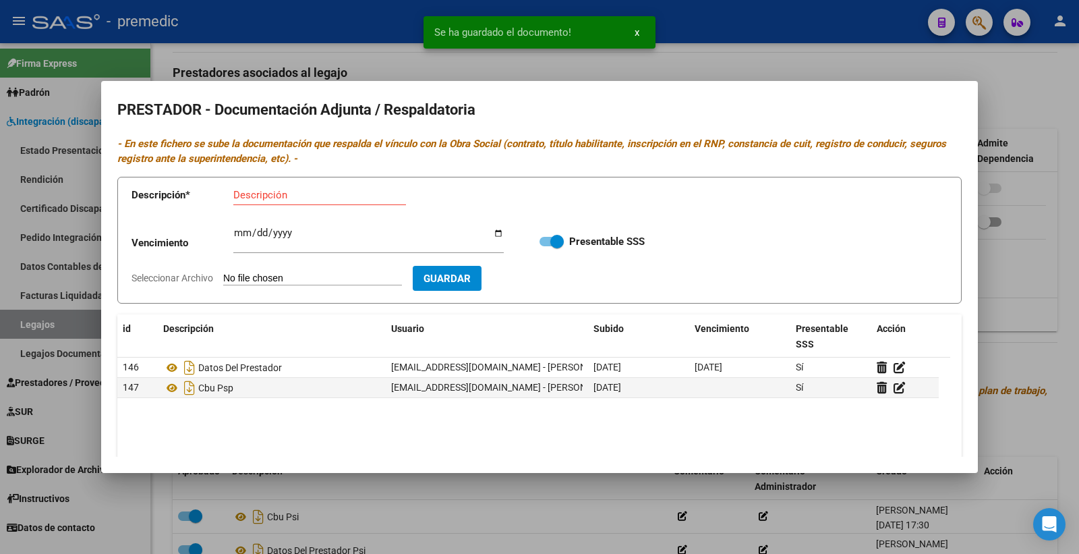
click at [989, 254] on div at bounding box center [539, 277] width 1079 height 554
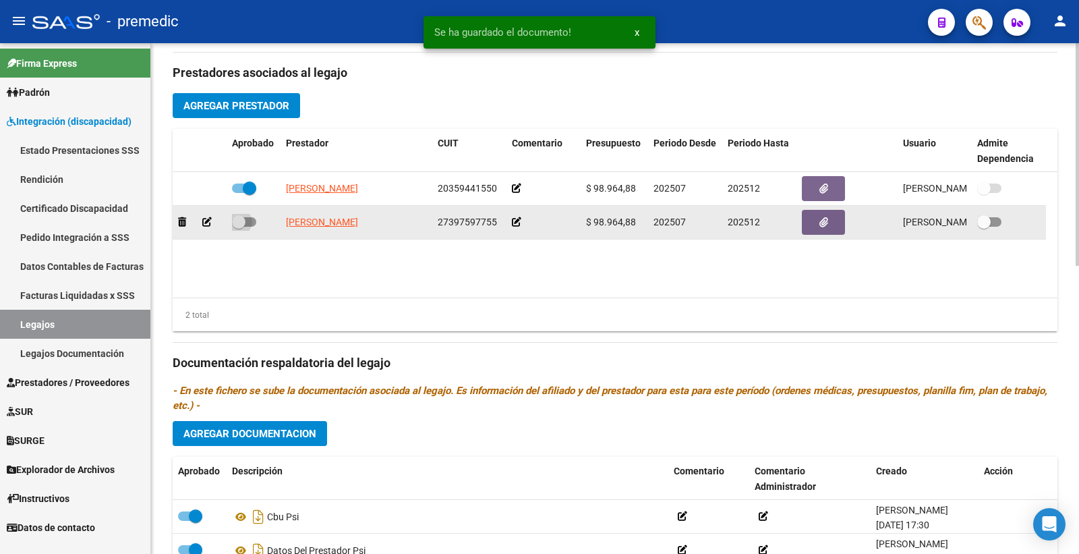
click at [247, 223] on span at bounding box center [244, 221] width 24 height 9
click at [239, 227] on input "checkbox" at bounding box center [238, 227] width 1 height 1
checkbox input "true"
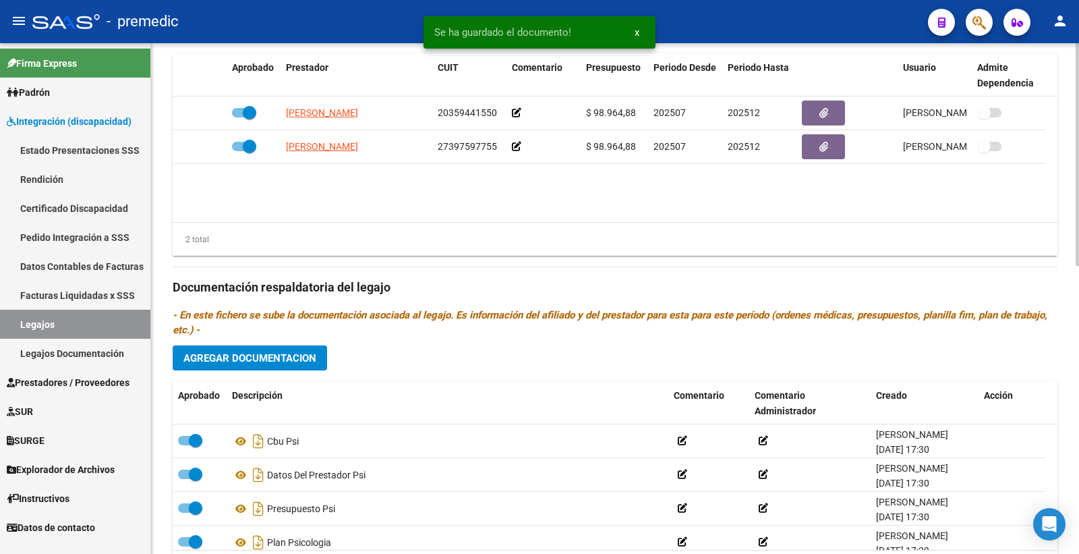
scroll to position [75, 0]
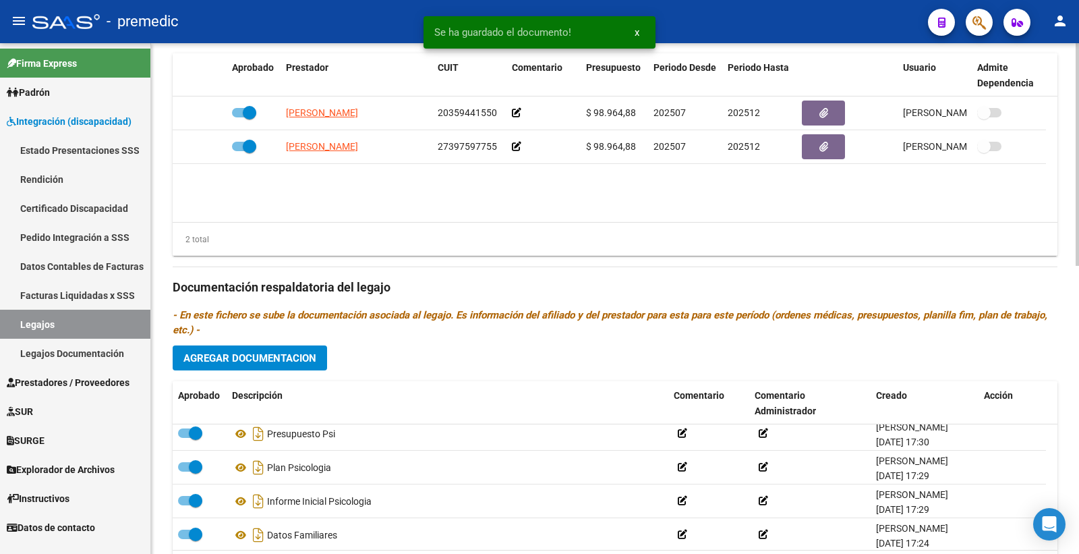
click at [284, 355] on span "Agregar Documentacion" at bounding box center [250, 358] width 133 height 12
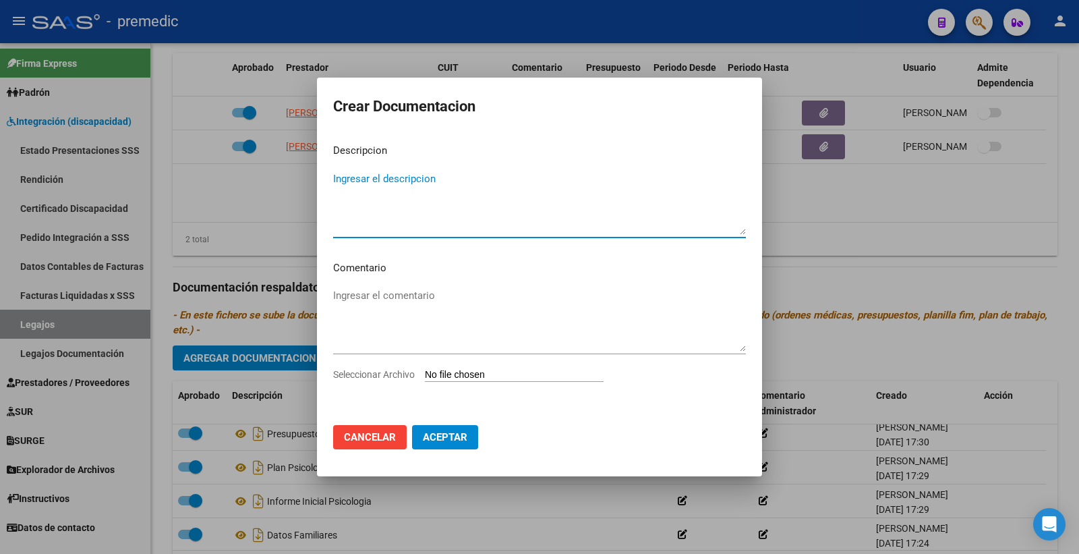
click at [494, 367] on div "Seleccionar Archivo" at bounding box center [539, 380] width 413 height 26
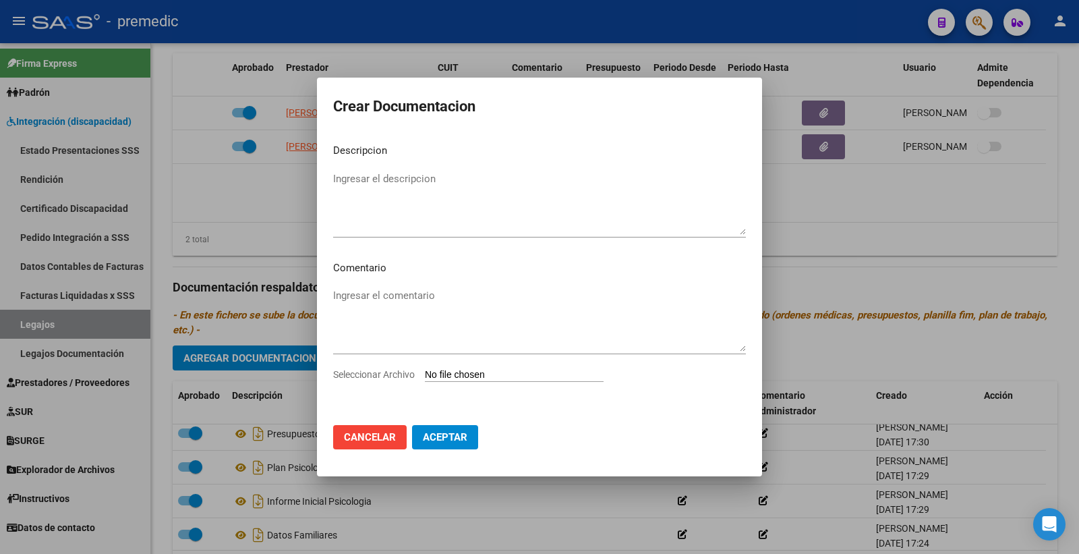
click at [468, 381] on input "Seleccionar Archivo" at bounding box center [514, 375] width 179 height 13
type input "C:\fakepath\INFORME PSP.pdf"
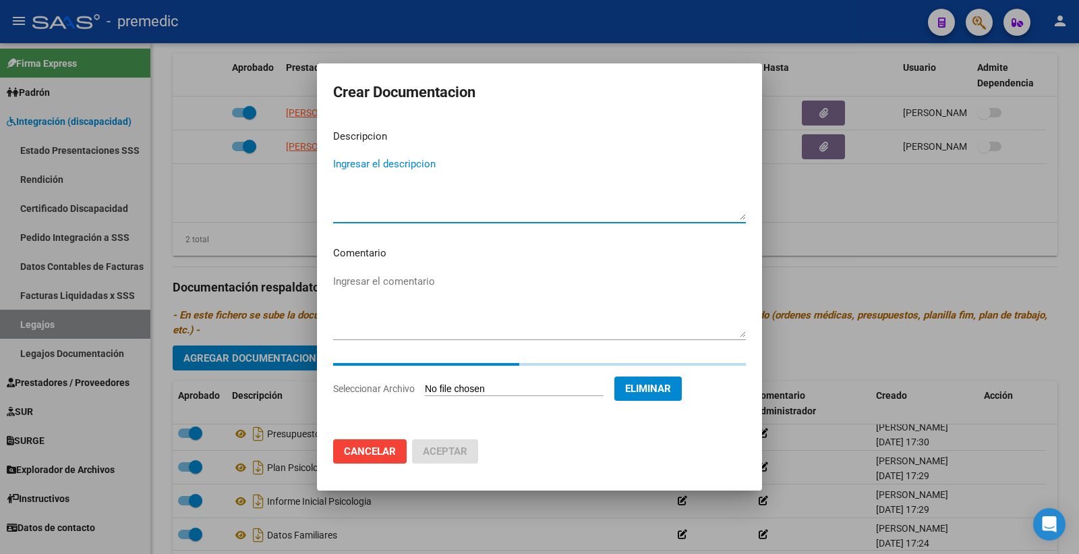
click at [399, 165] on textarea "Ingresar el descripcion" at bounding box center [539, 188] width 413 height 63
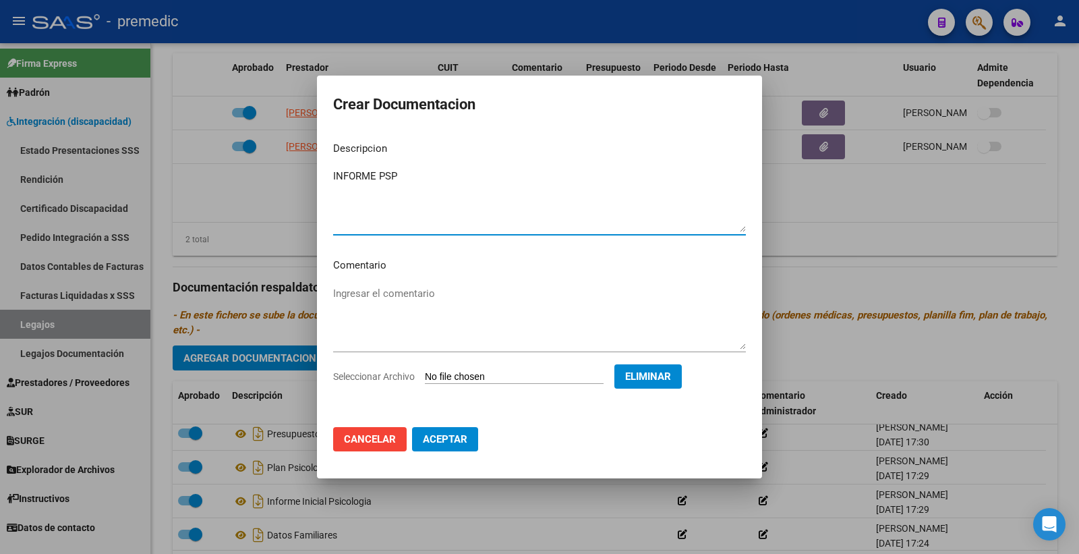
type textarea "INFORME PSP"
click at [448, 446] on button "Aceptar" at bounding box center [445, 439] width 66 height 24
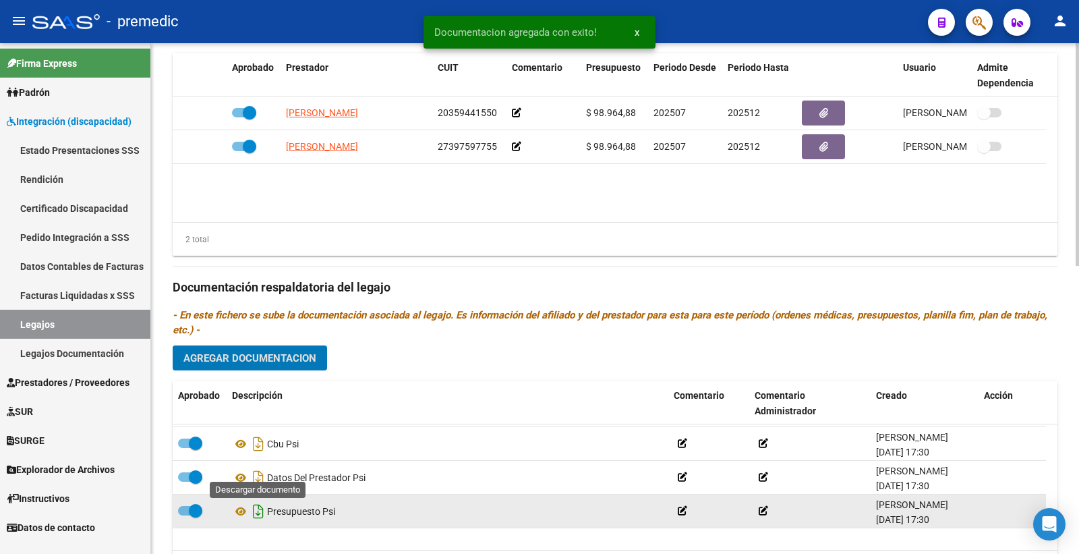
scroll to position [0, 0]
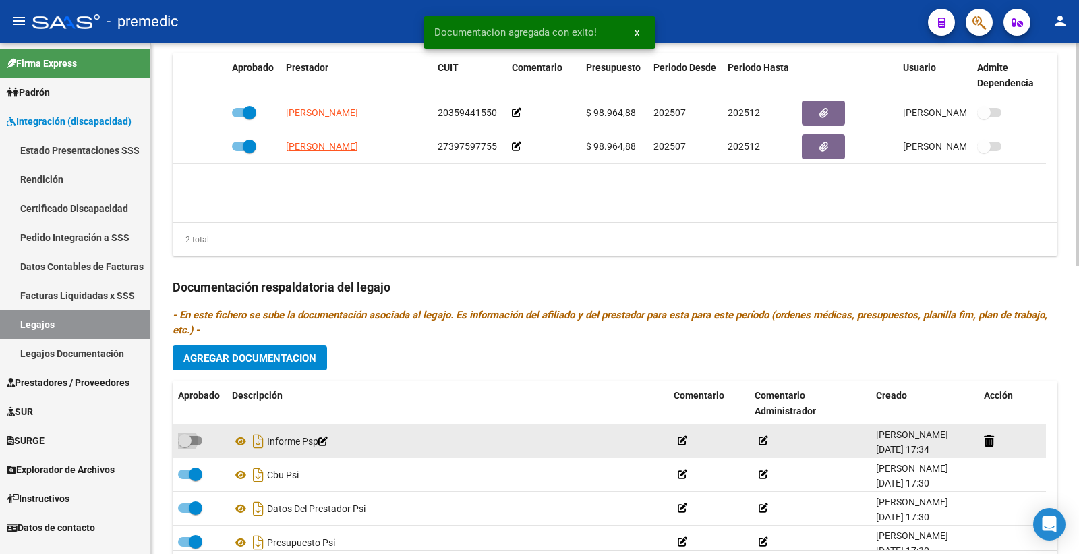
click at [196, 441] on span at bounding box center [190, 440] width 24 height 9
click at [185, 445] on input "checkbox" at bounding box center [184, 445] width 1 height 1
checkbox input "true"
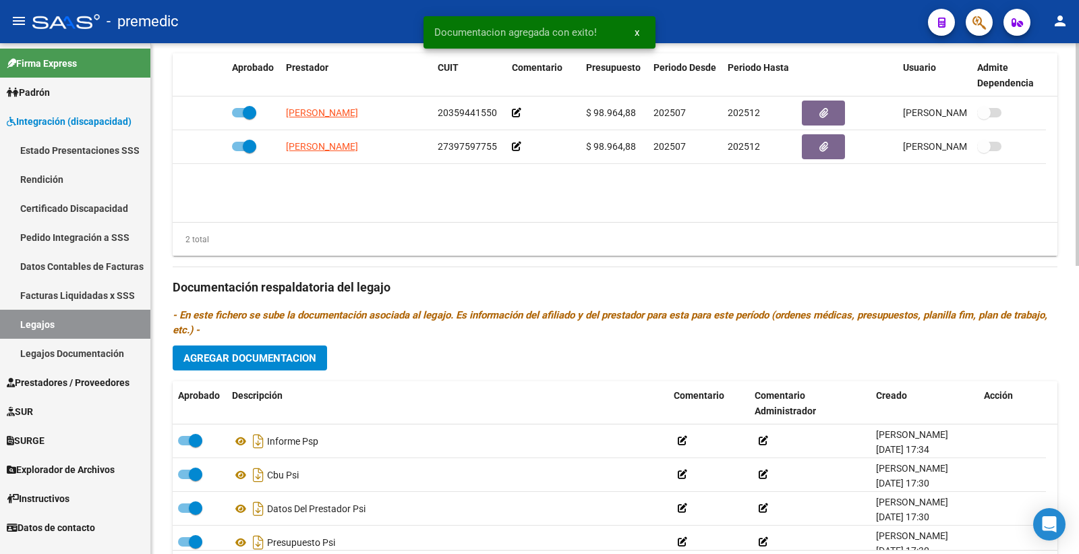
click at [287, 368] on button "Agregar Documentacion" at bounding box center [250, 357] width 154 height 25
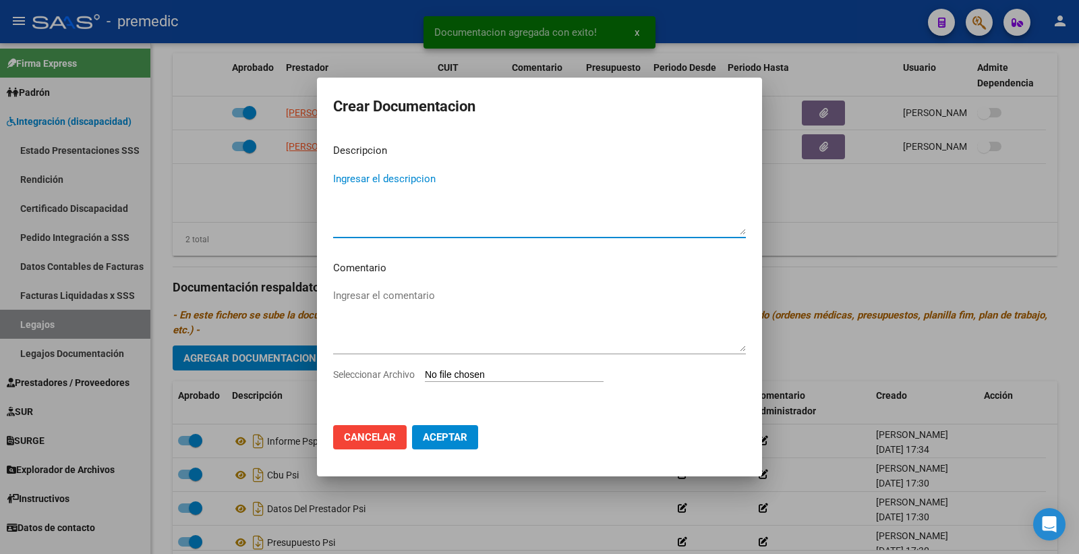
click at [486, 369] on input "Seleccionar Archivo" at bounding box center [514, 375] width 179 height 13
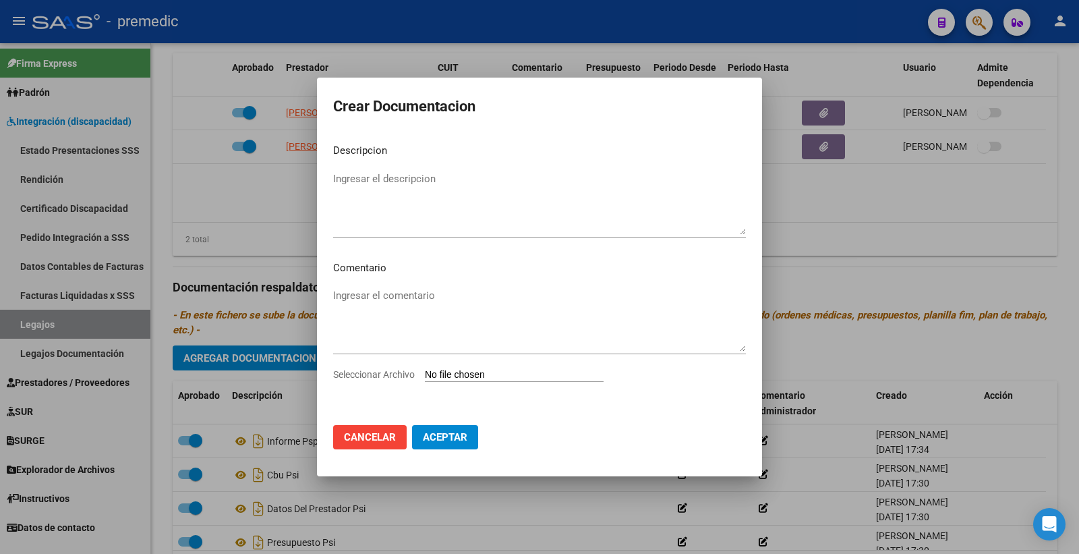
type input "C:\fakepath\PLAN DE ABORDAJE INDIVIDUAL PSP.pdf"
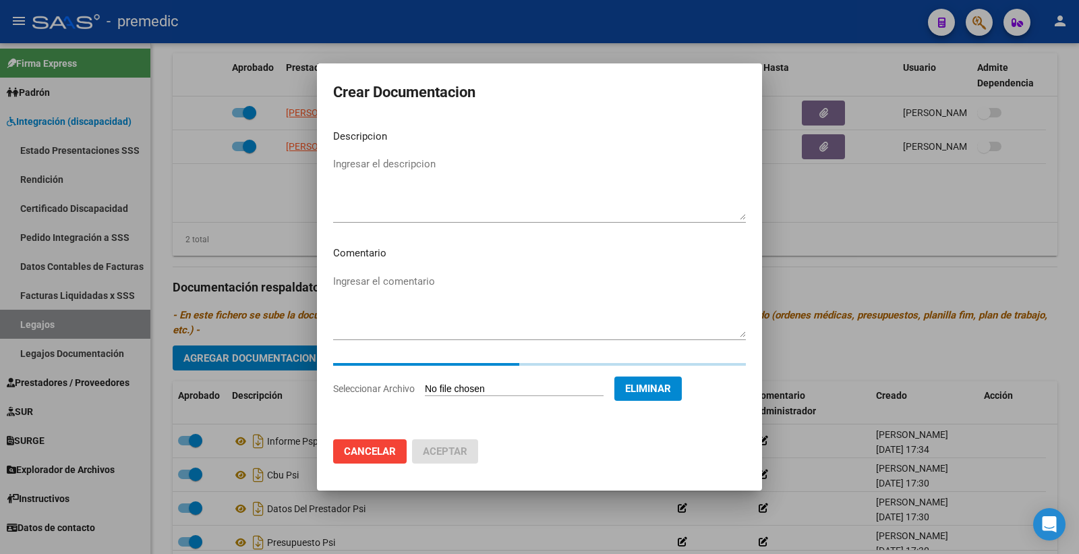
click at [554, 144] on mat-dialog-content "Descripcion Ingresar el descripcion Comentario Ingresar el comentario Seleccion…" at bounding box center [539, 274] width 445 height 310
click at [520, 152] on mat-dialog-content "Descripcion Ingresar el descripcion Comentario Ingresar el comentario Seleccion…" at bounding box center [539, 274] width 445 height 310
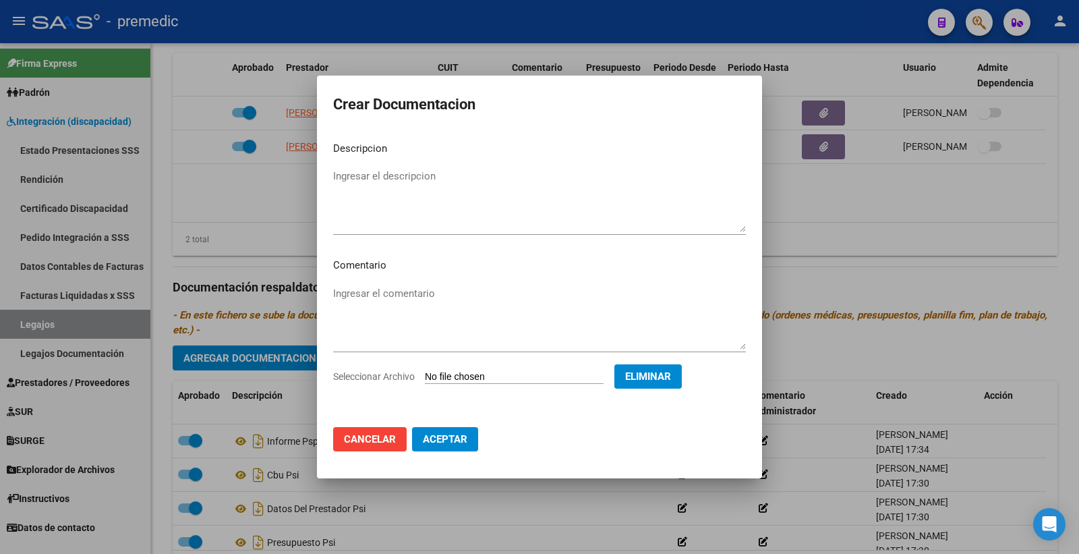
click at [473, 184] on textarea "Ingresar el descripcion" at bounding box center [539, 200] width 413 height 63
type textarea "PLAN PSP"
click at [449, 452] on mat-dialog-actions "Cancelar Aceptar" at bounding box center [539, 439] width 413 height 46
click at [447, 440] on span "Aceptar" at bounding box center [445, 439] width 45 height 12
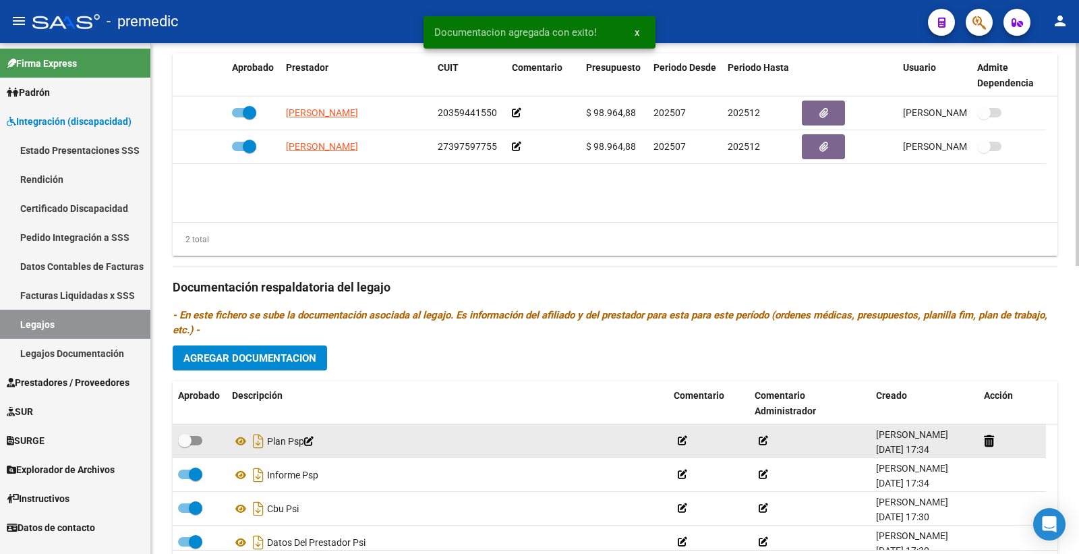
click at [209, 442] on div at bounding box center [199, 441] width 43 height 18
click at [179, 443] on span at bounding box center [184, 440] width 13 height 13
click at [184, 445] on input "checkbox" at bounding box center [184, 445] width 1 height 1
checkbox input "true"
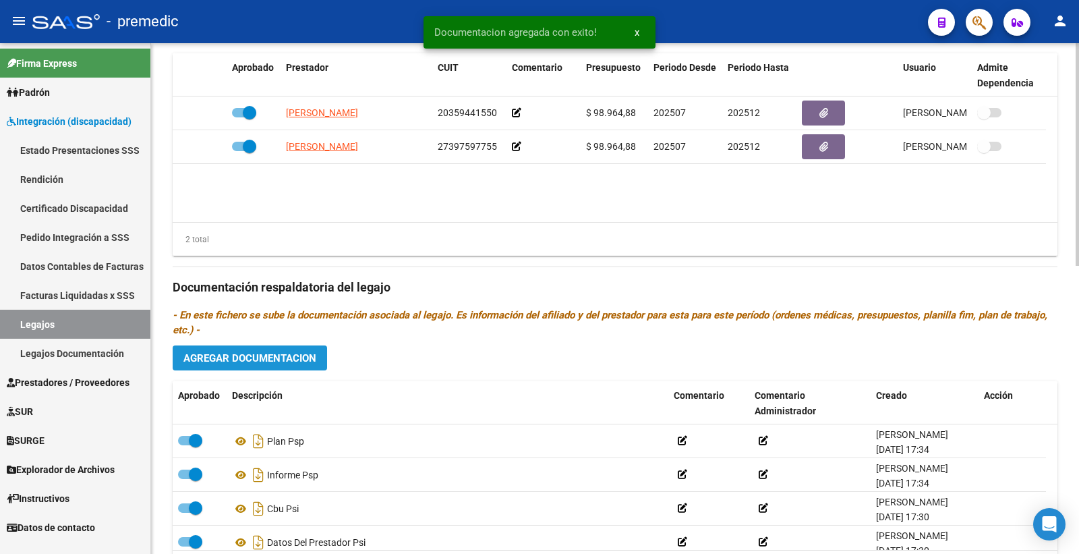
click at [296, 361] on span "Agregar Documentacion" at bounding box center [250, 358] width 133 height 12
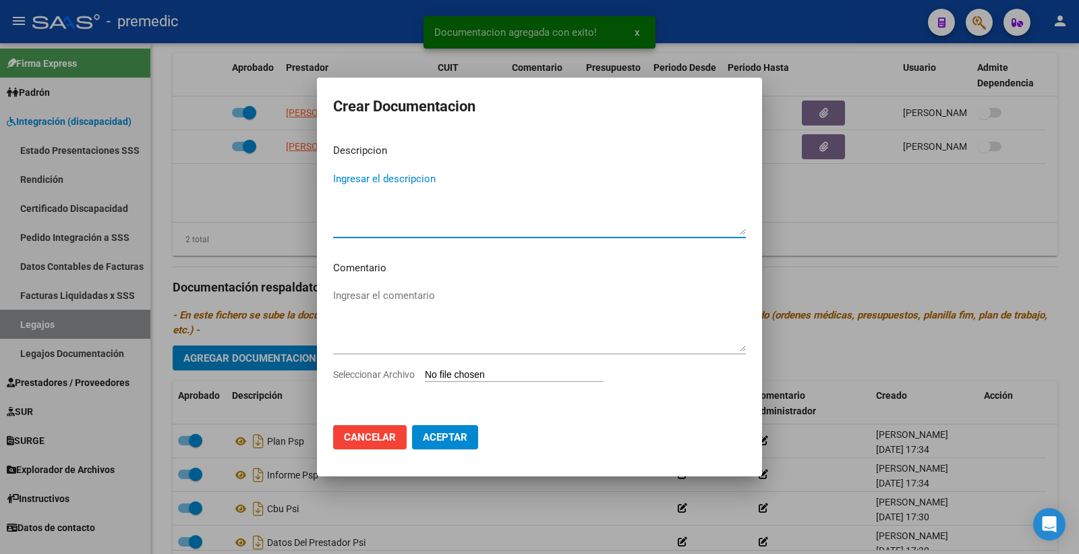
click at [467, 367] on div "Seleccionar Archivo" at bounding box center [539, 380] width 413 height 26
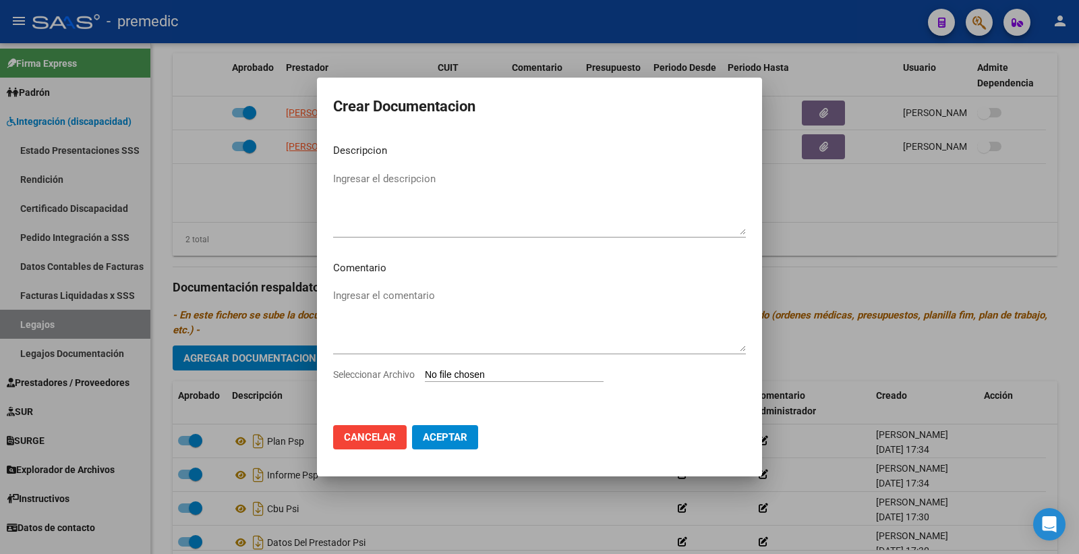
click at [449, 375] on input "Seleccionar Archivo" at bounding box center [514, 375] width 179 height 13
type input "C:\fakepath\PRESUPUESTO PSP.pdf"
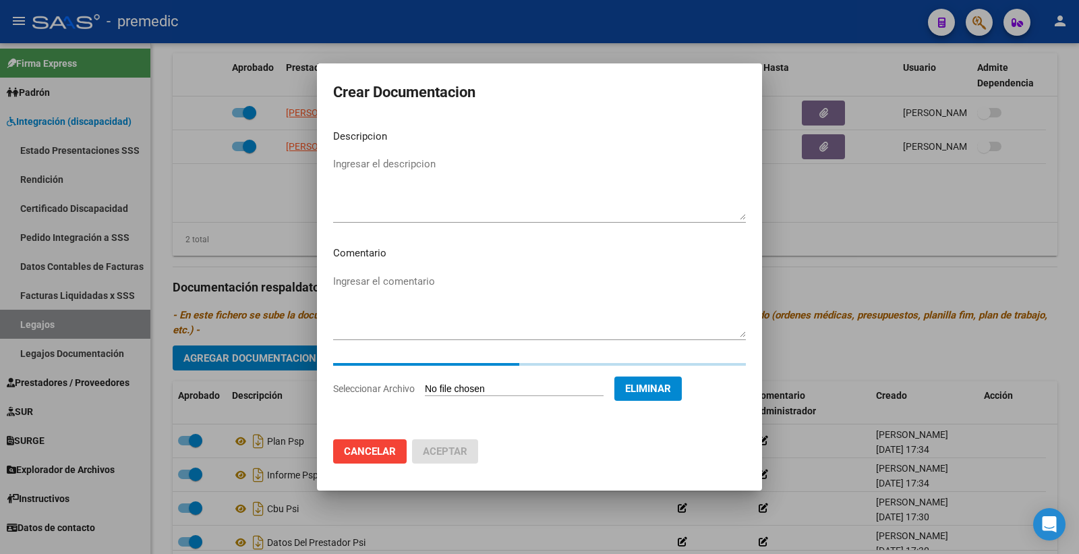
click at [419, 176] on textarea "Ingresar el descripcion" at bounding box center [539, 188] width 413 height 63
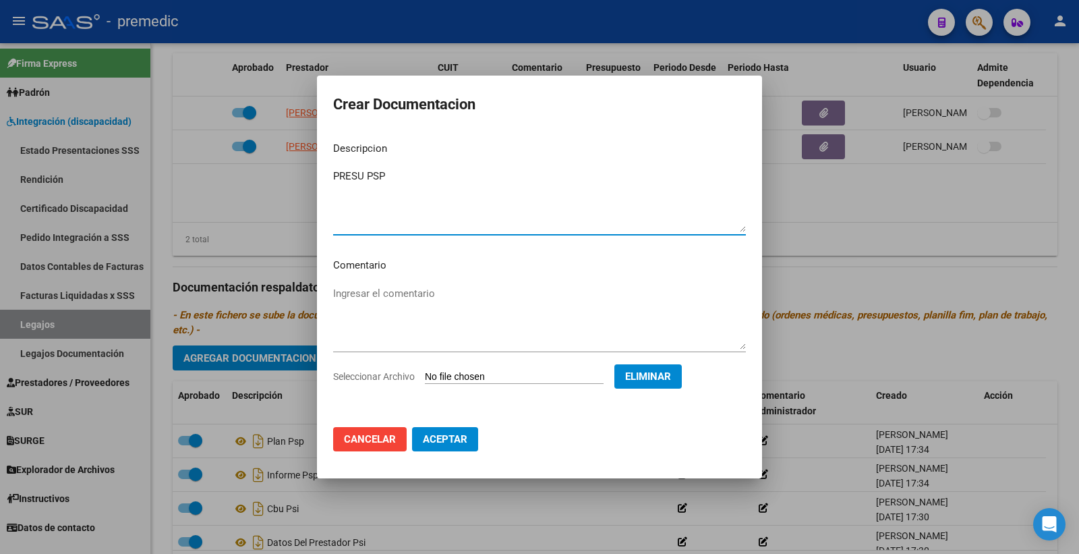
type textarea "PRESU PSP"
click at [462, 434] on span "Aceptar" at bounding box center [445, 439] width 45 height 12
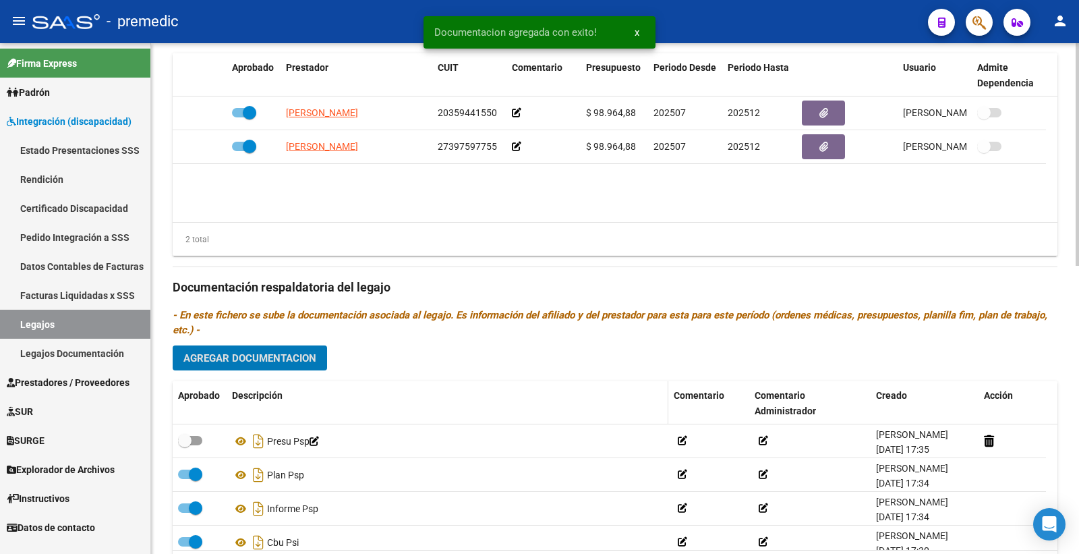
drag, startPoint x: 197, startPoint y: 439, endPoint x: 237, endPoint y: 419, distance: 44.4
click at [196, 439] on span at bounding box center [190, 440] width 24 height 9
click at [185, 445] on input "checkbox" at bounding box center [184, 445] width 1 height 1
checkbox input "true"
click at [316, 353] on button "Agregar Documentacion" at bounding box center [250, 357] width 154 height 25
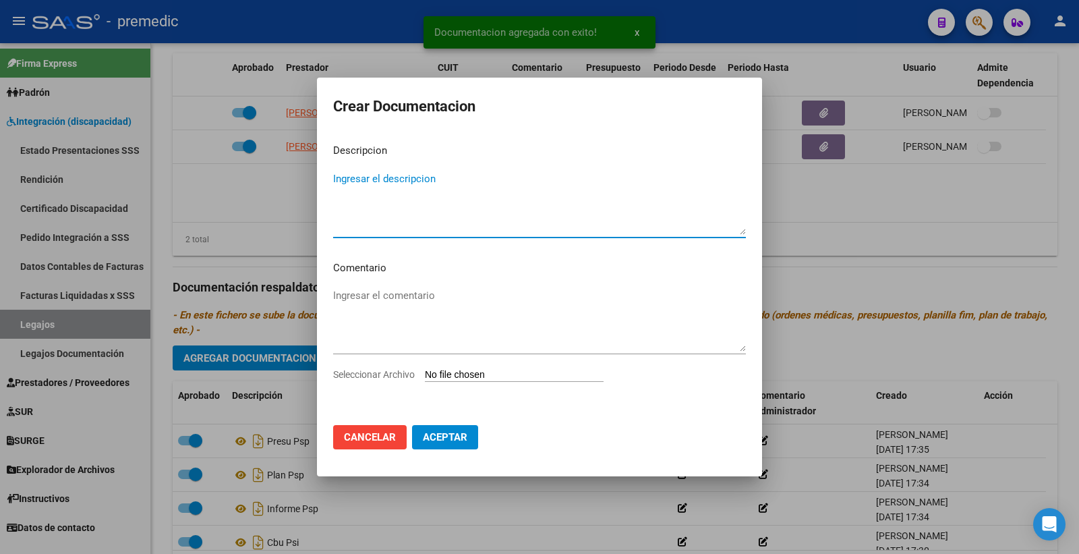
click at [479, 376] on input "Seleccionar Archivo" at bounding box center [514, 375] width 179 height 13
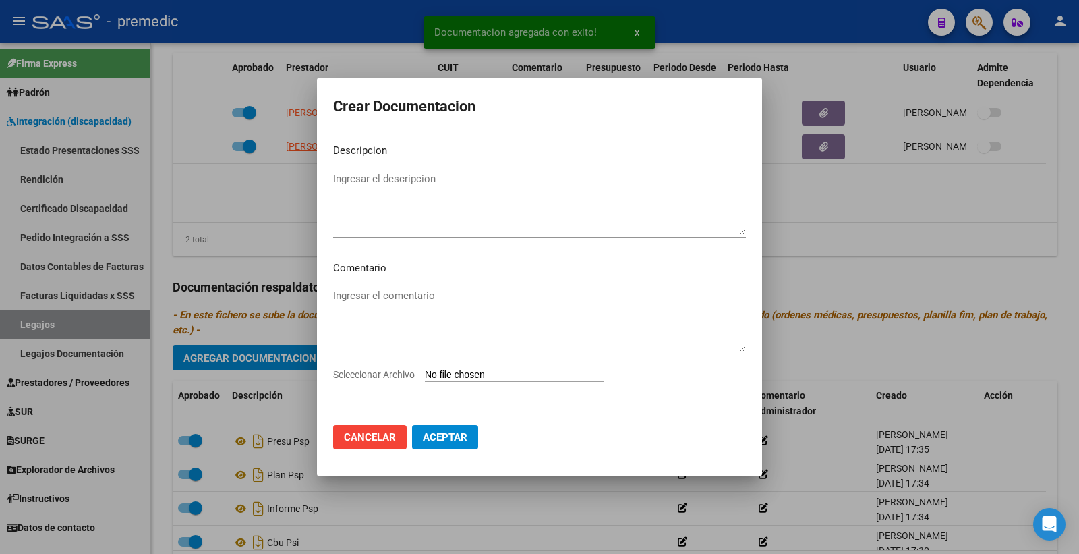
type input "C:\fakepath\DATOS DEL PRESTADOR PSP.pdf"
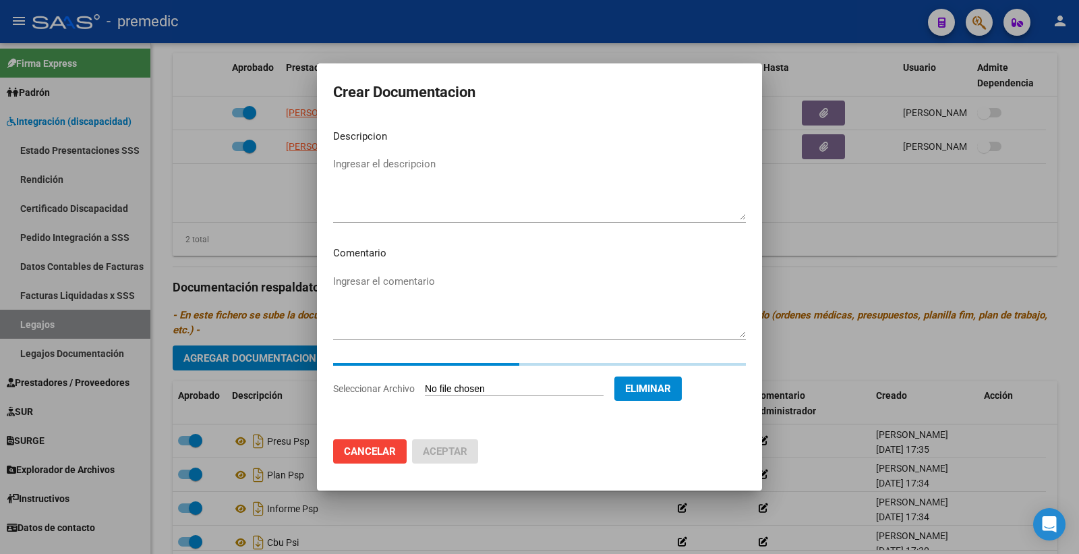
click at [439, 173] on textarea "Ingresar el descripcion" at bounding box center [539, 188] width 413 height 63
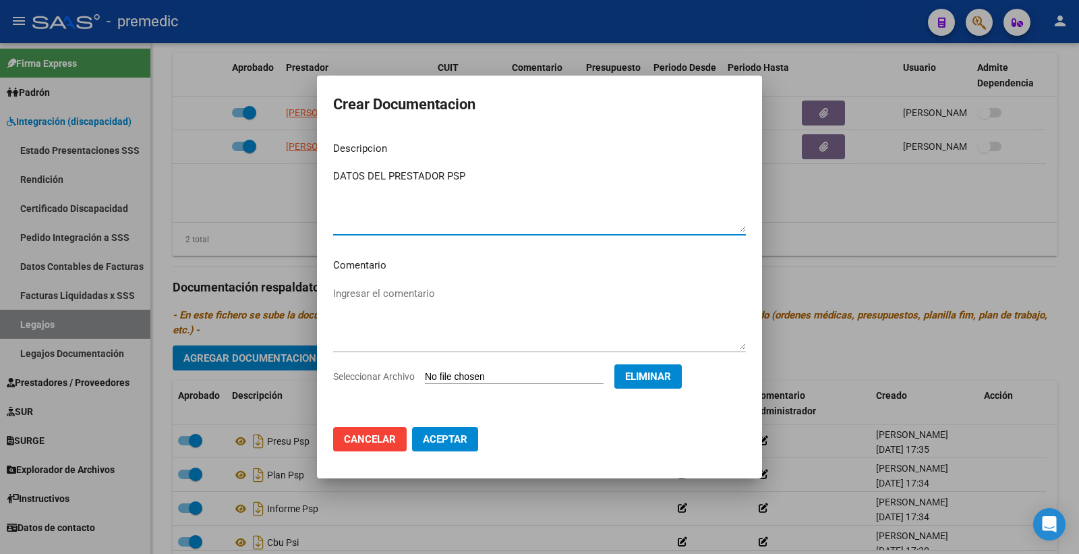
type textarea "DATOS DEL PRESTADOR PSP"
click at [459, 449] on button "Aceptar" at bounding box center [445, 439] width 66 height 24
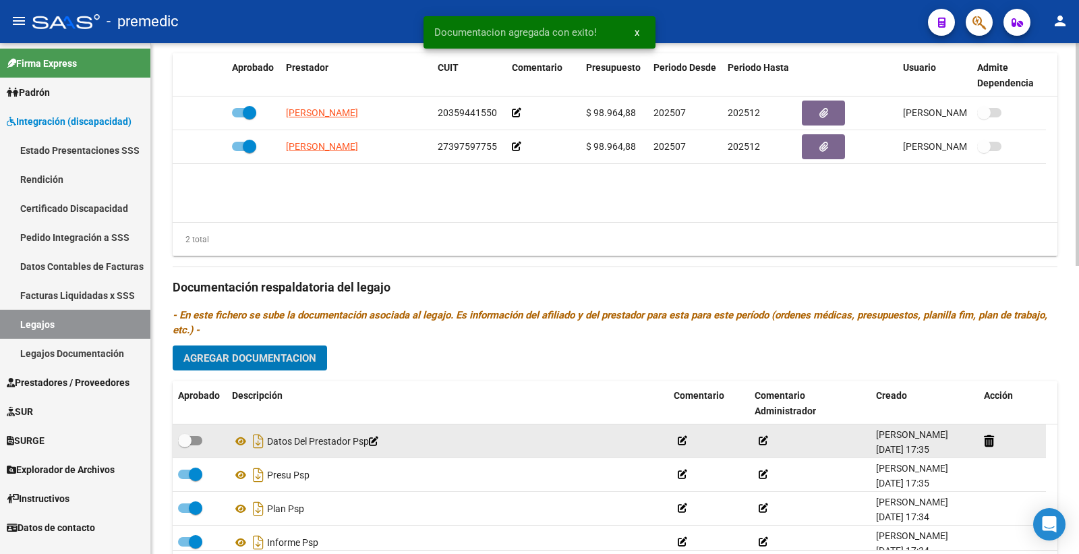
click at [193, 440] on span at bounding box center [190, 440] width 24 height 9
click at [185, 445] on input "checkbox" at bounding box center [184, 445] width 1 height 1
checkbox input "true"
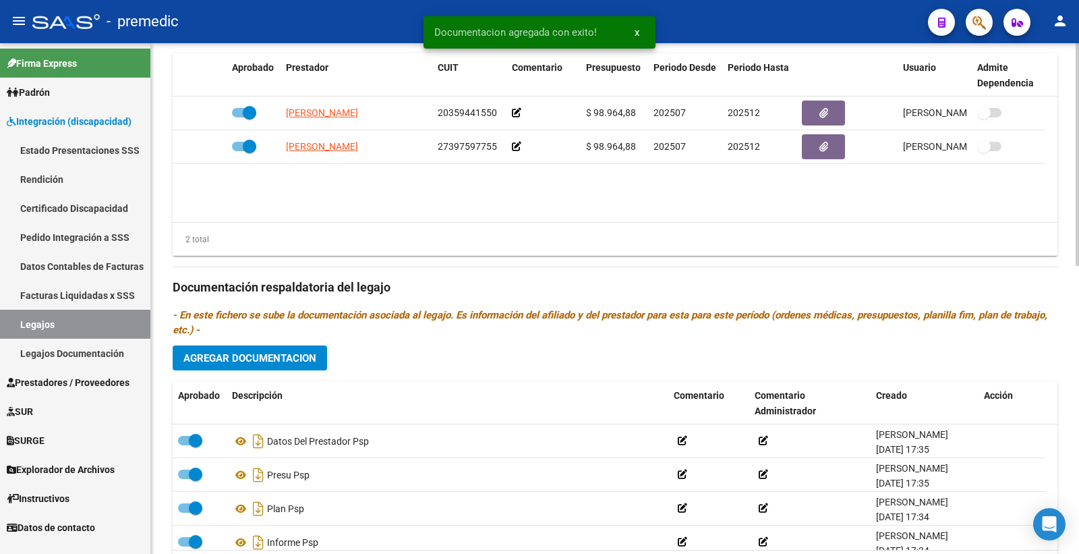
click at [251, 367] on button "Agregar Documentacion" at bounding box center [250, 357] width 154 height 25
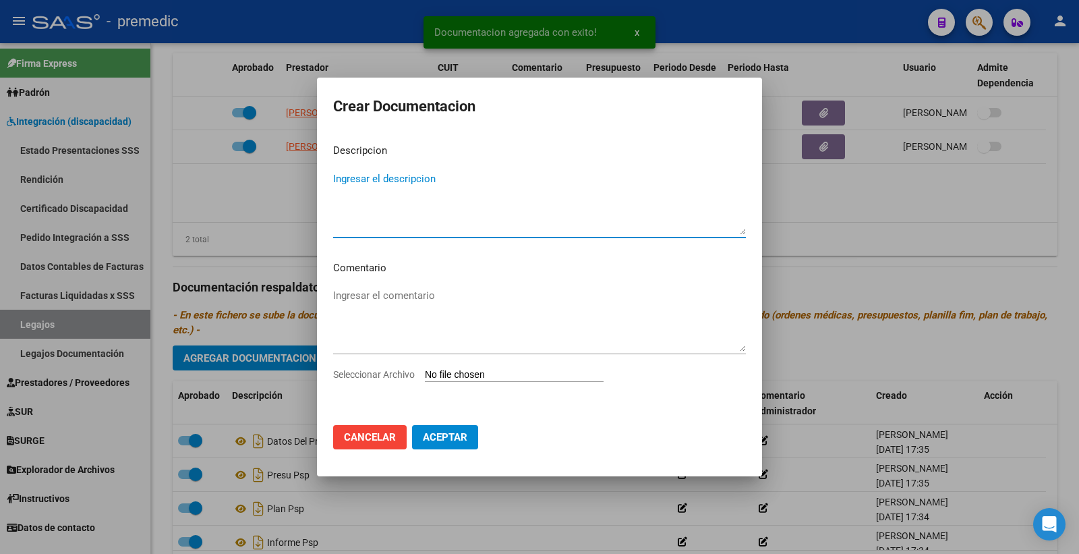
click at [432, 380] on input "Seleccionar Archivo" at bounding box center [514, 375] width 179 height 13
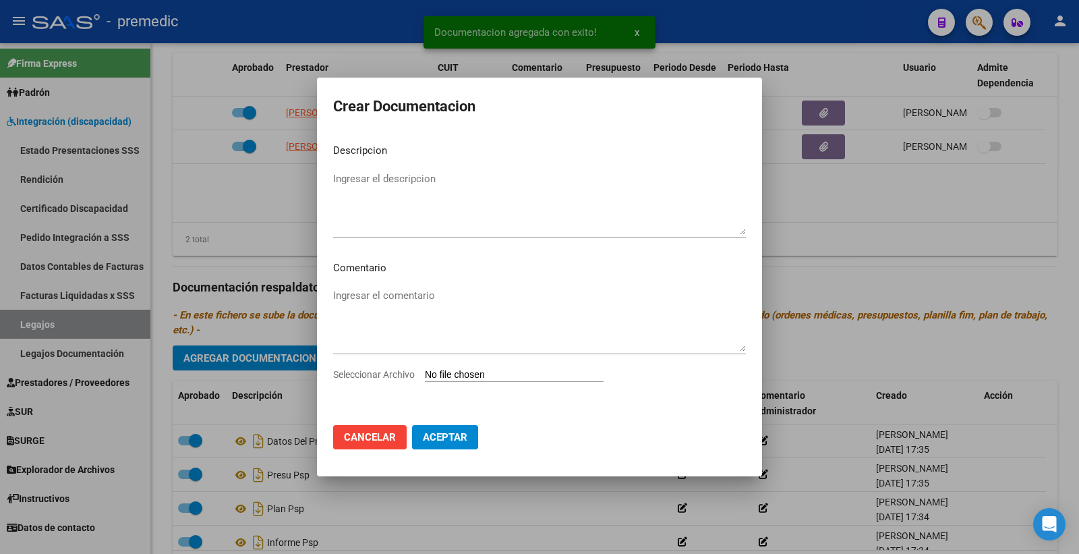
type input "C:\fakepath\CBU PSP.pdf"
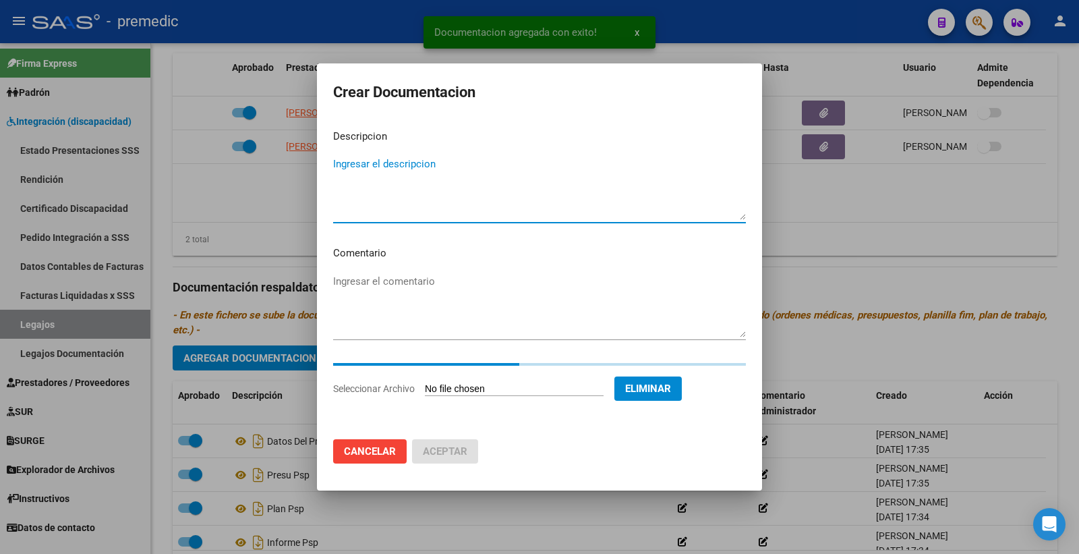
click at [455, 185] on textarea "Ingresar el descripcion" at bounding box center [539, 188] width 413 height 63
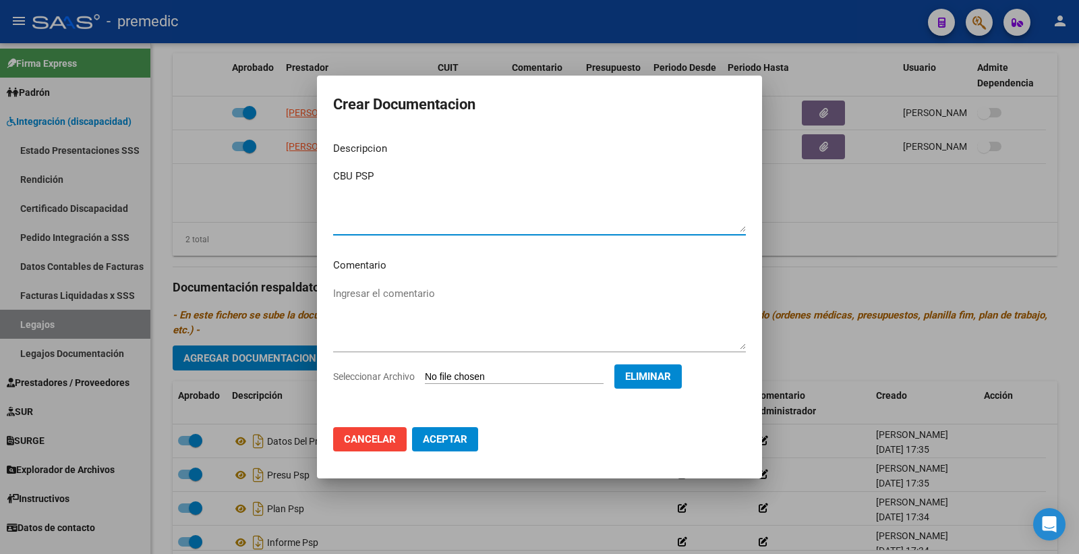
type textarea "CBU PSP"
click at [439, 439] on span "Aceptar" at bounding box center [445, 439] width 45 height 12
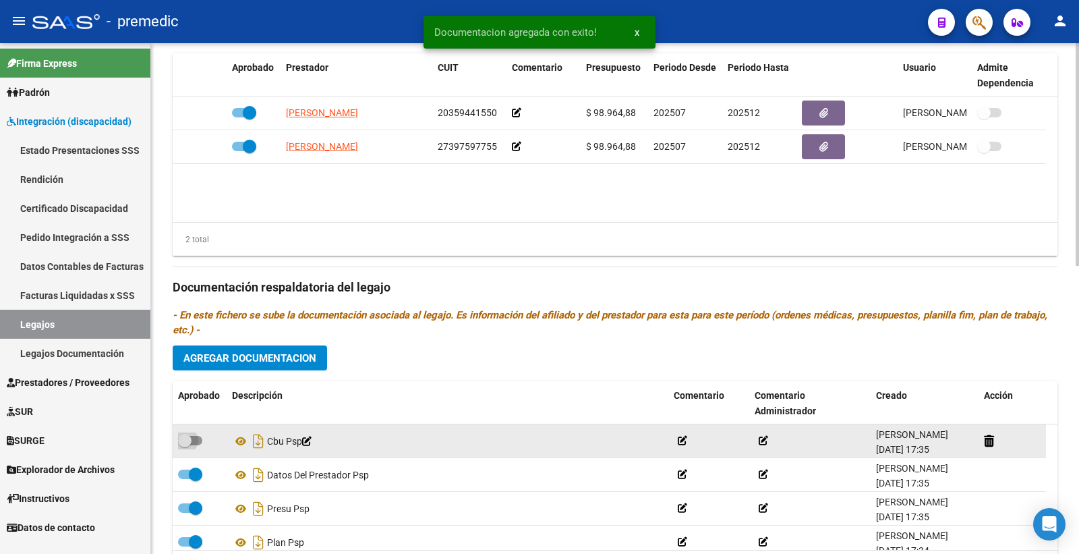
click at [187, 444] on span at bounding box center [184, 440] width 13 height 13
click at [185, 445] on input "checkbox" at bounding box center [184, 445] width 1 height 1
checkbox input "true"
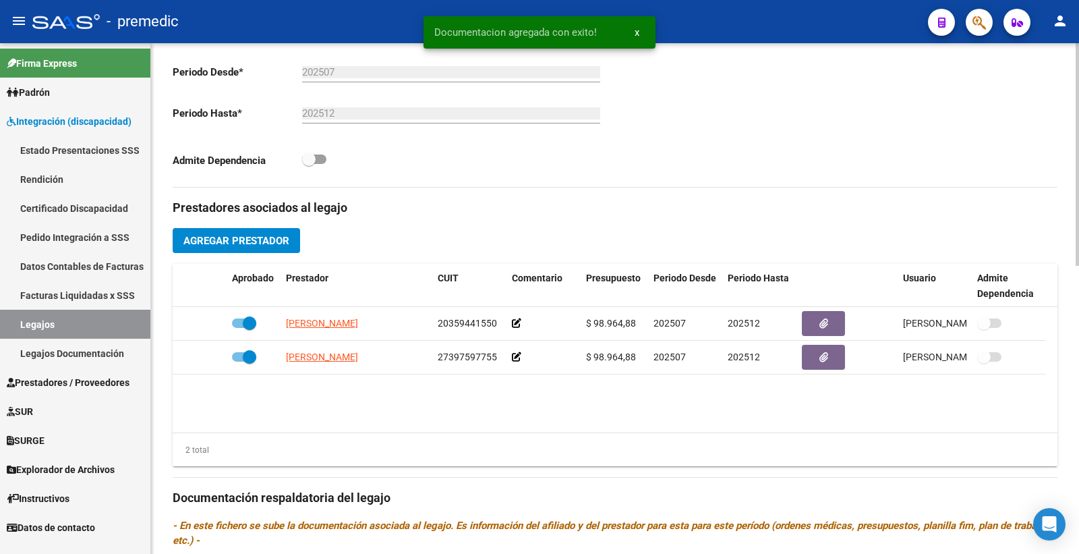
scroll to position [287, 0]
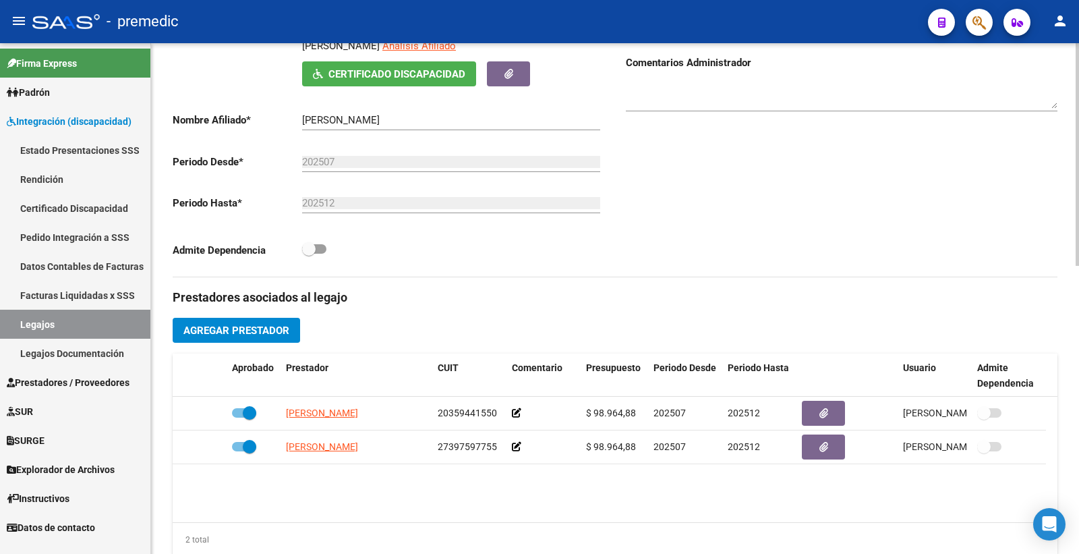
click at [1048, 275] on div "Comentarios Comentarios Administrador" at bounding box center [836, 124] width 443 height 305
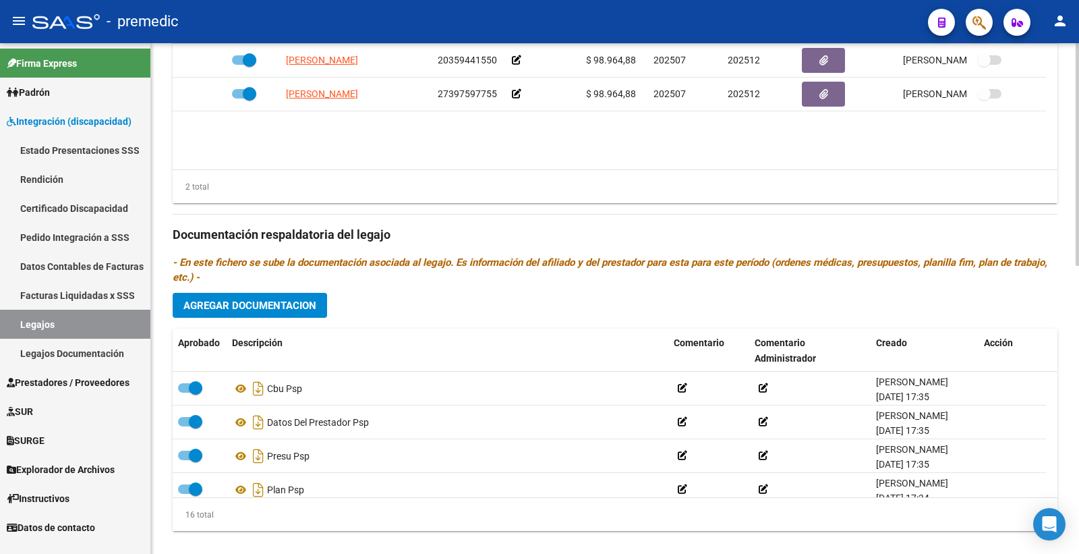
scroll to position [662, 0]
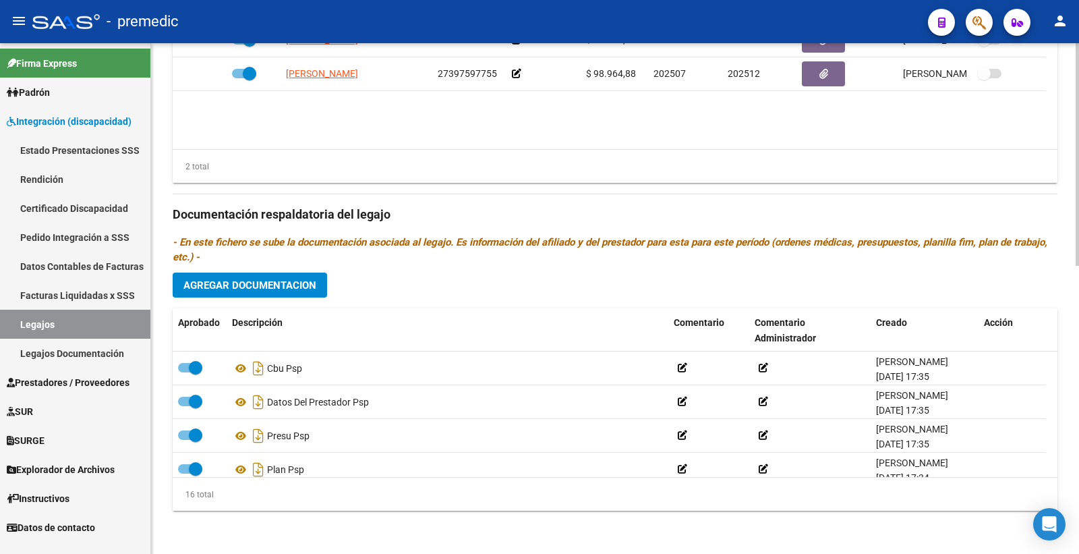
click at [621, 277] on div "Prestadores asociados al legajo Agregar Prestador Aprobado Prestador CUIT Comen…" at bounding box center [615, 212] width 885 height 617
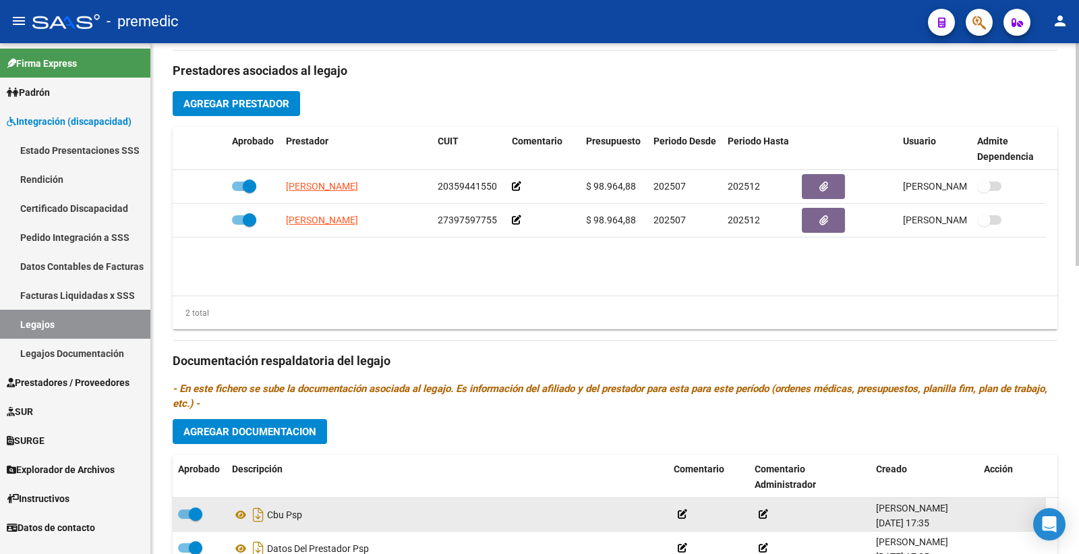
scroll to position [511, 0]
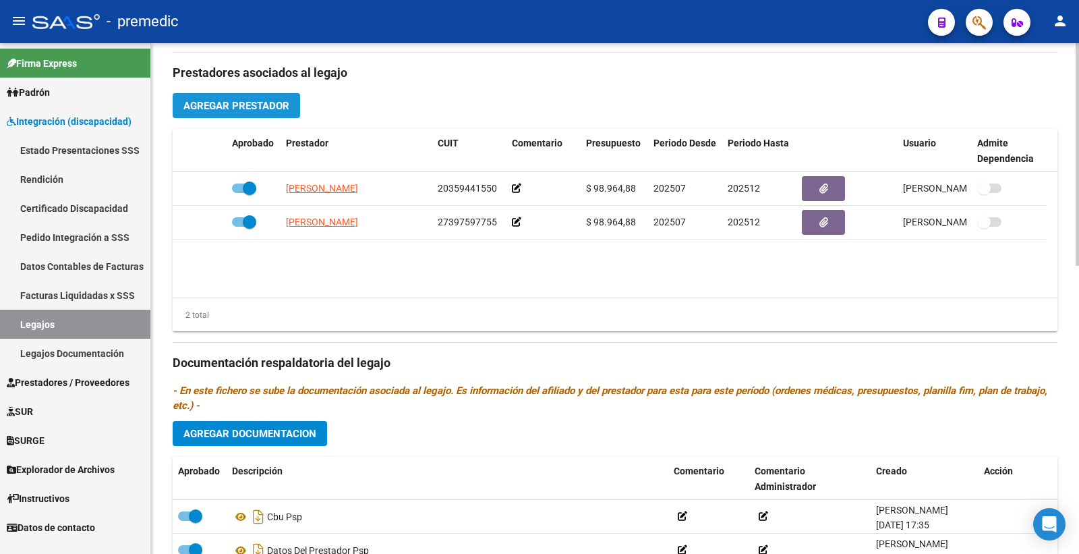
click at [253, 111] on span "Agregar Prestador" at bounding box center [237, 106] width 106 height 12
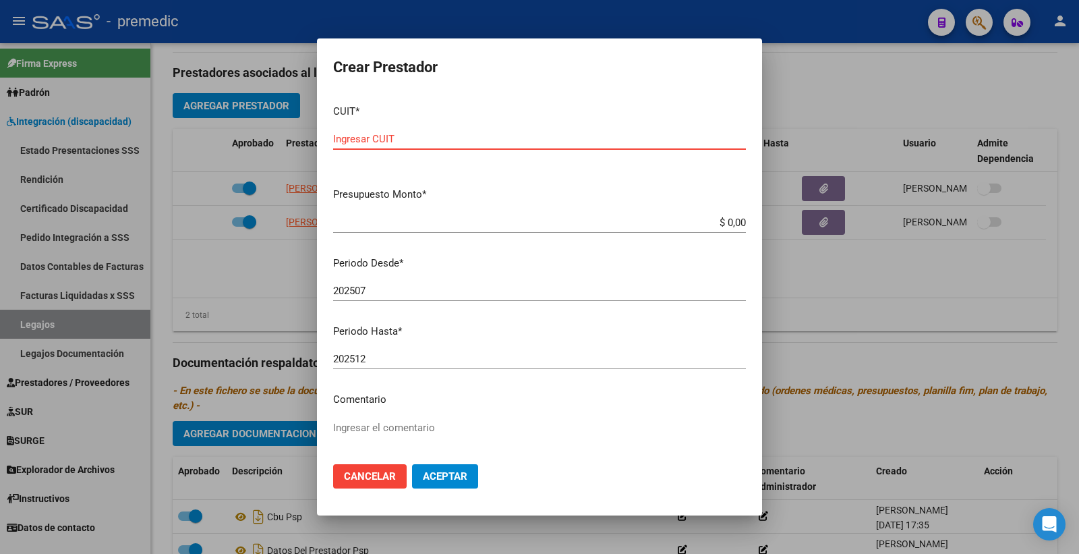
paste input "30-71830133-1"
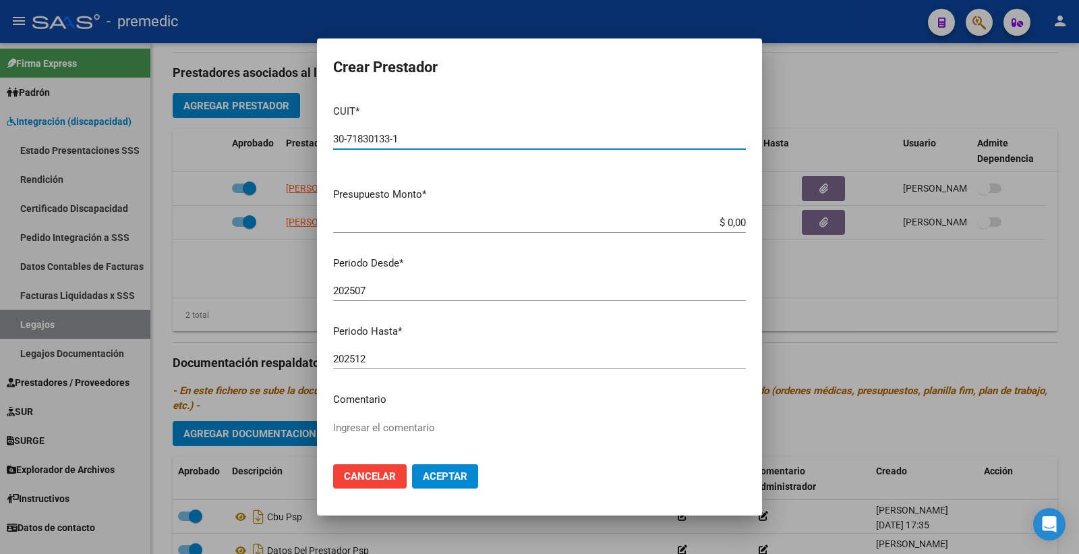
type input "30-71830133-1"
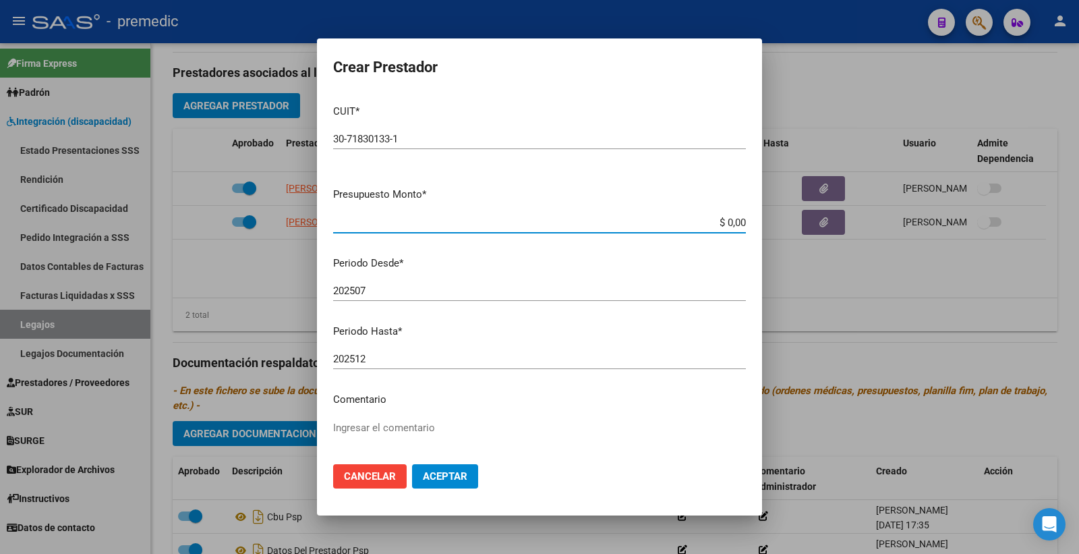
click at [717, 225] on input "$ 0,00" at bounding box center [539, 223] width 413 height 12
paste input "475830.35"
type input "$ 475.830,35"
click at [455, 484] on button "Aceptar" at bounding box center [445, 476] width 66 height 24
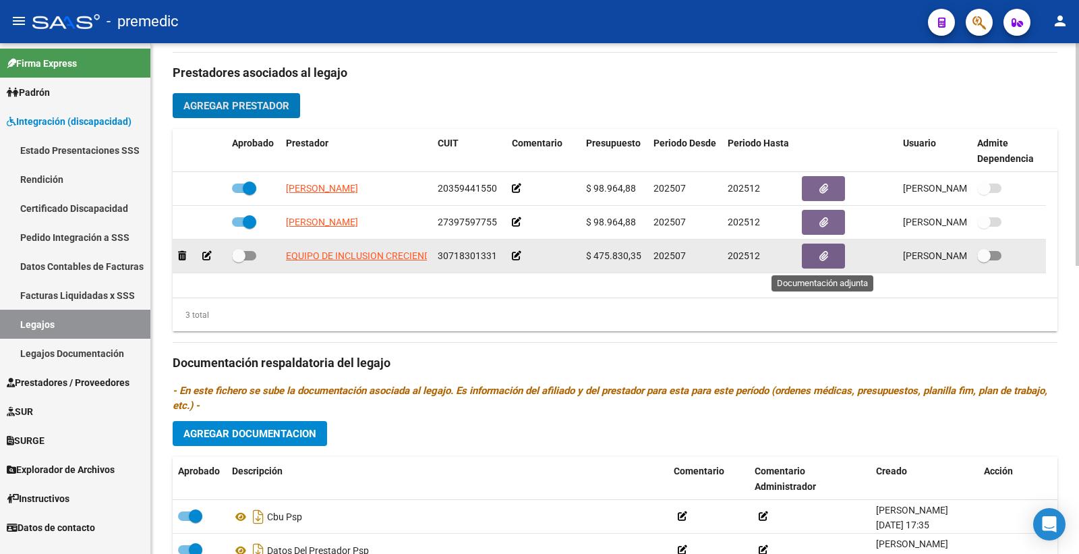
click at [841, 258] on button "button" at bounding box center [823, 256] width 43 height 25
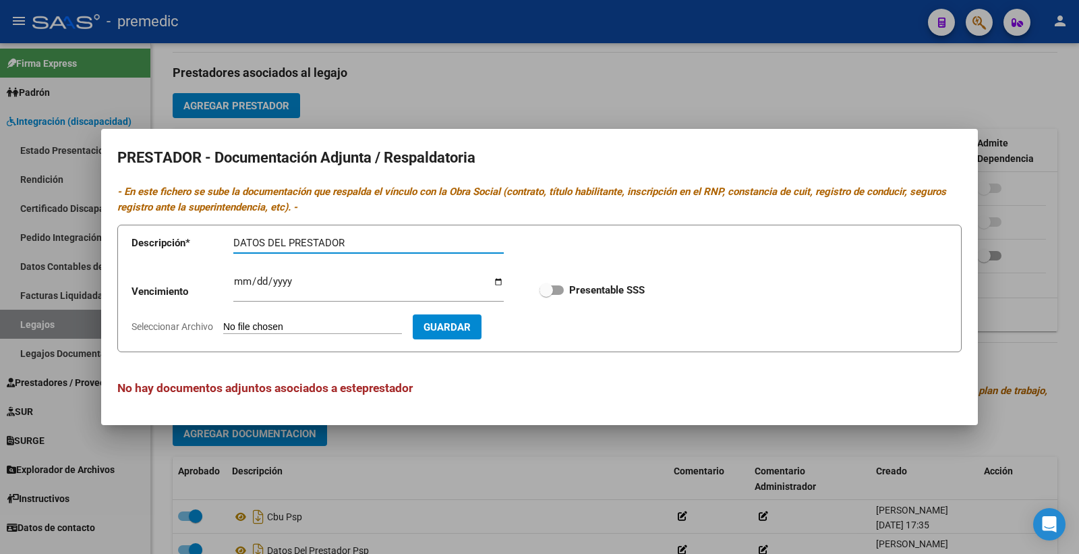
type input "DATOS DEL PRESTADOR"
click at [312, 318] on form "Descripción * DATOS DEL PRESTADOR Descripción Vencimiento Ingresar vencimiento …" at bounding box center [539, 289] width 845 height 128
click at [317, 327] on input "Seleccionar Archivo" at bounding box center [312, 327] width 179 height 13
type input "C:\fakepath\DATOS DEL PRESTADOR.pdf"
click at [551, 289] on span at bounding box center [546, 289] width 13 height 13
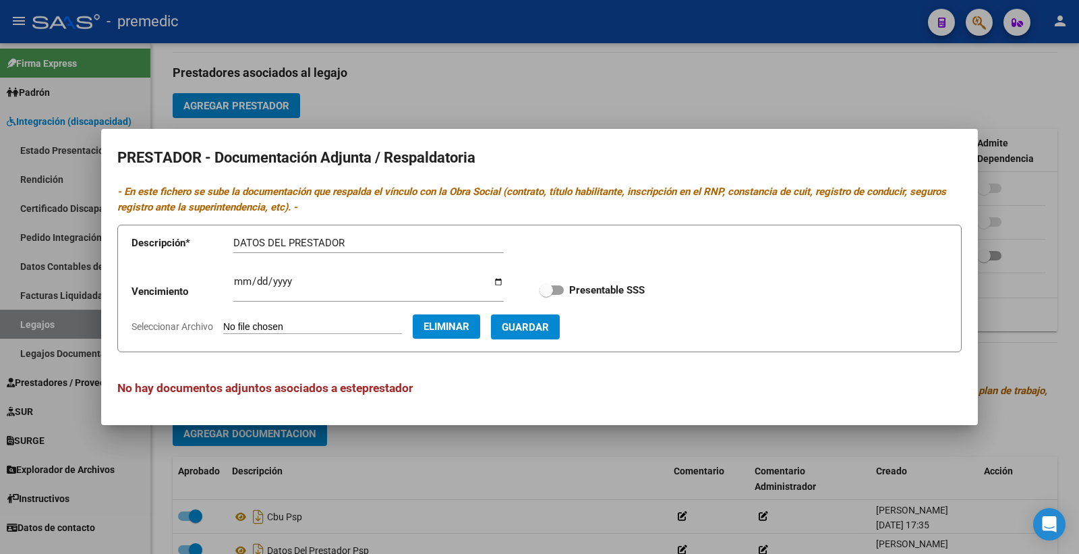
click at [546, 295] on input "Presentable SSS" at bounding box center [546, 295] width 1 height 1
checkbox input "true"
click at [549, 320] on span "Guardar" at bounding box center [525, 326] width 47 height 12
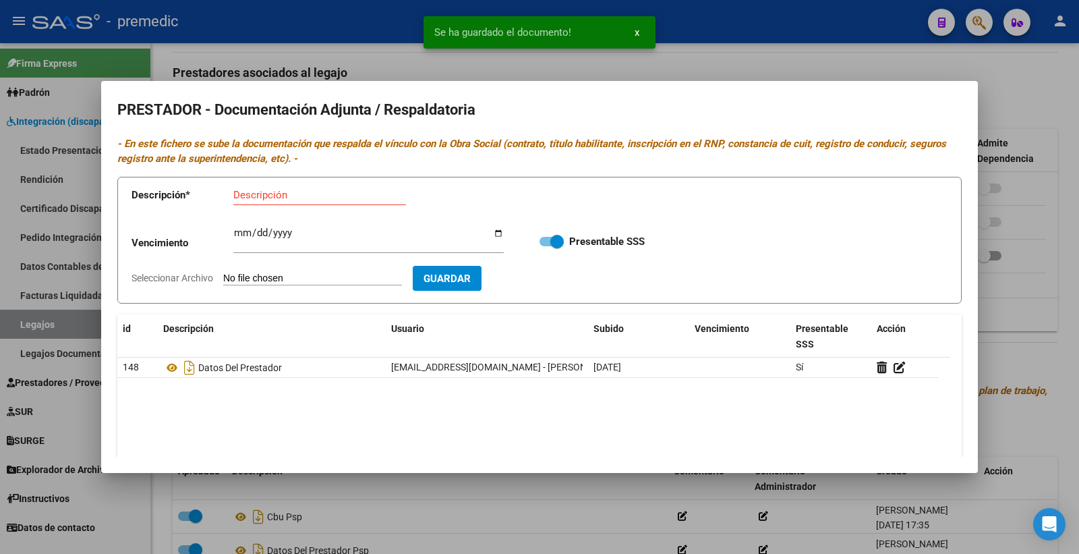
click at [252, 203] on div "Descripción" at bounding box center [319, 195] width 173 height 20
type input "CBU"
click at [254, 279] on input "Seleccionar Archivo" at bounding box center [312, 279] width 179 height 13
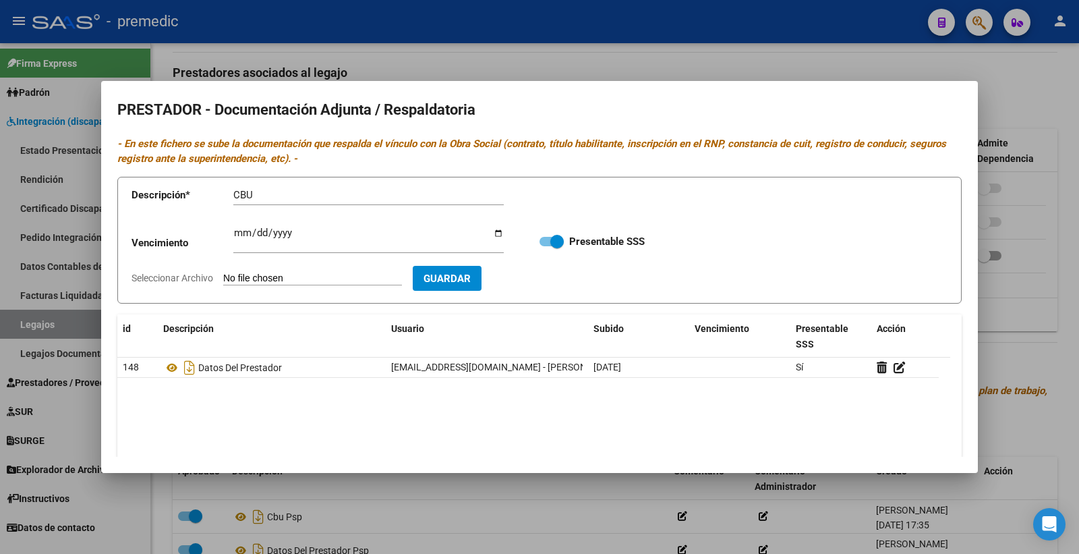
type input "C:\fakepath\CBU MAIE.pdf"
click at [555, 286] on button "Guardar" at bounding box center [525, 278] width 69 height 25
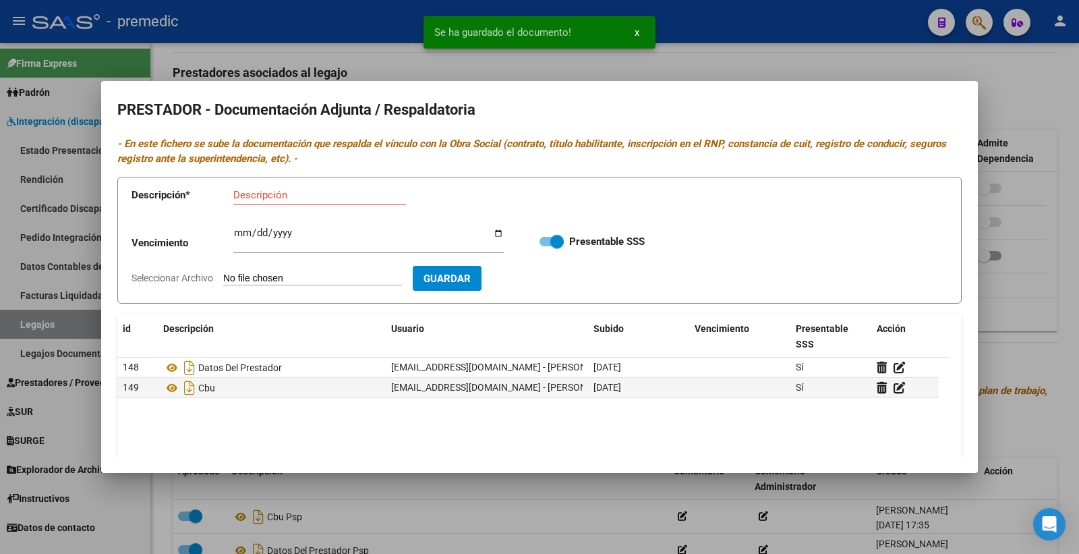
click at [1001, 338] on div at bounding box center [539, 277] width 1079 height 554
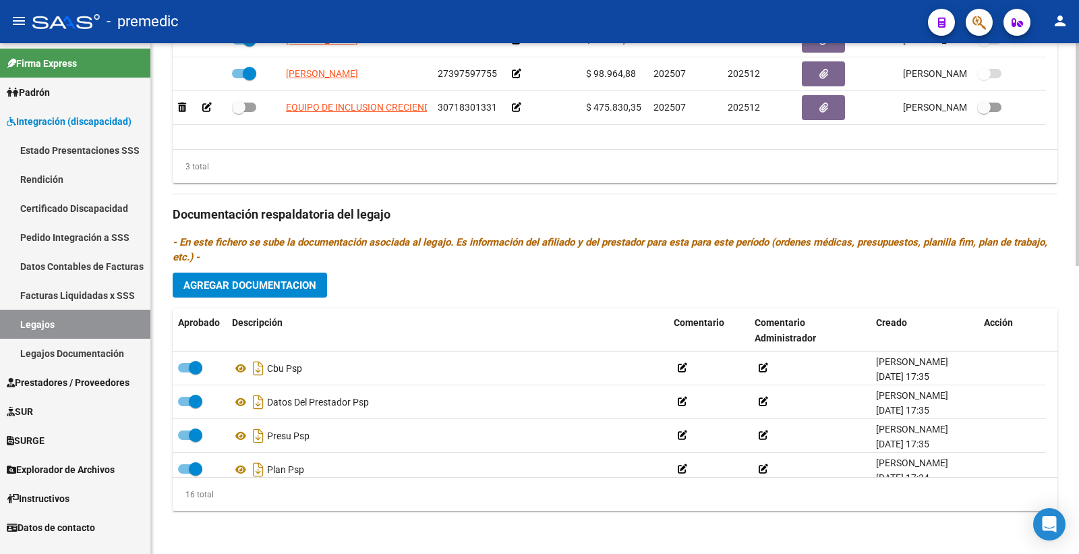
scroll to position [662, 0]
click at [1077, 234] on div at bounding box center [1077, 298] width 3 height 511
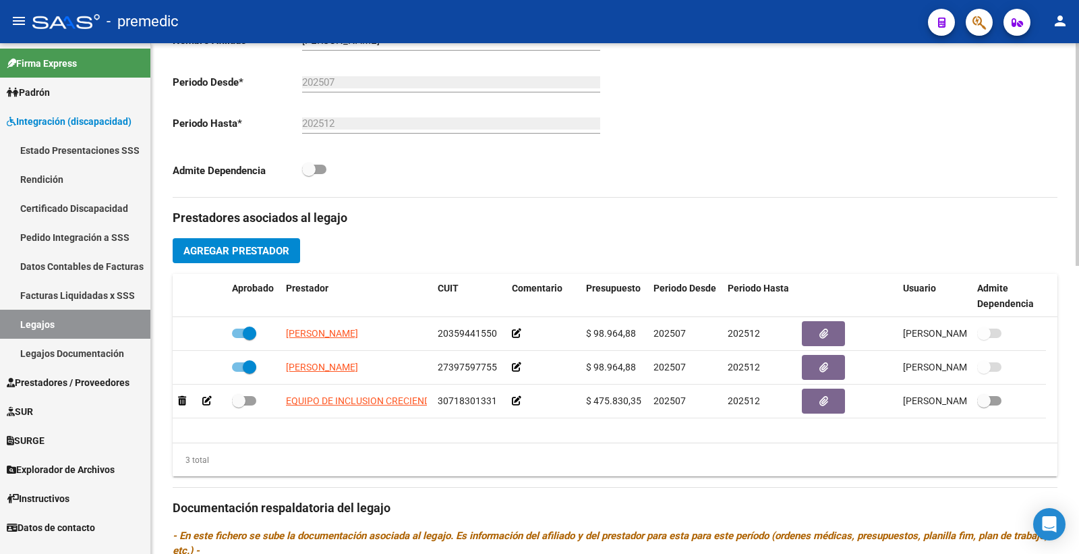
scroll to position [376, 0]
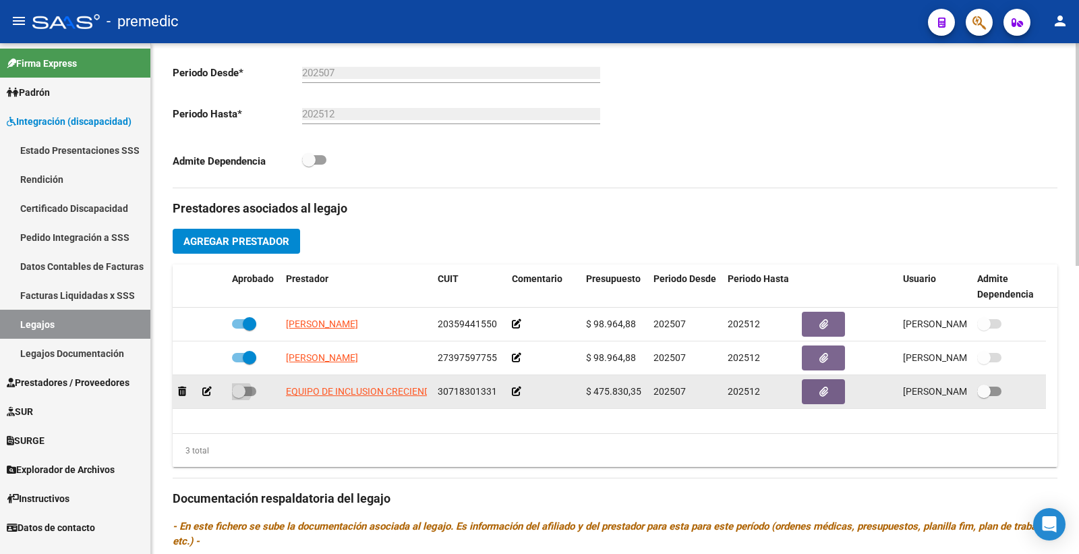
click at [244, 389] on span at bounding box center [238, 391] width 13 height 13
click at [239, 396] on input "checkbox" at bounding box center [238, 396] width 1 height 1
checkbox input "true"
click at [816, 399] on button "button" at bounding box center [823, 391] width 43 height 25
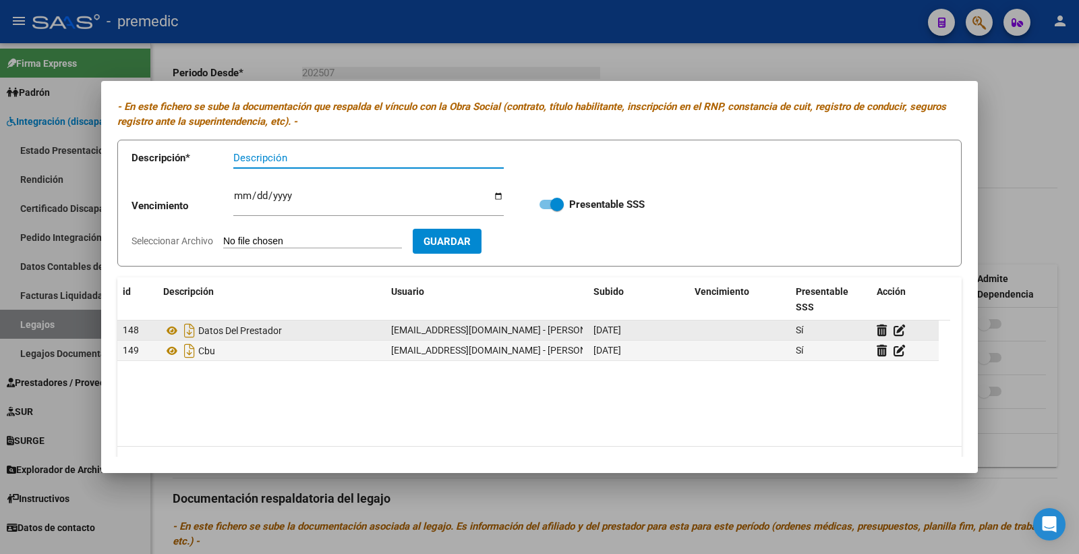
scroll to position [71, 0]
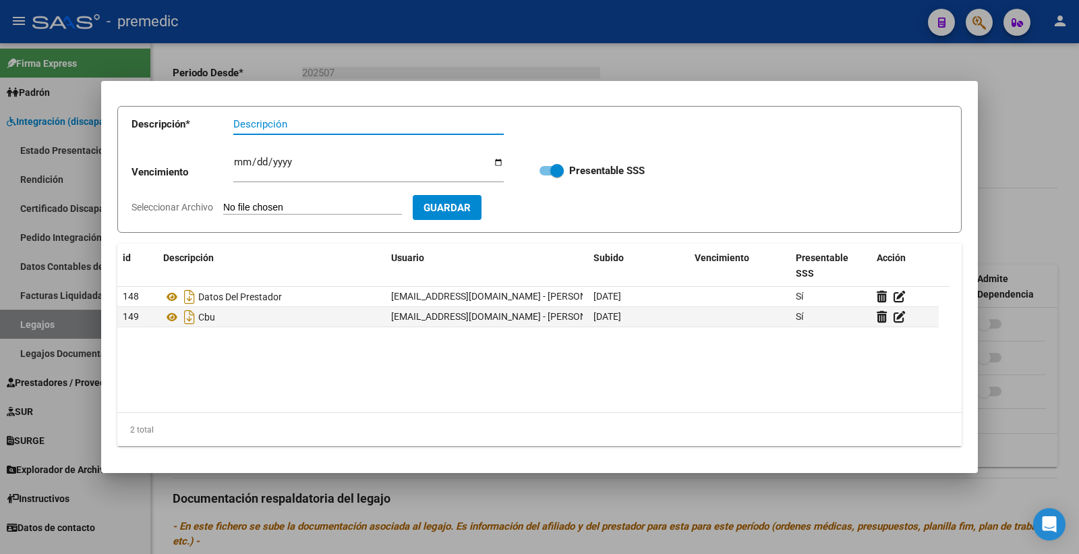
click at [1023, 169] on div at bounding box center [539, 277] width 1079 height 554
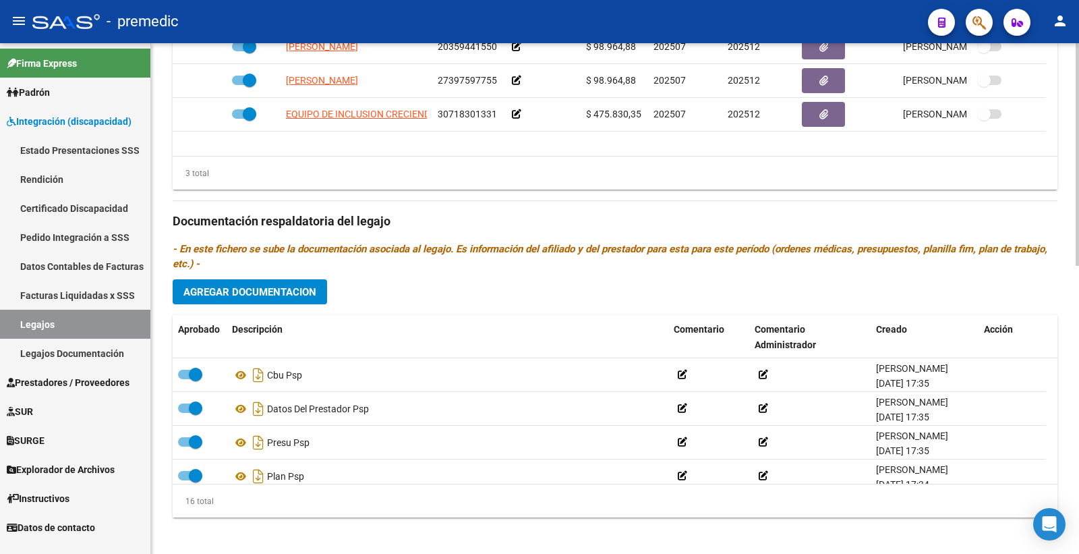
scroll to position [662, 0]
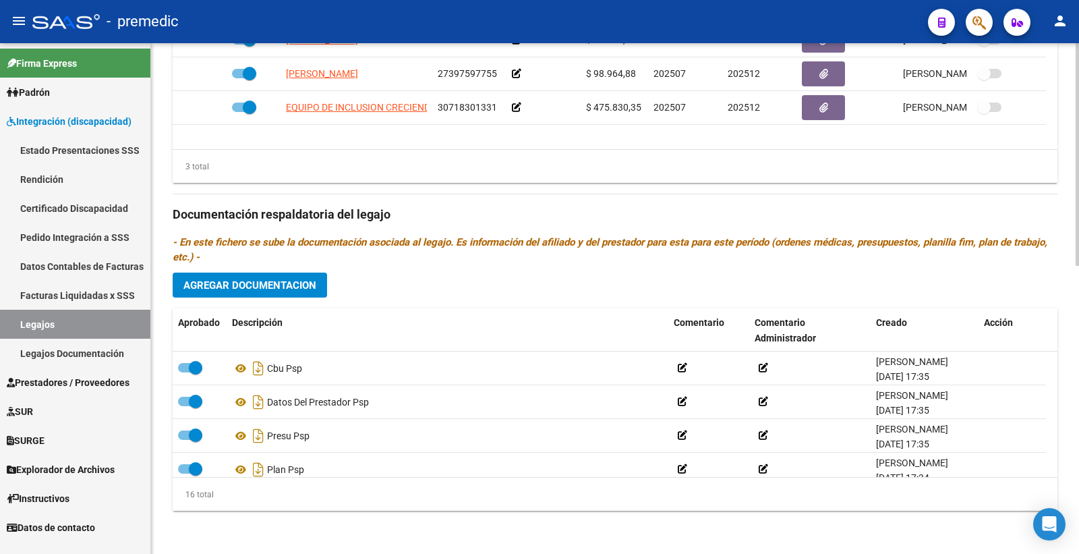
click at [225, 275] on button "Agregar Documentacion" at bounding box center [250, 285] width 154 height 25
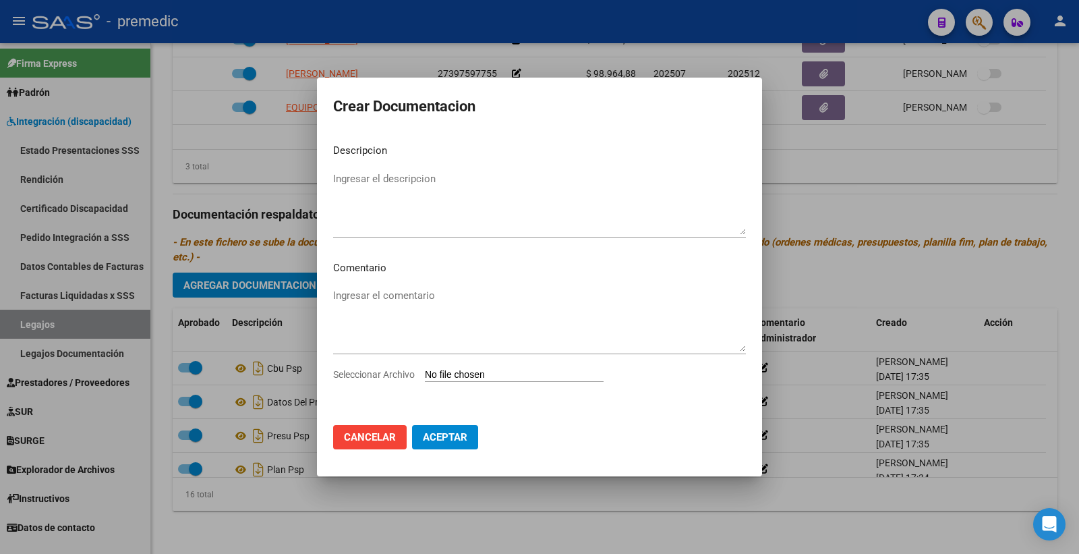
click at [464, 367] on div "Seleccionar Archivo" at bounding box center [539, 380] width 413 height 26
click at [464, 369] on input "Seleccionar Archivo" at bounding box center [514, 375] width 179 height 13
type input "C:\fakepath\INFORME INICIAL MAIE.pdf"
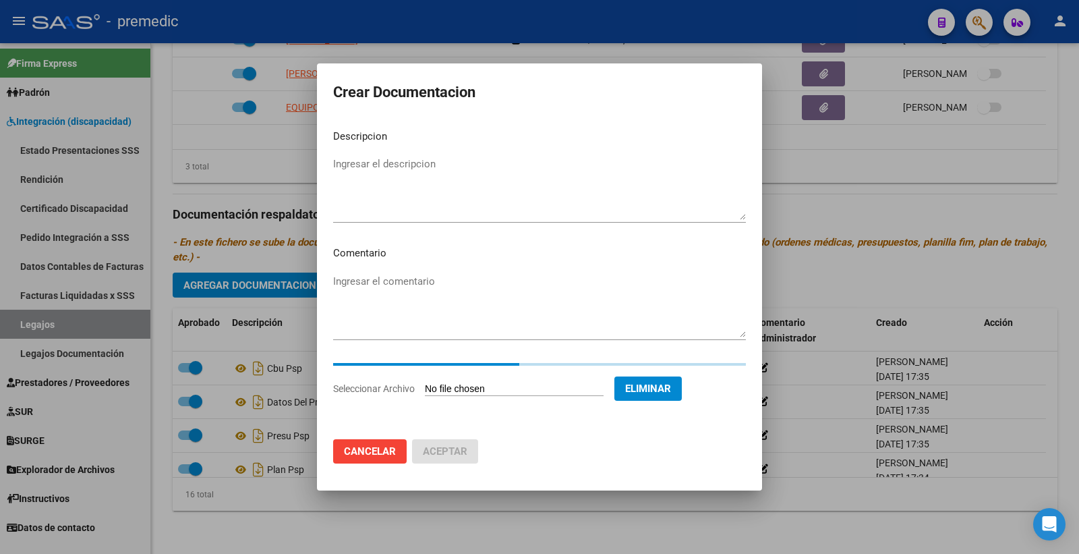
click at [410, 172] on textarea "Ingresar el descripcion" at bounding box center [539, 188] width 413 height 63
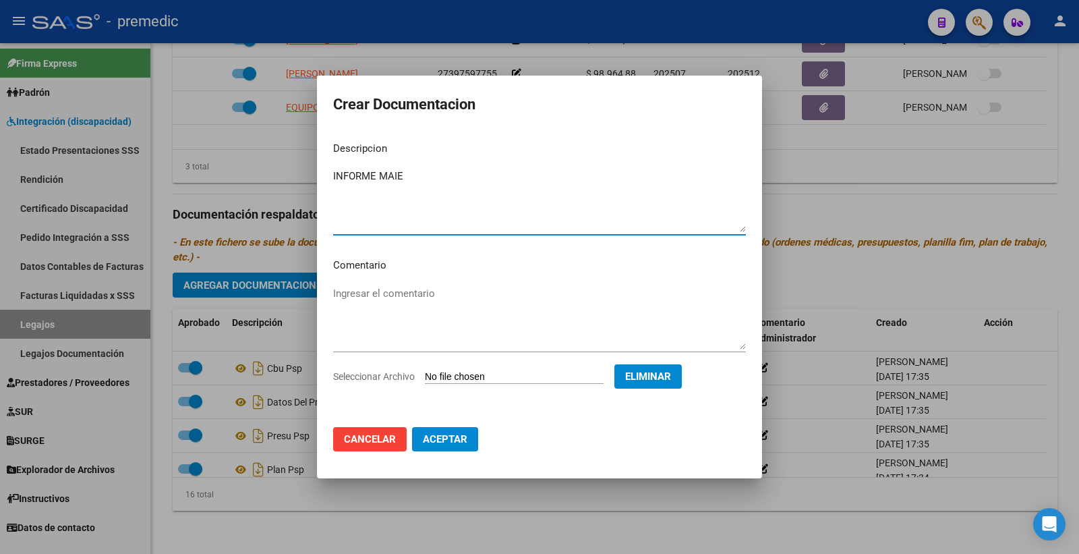
type textarea "INFORME MAIE"
click at [460, 439] on span "Aceptar" at bounding box center [445, 439] width 45 height 12
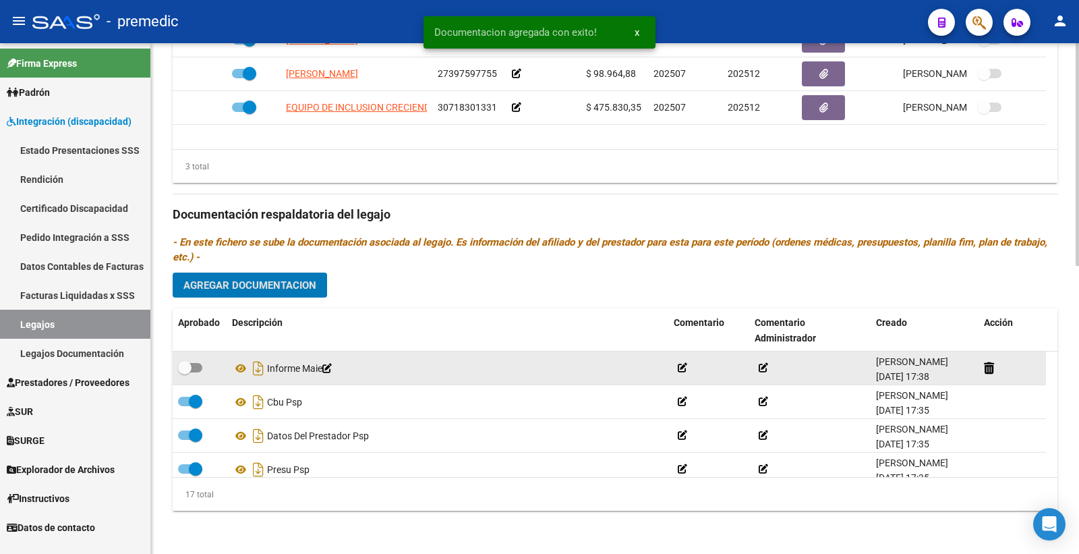
click at [199, 367] on span at bounding box center [190, 367] width 24 height 9
click at [185, 372] on input "checkbox" at bounding box center [184, 372] width 1 height 1
checkbox input "true"
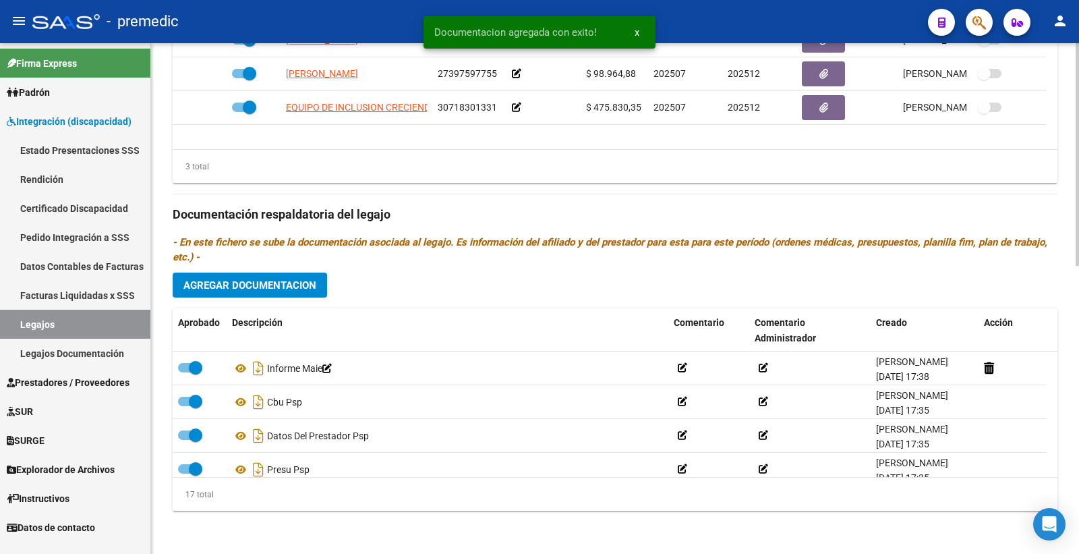
click at [287, 275] on button "Agregar Documentacion" at bounding box center [250, 285] width 154 height 25
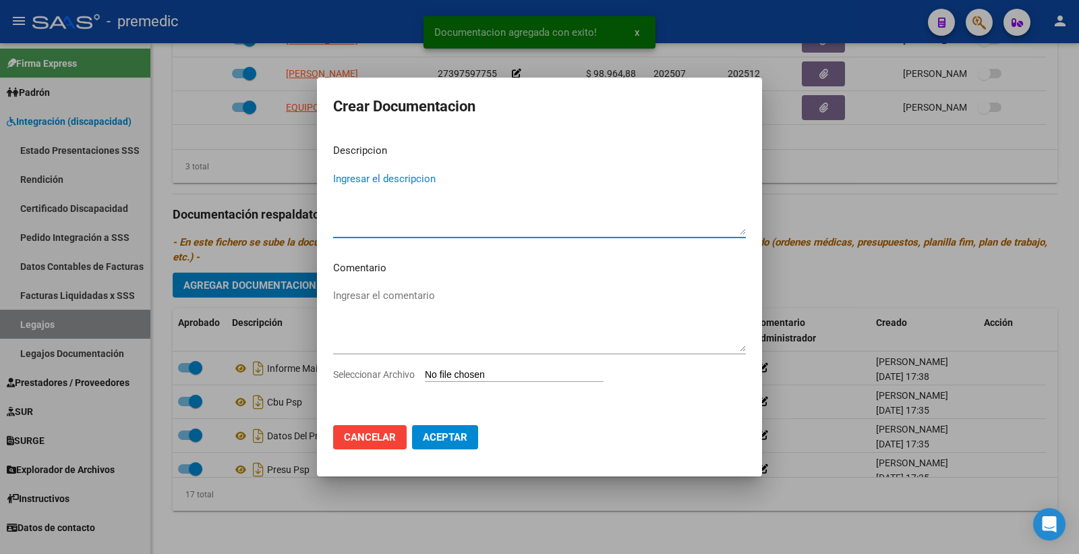
click at [459, 372] on input "Seleccionar Archivo" at bounding box center [514, 375] width 179 height 13
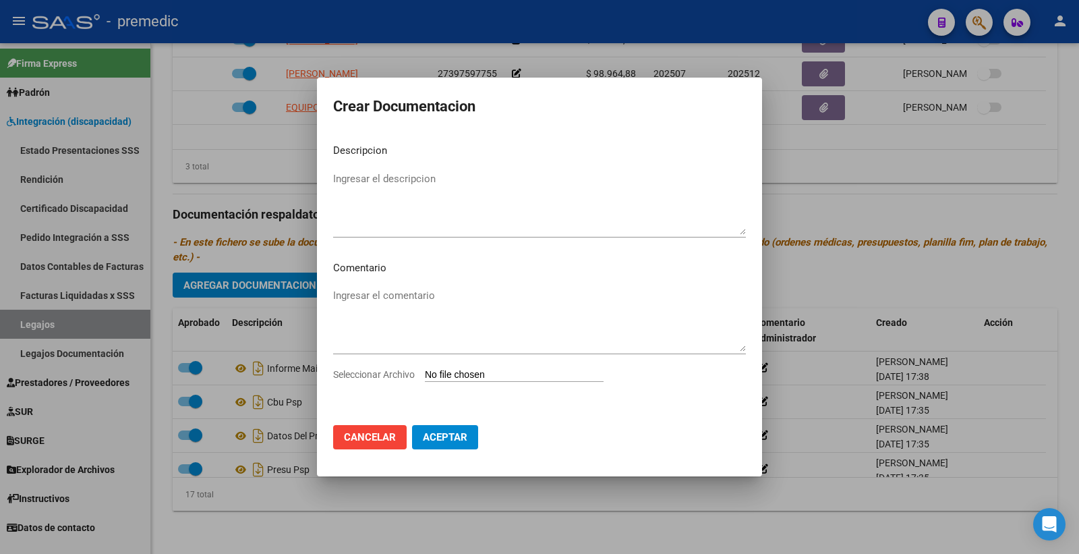
type input "C:\fakepath\PLAN DE ABORDAJE INDIVIDUAL MAIE.pdf"
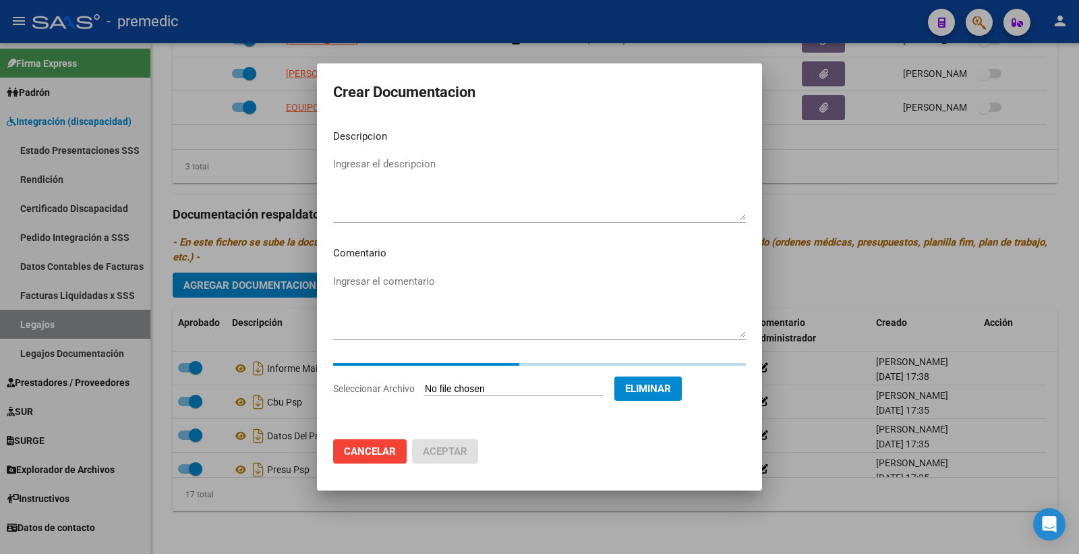
click at [416, 177] on textarea "Ingresar el descripcion" at bounding box center [539, 188] width 413 height 63
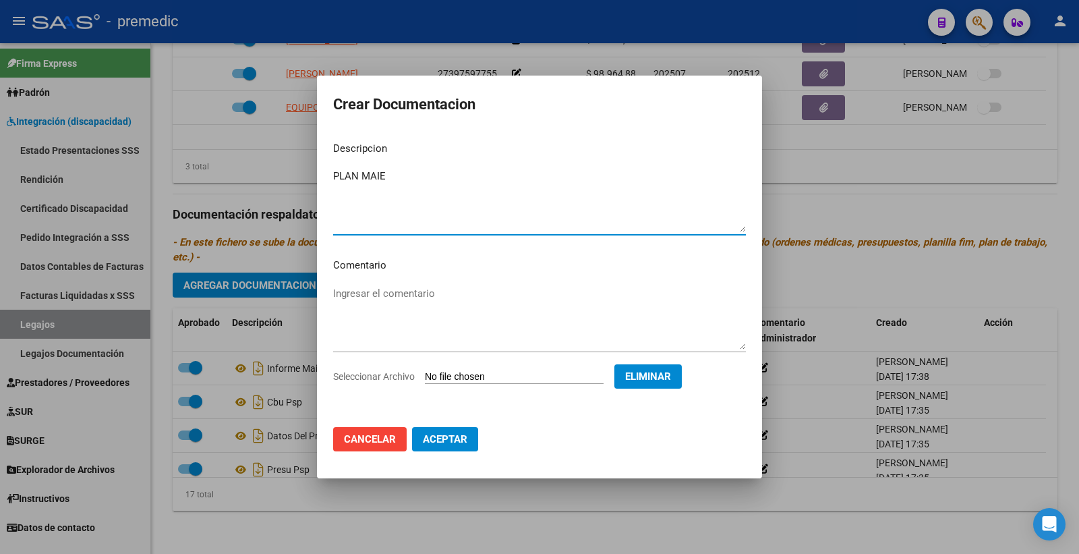
type textarea "PLAN MAIE"
click at [435, 444] on span "Aceptar" at bounding box center [445, 439] width 45 height 12
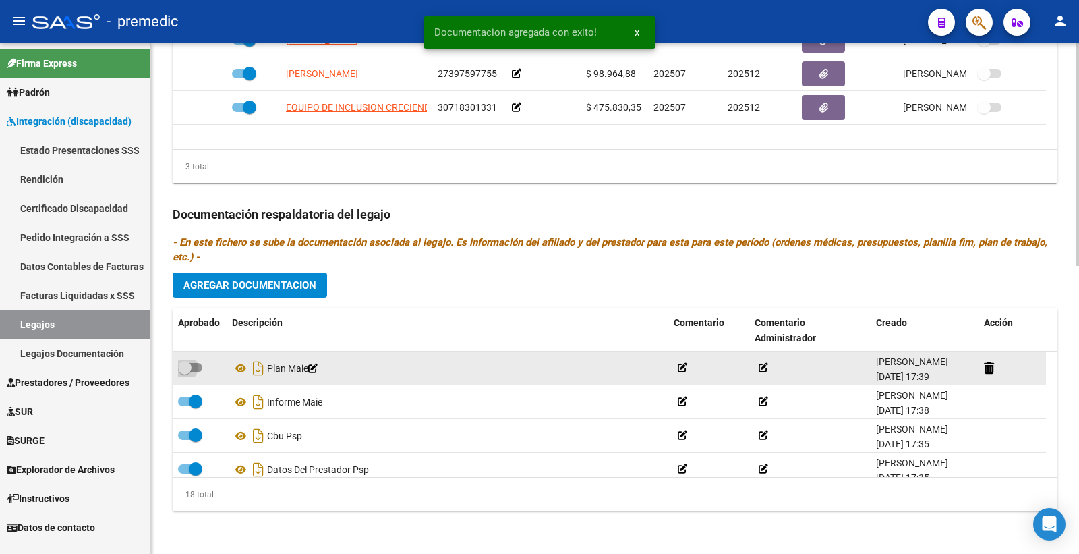
click at [194, 366] on span at bounding box center [190, 367] width 24 height 9
click at [185, 372] on input "checkbox" at bounding box center [184, 372] width 1 height 1
checkbox input "true"
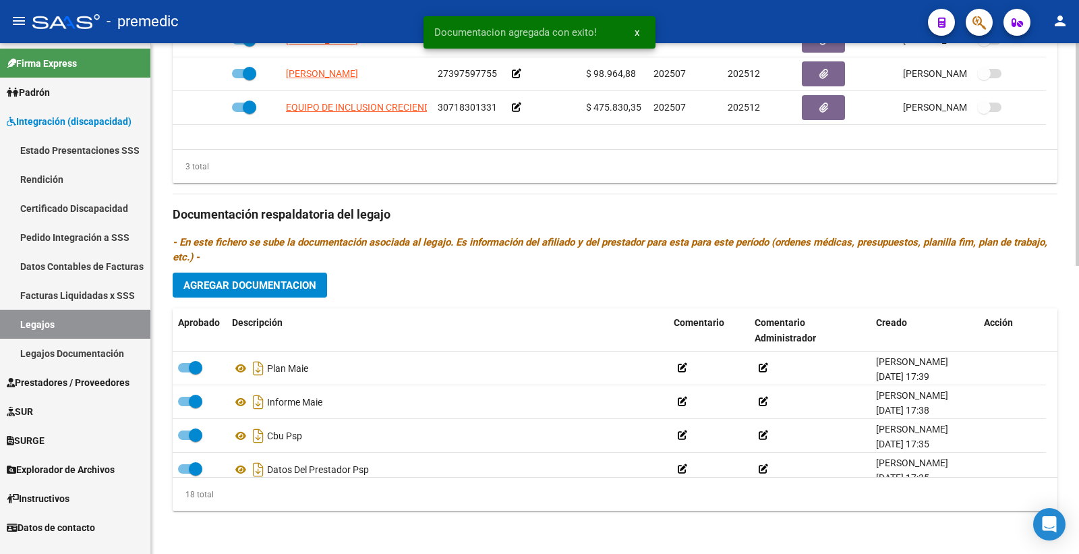
click at [260, 285] on span "Agregar Documentacion" at bounding box center [250, 285] width 133 height 12
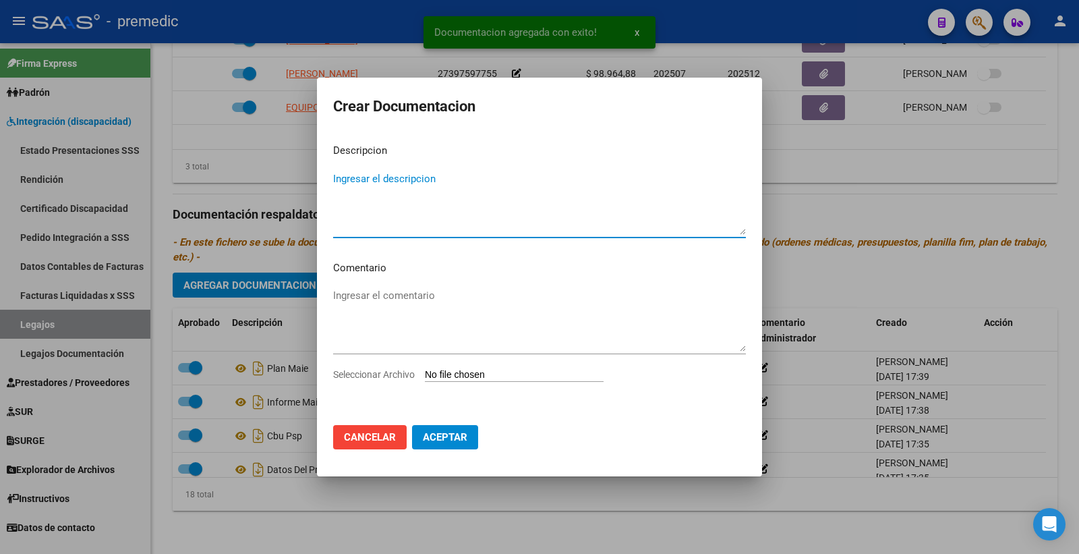
click at [479, 369] on input "Seleccionar Archivo" at bounding box center [514, 375] width 179 height 13
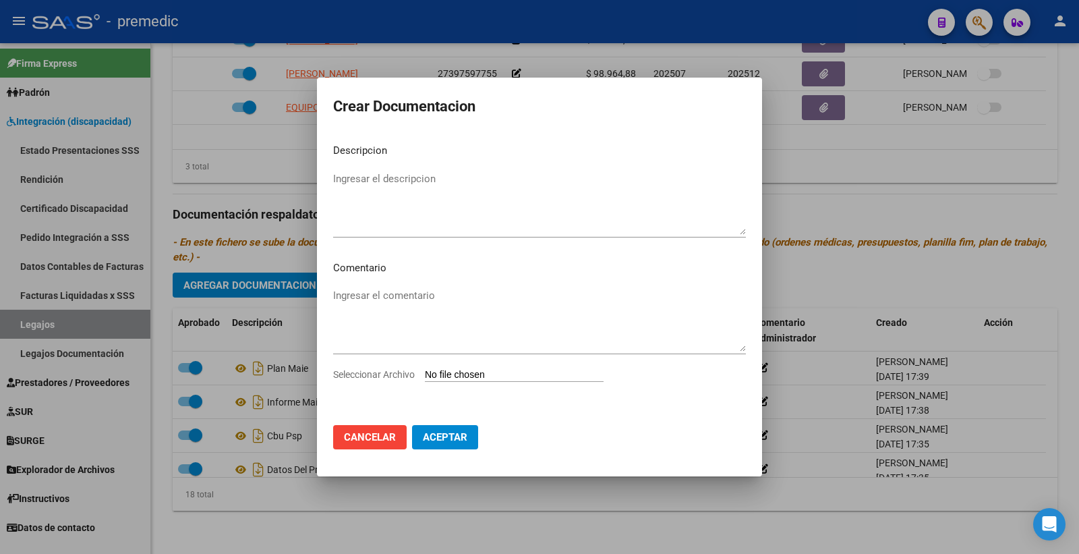
type input "C:\fakepath\ADECUACION.pdf"
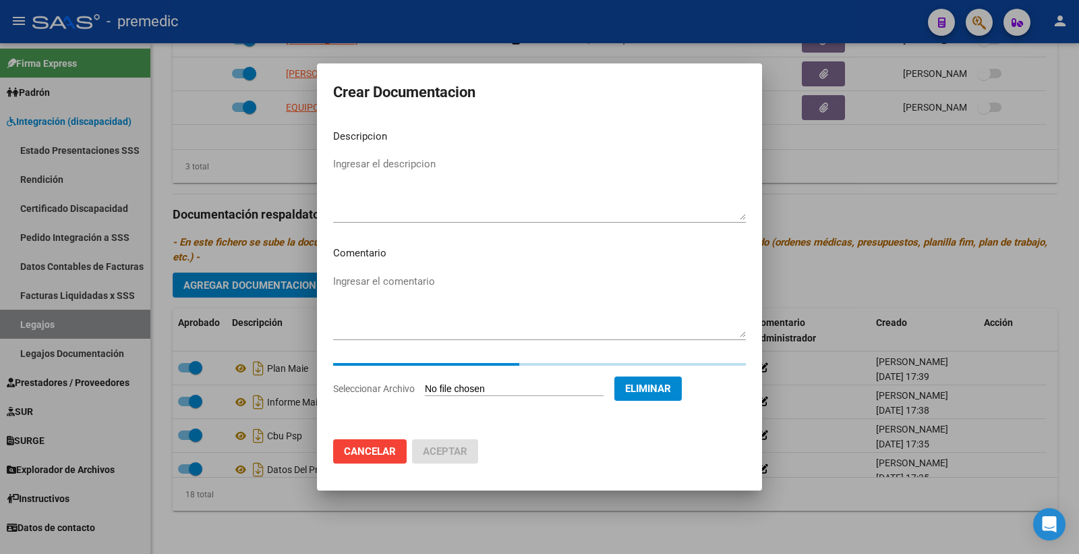
click at [373, 183] on textarea "Ingresar el descripcion" at bounding box center [539, 188] width 413 height 63
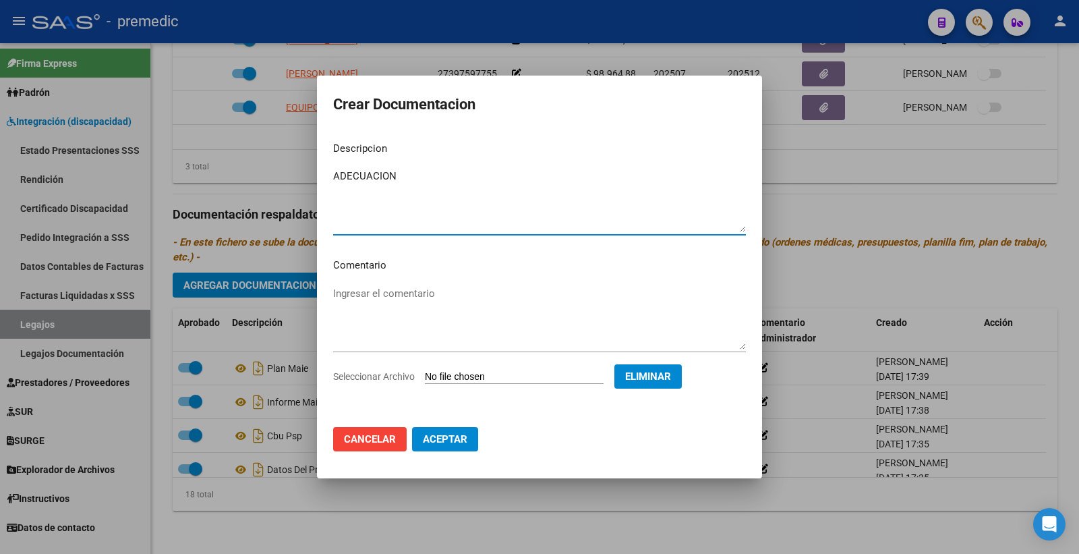
type textarea "ADECUACION"
click at [470, 443] on button "Aceptar" at bounding box center [445, 439] width 66 height 24
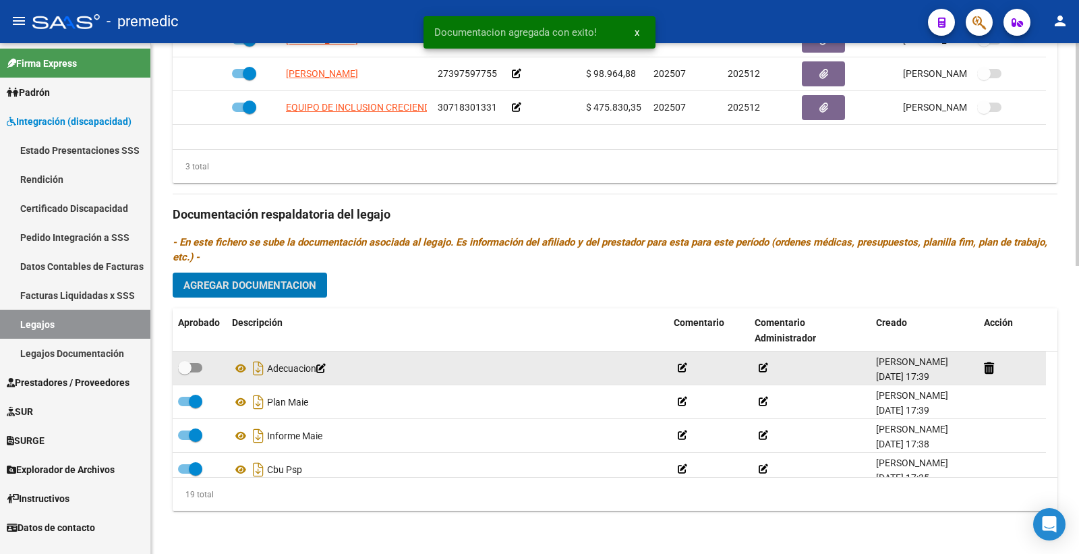
click at [198, 368] on span at bounding box center [190, 367] width 24 height 9
click at [185, 372] on input "checkbox" at bounding box center [184, 372] width 1 height 1
checkbox input "true"
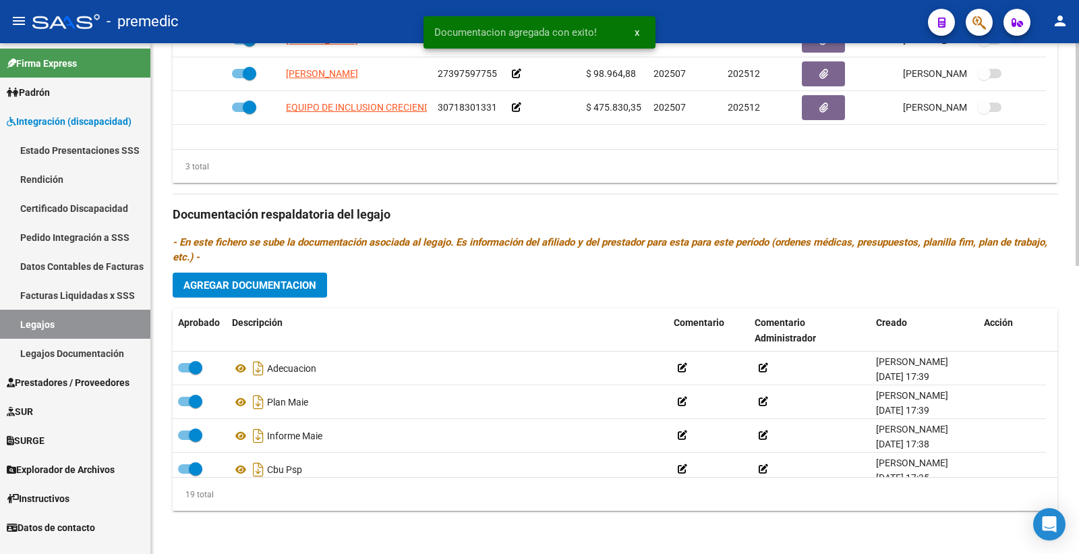
click at [275, 275] on button "Agregar Documentacion" at bounding box center [250, 285] width 154 height 25
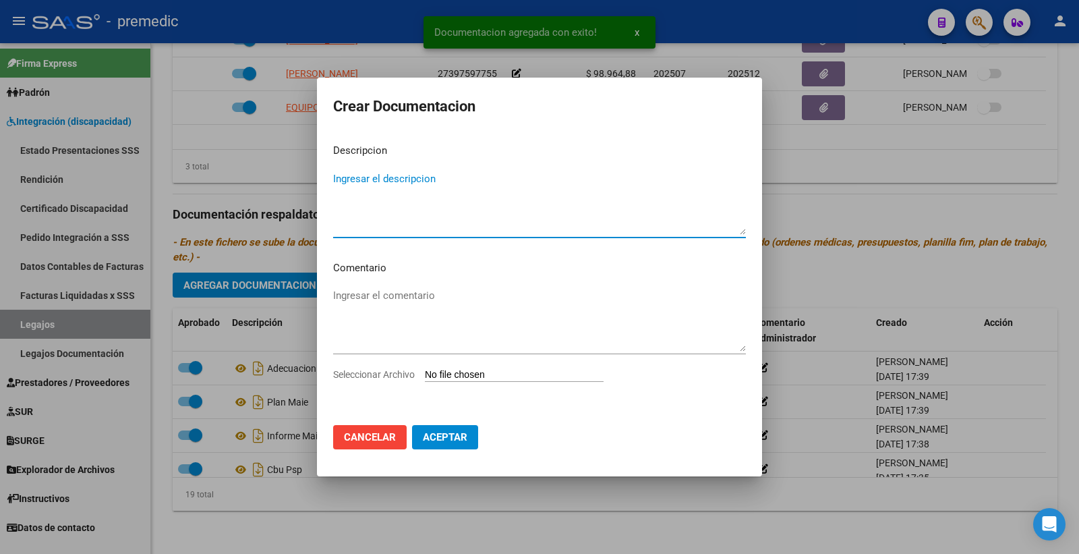
click at [526, 374] on input "Seleccionar Archivo" at bounding box center [514, 375] width 179 height 13
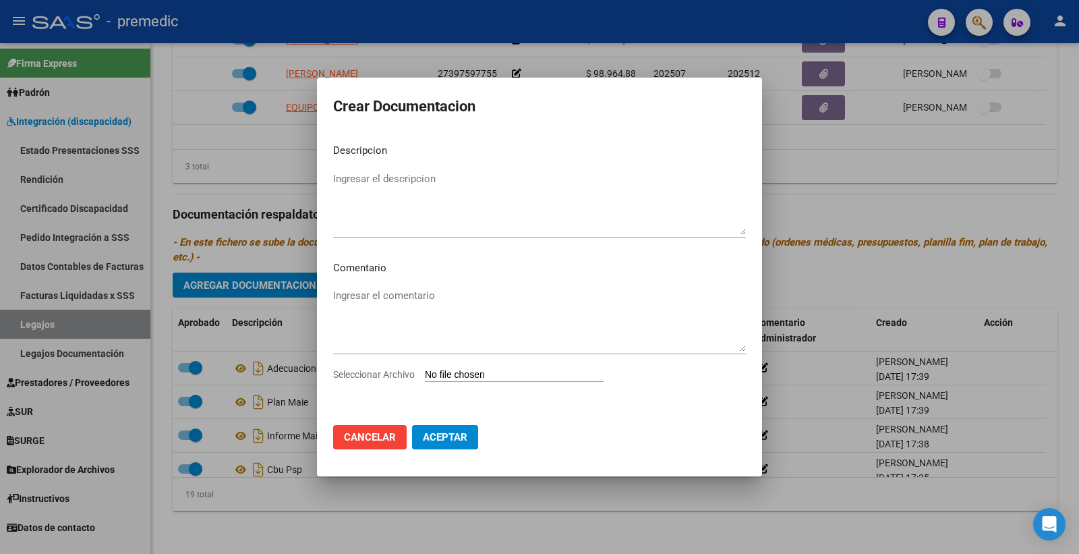
type input "C:\fakepath\PRESUPUESTO MAIE.pdf"
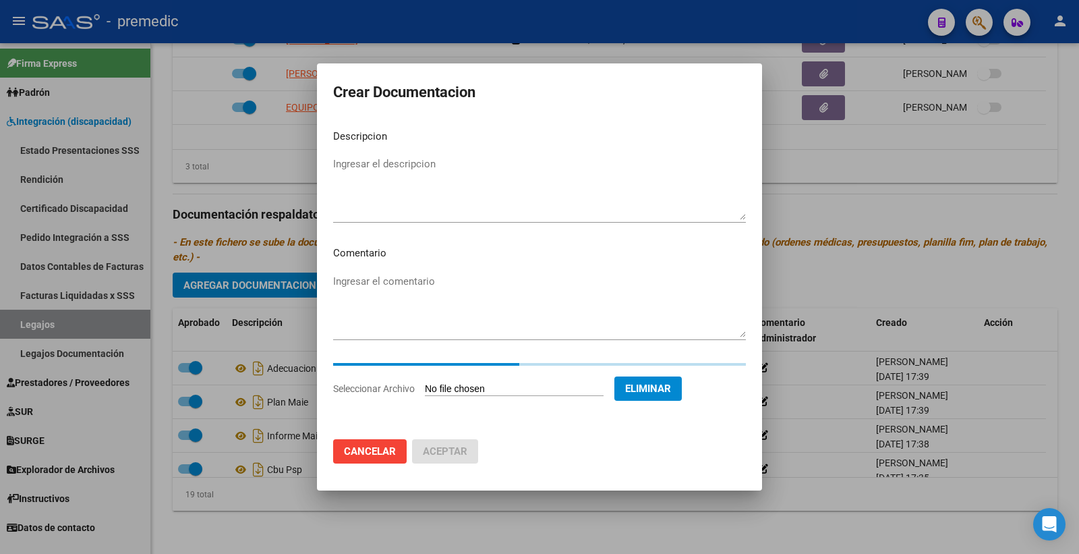
click at [434, 166] on textarea "Ingresar el descripcion" at bounding box center [539, 188] width 413 height 63
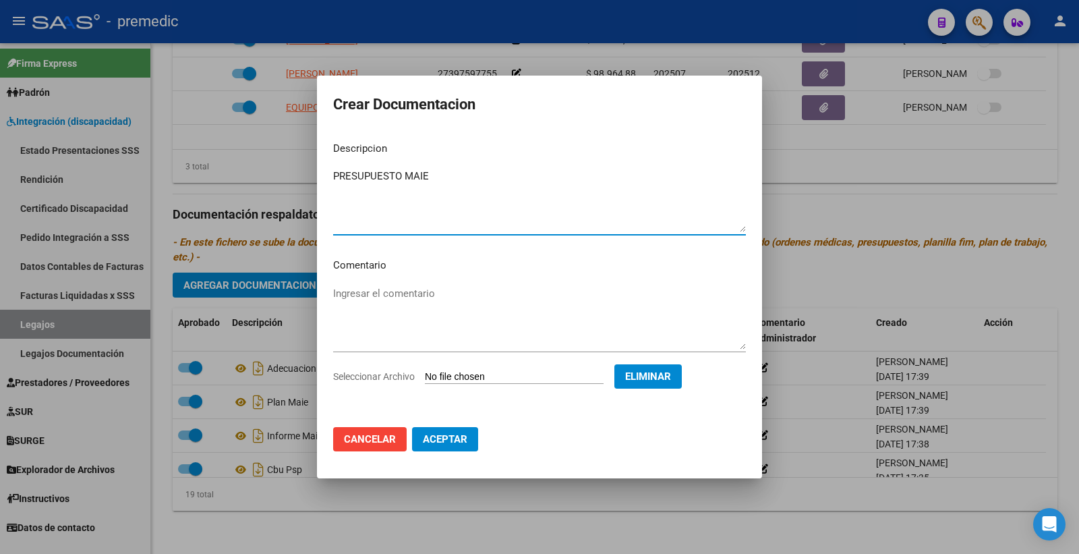
type textarea "PRESUPUESTO MAIE"
click at [459, 443] on span "Aceptar" at bounding box center [445, 439] width 45 height 12
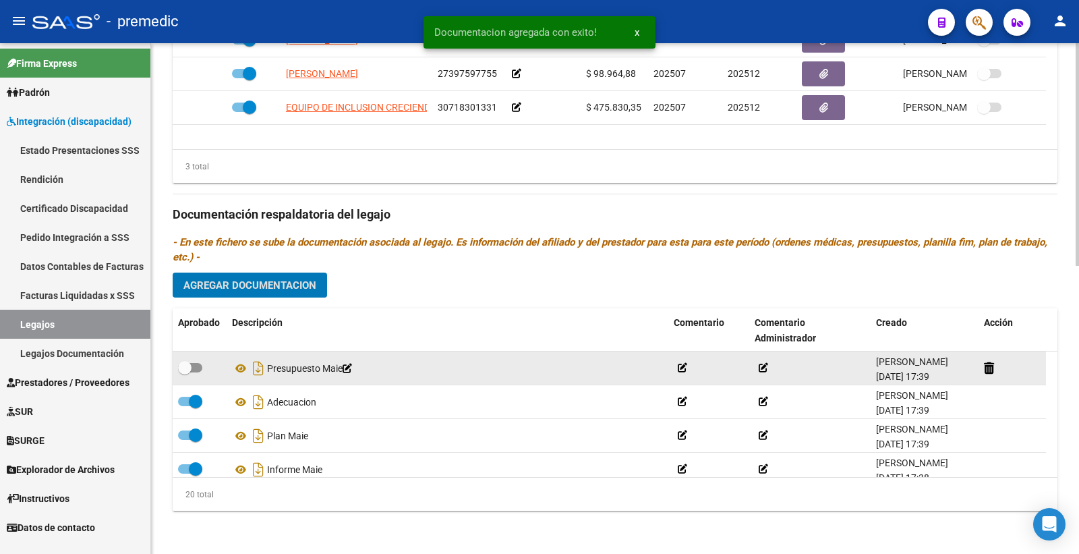
click at [194, 363] on span at bounding box center [190, 367] width 24 height 9
click at [185, 372] on input "checkbox" at bounding box center [184, 372] width 1 height 1
checkbox input "true"
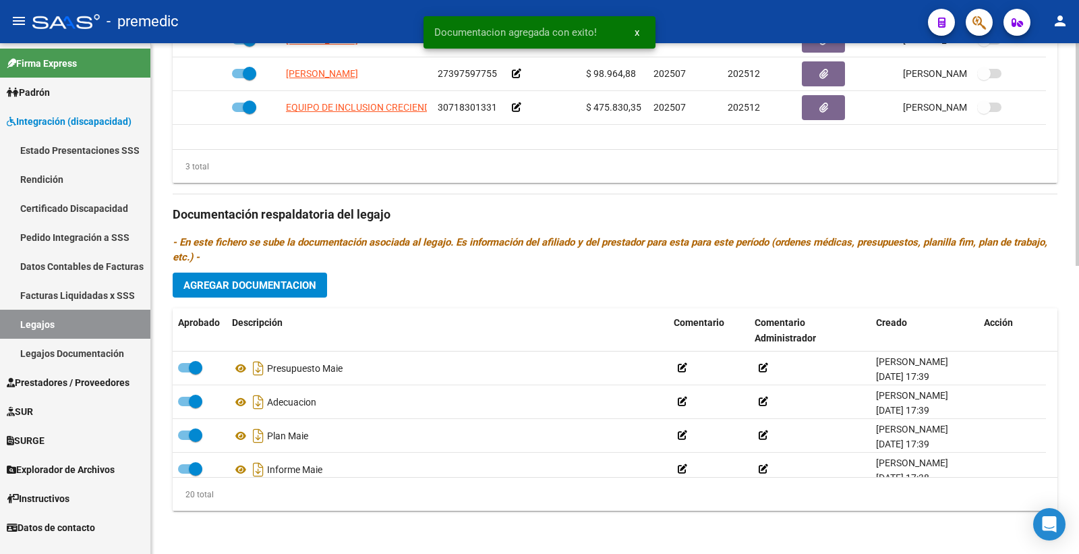
click at [320, 275] on button "Agregar Documentacion" at bounding box center [250, 285] width 154 height 25
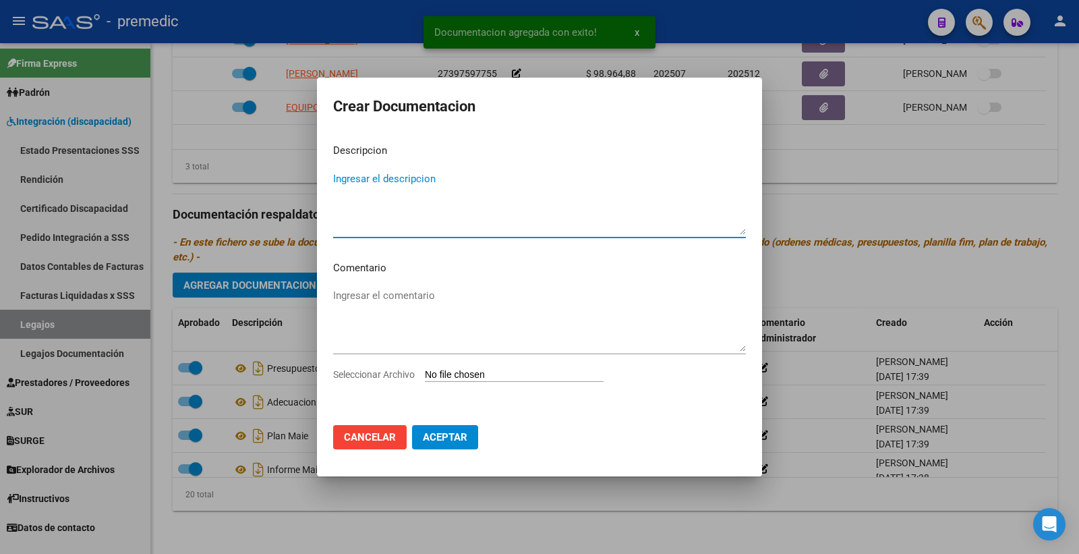
click at [453, 374] on input "Seleccionar Archivo" at bounding box center [514, 375] width 179 height 13
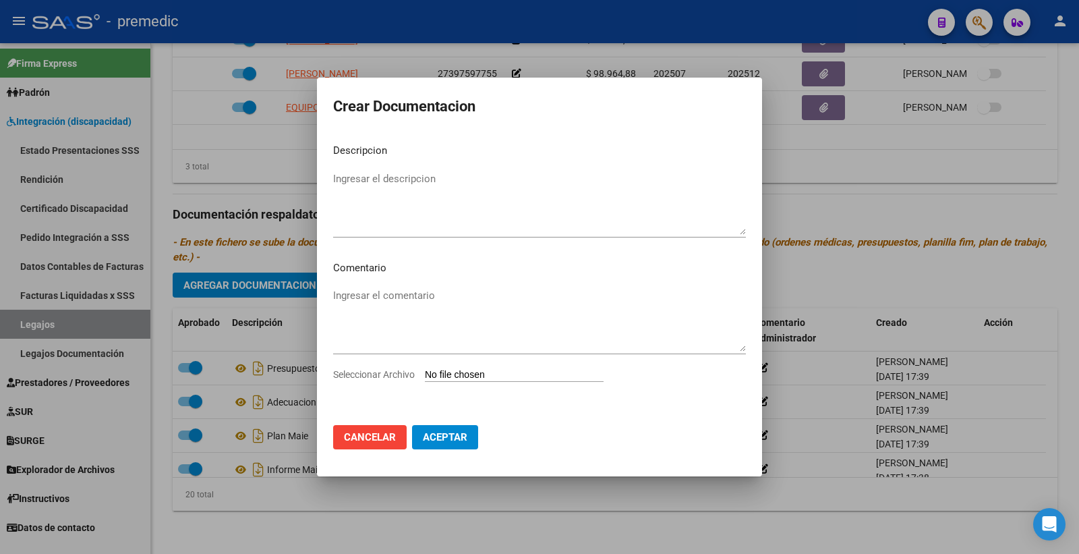
type input "C:\fakepath\ACTA ACUERDO.pdf"
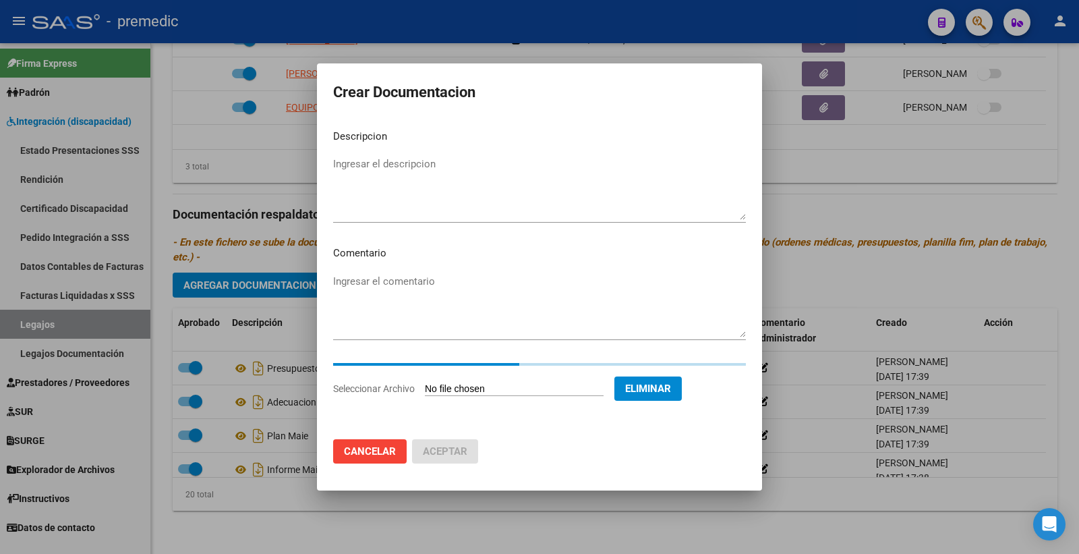
click at [417, 183] on textarea "Ingresar el descripcion" at bounding box center [539, 188] width 413 height 63
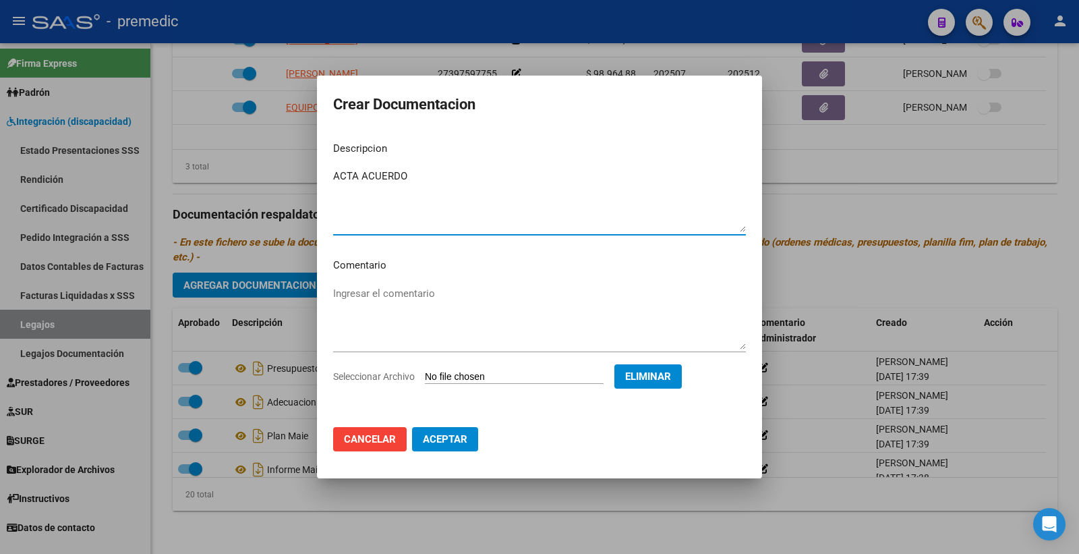
type textarea "ACTA ACUERDO"
click at [441, 446] on button "Aceptar" at bounding box center [445, 439] width 66 height 24
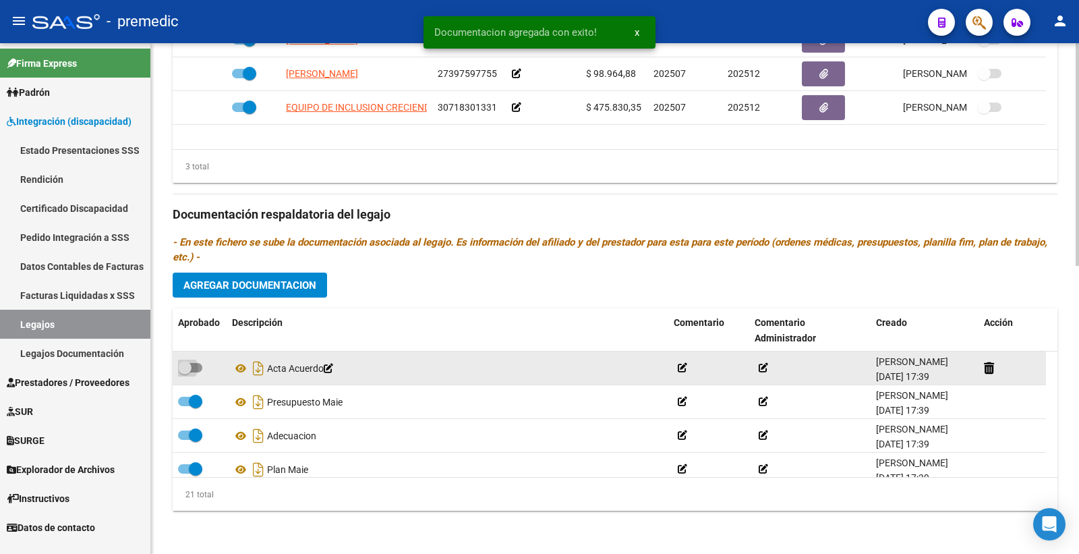
click at [194, 372] on span at bounding box center [190, 367] width 24 height 9
click at [185, 372] on input "checkbox" at bounding box center [184, 372] width 1 height 1
checkbox input "true"
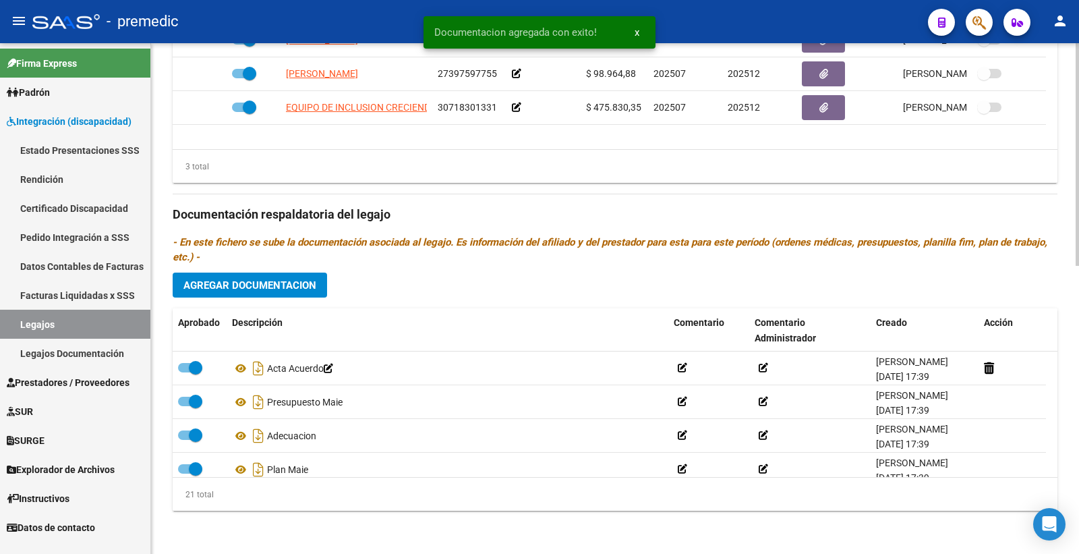
click at [247, 297] on button "Agregar Documentacion" at bounding box center [250, 285] width 154 height 25
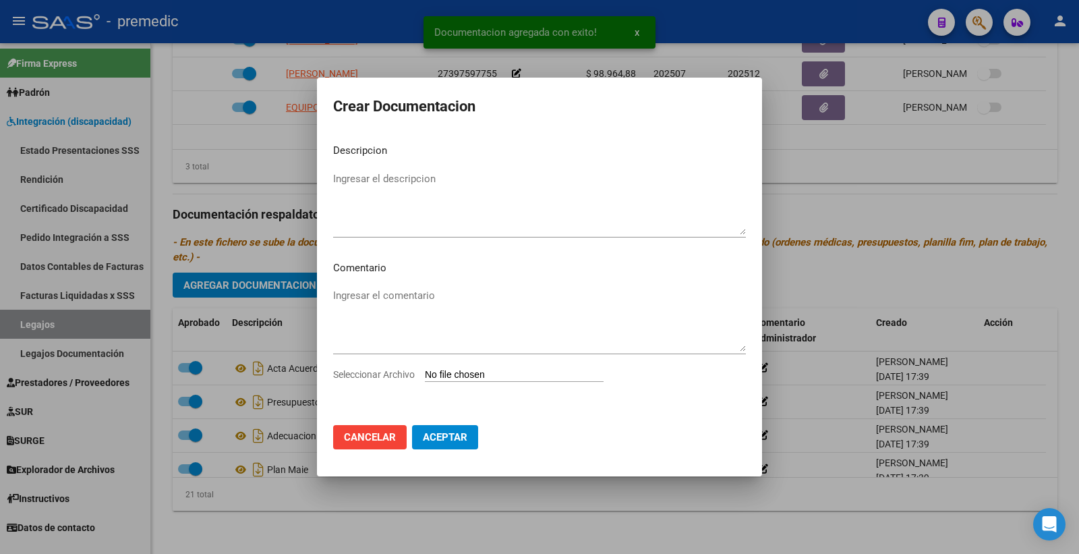
click at [463, 379] on input "Seleccionar Archivo" at bounding box center [514, 375] width 179 height 13
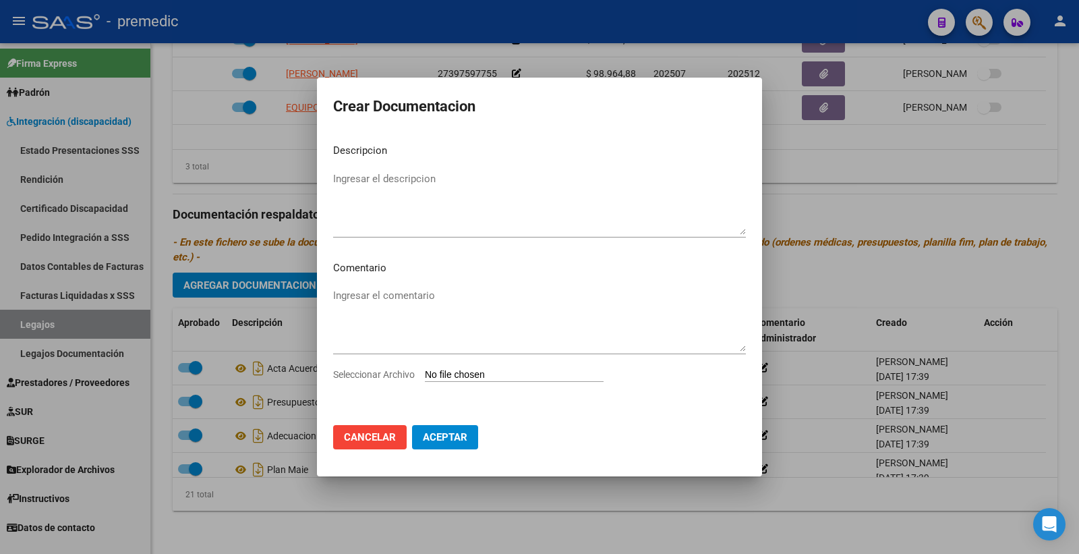
type input "C:\fakepath\DATOS DEL PRESTADOR.pdf"
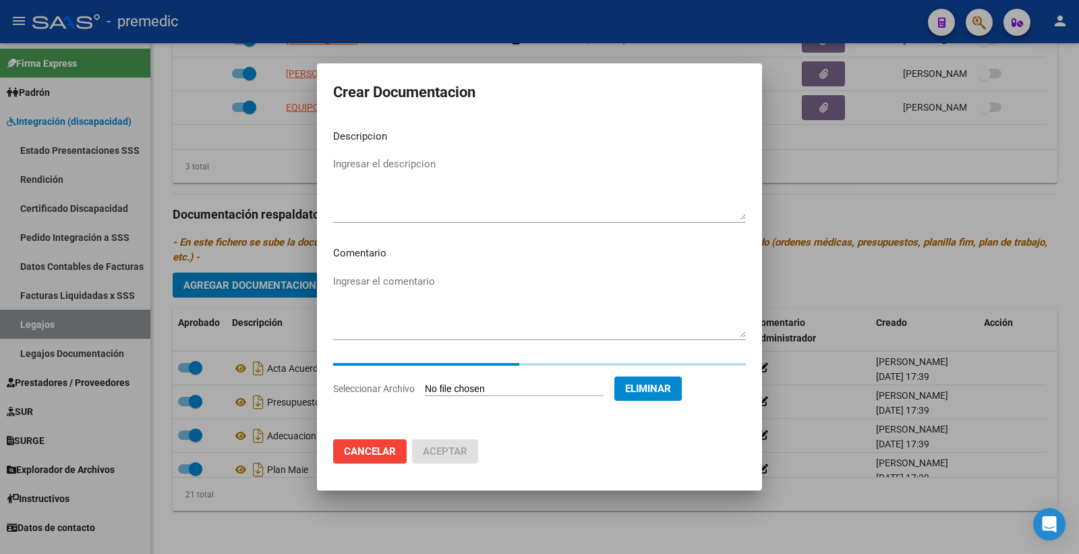
click at [437, 172] on textarea "Ingresar el descripcion" at bounding box center [539, 188] width 413 height 63
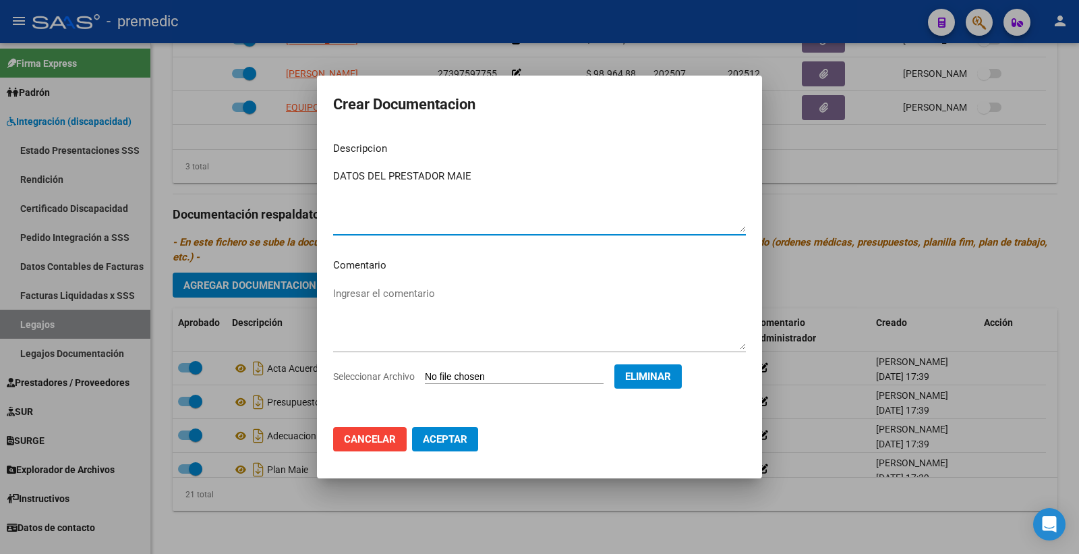
type textarea "DATOS DEL PRESTADOR MAIE"
click at [451, 457] on mat-dialog-actions "Cancelar Aceptar" at bounding box center [539, 439] width 413 height 46
click at [447, 447] on button "Aceptar" at bounding box center [445, 439] width 66 height 24
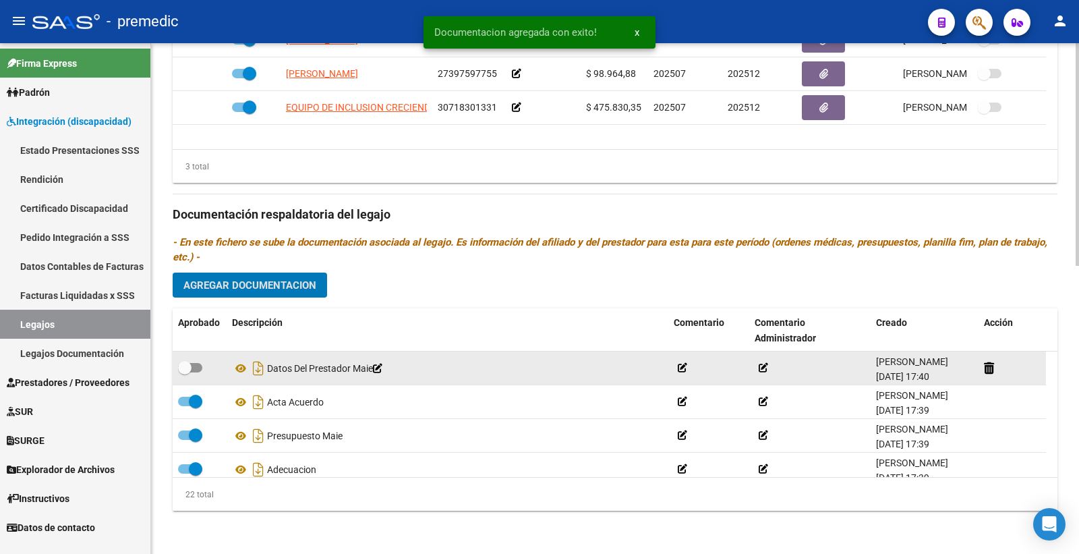
click at [194, 372] on span at bounding box center [190, 367] width 24 height 9
click at [185, 372] on input "checkbox" at bounding box center [184, 372] width 1 height 1
checkbox input "true"
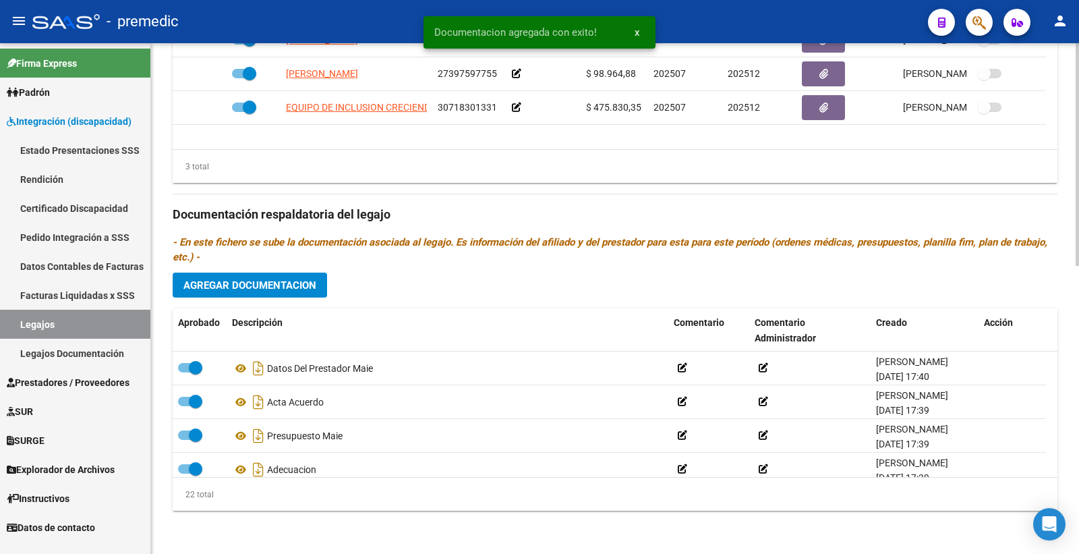
click at [291, 287] on span "Agregar Documentacion" at bounding box center [250, 285] width 133 height 12
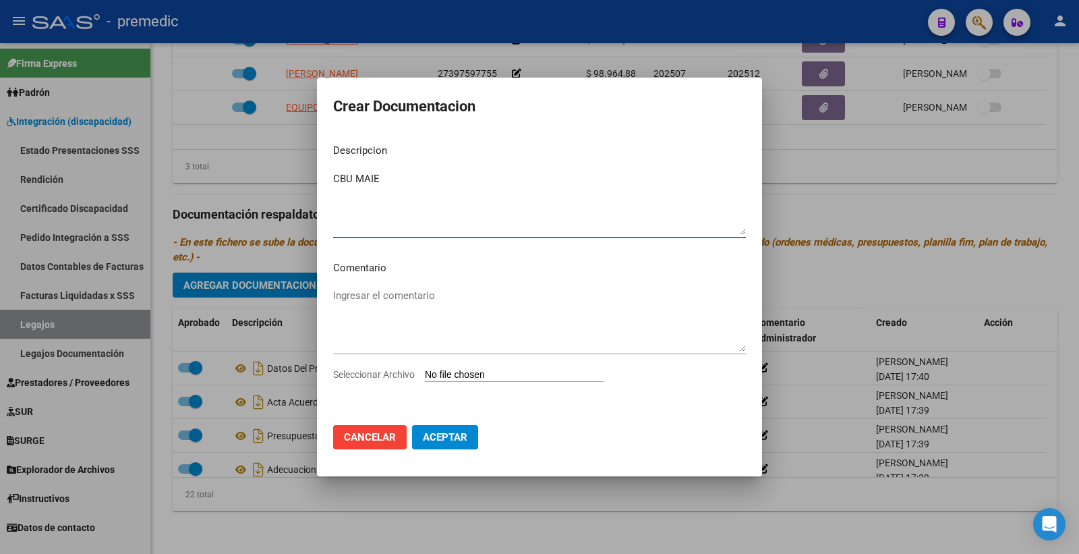
type textarea "CBU MAIE"
click at [472, 369] on input "Seleccionar Archivo" at bounding box center [514, 375] width 179 height 13
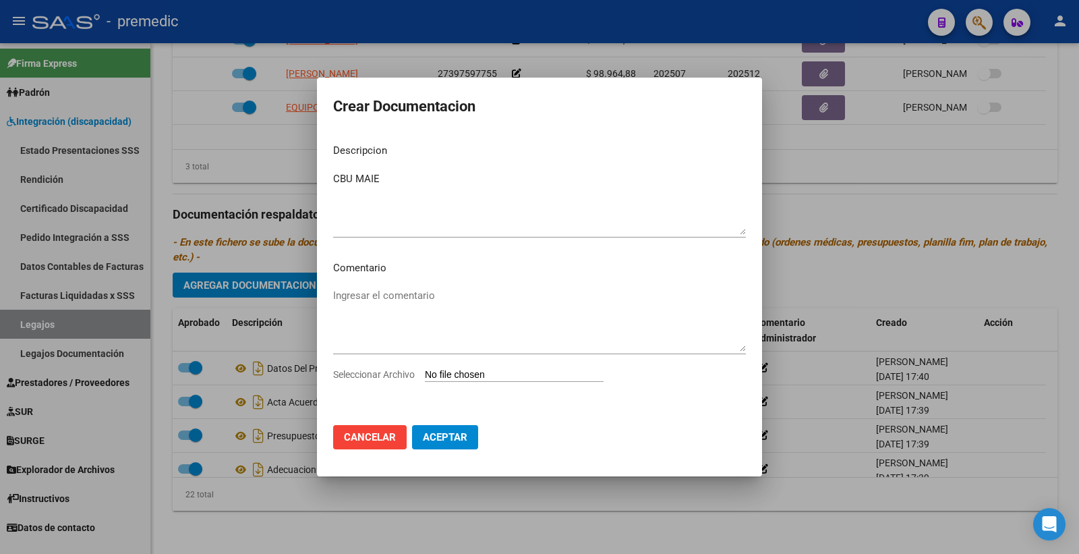
type input "C:\fakepath\CBU MAIE.pdf"
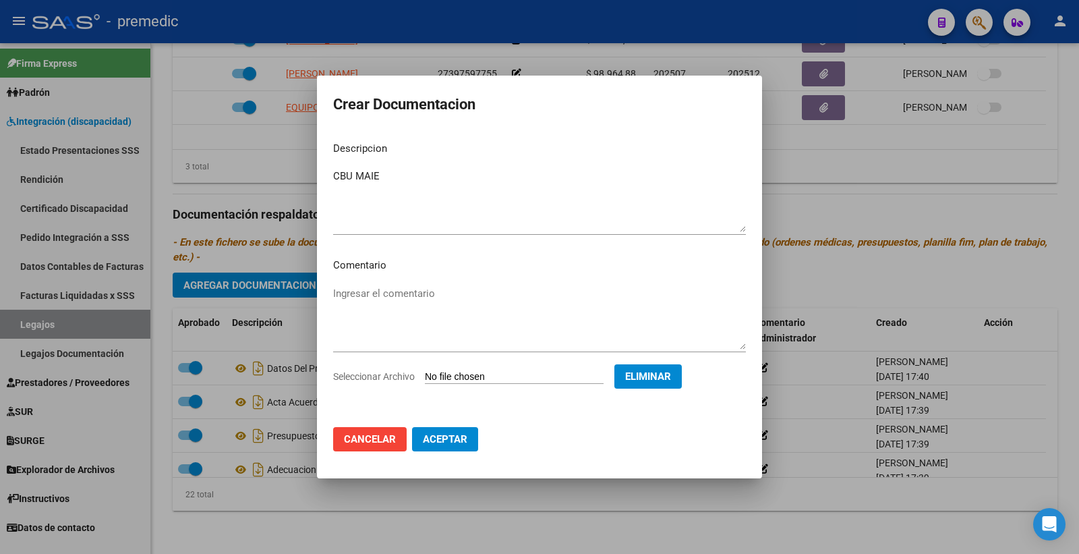
click at [450, 449] on button "Aceptar" at bounding box center [445, 439] width 66 height 24
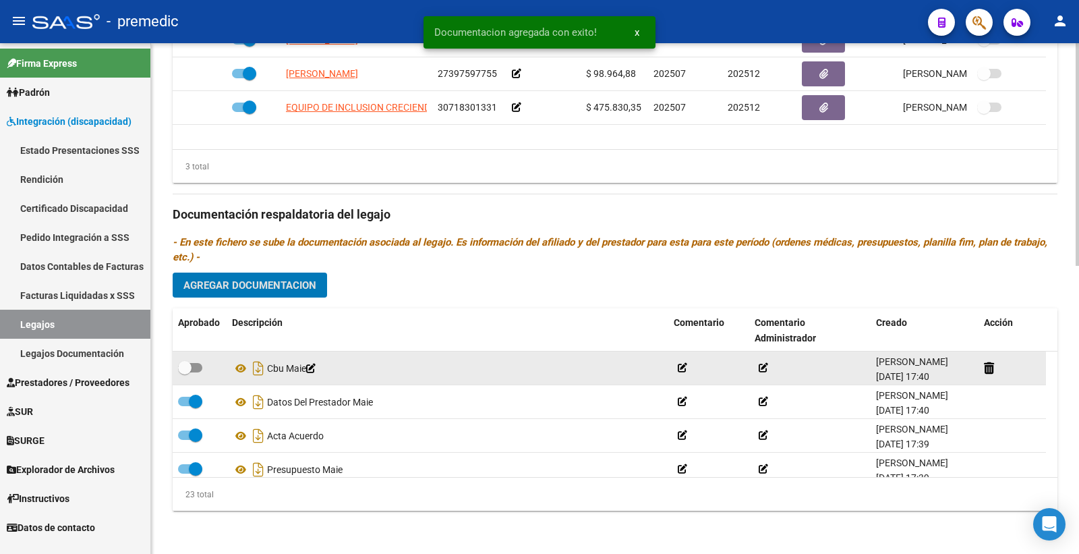
click at [197, 378] on datatable-body-cell at bounding box center [200, 367] width 54 height 33
click at [198, 374] on label at bounding box center [190, 368] width 24 height 16
click at [185, 373] on input "checkbox" at bounding box center [184, 372] width 1 height 1
checkbox input "true"
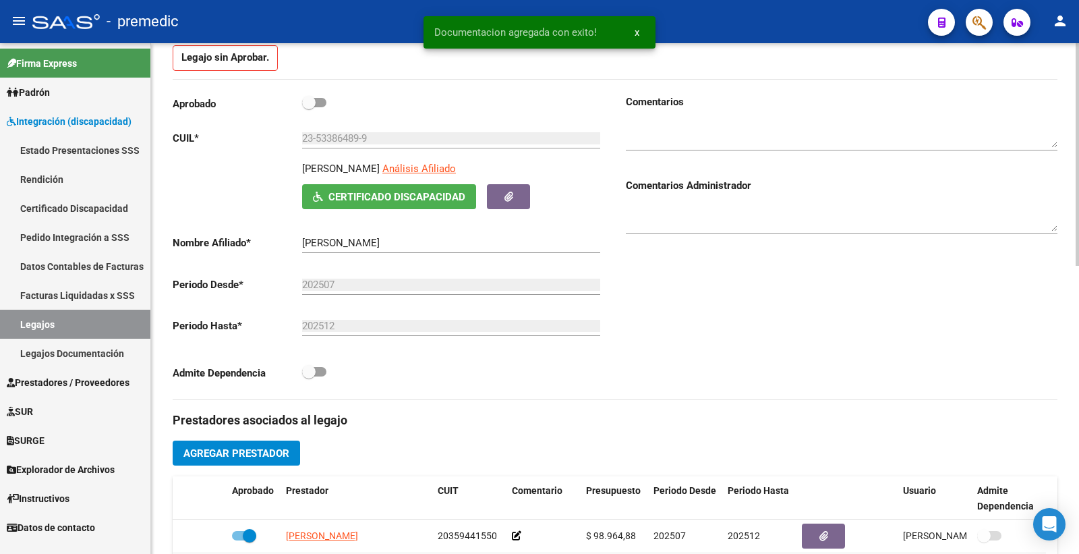
scroll to position [0, 0]
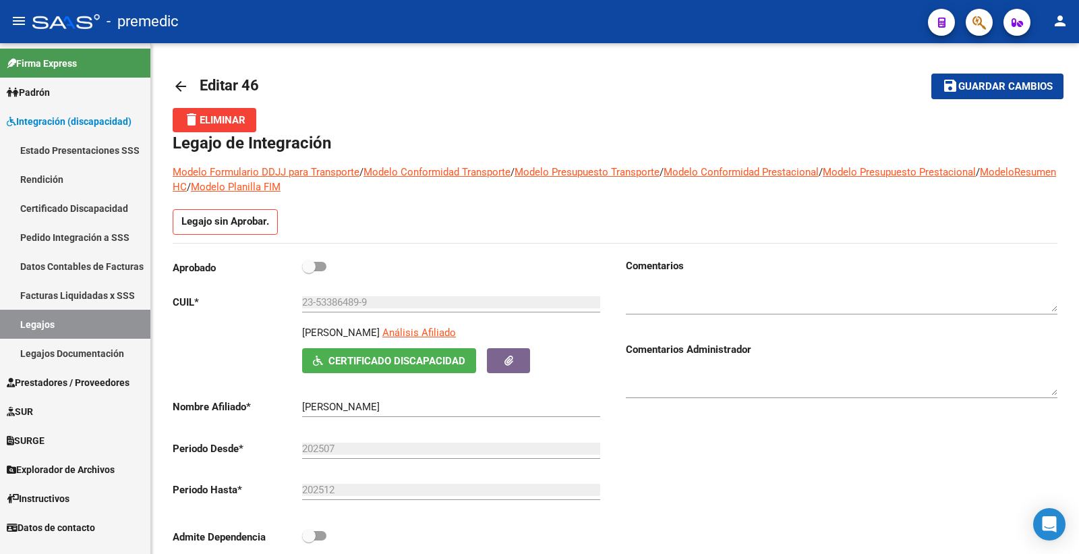
click at [314, 262] on span at bounding box center [308, 266] width 13 height 13
click at [309, 271] on input "checkbox" at bounding box center [308, 271] width 1 height 1
checkbox input "true"
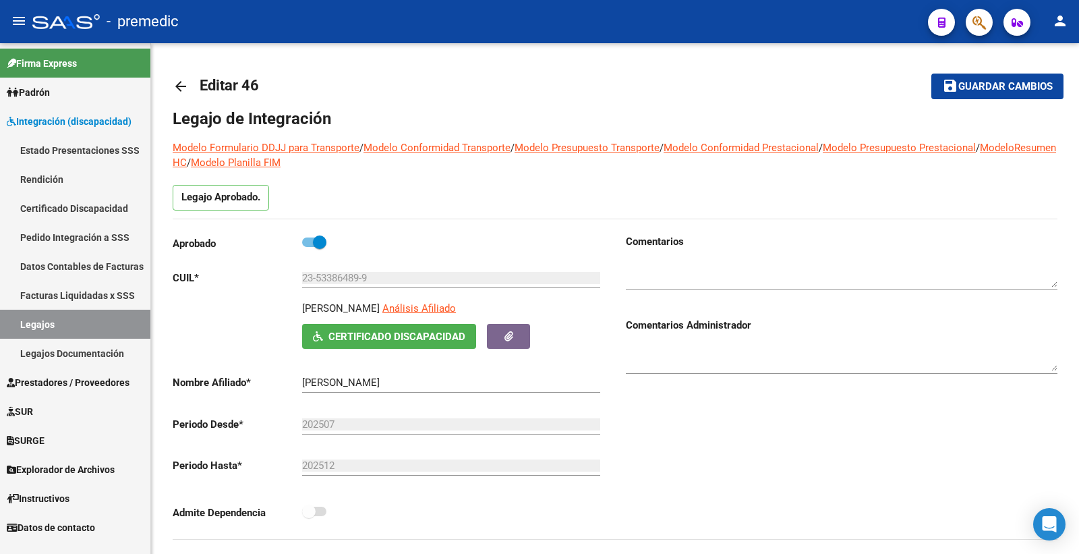
click at [1005, 72] on mat-toolbar-row "save Guardar cambios" at bounding box center [971, 86] width 186 height 43
click at [998, 83] on span "Guardar cambios" at bounding box center [1006, 87] width 94 height 12
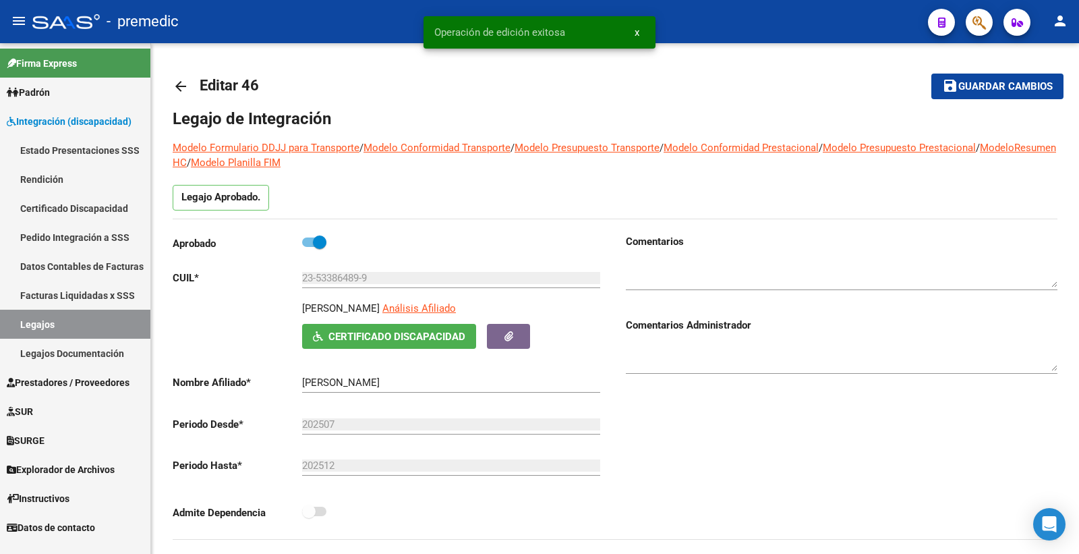
click at [45, 316] on link "Legajos" at bounding box center [75, 324] width 150 height 29
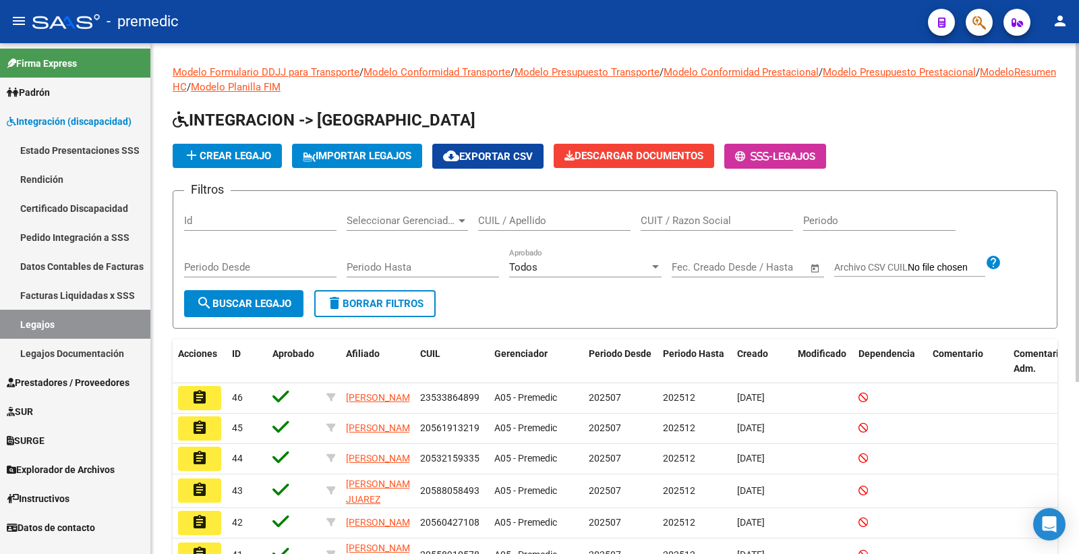
click at [217, 160] on span "add Crear Legajo" at bounding box center [228, 156] width 88 height 12
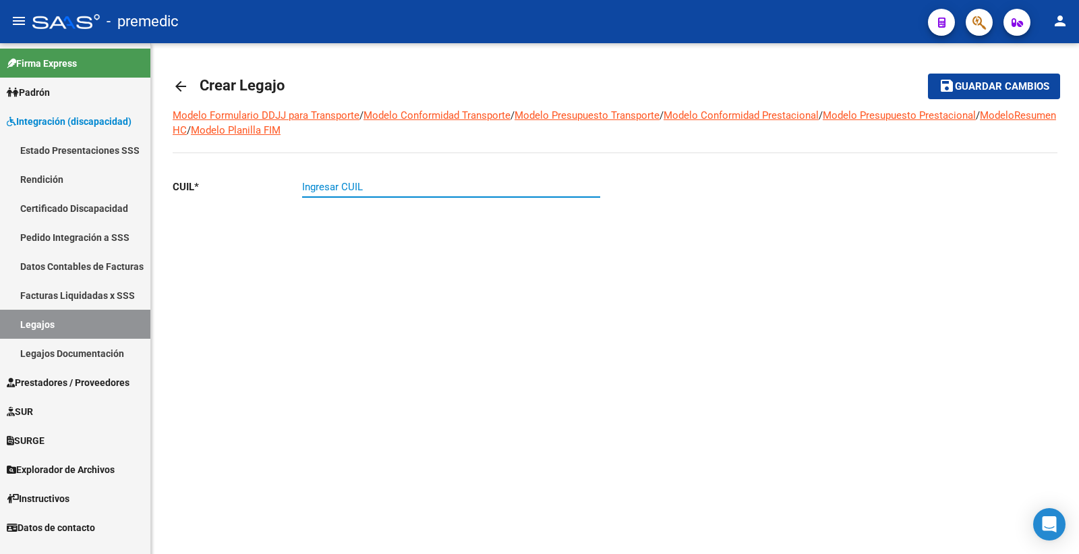
click at [348, 181] on input "Ingresar CUIL" at bounding box center [451, 187] width 298 height 12
paste input "20-55941846-4"
type input "20-55941846-4"
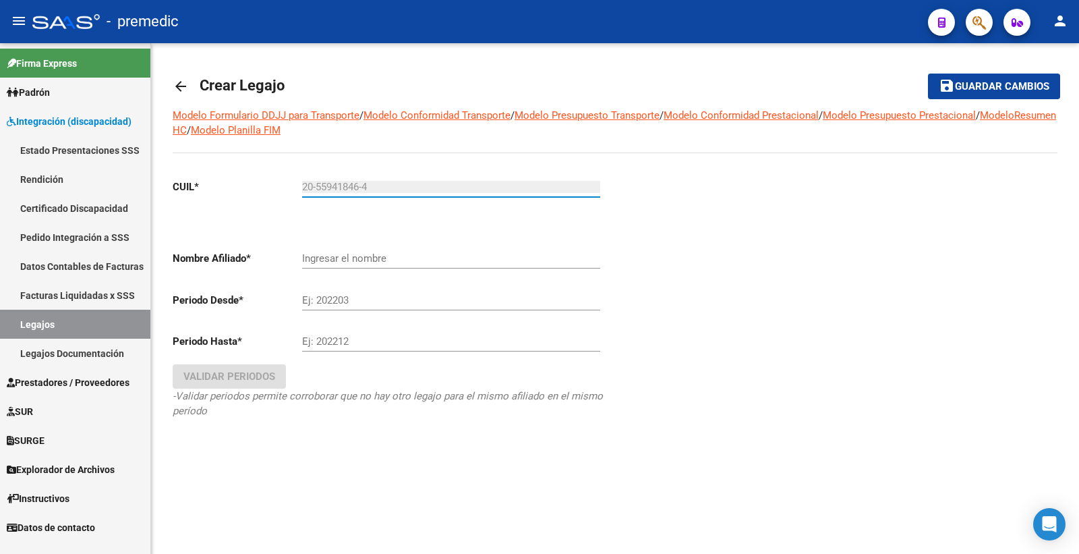
type input "[PERSON_NAME]"
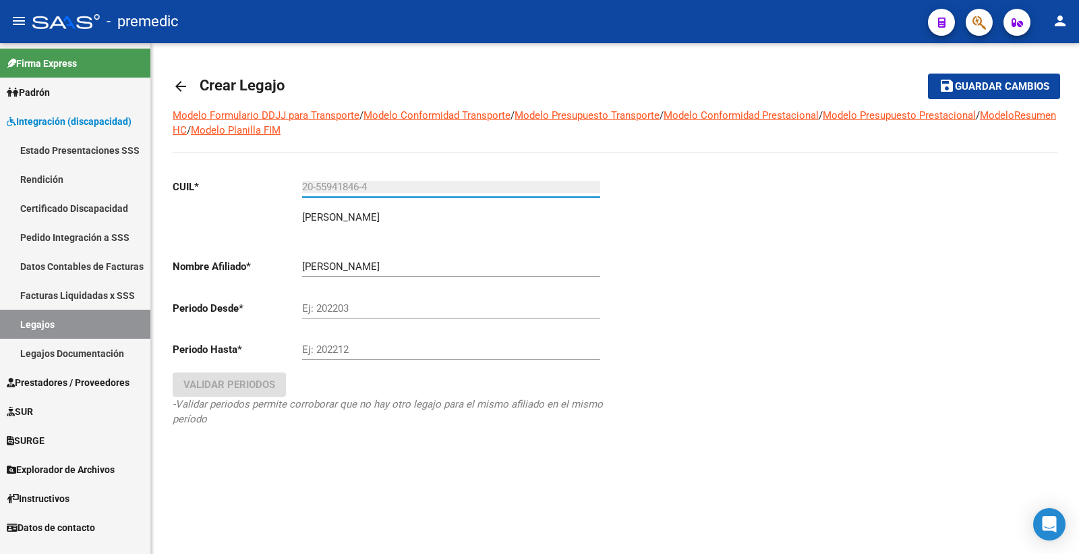
type input "20-55941846-4"
click at [339, 315] on div "Ej: 202203" at bounding box center [451, 303] width 298 height 29
drag, startPoint x: 1028, startPoint y: 314, endPoint x: 1001, endPoint y: 327, distance: 30.8
click at [1028, 314] on div at bounding box center [836, 321] width 443 height 307
